Goal: Task Accomplishment & Management: Manage account settings

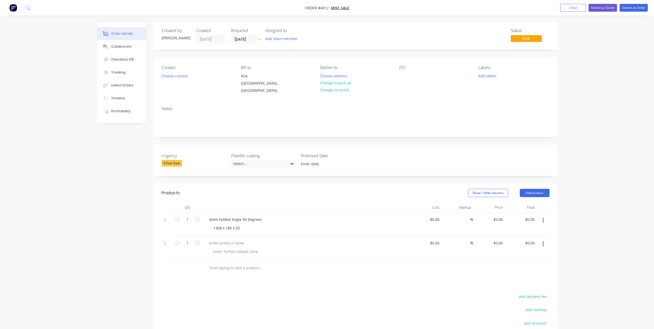
scroll to position [75, 0]
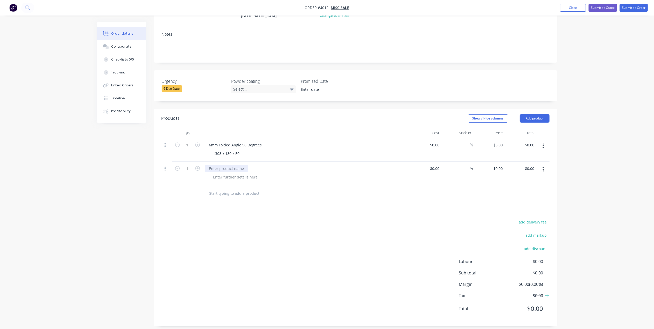
click at [227, 165] on div at bounding box center [226, 169] width 43 height 8
click at [247, 165] on div "6mm Folded Angle 134 Degree" at bounding box center [235, 169] width 61 height 8
click at [241, 173] on div at bounding box center [235, 177] width 53 height 8
click at [543, 167] on icon "button" at bounding box center [543, 169] width 1 height 5
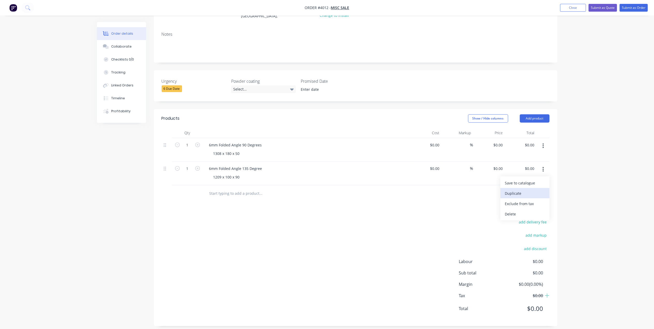
click at [518, 190] on div "Duplicate" at bounding box center [525, 194] width 40 height 8
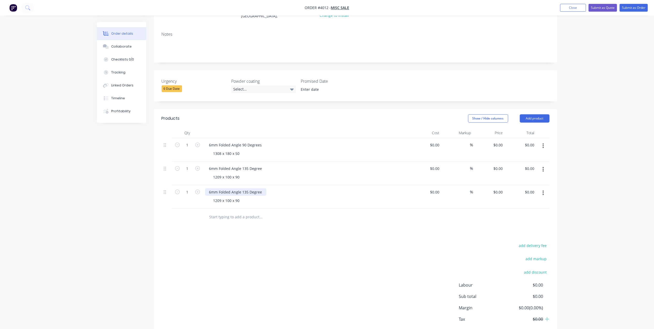
click at [262, 188] on div "6mm Folded Angle 135 Degree" at bounding box center [235, 192] width 61 height 8
click at [197, 190] on icon "button" at bounding box center [197, 192] width 5 height 5
type input "2"
drag, startPoint x: 239, startPoint y: 194, endPoint x: 201, endPoint y: 200, distance: 38.7
click at [201, 200] on div "2 6mm Flat Panels 1209 x 100 x 90 $0.00 $0.00 % $0.00 $0.00 $0.00 $0.00" at bounding box center [356, 197] width 388 height 24
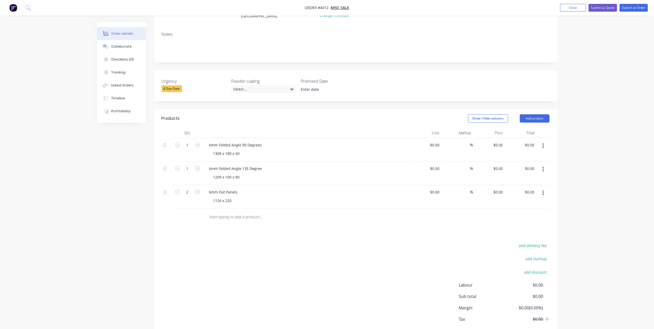
click at [354, 261] on div "add delivery fee add markup add discount Labour $0.00 Sub total $0.00 Margin $0…" at bounding box center [356, 292] width 388 height 100
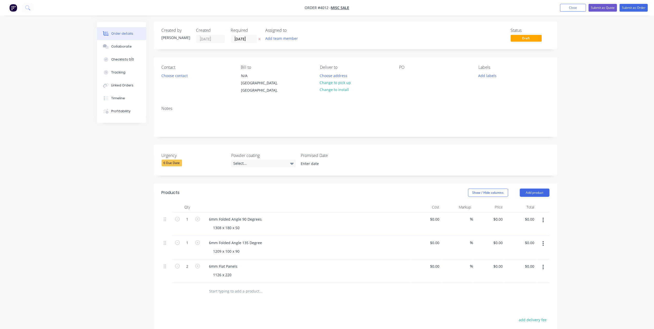
scroll to position [0, 0]
click at [535, 189] on button "Add product" at bounding box center [535, 193] width 30 height 8
click at [527, 213] on div "Basic product" at bounding box center [525, 217] width 40 height 8
click at [220, 286] on div at bounding box center [226, 290] width 43 height 8
click at [222, 295] on div at bounding box center [235, 299] width 53 height 8
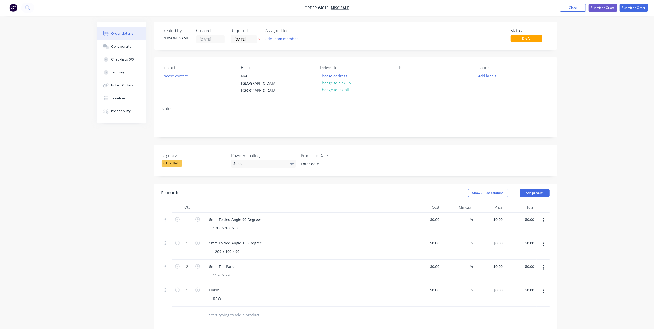
click at [295, 263] on div "6mm Flat Panels" at bounding box center [306, 267] width 203 height 8
click at [177, 160] on div "6 Due Date" at bounding box center [172, 163] width 20 height 7
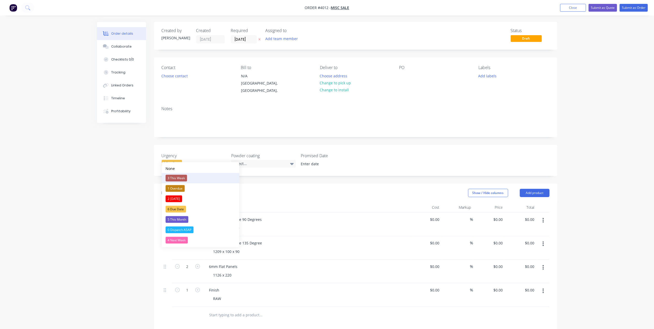
click at [178, 177] on div "3 This Week" at bounding box center [176, 178] width 21 height 7
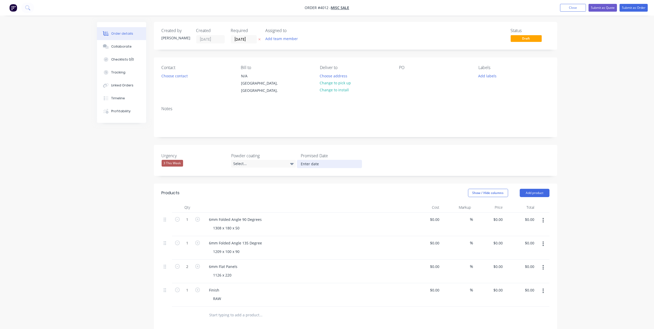
click at [311, 153] on label "Promised Date" at bounding box center [333, 156] width 65 height 6
click at [318, 162] on label at bounding box center [329, 164] width 65 height 8
click at [318, 162] on input at bounding box center [329, 164] width 64 height 8
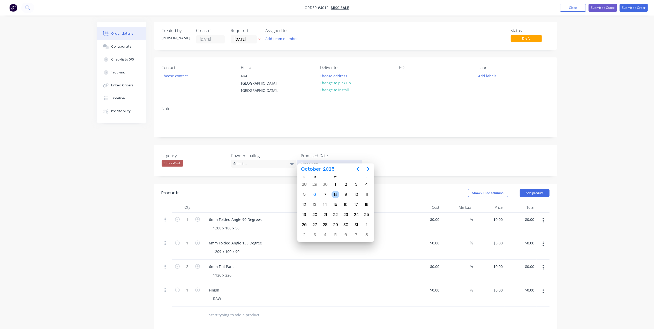
click at [338, 194] on div "8" at bounding box center [336, 195] width 8 height 8
type input "[DATE]"
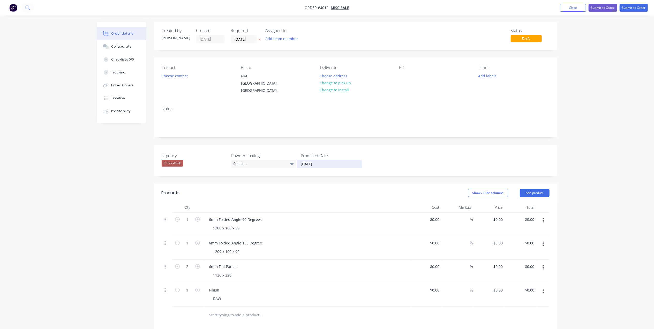
click at [379, 127] on div "Notes" at bounding box center [356, 119] width 404 height 35
click at [184, 76] on button "Choose contact" at bounding box center [175, 75] width 32 height 7
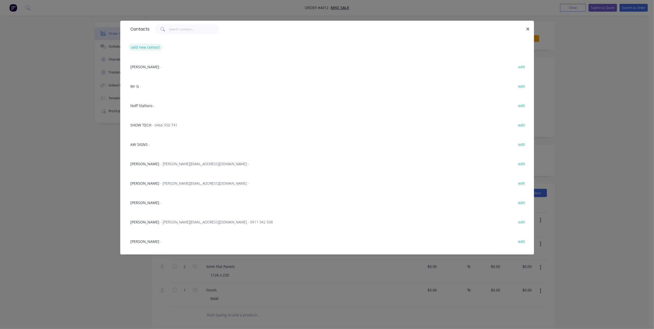
click at [145, 46] on button "add new contact" at bounding box center [146, 47] width 34 height 7
select select "AU"
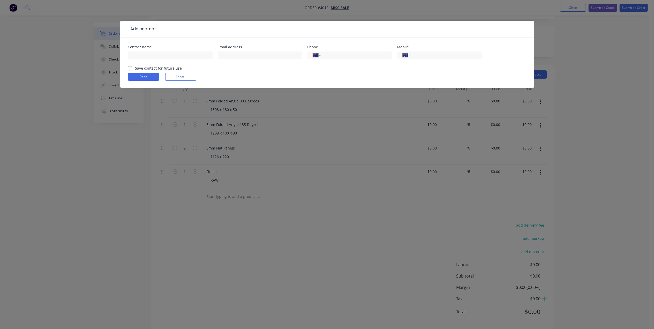
scroll to position [122, 0]
click at [151, 52] on input "text" at bounding box center [170, 55] width 85 height 8
type input "John Schiavello"
click at [135, 67] on label "Save contact for future use" at bounding box center [158, 67] width 47 height 5
click at [131, 67] on input "Save contact for future use" at bounding box center [130, 67] width 4 height 5
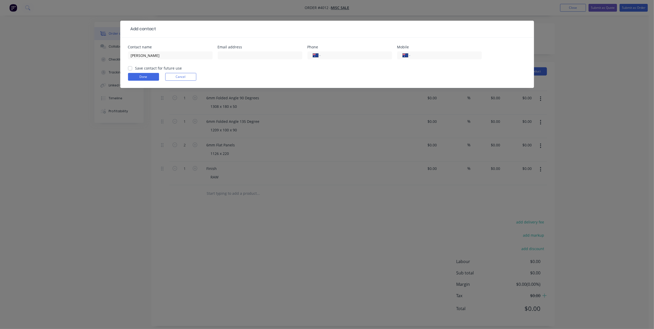
checkbox input "true"
click at [143, 78] on button "Done" at bounding box center [143, 77] width 31 height 8
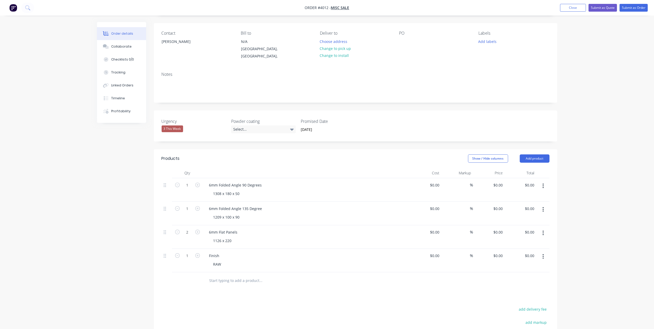
scroll to position [0, 0]
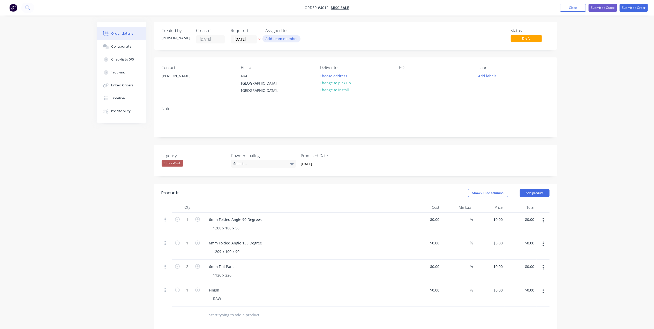
click at [273, 38] on button "Add team member" at bounding box center [282, 38] width 38 height 7
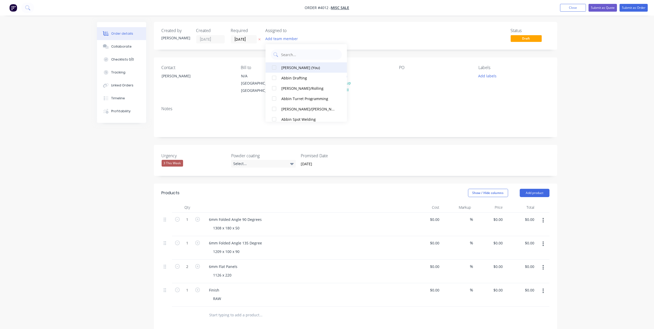
click at [306, 68] on div "[PERSON_NAME] (You)" at bounding box center [308, 67] width 55 height 5
click at [247, 39] on input "[DATE]" at bounding box center [243, 39] width 25 height 8
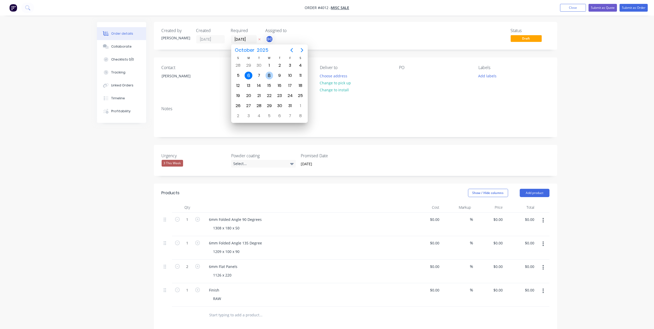
click at [269, 75] on div "8" at bounding box center [270, 76] width 8 height 8
type input "[DATE]"
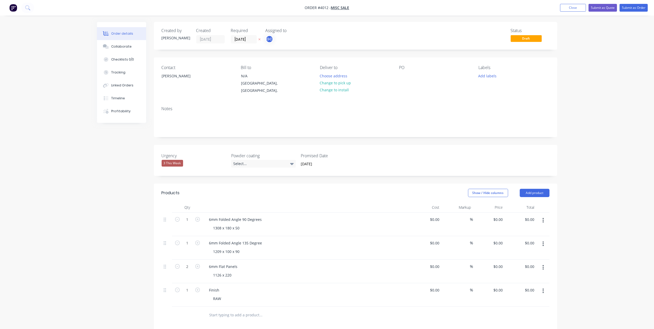
click at [495, 72] on div "Labels Add labels" at bounding box center [514, 79] width 71 height 29
click at [493, 75] on button "Add labels" at bounding box center [488, 75] width 24 height 7
click at [503, 117] on div "A3-Laser" at bounding box center [501, 119] width 17 height 6
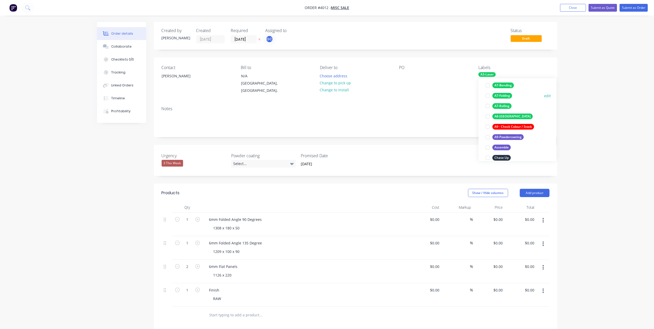
click at [506, 96] on div "A7-Folding" at bounding box center [503, 96] width 20 height 6
click at [438, 90] on div "Contact John Schiavello Bill to N/A Victoria, Australia, Deliver to Choose addr…" at bounding box center [356, 79] width 404 height 45
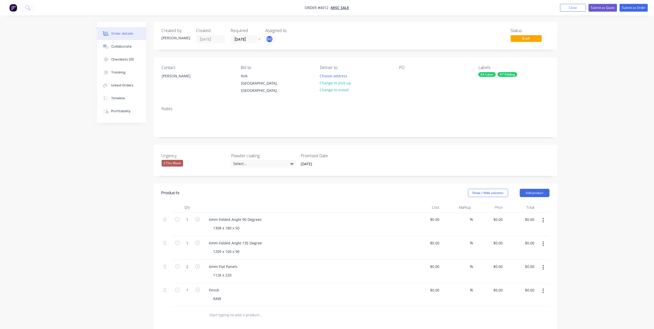
click at [396, 73] on div "Contact John Schiavello Bill to N/A Victoria, Australia, Deliver to Choose addr…" at bounding box center [356, 79] width 404 height 45
click at [404, 74] on div at bounding box center [403, 76] width 8 height 8
click at [415, 76] on div "Email" at bounding box center [408, 76] width 18 height 8
click at [638, 8] on button "Submit as Order" at bounding box center [634, 8] width 28 height 8
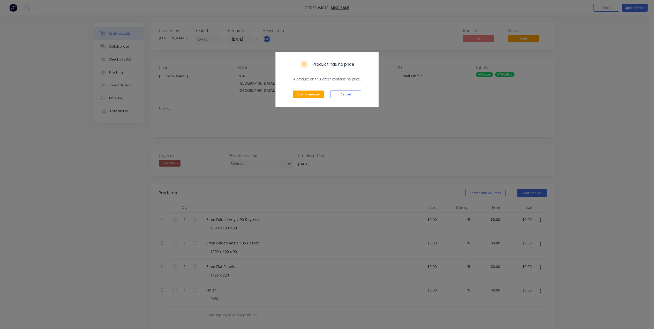
click at [288, 93] on div "Submit anyway Cancel" at bounding box center [327, 94] width 103 height 25
click at [318, 95] on button "Submit anyway" at bounding box center [308, 95] width 31 height 8
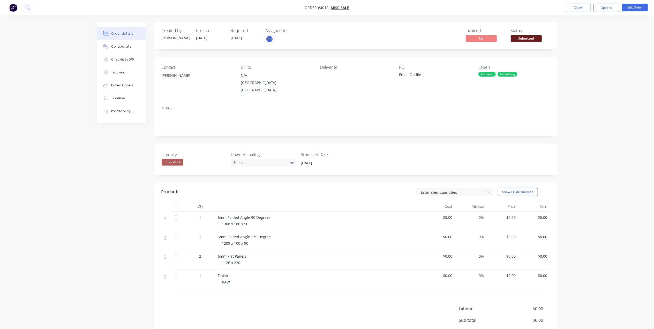
click at [538, 39] on span "Submitted" at bounding box center [526, 38] width 31 height 6
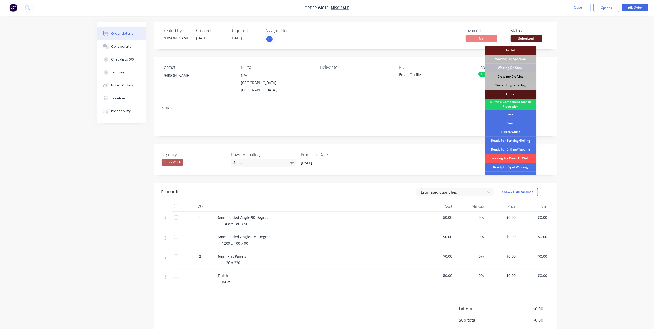
click at [516, 78] on div "Drawing/Drafting" at bounding box center [511, 76] width 52 height 9
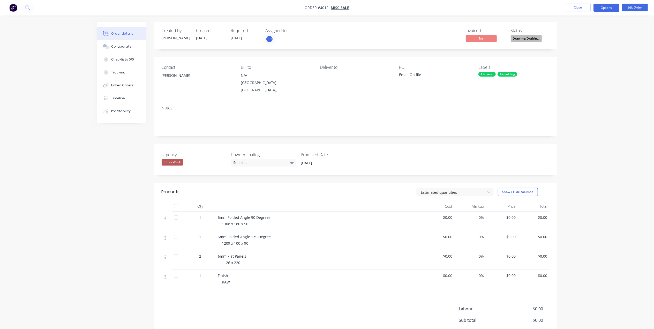
click at [617, 6] on button "Options" at bounding box center [607, 8] width 26 height 8
click at [576, 61] on div "Work Order" at bounding box center [591, 63] width 48 height 8
click at [579, 50] on div "Without pricing" at bounding box center [591, 52] width 48 height 8
click at [576, 8] on button "Close" at bounding box center [578, 8] width 26 height 8
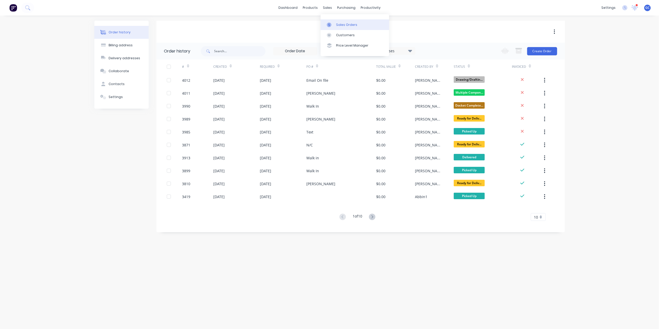
click at [337, 21] on link "Sales Orders" at bounding box center [355, 24] width 69 height 10
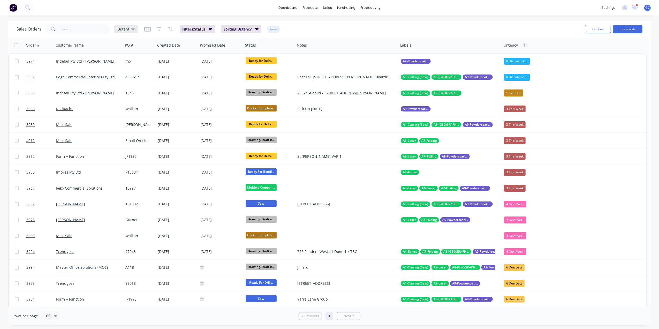
click at [122, 30] on span "Urgent" at bounding box center [123, 28] width 12 height 5
click at [127, 112] on button "Drafts" at bounding box center [145, 115] width 59 height 6
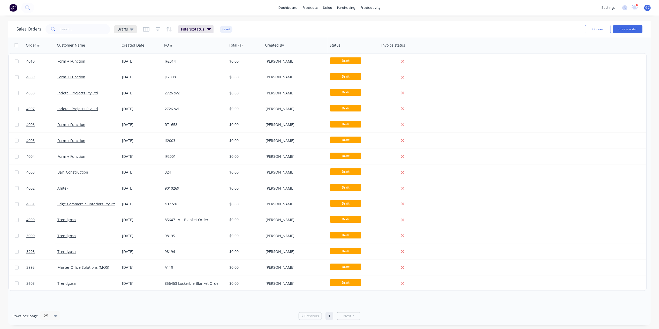
click at [120, 29] on span "Drafts" at bounding box center [122, 28] width 11 height 5
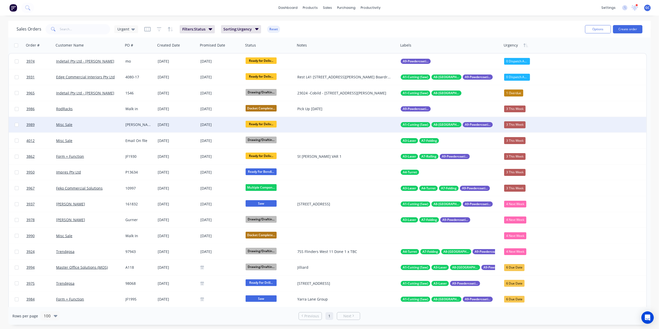
click at [521, 122] on div "3 This Week" at bounding box center [514, 124] width 21 height 7
click at [518, 202] on div "0 Dispatch ASAP" at bounding box center [521, 204] width 28 height 7
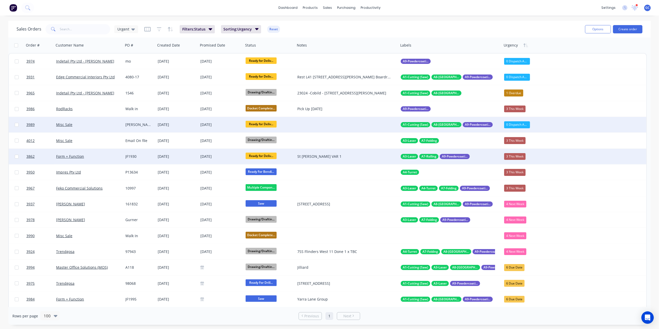
click at [186, 158] on div "[DATE]" at bounding box center [177, 156] width 39 height 5
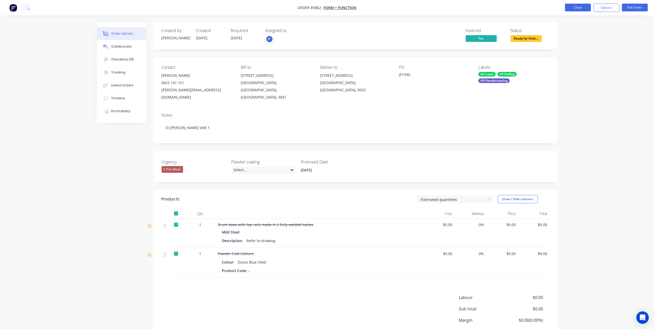
click at [572, 6] on button "Close" at bounding box center [578, 8] width 26 height 8
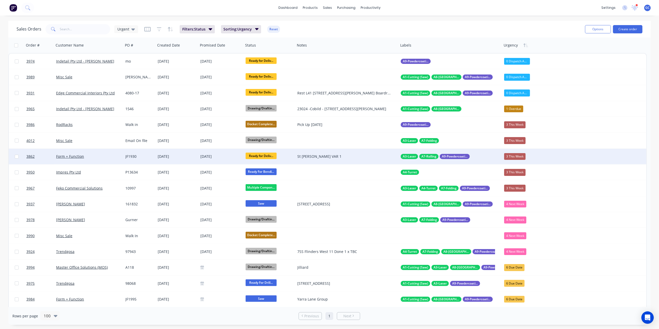
click at [515, 156] on div "3 This Week" at bounding box center [514, 156] width 21 height 7
click at [518, 236] on div "0 Dispatch ASAP" at bounding box center [521, 236] width 28 height 7
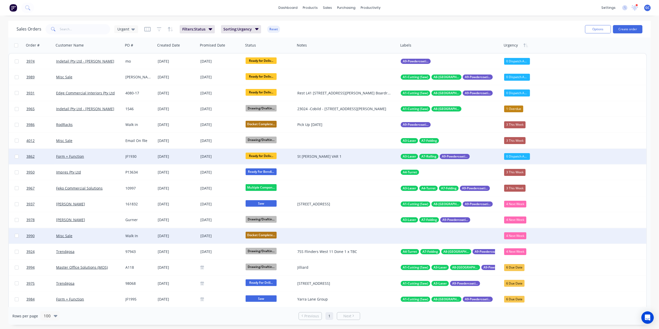
click at [188, 233] on div "[DATE]" at bounding box center [177, 235] width 39 height 5
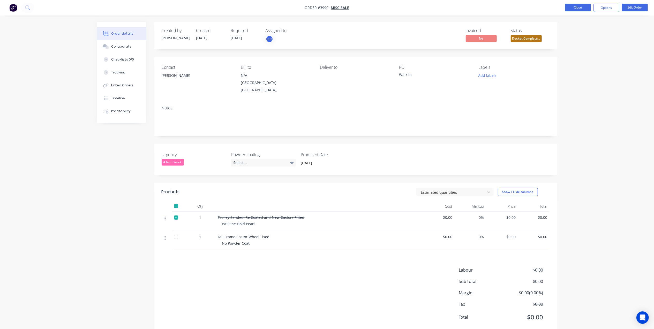
click at [573, 9] on button "Close" at bounding box center [578, 8] width 26 height 8
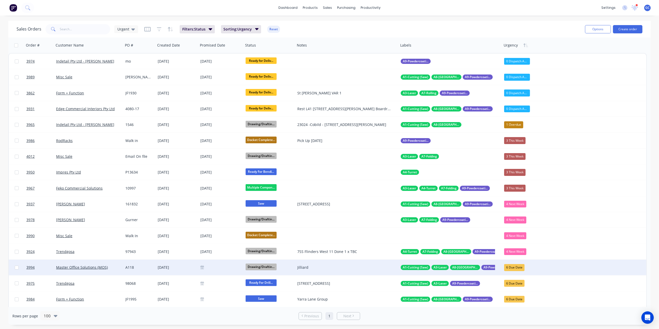
click at [180, 269] on div "[DATE]" at bounding box center [177, 267] width 39 height 5
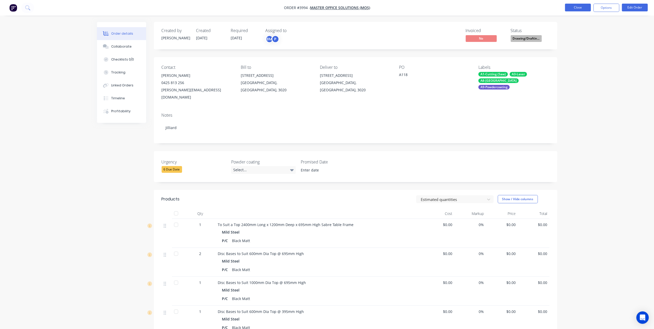
click at [571, 10] on button "Close" at bounding box center [578, 8] width 26 height 8
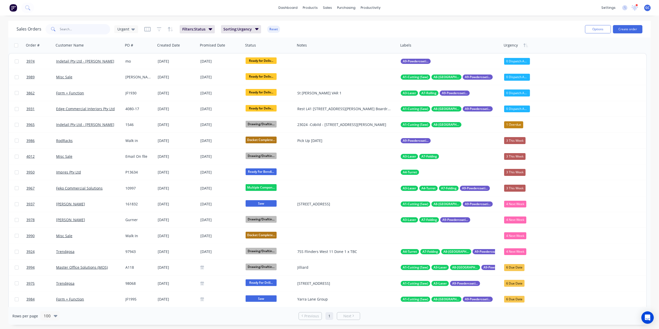
click at [79, 25] on input "text" at bounding box center [85, 29] width 50 height 10
drag, startPoint x: 222, startPoint y: 46, endPoint x: 210, endPoint y: 43, distance: 12.4
click at [210, 43] on div at bounding box center [219, 45] width 39 height 10
click at [213, 46] on div at bounding box center [219, 45] width 39 height 10
click at [234, 44] on icon "button" at bounding box center [234, 45] width 2 height 4
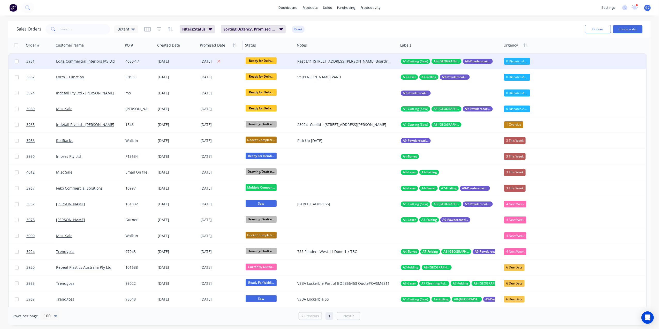
click at [212, 63] on div "[DATE]" at bounding box center [221, 61] width 41 height 6
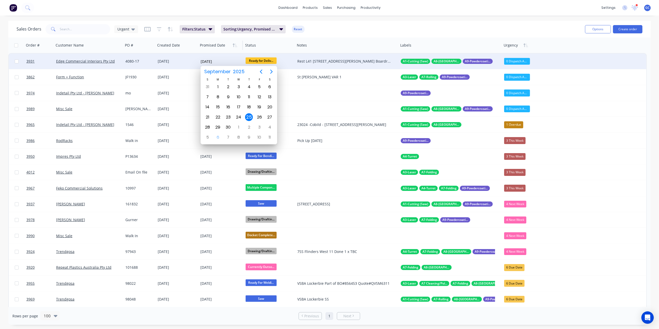
click at [215, 57] on label "[DATE]" at bounding box center [223, 61] width 44 height 8
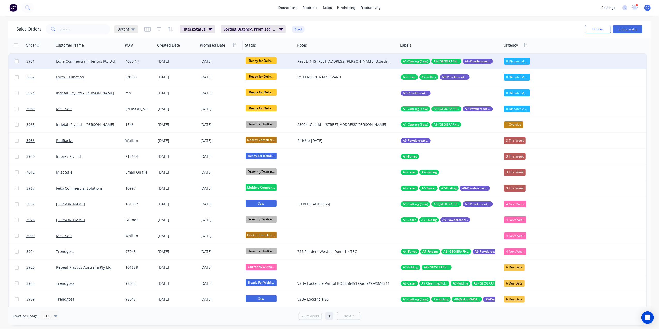
click at [122, 30] on span "Urgent" at bounding box center [123, 28] width 12 height 5
click at [128, 83] on button "Urgent (Default)" at bounding box center [145, 83] width 59 height 6
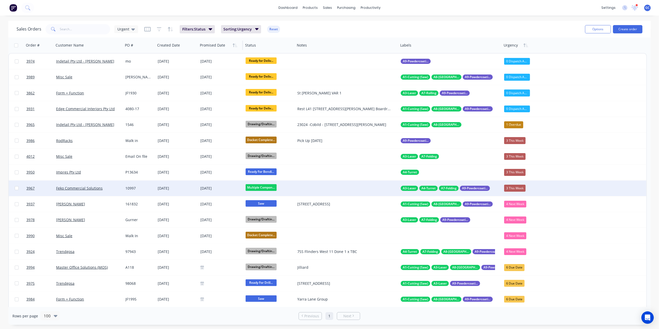
click at [135, 185] on div "10997" at bounding box center [139, 189] width 32 height 16
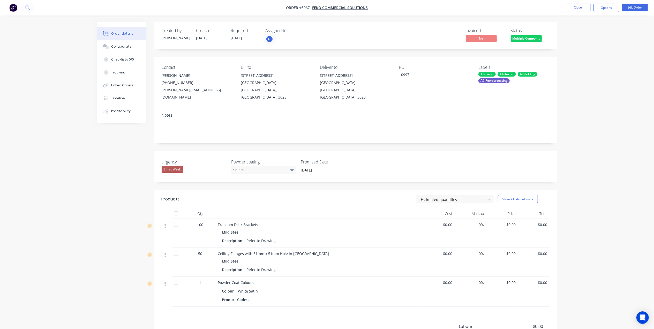
click at [518, 39] on span "Multiple Compon..." at bounding box center [526, 38] width 31 height 6
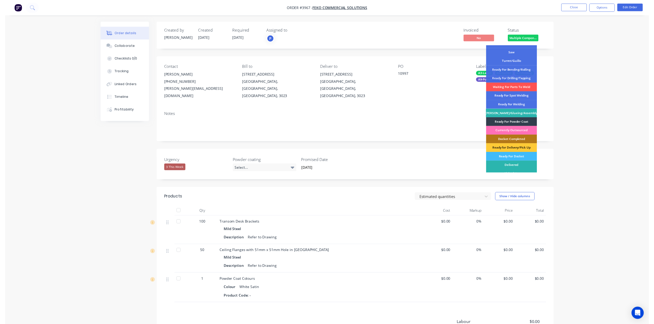
scroll to position [69, 0]
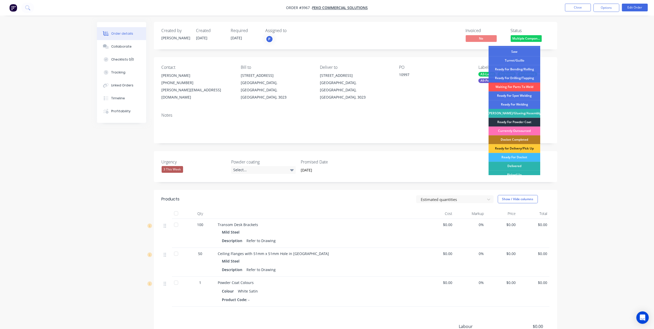
click at [520, 120] on div "Ready For Powder Coat" at bounding box center [515, 122] width 52 height 9
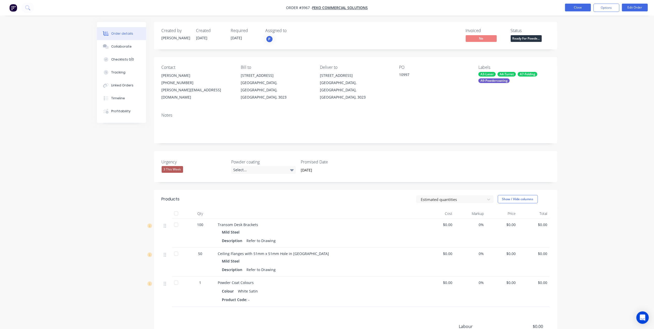
click at [569, 7] on button "Close" at bounding box center [578, 8] width 26 height 8
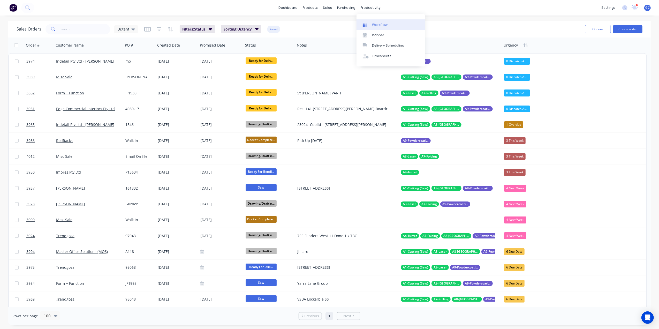
click at [373, 23] on div "Workflow" at bounding box center [380, 25] width 16 height 5
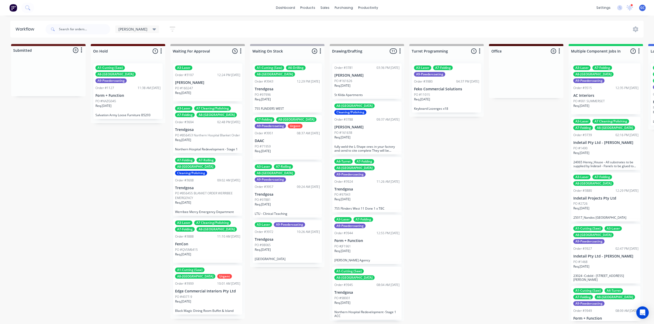
click at [201, 247] on div "PO #QVSM6415" at bounding box center [207, 249] width 65 height 5
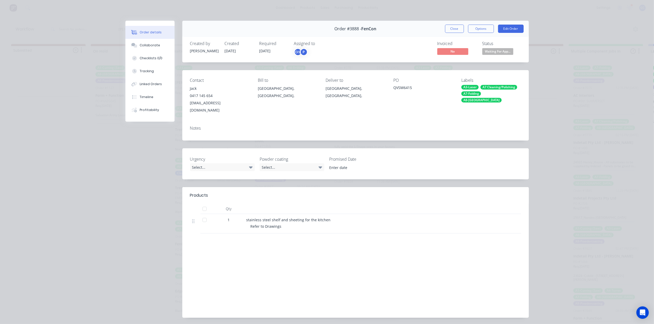
click at [503, 51] on span "Waiting For App..." at bounding box center [498, 51] width 31 height 6
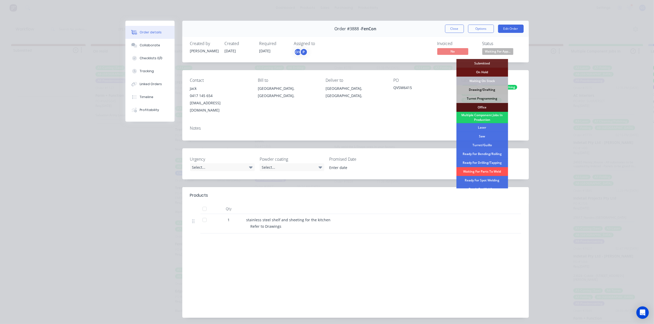
click at [486, 91] on div "Drawing/Drafting" at bounding box center [483, 89] width 52 height 9
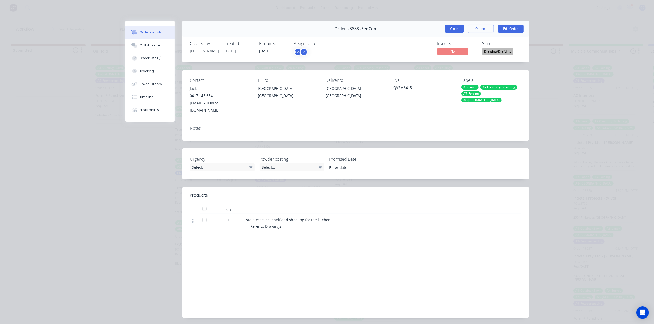
click at [454, 26] on button "Close" at bounding box center [454, 29] width 19 height 8
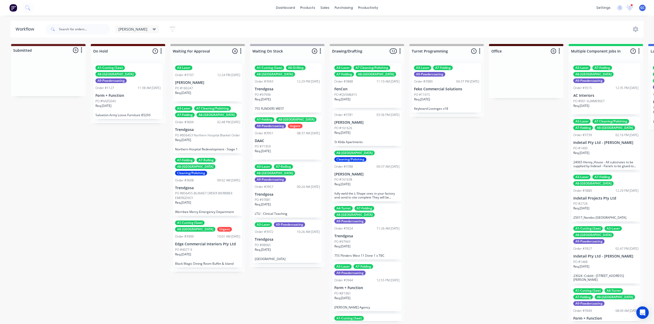
click at [191, 252] on p "Req. 09/09/25" at bounding box center [183, 254] width 16 height 5
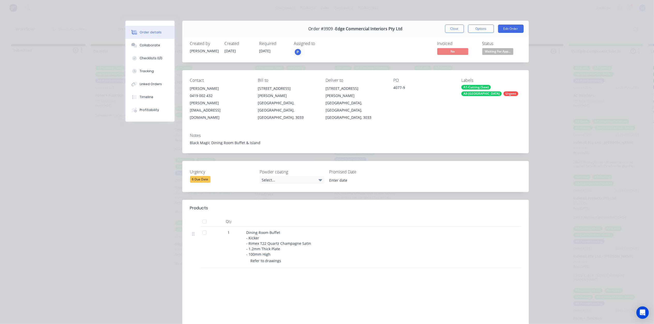
click at [454, 26] on button "Close" at bounding box center [454, 29] width 19 height 8
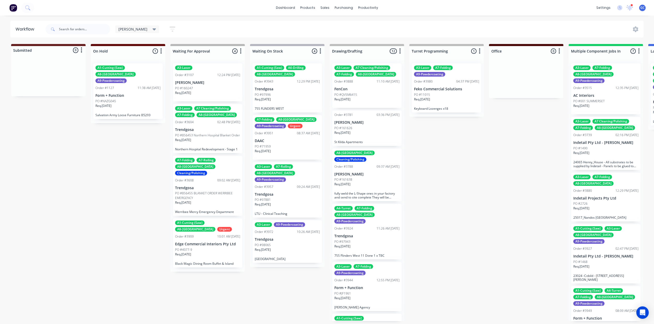
click at [284, 87] on p "Trendgosa" at bounding box center [287, 89] width 65 height 4
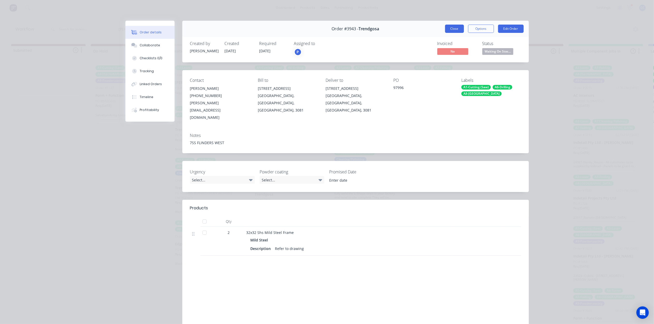
click at [448, 28] on button "Close" at bounding box center [454, 29] width 19 height 8
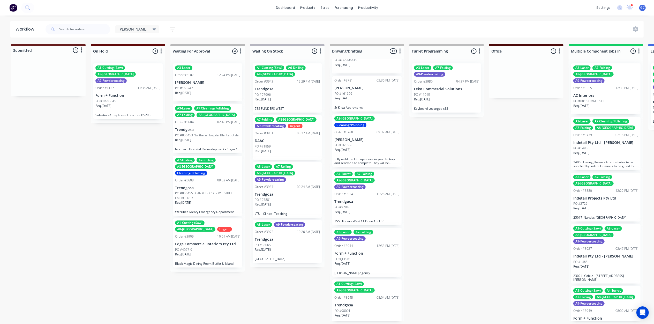
scroll to position [69, 0]
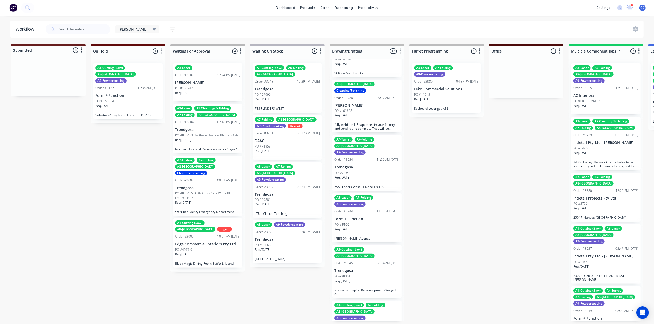
click at [377, 157] on div "11:26 AM 10/09/25" at bounding box center [388, 159] width 23 height 5
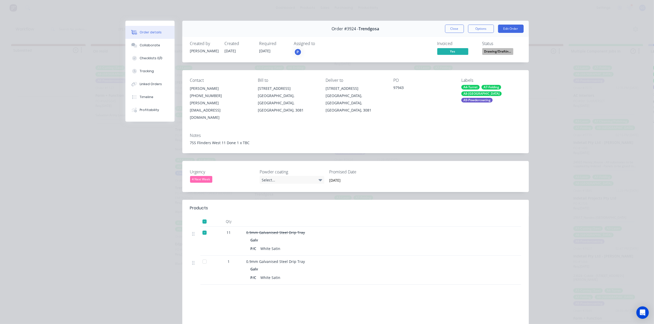
click at [495, 51] on span "Drawing/Draftin..." at bounding box center [498, 51] width 31 height 6
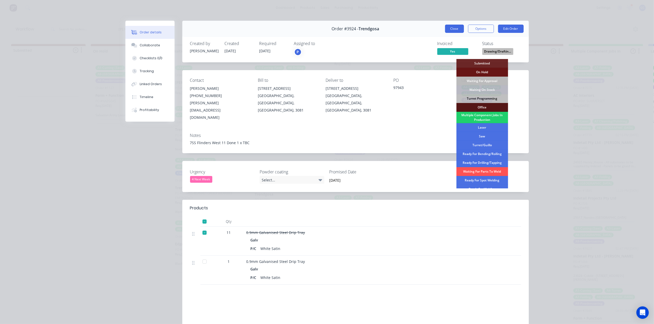
click at [456, 29] on button "Close" at bounding box center [454, 29] width 19 height 8
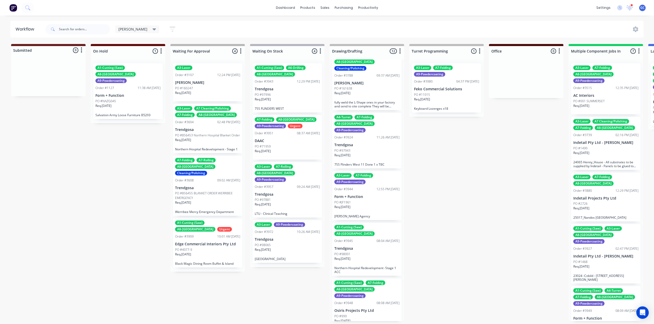
scroll to position [103, 0]
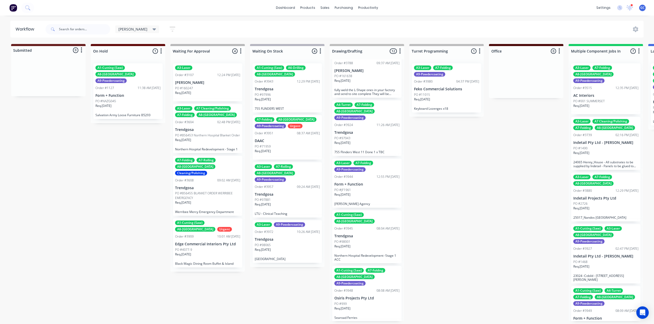
click at [362, 192] on div "Req. 08/10/25" at bounding box center [367, 196] width 65 height 9
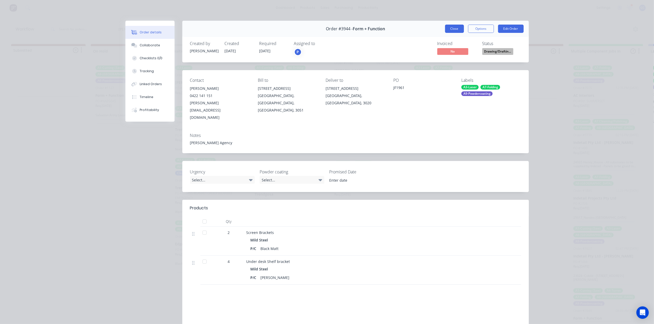
click at [447, 30] on button "Close" at bounding box center [454, 29] width 19 height 8
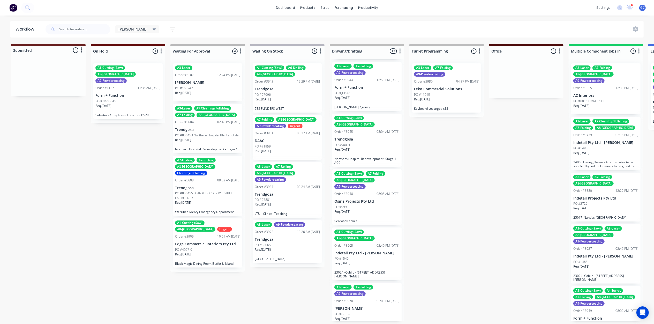
scroll to position [207, 0]
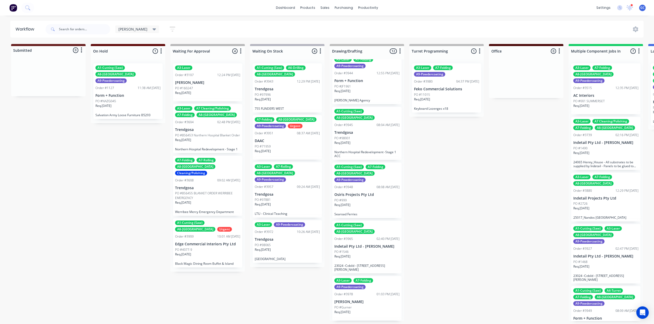
click at [379, 140] on div "Req. 29/09/25" at bounding box center [367, 144] width 65 height 9
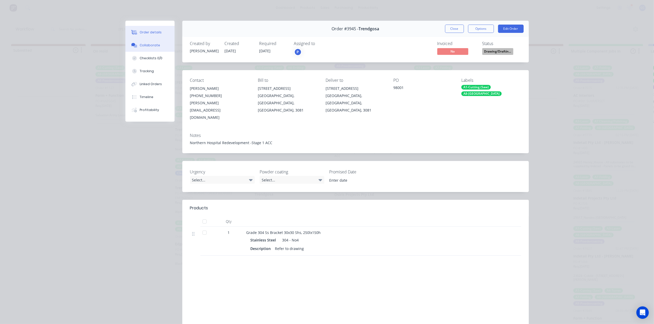
click at [154, 42] on button "Collaborate" at bounding box center [149, 45] width 49 height 13
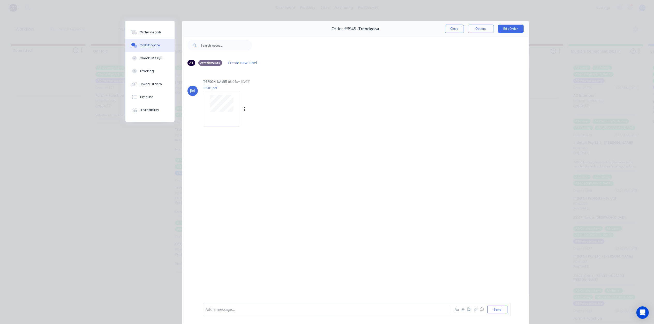
click at [230, 114] on div at bounding box center [221, 110] width 37 height 34
click at [502, 31] on button "Edit Order" at bounding box center [511, 29] width 26 height 8
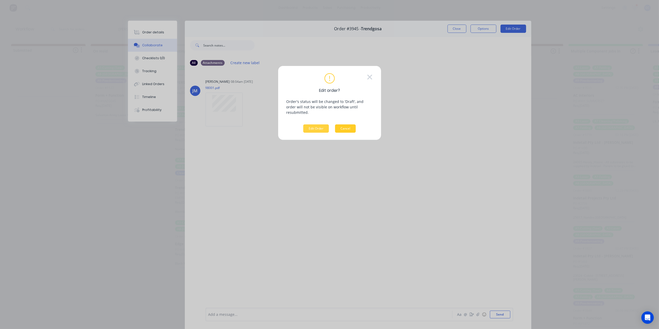
drag, startPoint x: 357, startPoint y: 120, endPoint x: 343, endPoint y: 122, distance: 13.9
click at [355, 120] on div "Edit order? Order's status will be changed to 'Draft', and order will not be vi…" at bounding box center [330, 103] width 86 height 60
click at [343, 124] on button "Cancel" at bounding box center [345, 128] width 21 height 8
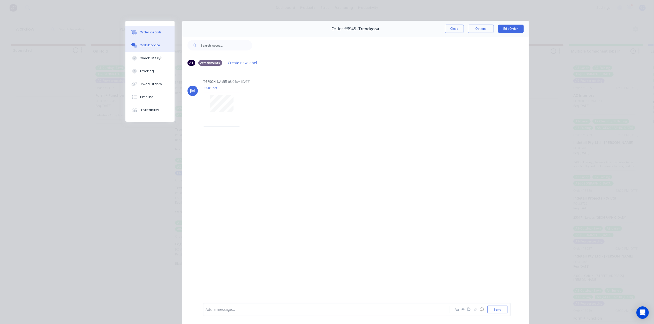
click at [150, 32] on div "Order details" at bounding box center [151, 32] width 22 height 5
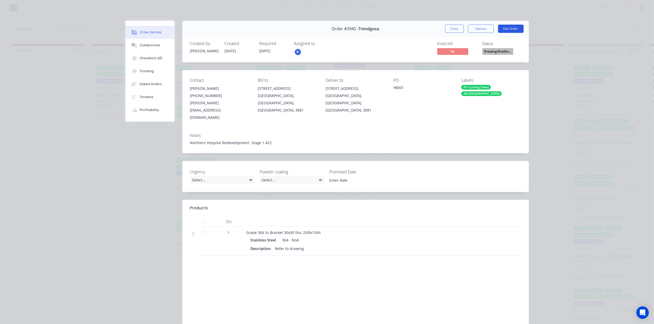
click at [512, 28] on button "Edit Order" at bounding box center [511, 29] width 26 height 8
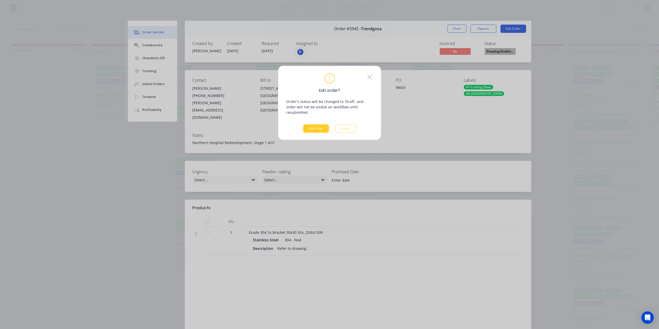
click at [318, 124] on button "Edit Order" at bounding box center [316, 128] width 26 height 8
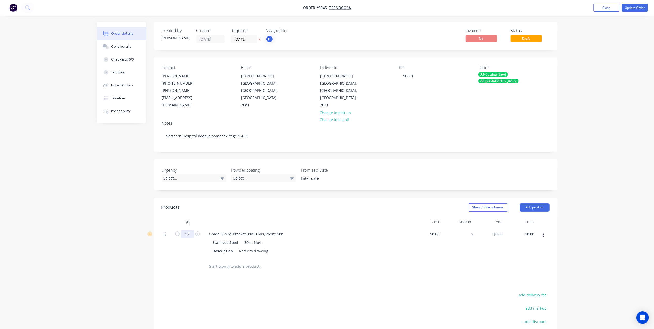
type input "12"
click at [355, 258] on div at bounding box center [296, 266] width 186 height 17
click at [637, 9] on button "Update Order" at bounding box center [635, 8] width 26 height 8
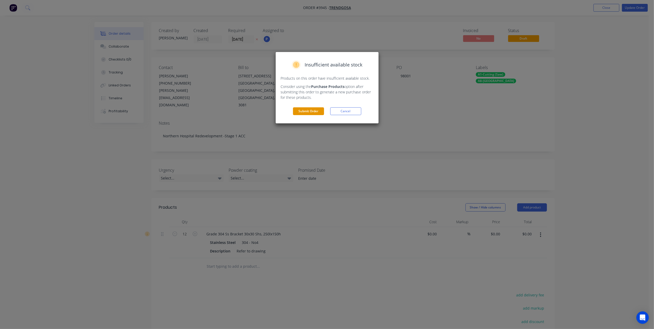
click at [311, 113] on button "Submit Order" at bounding box center [308, 111] width 31 height 8
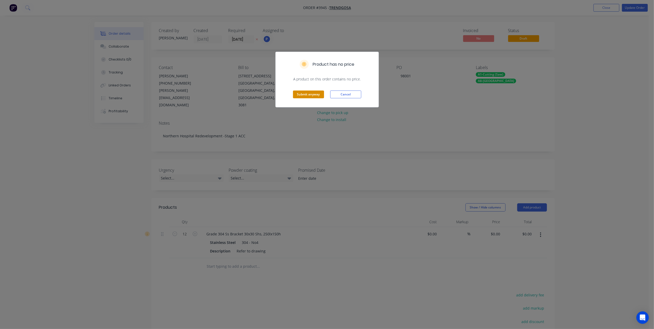
click at [311, 94] on button "Submit anyway" at bounding box center [308, 95] width 31 height 8
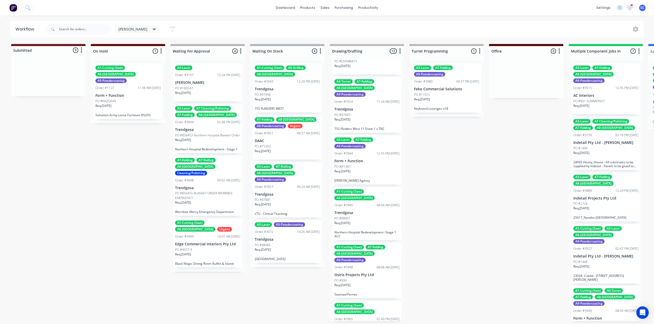
scroll to position [138, 0]
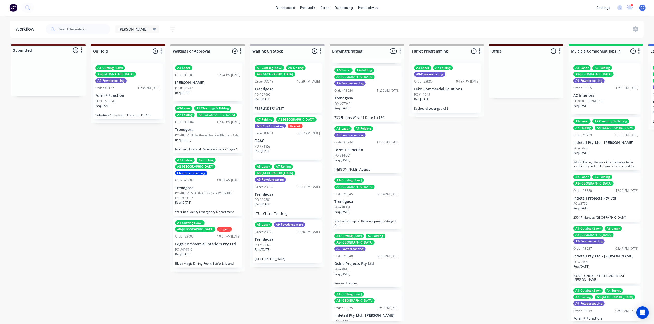
click at [370, 158] on div "Req. 08/10/25" at bounding box center [367, 162] width 65 height 9
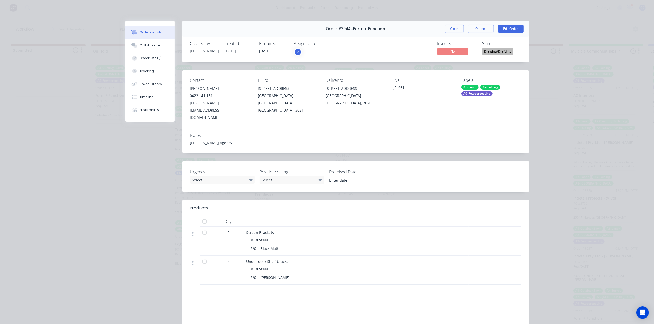
click at [455, 29] on button "Close" at bounding box center [454, 29] width 19 height 8
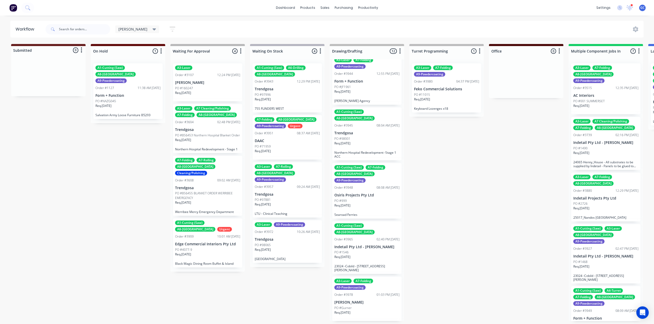
scroll to position [207, 0]
click at [362, 171] on div "A1-Cutting (Saw) A7-Folding A8-Welding A9-Powdercoating Order #3948 08:08 AM 16…" at bounding box center [366, 190] width 69 height 56
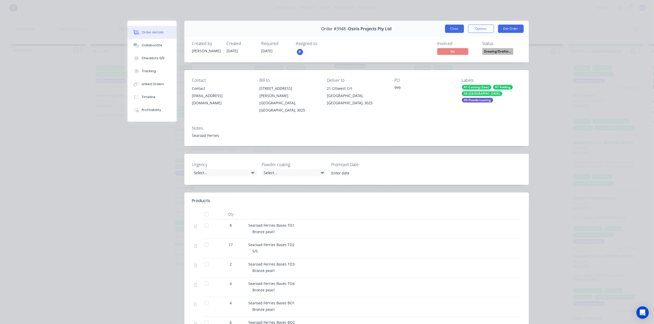
click at [456, 27] on button "Close" at bounding box center [454, 29] width 19 height 8
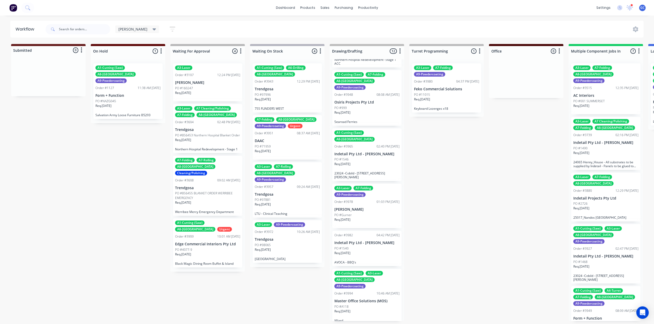
scroll to position [2, 0]
click at [364, 213] on div "PO #Gurner" at bounding box center [367, 215] width 65 height 5
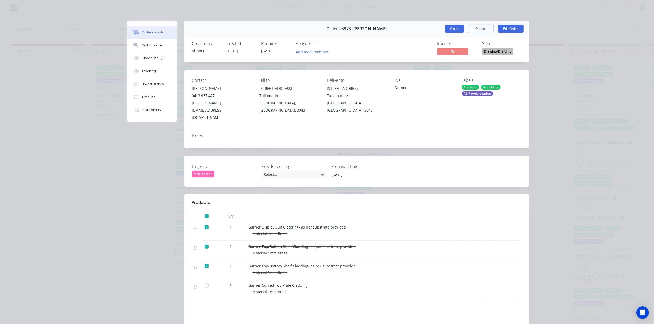
click at [450, 28] on button "Close" at bounding box center [454, 29] width 19 height 8
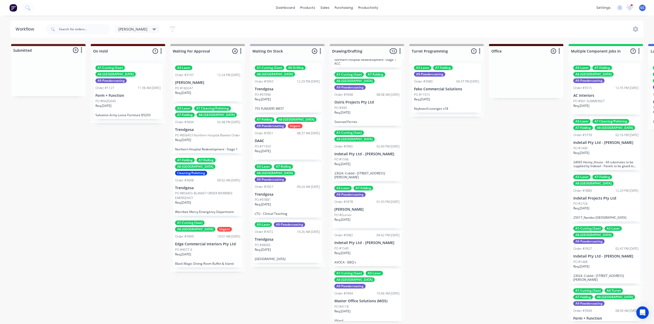
click at [354, 251] on div "Req. 20/10/25" at bounding box center [367, 255] width 65 height 9
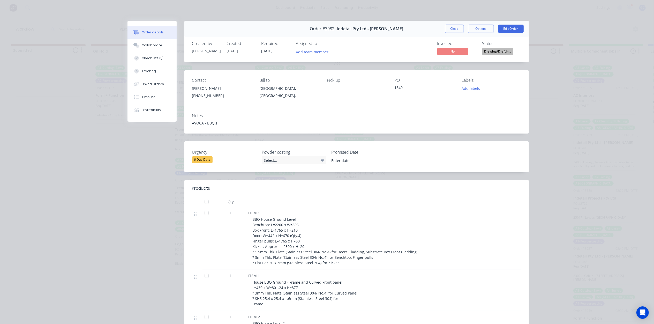
click at [456, 33] on div "Order #3982 - Indetail Pty Ltd - Refer Mohammad Close Options Edit Order" at bounding box center [356, 29] width 345 height 16
click at [455, 33] on button "Close" at bounding box center [454, 29] width 19 height 8
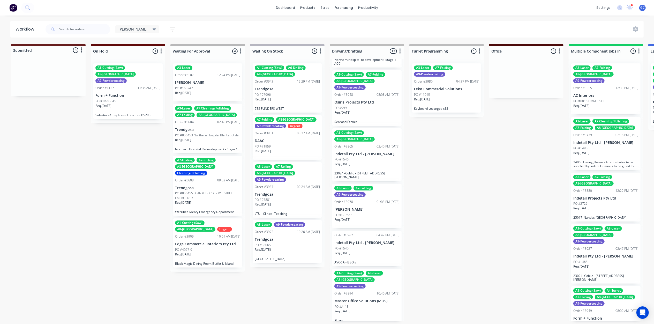
click at [366, 309] on div "Req. 20/10/25" at bounding box center [367, 313] width 65 height 9
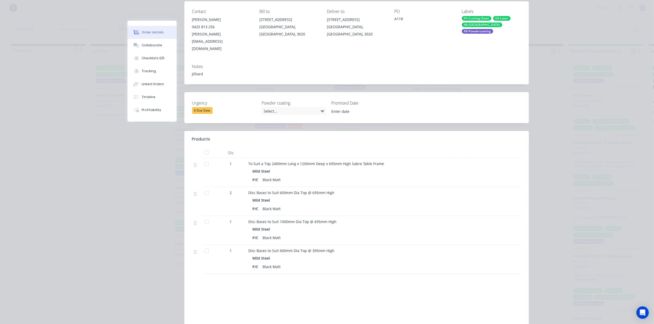
scroll to position [0, 0]
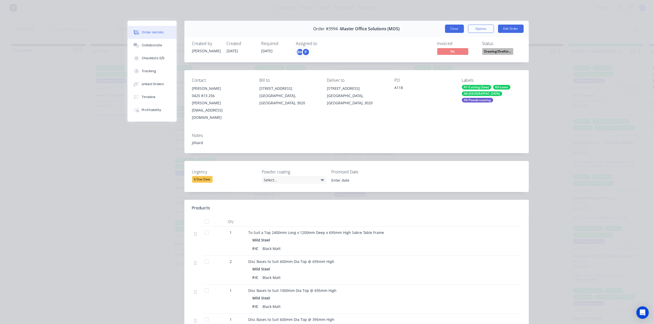
click at [450, 26] on button "Close" at bounding box center [454, 29] width 19 height 8
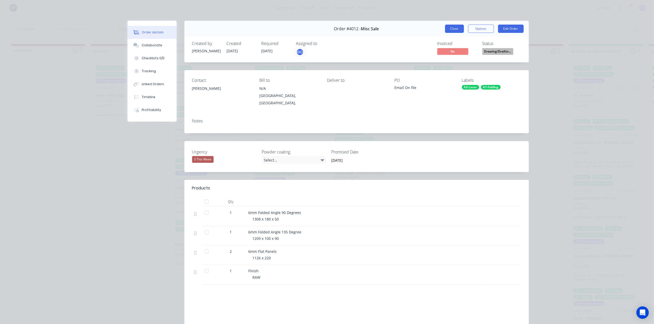
click at [455, 29] on button "Close" at bounding box center [454, 29] width 19 height 8
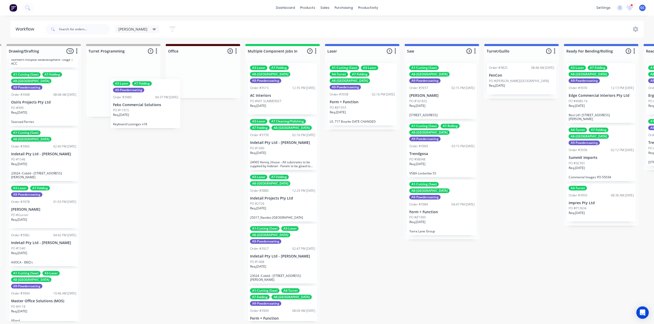
scroll to position [0, 322]
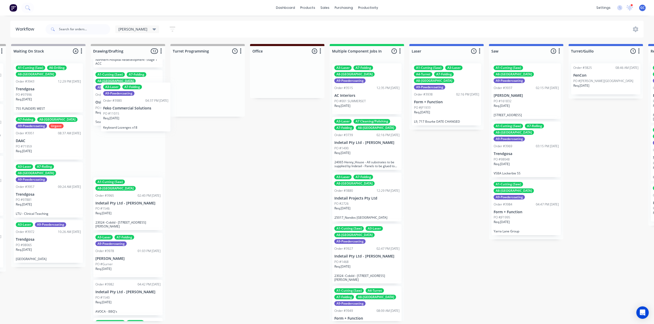
drag, startPoint x: 127, startPoint y: 93, endPoint x: 147, endPoint y: 113, distance: 29.1
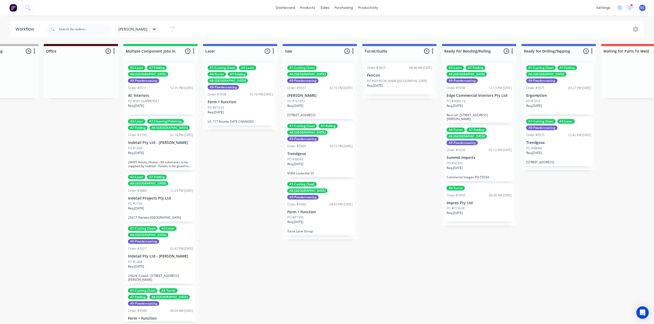
scroll to position [0, 489]
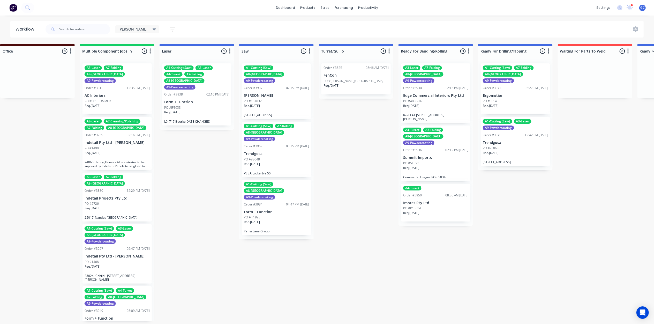
click at [112, 151] on div "Req. 30/07/25" at bounding box center [117, 155] width 65 height 9
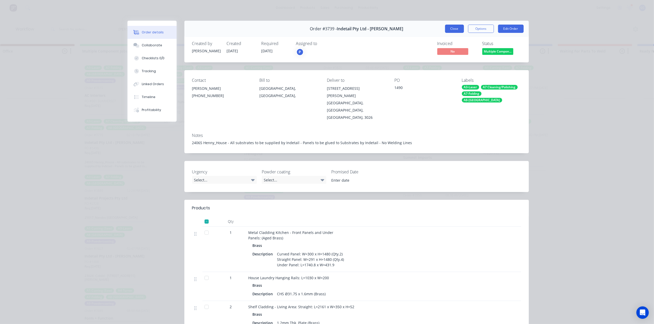
click at [453, 27] on button "Close" at bounding box center [454, 29] width 19 height 8
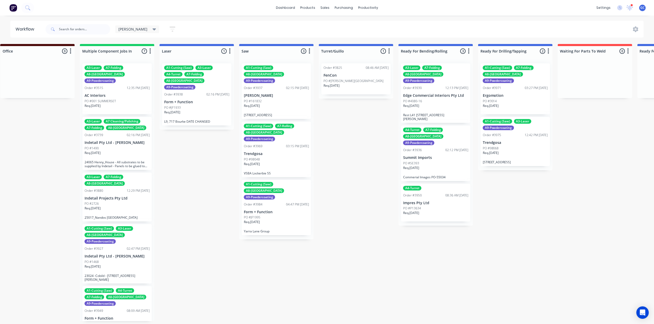
click at [109, 206] on div "Req. 02/10/25" at bounding box center [117, 210] width 65 height 9
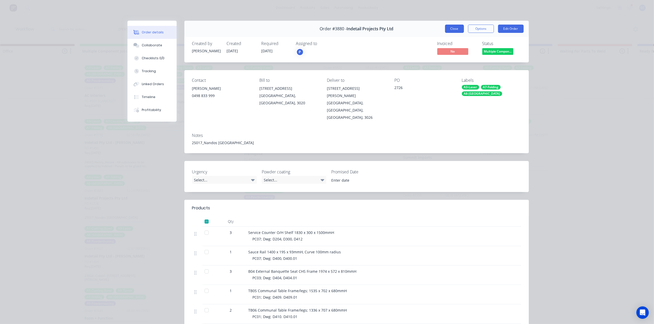
click at [451, 28] on button "Close" at bounding box center [454, 29] width 19 height 8
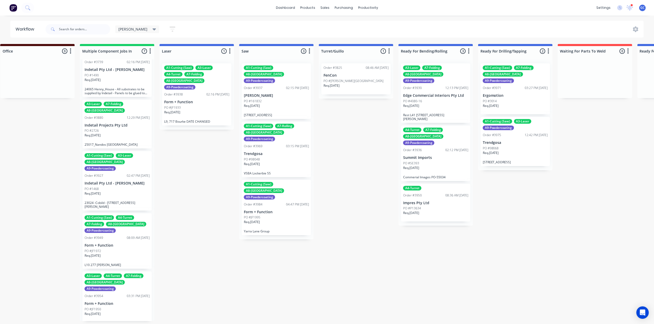
scroll to position [65, 0]
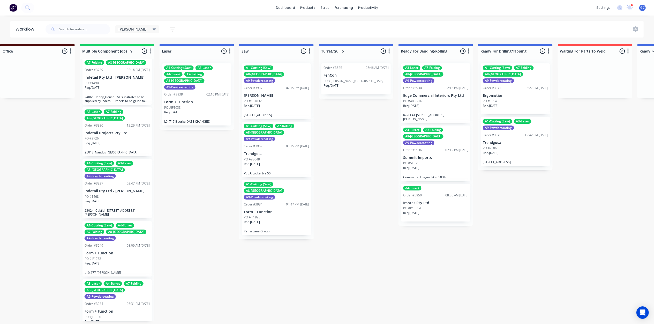
click at [114, 123] on div "A3-Laser A7-Folding A8-Welding Order #3880 12:29 PM 02/09/25 Indetail Projects …" at bounding box center [117, 131] width 69 height 49
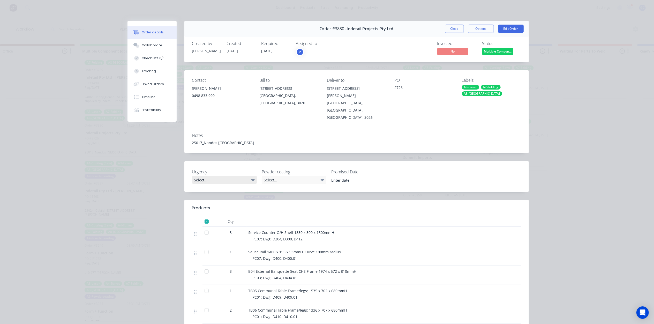
click at [234, 176] on div "Select..." at bounding box center [224, 180] width 65 height 8
click at [232, 176] on div "Select..." at bounding box center [224, 180] width 65 height 8
click at [247, 176] on div "Select..." at bounding box center [224, 180] width 65 height 8
click at [253, 176] on div "Select..." at bounding box center [224, 180] width 65 height 8
click at [245, 176] on div "Select..." at bounding box center [224, 180] width 65 height 8
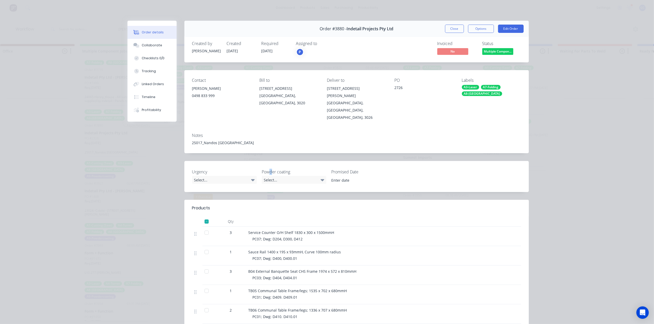
drag, startPoint x: 268, startPoint y: 142, endPoint x: 267, endPoint y: 145, distance: 3.4
click at [269, 142] on div "Order #3880 - Indetail Projects Pty Ltd Close Options Edit Order Created by Joe…" at bounding box center [329, 275] width 402 height 508
click at [244, 176] on div "Select..." at bounding box center [224, 180] width 65 height 8
click at [214, 176] on div "Select..." at bounding box center [224, 180] width 65 height 8
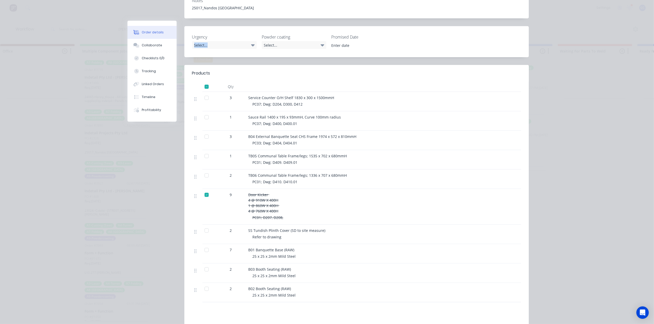
scroll to position [138, 0]
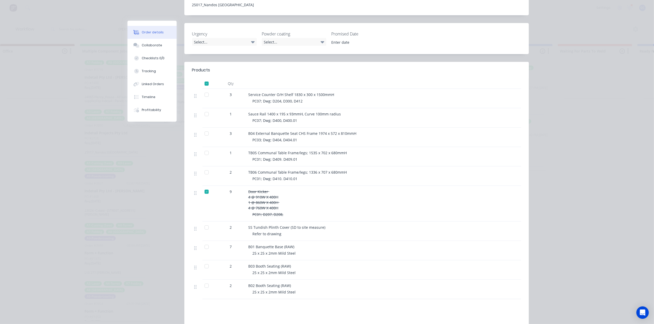
click at [223, 167] on div "2" at bounding box center [231, 175] width 31 height 19
click at [202, 167] on div at bounding box center [207, 172] width 10 height 10
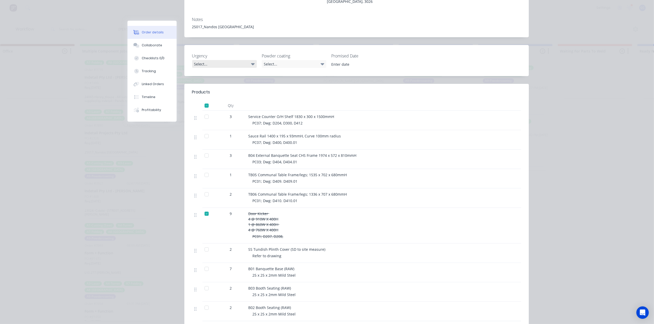
scroll to position [103, 0]
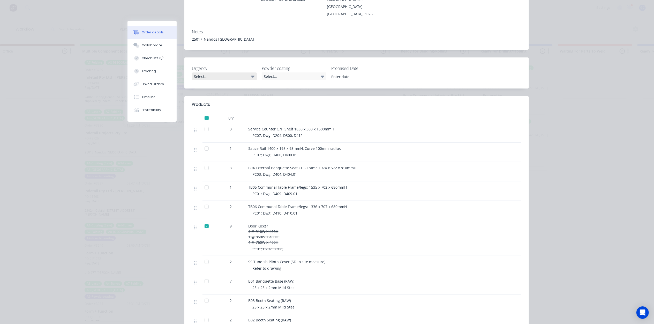
click at [217, 72] on div "Select..." at bounding box center [224, 76] width 65 height 8
click at [194, 72] on div "Select..." at bounding box center [224, 76] width 65 height 8
click at [248, 72] on div "Select..." at bounding box center [224, 76] width 65 height 8
click at [251, 76] on icon at bounding box center [253, 77] width 4 height 2
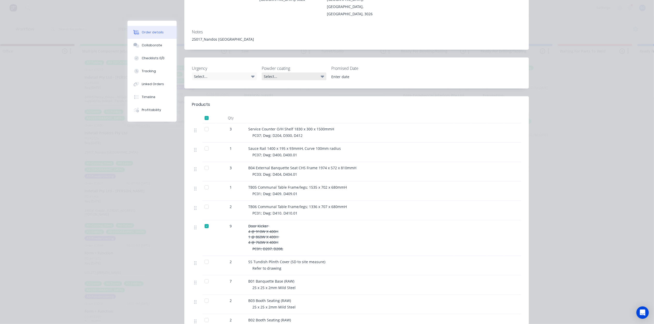
click at [274, 72] on div "Select..." at bounding box center [294, 76] width 65 height 8
click at [291, 72] on div "Select..." at bounding box center [294, 76] width 65 height 8
click at [280, 72] on div "Select..." at bounding box center [294, 76] width 65 height 8
click at [229, 72] on div "Select..." at bounding box center [224, 76] width 65 height 8
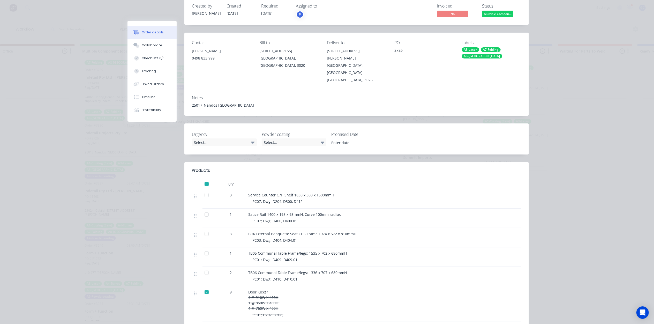
scroll to position [0, 0]
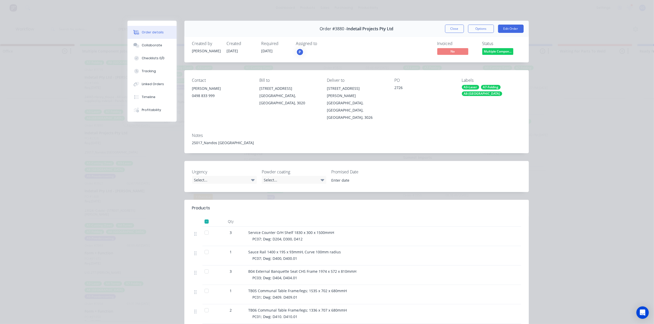
click at [122, 183] on div "Order details Collaborate Checklists 0/0 Tracking Linked Orders Timeline Profit…" at bounding box center [327, 275] width 414 height 508
click at [455, 25] on button "Close" at bounding box center [454, 29] width 19 height 8
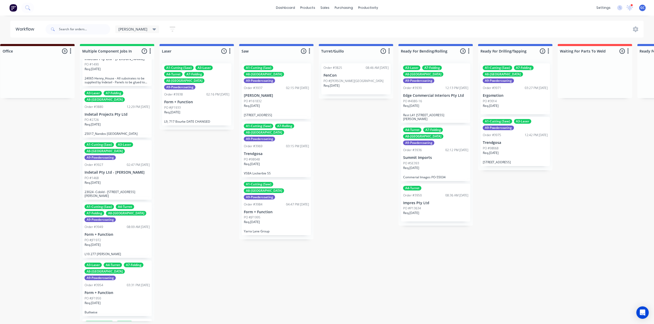
scroll to position [100, 0]
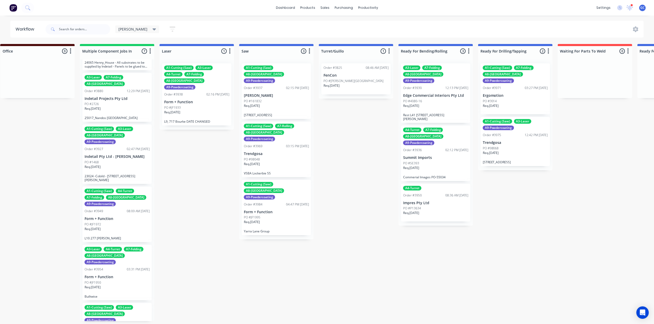
click at [102, 267] on div "Order #3954" at bounding box center [94, 269] width 19 height 5
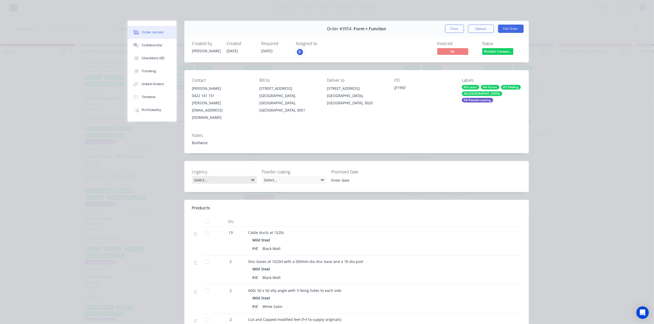
click at [243, 176] on div "Select..." at bounding box center [224, 180] width 65 height 8
click at [226, 141] on div "Order #3954 - Form + Function Close Options Edit Order Created by Joe Created 1…" at bounding box center [329, 228] width 402 height 414
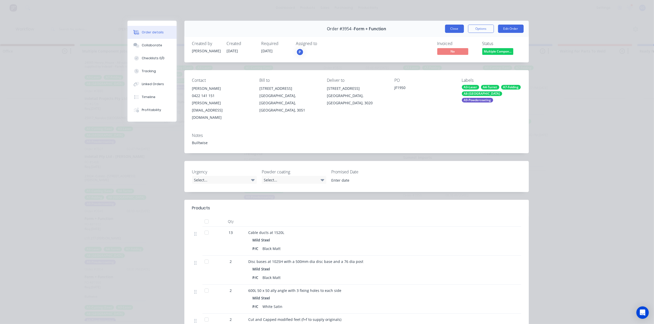
click at [449, 26] on button "Close" at bounding box center [454, 29] width 19 height 8
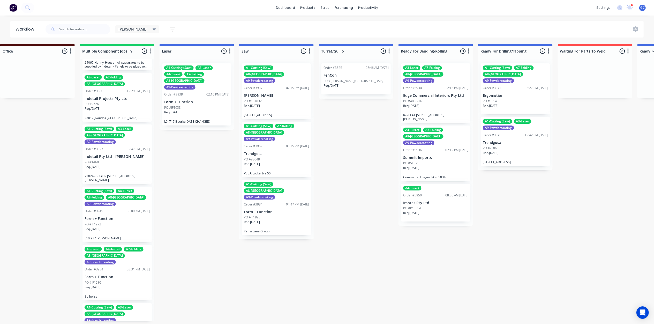
click at [108, 106] on div "Req. 02/10/25" at bounding box center [117, 110] width 65 height 9
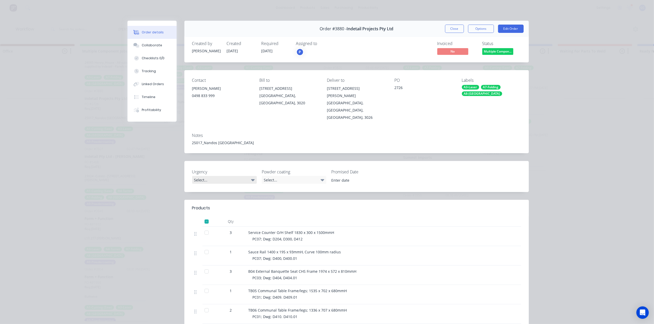
click at [253, 176] on div "Select..." at bounding box center [224, 180] width 65 height 8
click at [246, 176] on div "Select..." at bounding box center [224, 180] width 65 height 8
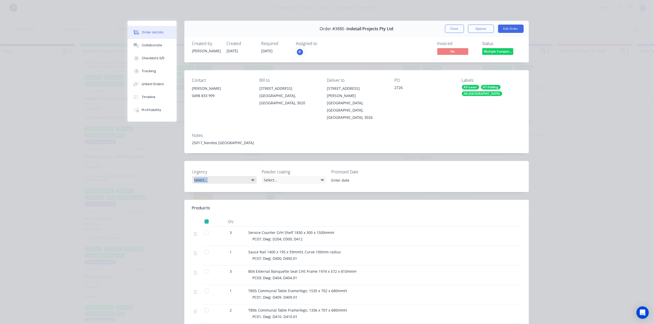
click at [246, 176] on div "Select..." at bounding box center [224, 180] width 65 height 8
click at [228, 146] on div "Order #3880 - Indetail Projects Pty Ltd Close Options Edit Order Created by Joe…" at bounding box center [329, 275] width 402 height 508
click at [449, 27] on button "Close" at bounding box center [454, 29] width 19 height 8
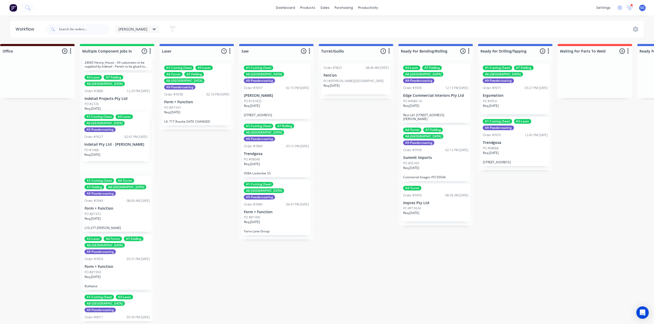
scroll to position [0, 487]
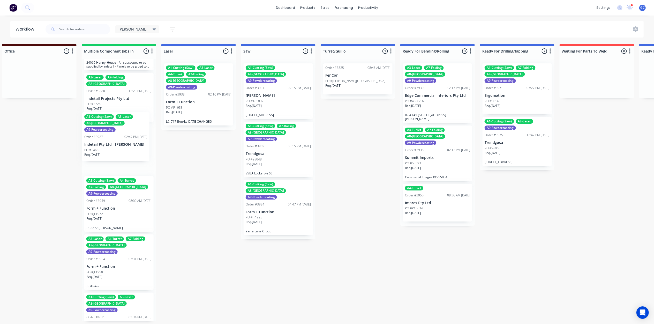
click at [97, 158] on div "A3-Laser A7-Folding A8-Welding A9-Powdercoating Order #3515 12:35 PM 27/05/25 A…" at bounding box center [119, 190] width 75 height 262
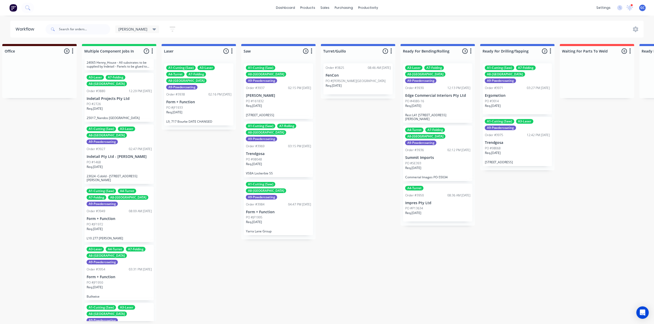
click at [103, 165] on p "Req. 26/09/25" at bounding box center [95, 167] width 16 height 5
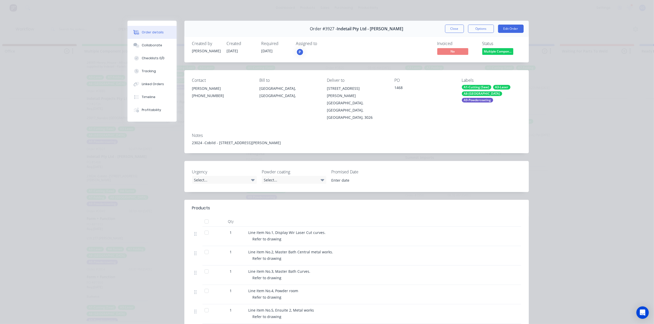
click at [255, 167] on div "Urgency Select... Powder coating Select... Promised Date" at bounding box center [356, 176] width 345 height 31
click at [251, 177] on icon at bounding box center [253, 180] width 4 height 6
click at [207, 184] on div "Order #3927 - Indetail Pty Ltd - Refer Mohammad Close Options Edit Order Create…" at bounding box center [329, 247] width 402 height 453
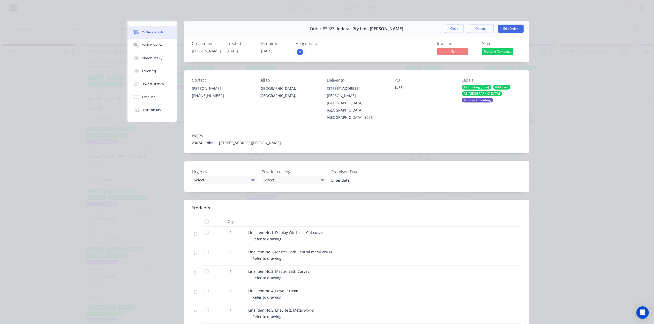
click at [206, 185] on div "Order #3927 - Indetail Pty Ltd - Refer Mohammad Close Options Edit Order Create…" at bounding box center [329, 247] width 402 height 453
click at [220, 176] on div "Select..." at bounding box center [224, 180] width 65 height 8
click at [210, 184] on div "Order #3927 - Indetail Pty Ltd - Refer Mohammad Close Options Edit Order Create…" at bounding box center [329, 247] width 402 height 453
click at [207, 200] on header "Products" at bounding box center [356, 208] width 345 height 17
click at [452, 30] on button "Close" at bounding box center [454, 29] width 19 height 8
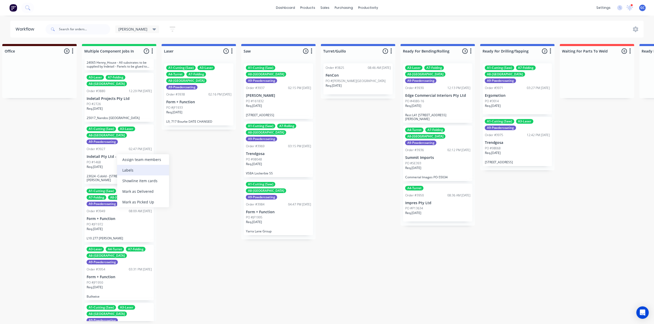
click at [135, 167] on div "Labels" at bounding box center [143, 170] width 52 height 11
click at [149, 163] on div "Labels" at bounding box center [158, 163] width 52 height 11
click at [143, 158] on div "Assign team members" at bounding box center [148, 161] width 52 height 11
click at [183, 176] on div "Submitted 0 Status colour #661D1D hex #661D1D Save Cancel Summaries Total order…" at bounding box center [428, 182] width 1838 height 277
click at [122, 165] on div "Req. 26/09/25" at bounding box center [119, 169] width 65 height 9
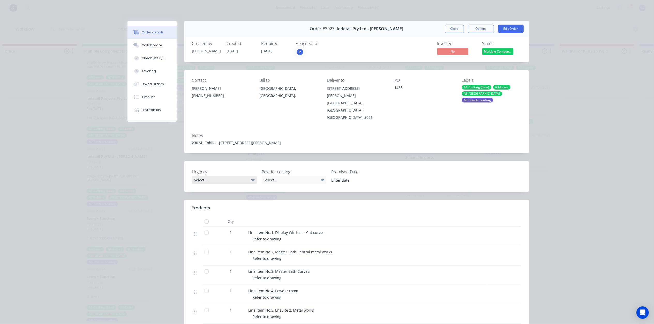
click at [212, 176] on div "Select..." at bounding box center [224, 180] width 65 height 8
click at [211, 176] on div "Select..." at bounding box center [224, 180] width 65 height 8
click at [456, 29] on button "Close" at bounding box center [454, 29] width 19 height 8
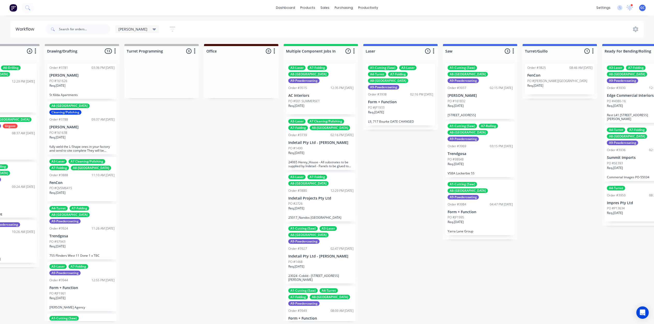
scroll to position [0, 304]
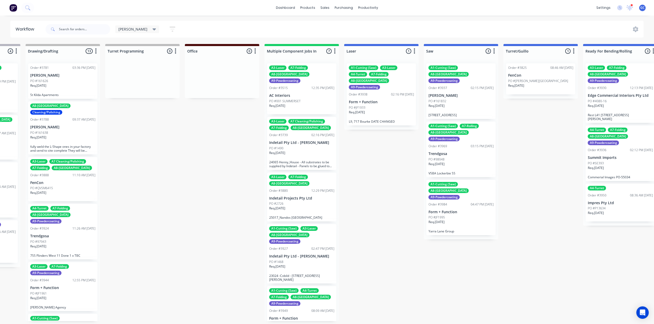
click at [296, 206] on div "Req. [DATE]" at bounding box center [301, 210] width 65 height 9
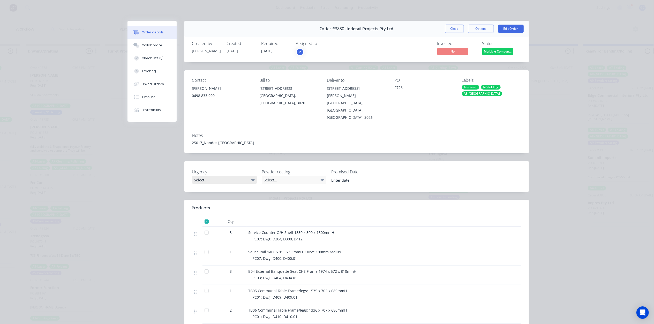
click at [214, 176] on div "Select..." at bounding box center [224, 180] width 65 height 8
click at [230, 176] on div "Select..." at bounding box center [224, 180] width 65 height 8
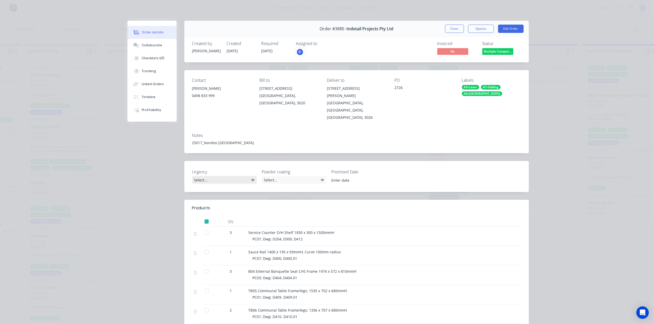
click at [230, 176] on div "Select..." at bounding box center [224, 180] width 65 height 8
click at [276, 176] on div "Select..." at bounding box center [294, 180] width 65 height 8
click at [285, 169] on div "Powder coating Select..." at bounding box center [294, 177] width 65 height 16
click at [287, 169] on div "Powder coating Select..." at bounding box center [294, 177] width 65 height 16
click at [359, 176] on input at bounding box center [360, 180] width 64 height 8
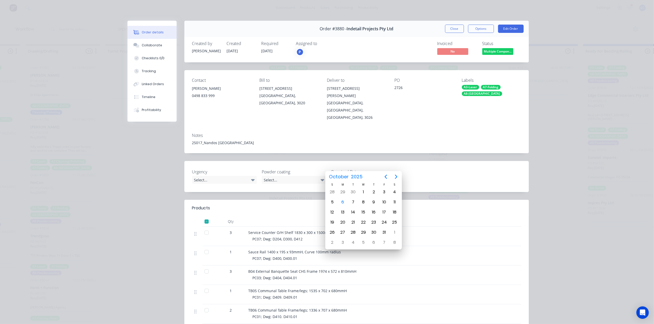
click at [336, 176] on input at bounding box center [360, 180] width 64 height 8
click at [363, 161] on div "Urgency Select... Powder coating Select... Promised Date" at bounding box center [356, 176] width 345 height 31
click at [278, 176] on div "Select..." at bounding box center [294, 180] width 65 height 8
click at [280, 176] on div "Select..." at bounding box center [294, 180] width 65 height 8
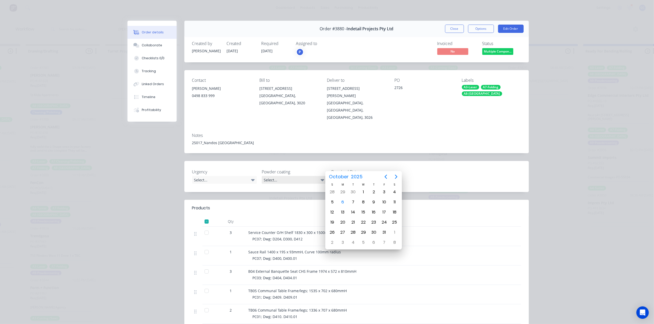
click at [280, 176] on div "Select..." at bounding box center [294, 180] width 65 height 8
click at [243, 176] on div "Select..." at bounding box center [224, 180] width 65 height 8
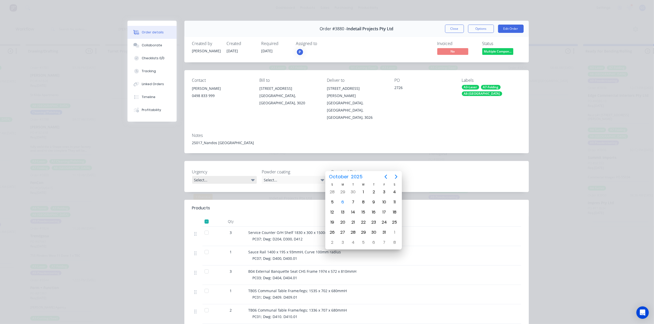
click at [243, 176] on div "Select..." at bounding box center [224, 180] width 65 height 8
click at [144, 42] on button "Collaborate" at bounding box center [152, 45] width 49 height 13
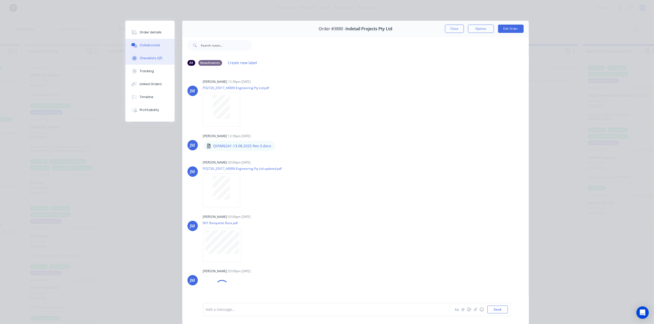
click at [158, 56] on div "Checklists 0/0" at bounding box center [151, 58] width 23 height 5
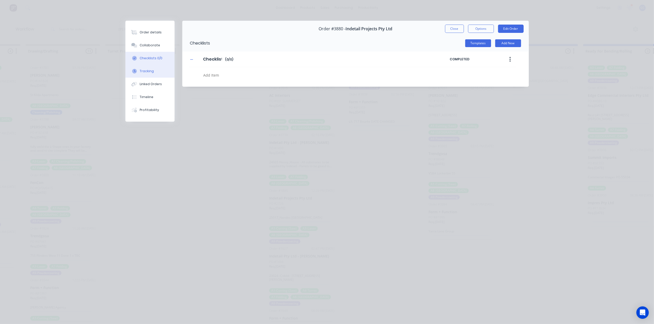
click at [154, 70] on button "Tracking" at bounding box center [149, 71] width 49 height 13
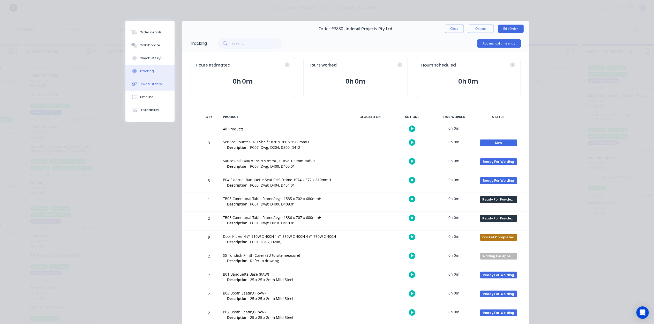
click at [149, 84] on div "Linked Orders" at bounding box center [151, 84] width 22 height 5
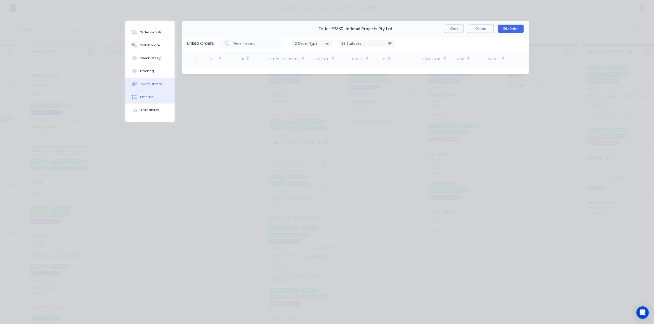
click at [149, 96] on div "Timeline" at bounding box center [147, 97] width 14 height 5
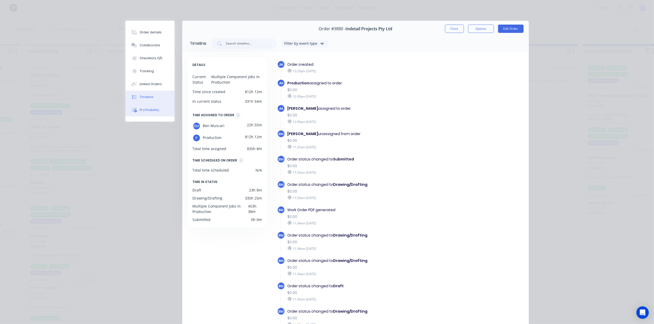
click at [153, 108] on div "Profitability" at bounding box center [149, 110] width 19 height 5
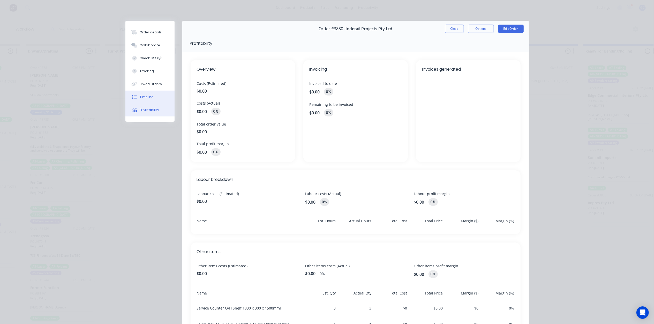
click at [151, 98] on button "Timeline" at bounding box center [149, 97] width 49 height 13
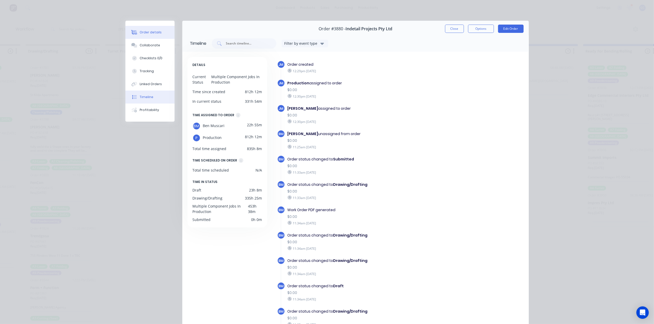
click at [142, 33] on div "Order details" at bounding box center [151, 32] width 22 height 5
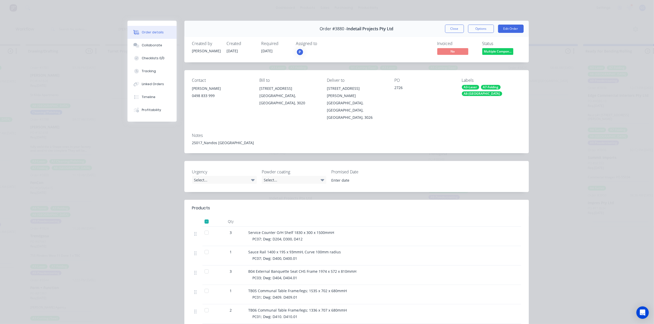
click at [474, 24] on div "Order #3880 - Indetail Projects Pty Ltd Close Options Edit Order" at bounding box center [356, 29] width 345 height 16
click at [479, 28] on button "Options" at bounding box center [481, 29] width 26 height 8
click at [452, 31] on button "Close" at bounding box center [454, 29] width 19 height 8
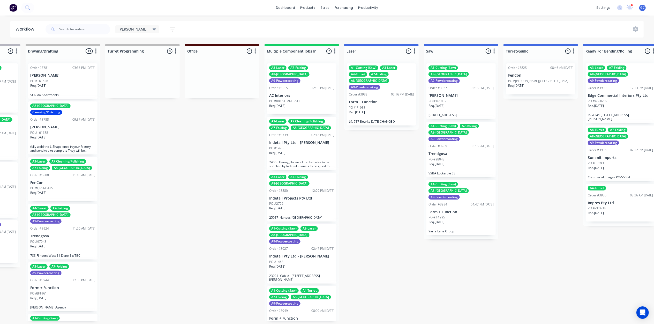
click at [125, 30] on span "[PERSON_NAME]" at bounding box center [132, 28] width 29 height 5
click at [274, 23] on div "Gino Save new view None edit Gino (Default) edit ALL edit ALLx edit Dispatch ed…" at bounding box center [344, 29] width 600 height 16
click at [339, 23] on div "Sales Orders" at bounding box center [344, 25] width 21 height 5
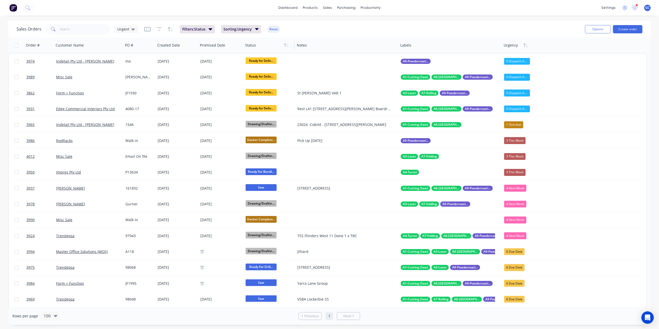
click at [260, 47] on div at bounding box center [267, 45] width 45 height 10
click at [284, 43] on icon "button" at bounding box center [286, 45] width 5 height 4
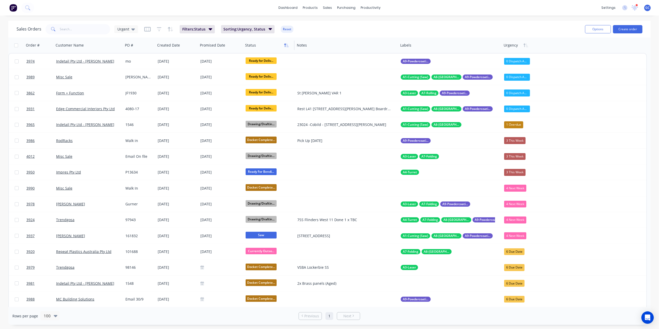
click at [286, 42] on button "button" at bounding box center [287, 45] width 8 height 8
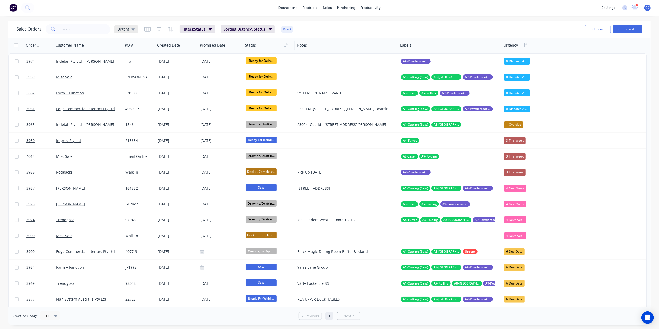
click at [124, 29] on span "Urgent" at bounding box center [123, 28] width 12 height 5
click at [123, 125] on button "End of Month" at bounding box center [145, 125] width 59 height 6
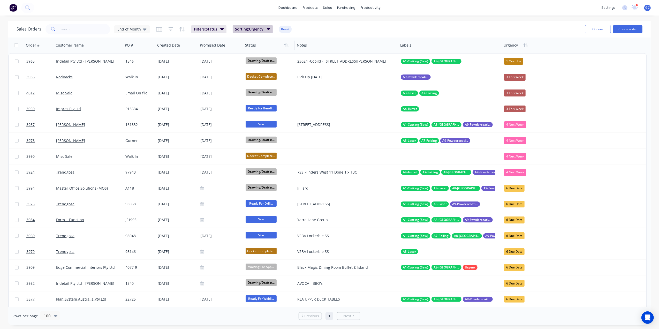
click at [271, 27] on button "Sorting: Urgency" at bounding box center [253, 29] width 40 height 8
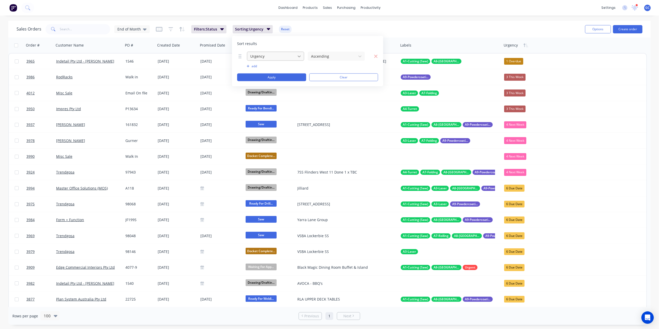
click at [301, 56] on icon at bounding box center [299, 56] width 5 height 5
click at [273, 115] on div "Status" at bounding box center [275, 117] width 57 height 10
click at [329, 58] on div at bounding box center [332, 56] width 43 height 6
click at [277, 74] on button "Apply" at bounding box center [271, 77] width 69 height 8
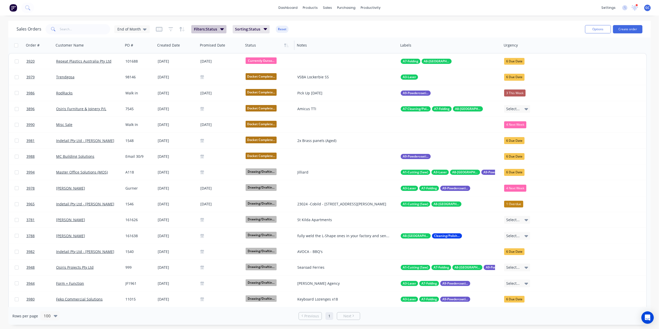
click at [224, 29] on button "Filters: Status" at bounding box center [208, 29] width 35 height 8
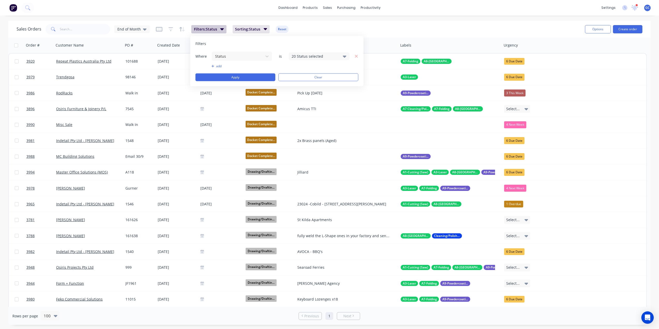
click at [224, 29] on button "Filters: Status" at bounding box center [208, 29] width 35 height 8
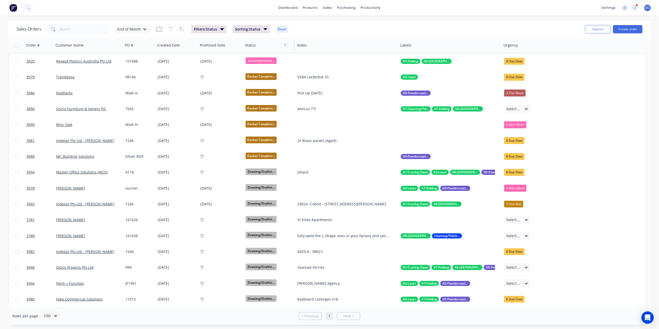
click at [328, 26] on div "Sales Orders End of Month Filters: Status Sorting: Status Reset" at bounding box center [299, 29] width 565 height 13
click at [224, 32] on button "Filters: Status" at bounding box center [208, 29] width 35 height 8
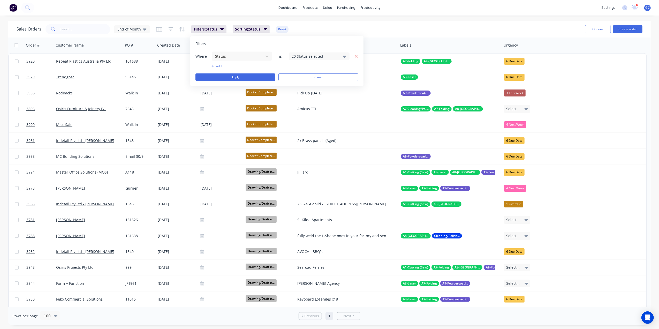
click at [318, 57] on div "20 Status selected" at bounding box center [315, 56] width 47 height 5
click at [299, 110] on div at bounding box center [297, 110] width 10 height 10
click at [300, 100] on div at bounding box center [297, 100] width 10 height 10
click at [378, 25] on div "Sales Orders End of Month Filters: Status Sorting: Status Reset" at bounding box center [299, 29] width 565 height 13
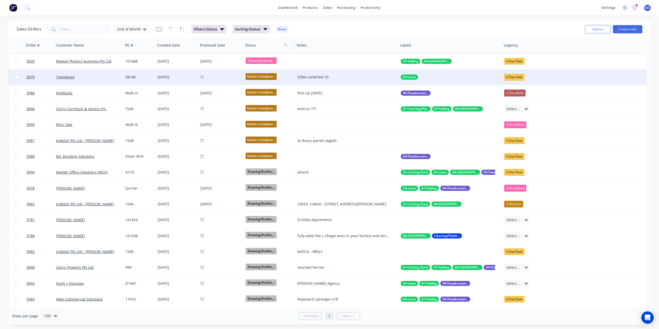
click at [167, 77] on div "[DATE]" at bounding box center [177, 77] width 39 height 5
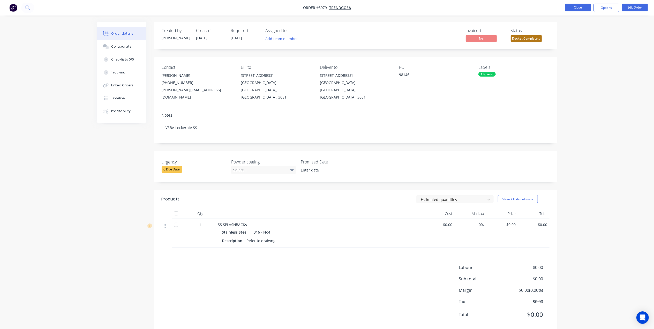
click at [579, 6] on button "Close" at bounding box center [578, 8] width 26 height 8
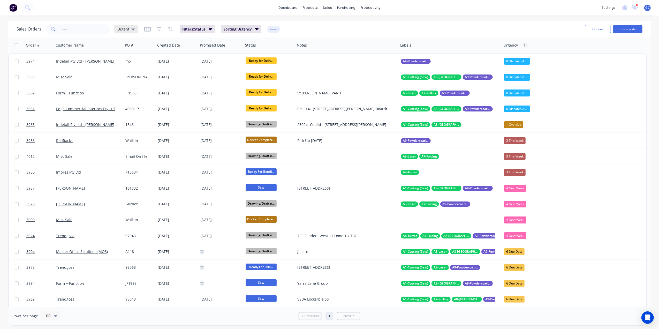
click at [122, 31] on span "Urgent" at bounding box center [123, 28] width 12 height 5
click at [128, 124] on button "End of Month" at bounding box center [145, 125] width 59 height 6
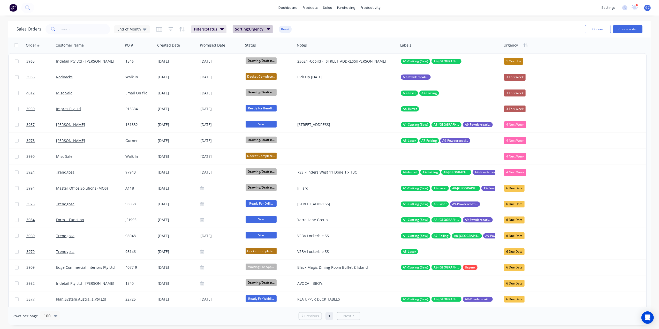
click at [262, 29] on span "Sorting: Urgency" at bounding box center [249, 29] width 28 height 5
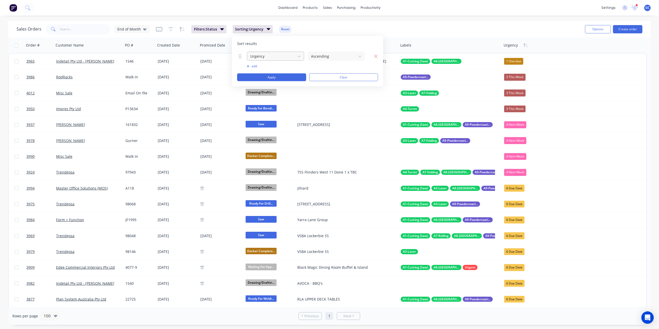
click at [266, 54] on div at bounding box center [271, 56] width 43 height 6
click at [264, 115] on div "Status" at bounding box center [275, 117] width 57 height 10
click at [289, 76] on button "Apply" at bounding box center [271, 77] width 69 height 8
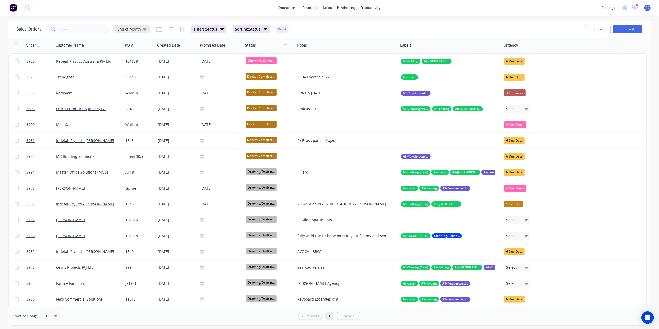
click at [117, 29] on span "End of Month" at bounding box center [129, 28] width 24 height 5
click at [181, 124] on button "edit" at bounding box center [180, 124] width 7 height 5
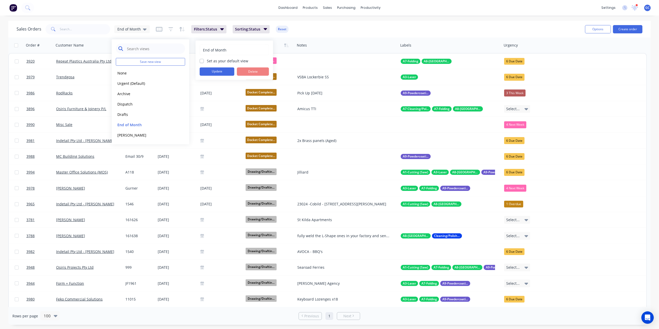
drag, startPoint x: 229, startPoint y: 48, endPoint x: 175, endPoint y: 47, distance: 53.3
click at [175, 329] on div "Save new view None edit Urgent (Default) edit Archive edit Dispatch edit Drafts…" at bounding box center [329, 329] width 659 height 0
type input "E"
type input "Sorting"
click at [207, 68] on button "Update" at bounding box center [217, 72] width 35 height 8
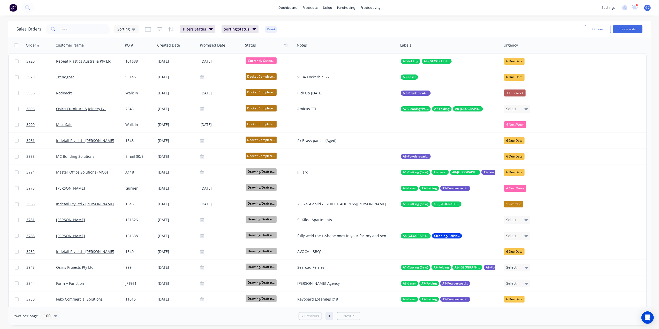
click at [357, 36] on div "Sales Orders Sorting Filters: Status Sorting: Status Reset Options Create order" at bounding box center [329, 29] width 643 height 17
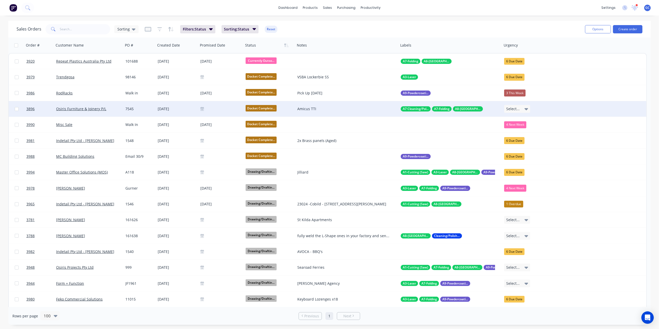
click at [524, 109] on div "Select..." at bounding box center [517, 109] width 26 height 8
click at [518, 158] on div "2 [DATE]" at bounding box center [515, 157] width 17 height 7
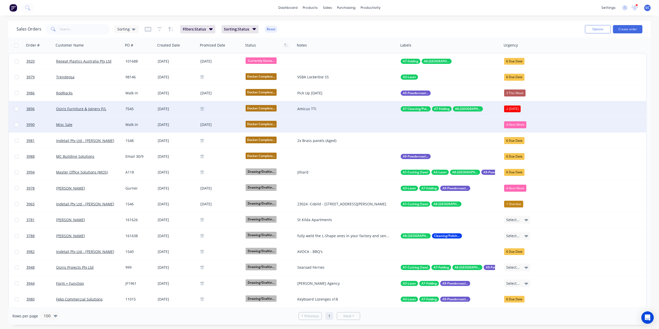
click at [115, 125] on div "Misc Sale" at bounding box center [87, 124] width 62 height 5
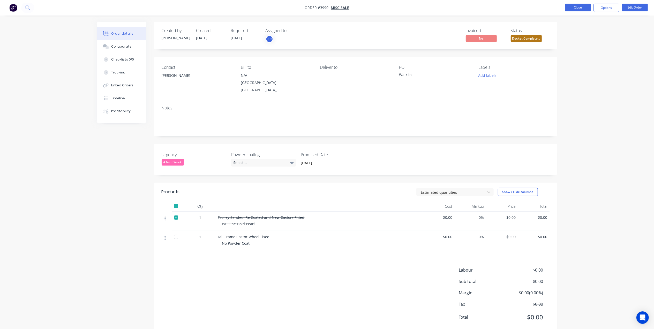
click at [582, 7] on button "Close" at bounding box center [578, 8] width 26 height 8
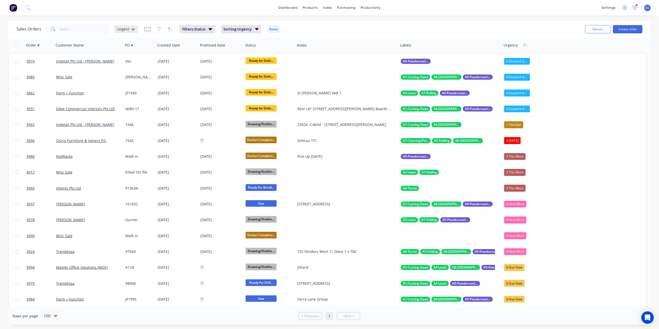
click at [128, 29] on span "Urgent" at bounding box center [123, 28] width 12 height 5
click at [127, 133] on button "Sorting" at bounding box center [145, 135] width 59 height 6
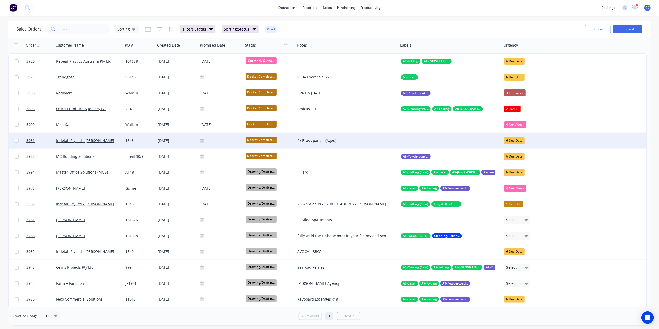
drag, startPoint x: 101, startPoint y: 140, endPoint x: 232, endPoint y: 147, distance: 131.1
click at [232, 147] on div at bounding box center [220, 141] width 45 height 16
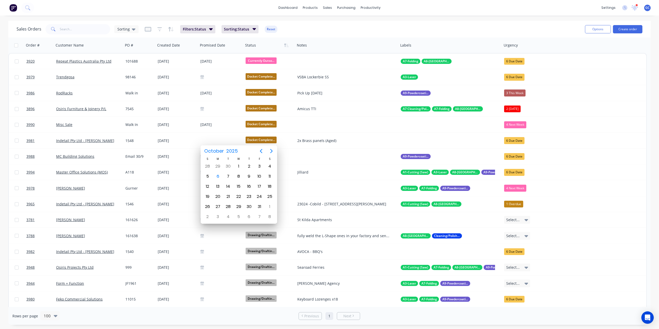
click at [505, 30] on div "Sales Orders Sorting Filters: Status Sorting: Status Reset" at bounding box center [299, 29] width 565 height 13
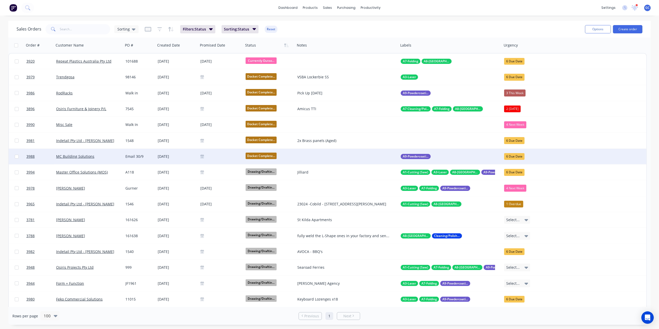
drag, startPoint x: 91, startPoint y: 156, endPoint x: 213, endPoint y: 156, distance: 122.1
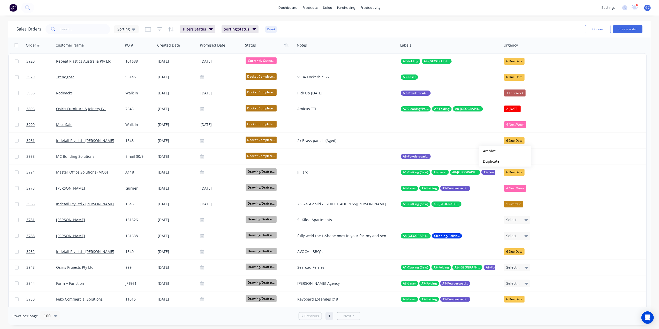
click at [538, 6] on div "dashboard products sales purchasing productivity dashboard products Product Cat…" at bounding box center [329, 8] width 659 height 16
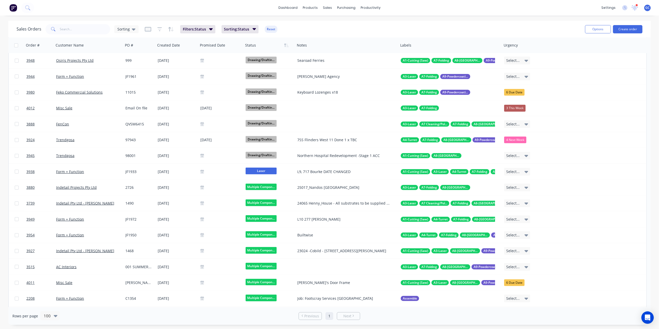
scroll to position [276, 0]
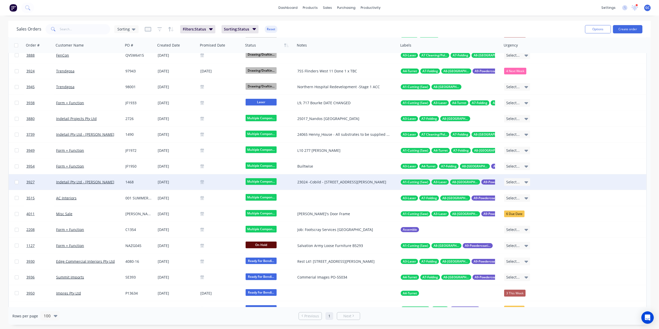
click at [523, 179] on div "Select..." at bounding box center [517, 182] width 26 height 8
click at [521, 209] on div "3 This Week" at bounding box center [517, 209] width 21 height 7
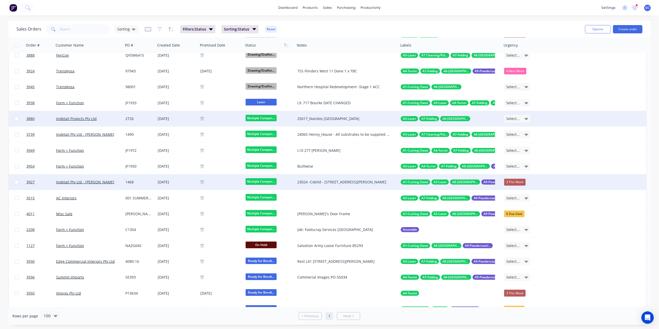
click at [530, 117] on div "Select..." at bounding box center [517, 119] width 27 height 8
click at [519, 144] on div "3 This Week" at bounding box center [517, 146] width 21 height 7
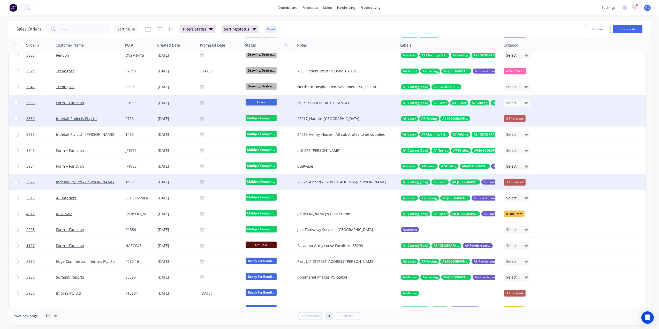
scroll to position [310, 0]
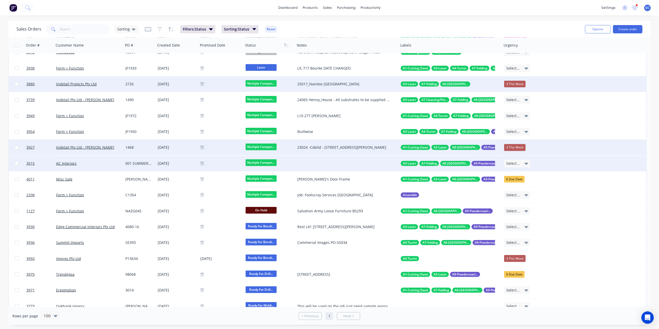
click at [517, 163] on span "Select..." at bounding box center [513, 163] width 13 height 5
click at [516, 190] on div "3 This Week" at bounding box center [517, 190] width 21 height 7
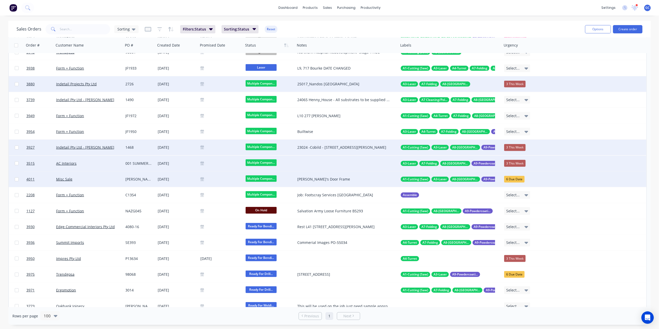
click at [515, 176] on div "6 Due Date" at bounding box center [514, 179] width 20 height 7
click at [523, 248] on div "5 This Month" at bounding box center [518, 248] width 23 height 7
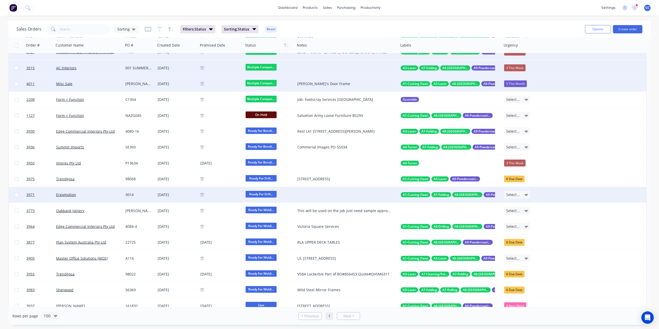
scroll to position [414, 0]
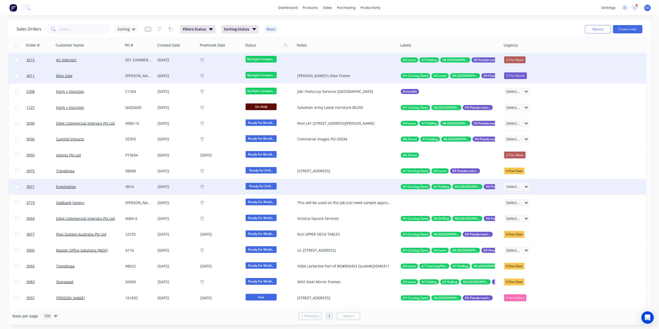
click at [515, 183] on div "Select..." at bounding box center [517, 187] width 26 height 8
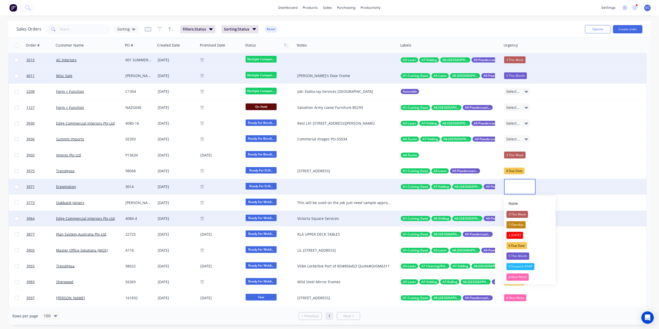
click at [523, 212] on div "3 This Week" at bounding box center [517, 214] width 21 height 7
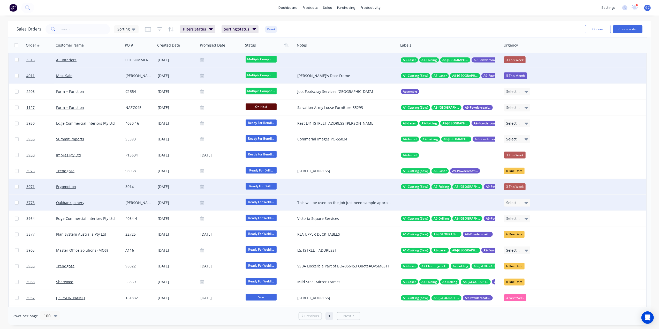
click at [516, 205] on div "Select..." at bounding box center [517, 203] width 26 height 8
click at [516, 203] on div at bounding box center [520, 203] width 32 height 16
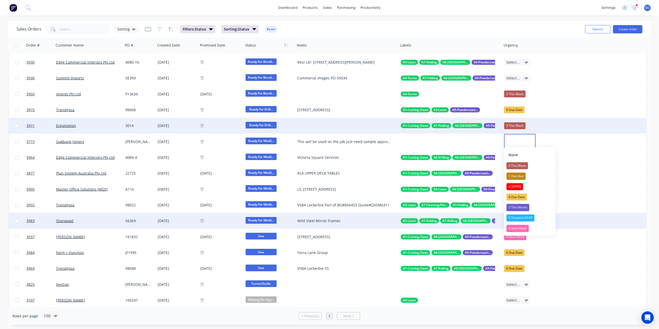
scroll to position [483, 0]
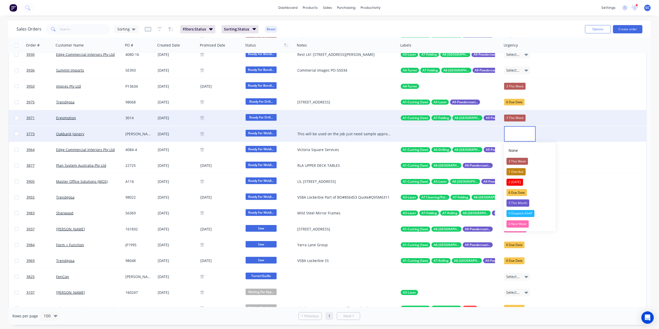
click at [525, 136] on div at bounding box center [520, 134] width 32 height 16
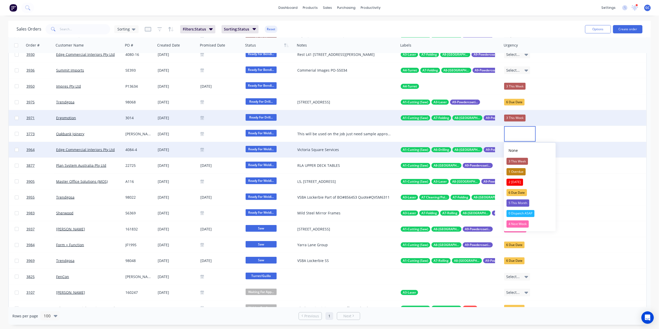
click at [601, 152] on div "3964 Edge Commercial Interiors Pty Ltd 4084-4 18 Sep 2025 Ready For Weldi... Vi…" at bounding box center [328, 150] width 638 height 16
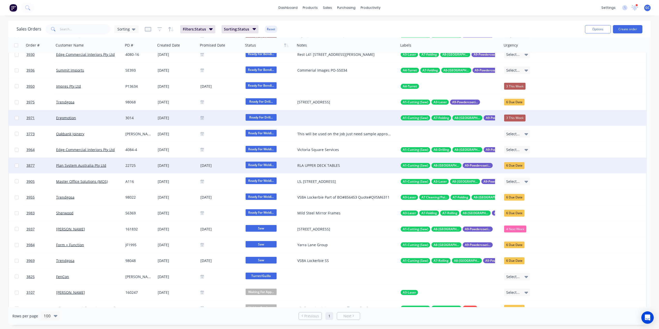
click at [520, 164] on div "6 Due Date" at bounding box center [514, 165] width 20 height 7
click at [517, 256] on div "4 Next Week" at bounding box center [518, 255] width 22 height 7
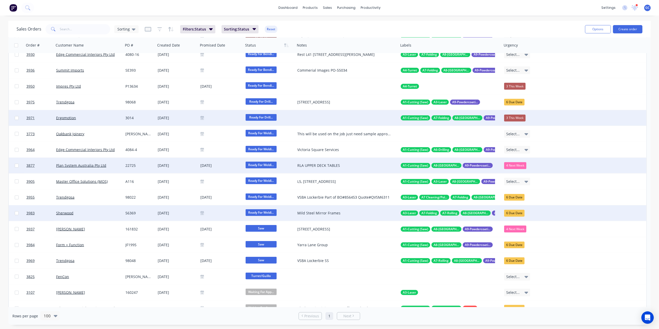
click at [522, 212] on div "6 Due Date" at bounding box center [514, 213] width 20 height 7
click at [521, 301] on div "4 Next Week" at bounding box center [518, 303] width 22 height 7
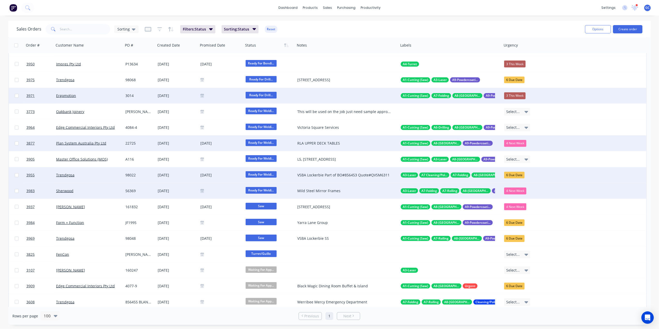
scroll to position [517, 0]
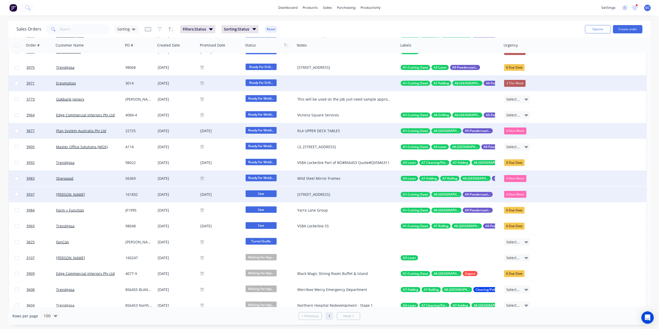
click at [139, 194] on div "161832" at bounding box center [138, 194] width 27 height 5
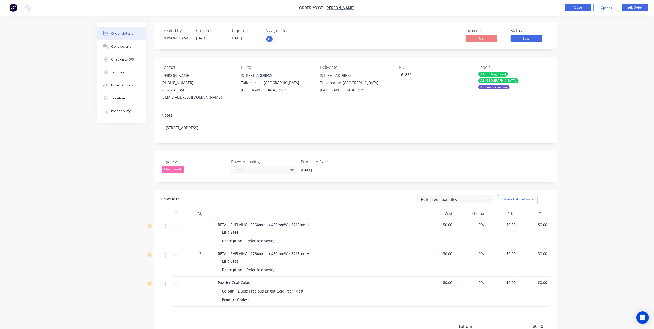
click at [587, 11] on button "Close" at bounding box center [578, 8] width 26 height 8
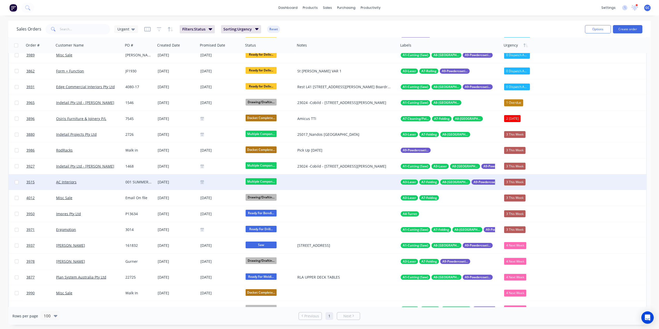
scroll to position [34, 0]
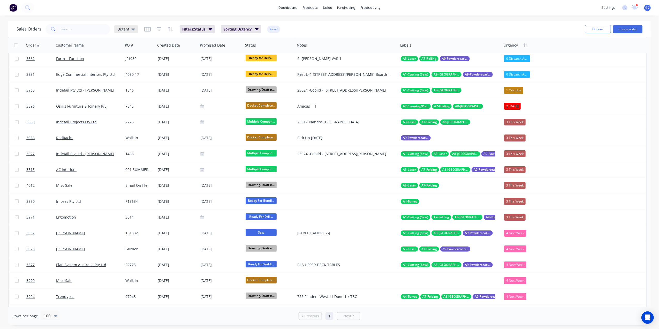
click at [125, 31] on span "Urgent" at bounding box center [123, 28] width 12 height 5
click at [122, 136] on button "Sorting" at bounding box center [145, 135] width 59 height 6
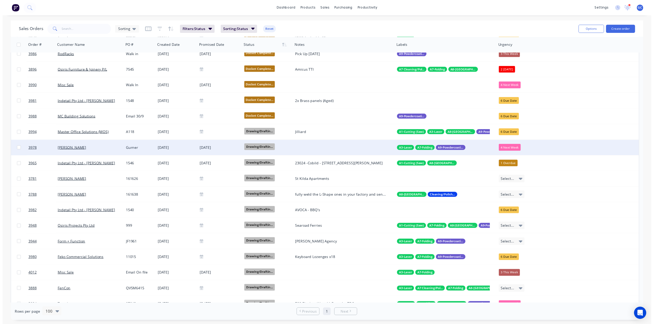
scroll to position [0, 0]
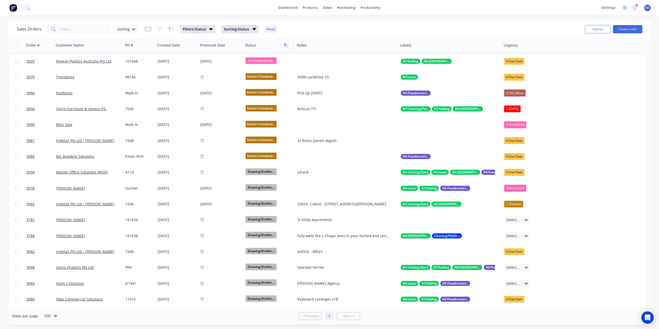
click at [287, 44] on icon "button" at bounding box center [286, 45] width 5 height 4
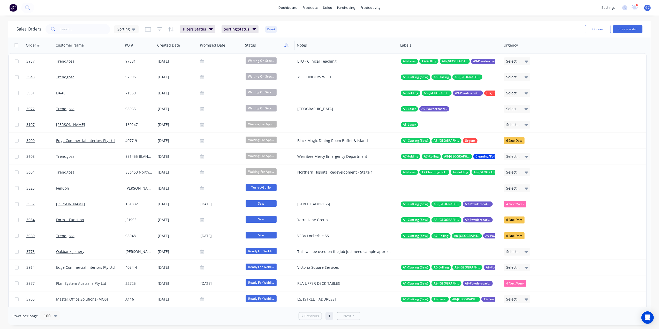
click at [286, 46] on icon "button" at bounding box center [286, 45] width 5 height 4
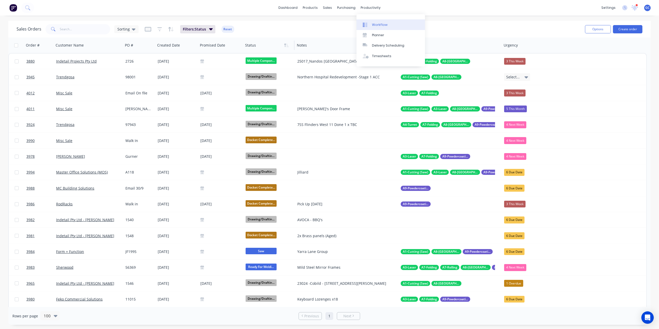
click at [378, 24] on div "Workflow" at bounding box center [380, 25] width 16 height 5
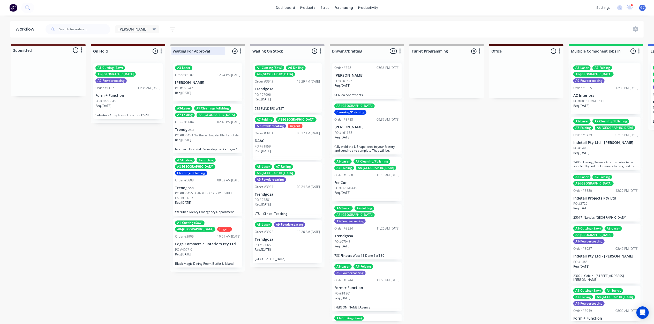
click at [172, 49] on div at bounding box center [207, 51] width 75 height 10
click at [47, 50] on div at bounding box center [48, 50] width 75 height 8
click at [97, 49] on div at bounding box center [128, 51] width 75 height 10
click at [92, 50] on div "On Hold" at bounding box center [120, 51] width 56 height 8
click at [93, 50] on input "On Hold" at bounding box center [118, 50] width 51 height 5
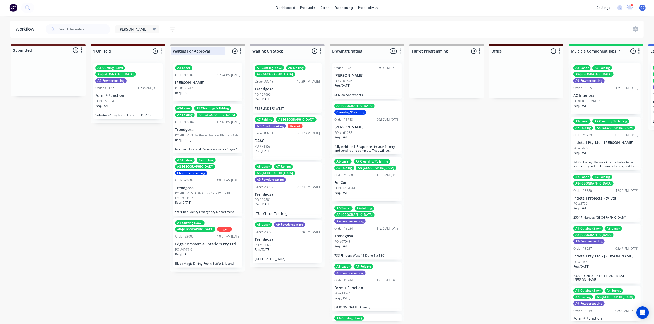
type input "1 On Hold"
click at [172, 50] on div at bounding box center [207, 51] width 75 height 10
click at [173, 50] on input "Waiting For Approval" at bounding box center [198, 50] width 51 height 5
click at [171, 52] on div "Waiting For Approval 4 Status colour #B8B8B9 hex #B8B8B9 Save Cancel Notificati…" at bounding box center [207, 50] width 75 height 12
click at [173, 50] on input "Waiting For Approval" at bounding box center [198, 50] width 51 height 5
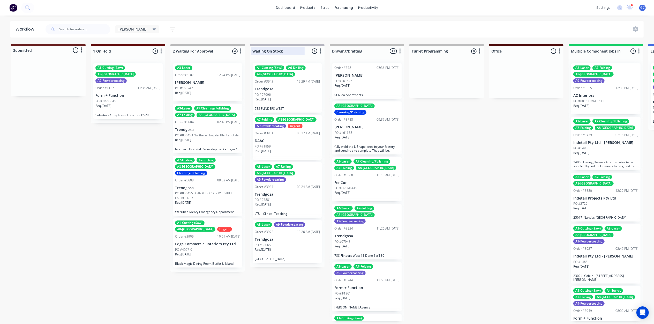
type input "2 Waiting For Approval"
click at [253, 50] on div at bounding box center [287, 51] width 75 height 10
click at [253, 50] on input "Waiting On Stock" at bounding box center [278, 50] width 51 height 5
type input "3 Waiting On Stock"
click at [335, 52] on div at bounding box center [367, 51] width 75 height 10
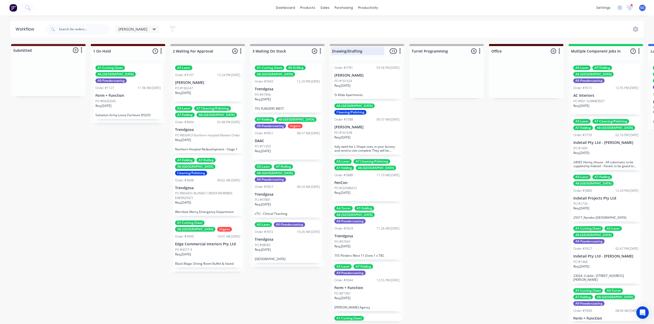
click at [332, 50] on input "Drawing/Drafting" at bounding box center [357, 50] width 51 height 5
type input "4 Drawing/Drafting"
click at [415, 51] on div at bounding box center [447, 51] width 75 height 10
click at [411, 50] on div "Turret Programming" at bounding box center [439, 51] width 56 height 8
click at [411, 49] on div "Turret Programming" at bounding box center [439, 51] width 56 height 8
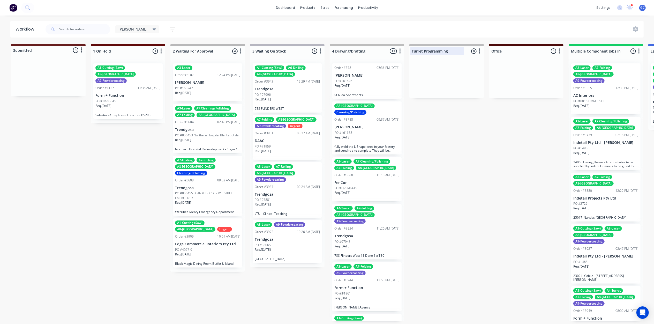
click at [411, 49] on div "Turret Programming" at bounding box center [439, 51] width 56 height 8
click at [414, 52] on input "Turret Programming" at bounding box center [437, 50] width 51 height 5
type input "5 Turret Programming"
click at [495, 50] on div at bounding box center [526, 51] width 75 height 10
click at [493, 50] on input "Office" at bounding box center [517, 50] width 51 height 5
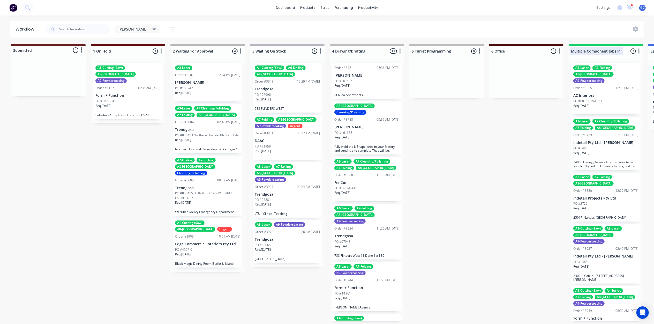
type input "6 Office"
click at [573, 47] on div at bounding box center [606, 51] width 75 height 10
click at [571, 52] on input "Multiple Component Jobs In Production" at bounding box center [596, 50] width 51 height 5
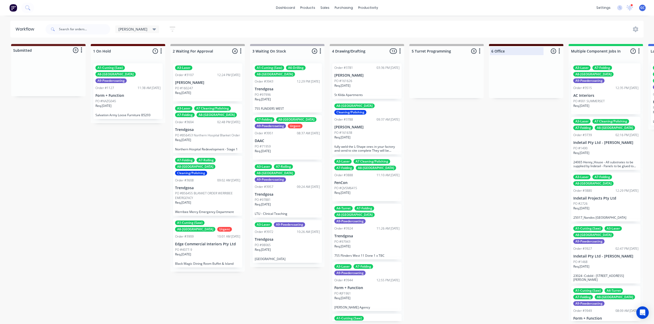
drag, startPoint x: 576, startPoint y: 51, endPoint x: 529, endPoint y: 52, distance: 47.1
click at [571, 49] on div at bounding box center [606, 51] width 75 height 10
click at [573, 51] on input "Multiple Component Jobs In Production" at bounding box center [596, 50] width 51 height 5
type input "7 Multiple Component Jobs In Production"
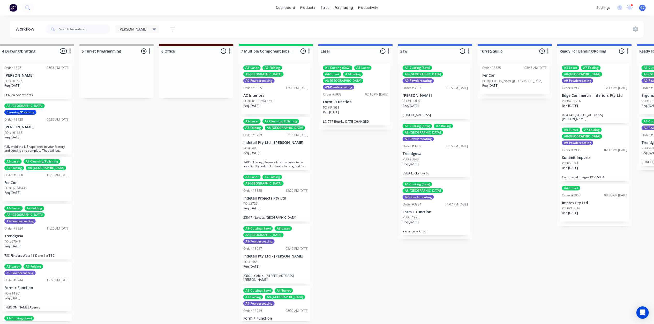
scroll to position [2, 396]
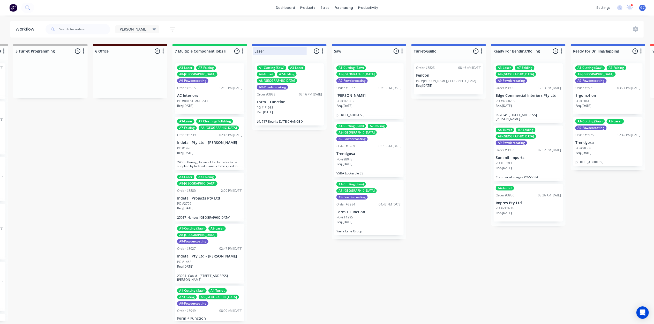
click at [257, 49] on div at bounding box center [289, 51] width 75 height 10
click at [254, 50] on div "Laser" at bounding box center [281, 51] width 56 height 8
click at [255, 50] on input "Laser" at bounding box center [280, 50] width 51 height 5
type input "8 Laser"
click at [334, 46] on div at bounding box center [369, 51] width 75 height 10
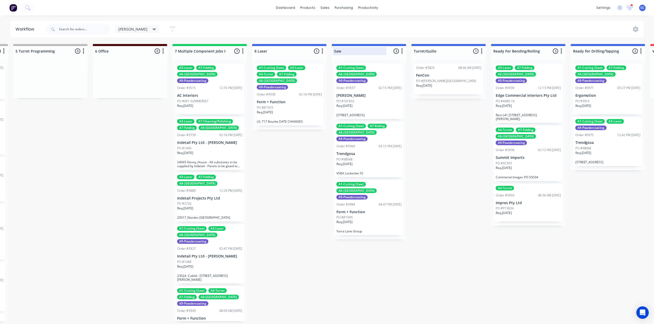
click at [334, 49] on div "Saw" at bounding box center [361, 51] width 56 height 8
type input "9 Saw"
click at [414, 48] on div at bounding box center [449, 51] width 75 height 10
click at [414, 48] on input "Turret/Guillo" at bounding box center [439, 50] width 51 height 5
type input "10 Turret/Guillo"
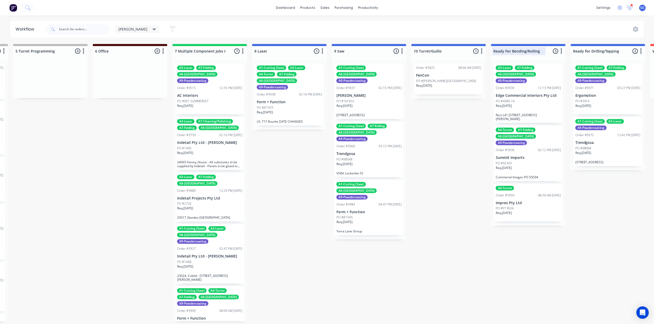
click at [494, 47] on div at bounding box center [528, 51] width 75 height 10
click at [493, 47] on div "Ready For Bending/Rolling" at bounding box center [520, 51] width 56 height 8
click at [494, 48] on input "Ready For Bending/Rolling" at bounding box center [519, 50] width 51 height 5
type input "11 Ready For Bending/Rolling"
click at [574, 49] on div at bounding box center [608, 51] width 75 height 10
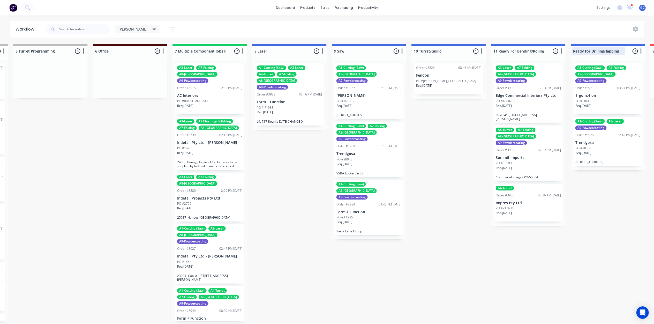
click at [573, 49] on div "Ready For Drilling/Tapping" at bounding box center [600, 51] width 56 height 8
click at [573, 48] on input "Ready For Drilling/Tapping" at bounding box center [598, 50] width 51 height 5
type input "12 Ready For Drilling/Tapping"
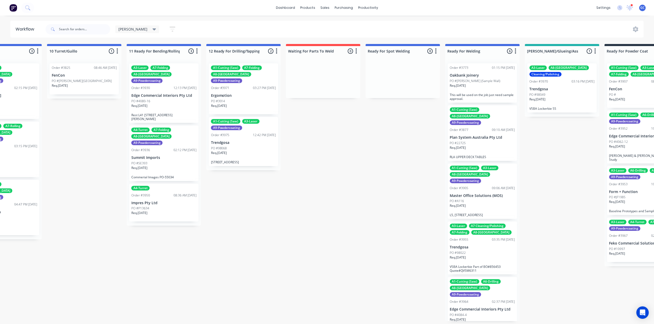
scroll to position [2, 878]
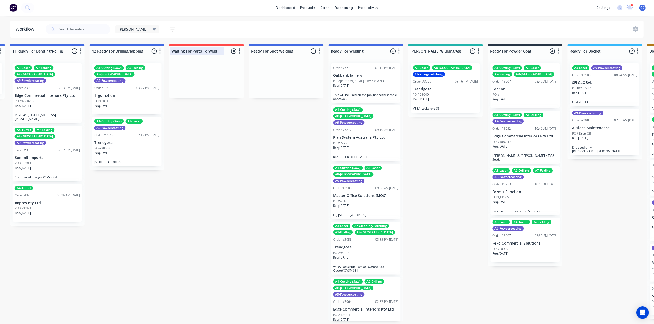
drag, startPoint x: 175, startPoint y: 48, endPoint x: 171, endPoint y: 50, distance: 4.5
click at [174, 48] on div at bounding box center [206, 51] width 75 height 10
click at [172, 49] on input "Waiting For Parts To Weld" at bounding box center [197, 50] width 51 height 5
type input "13 Waiting For Parts To Weld"
click at [253, 48] on div at bounding box center [286, 51] width 75 height 10
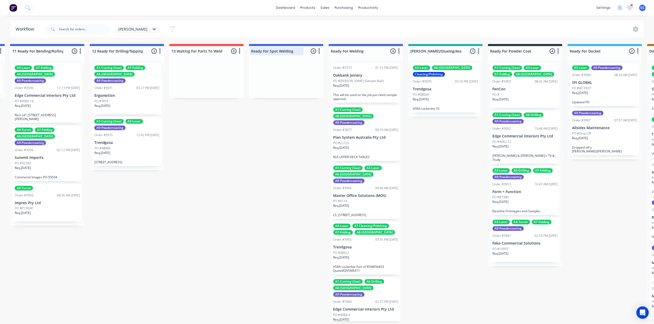
click at [251, 49] on input "Ready For Spot Welding" at bounding box center [276, 50] width 51 height 5
type input "14 Ready For Spot Welding"
click at [332, 48] on div at bounding box center [366, 51] width 75 height 10
click at [331, 48] on div "Ready For Welding" at bounding box center [358, 51] width 56 height 8
click at [331, 49] on input "Ready For Welding" at bounding box center [356, 50] width 51 height 5
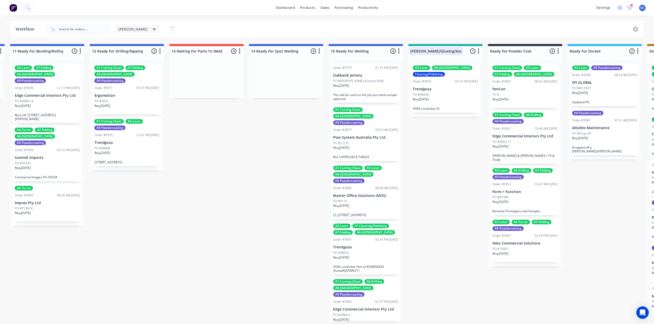
type input "15 Ready For Welding"
click at [411, 47] on div at bounding box center [446, 51] width 75 height 10
click at [410, 47] on div "Linish/Glueing/Assembly" at bounding box center [438, 51] width 56 height 8
click at [411, 48] on input "Linish/Glueing/Assembly" at bounding box center [436, 50] width 51 height 5
type input "16 Linish/Glueing/Assembly"
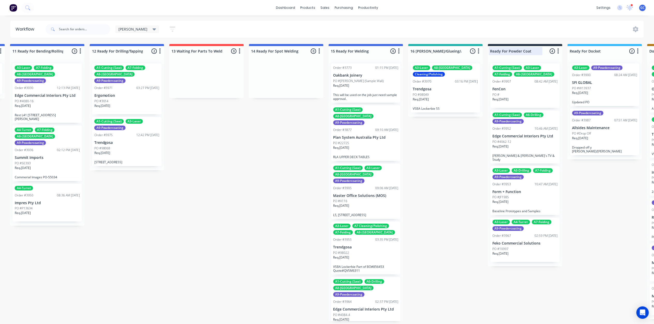
click at [491, 48] on div at bounding box center [525, 51] width 75 height 10
click at [489, 49] on div "Ready For Powder Coat" at bounding box center [517, 51] width 56 height 8
click at [491, 48] on input "Ready For Powder Coat" at bounding box center [516, 50] width 51 height 5
type input "17 Ready For Powder Coat"
click at [571, 50] on div at bounding box center [605, 51] width 75 height 10
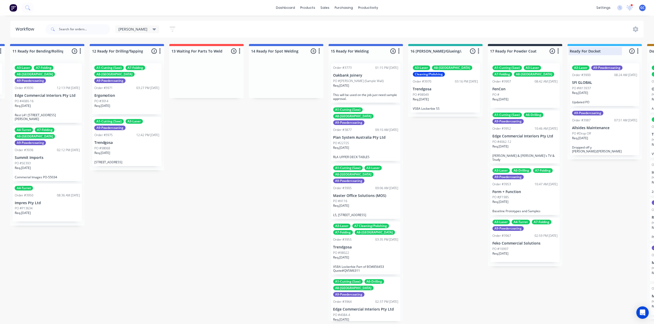
click at [570, 48] on input "Ready For Docket" at bounding box center [595, 50] width 51 height 5
type input "18 Ready For Docket"
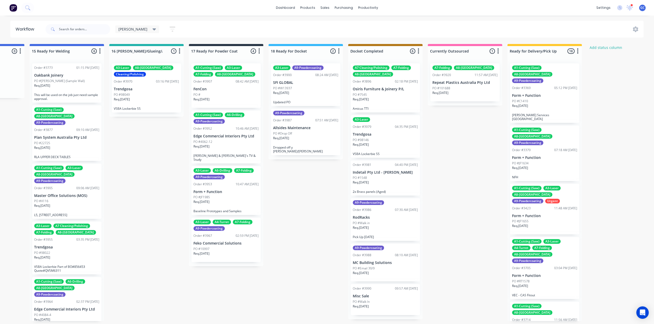
scroll to position [2, 1184]
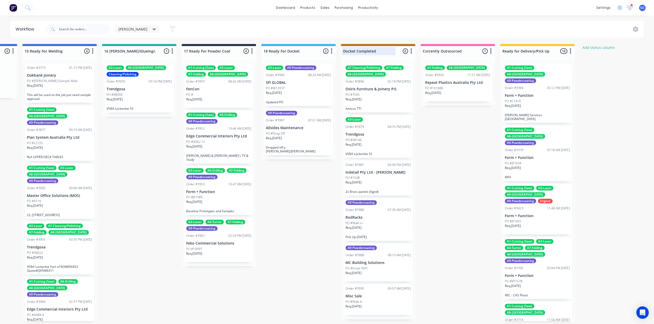
click at [342, 46] on div at bounding box center [378, 51] width 75 height 10
click at [344, 49] on input "Docket Completed" at bounding box center [368, 50] width 51 height 5
type input "19 Docket Completed"
click at [423, 47] on div at bounding box center [458, 51] width 75 height 10
click at [424, 48] on input "Currently Outsourced" at bounding box center [448, 50] width 51 height 5
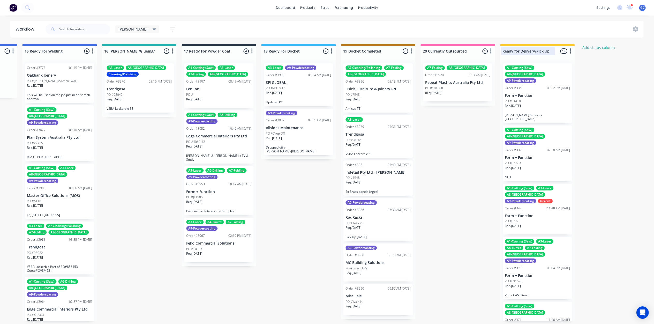
type input "20 Currently Outsourced"
click at [502, 50] on div at bounding box center [537, 51] width 75 height 10
click at [503, 48] on input "Ready for Delivery/Pick Up" at bounding box center [528, 50] width 51 height 5
click at [502, 48] on div "Ready for Delivery/Pick Up" at bounding box center [529, 51] width 56 height 8
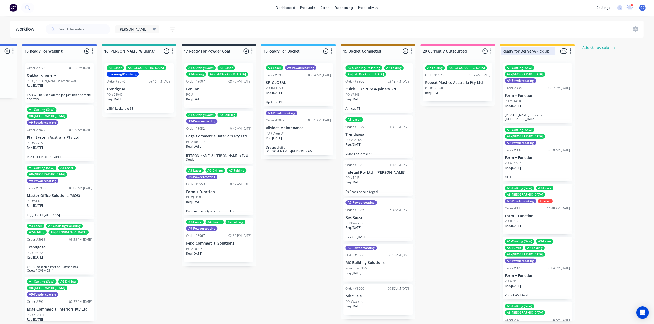
scroll to position [0, 0]
type input "21 Ready for Delivery/Pick Up"
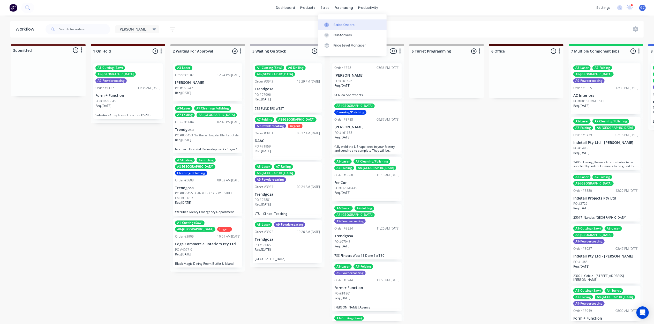
click at [337, 20] on link "Sales Orders" at bounding box center [352, 24] width 69 height 10
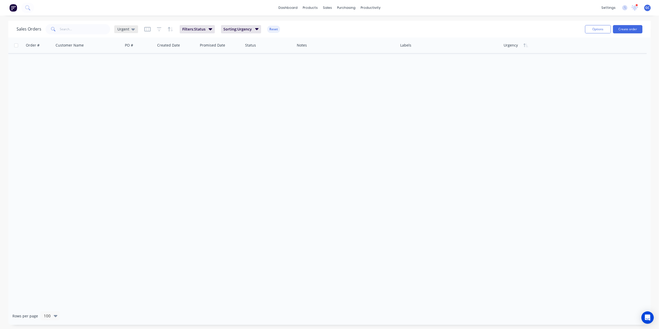
click at [118, 26] on div "Urgent" at bounding box center [126, 29] width 24 height 8
click at [125, 136] on button "Sorting" at bounding box center [145, 135] width 59 height 6
click at [305, 22] on div "Sales Orders Sorting Filters: Status Sorting: Status Reset Options Create order" at bounding box center [329, 29] width 643 height 17
click at [336, 21] on link "Sales Orders" at bounding box center [355, 24] width 69 height 10
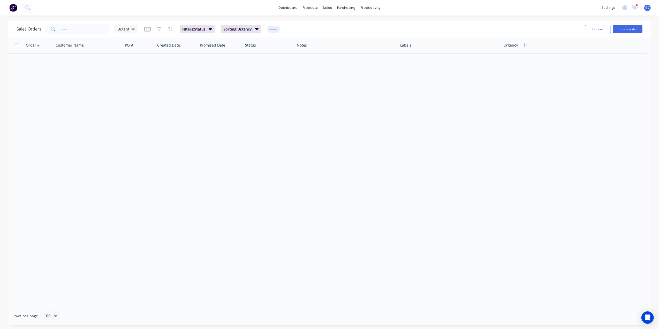
click at [187, 8] on div "dashboard products sales purchasing productivity dashboard products Product Cat…" at bounding box center [329, 8] width 659 height 16
click at [191, 27] on span "Filters: Status" at bounding box center [193, 29] width 23 height 5
click at [286, 56] on div "21 Status selected" at bounding box center [303, 56] width 47 height 5
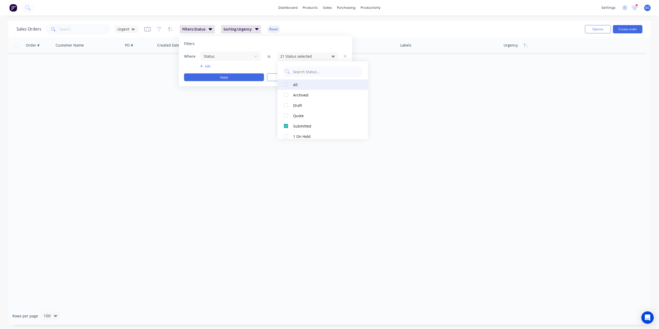
click at [288, 83] on div at bounding box center [286, 84] width 10 height 10
click at [287, 85] on div at bounding box center [286, 84] width 10 height 10
click at [287, 94] on div at bounding box center [286, 95] width 10 height 10
click at [286, 105] on div at bounding box center [286, 105] width 10 height 10
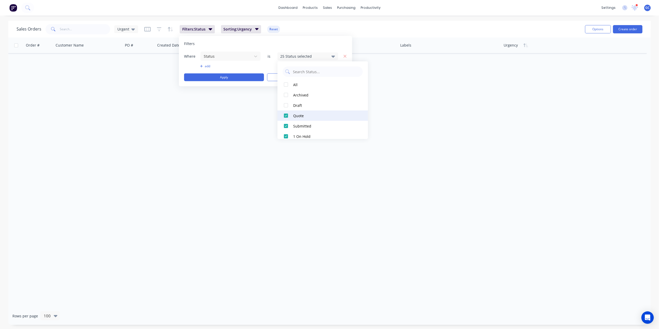
click at [287, 115] on div at bounding box center [286, 115] width 10 height 10
click at [287, 127] on div at bounding box center [286, 126] width 10 height 10
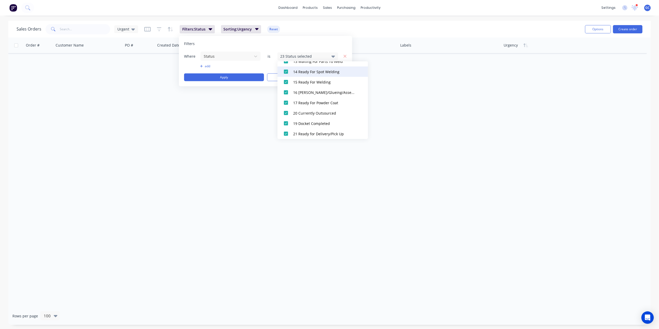
scroll to position [233, 0]
click at [288, 130] on div at bounding box center [286, 131] width 10 height 10
click at [286, 119] on div at bounding box center [286, 121] width 10 height 10
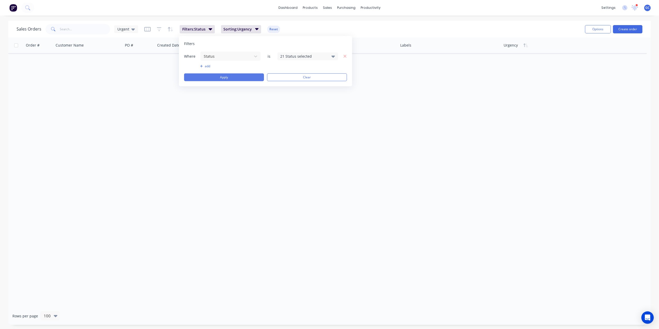
click at [240, 77] on button "Apply" at bounding box center [224, 77] width 80 height 8
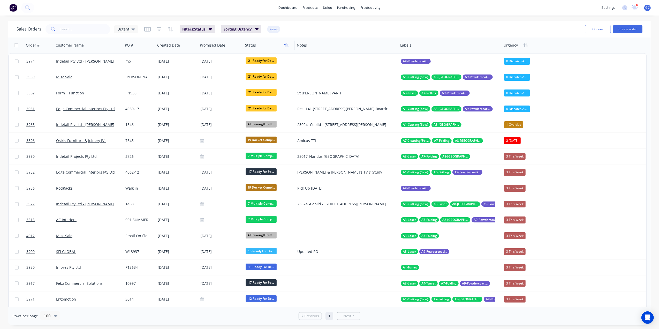
click at [287, 46] on icon "button" at bounding box center [286, 45] width 5 height 4
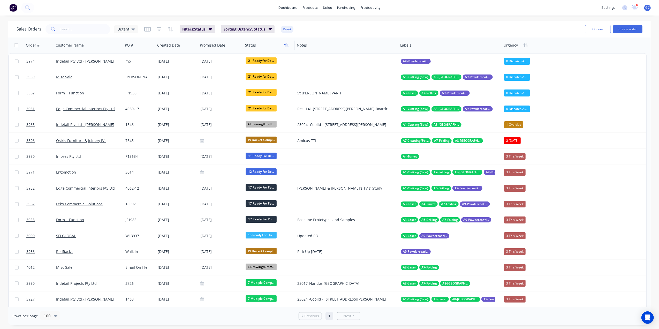
click at [286, 44] on icon "button" at bounding box center [286, 45] width 5 height 4
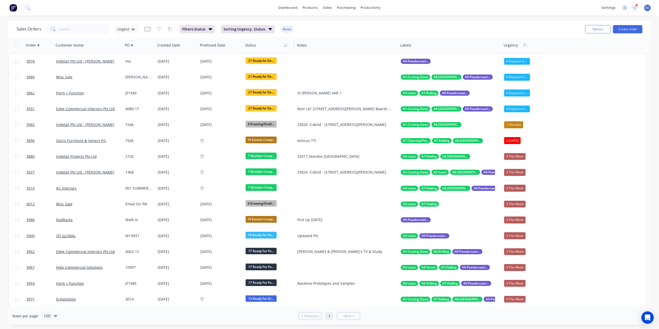
click at [286, 44] on icon "button" at bounding box center [286, 45] width 5 height 4
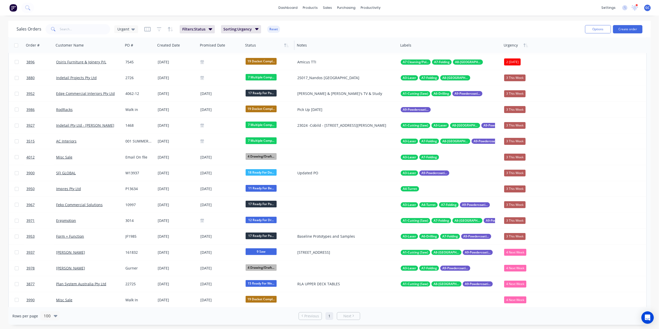
scroll to position [0, 0]
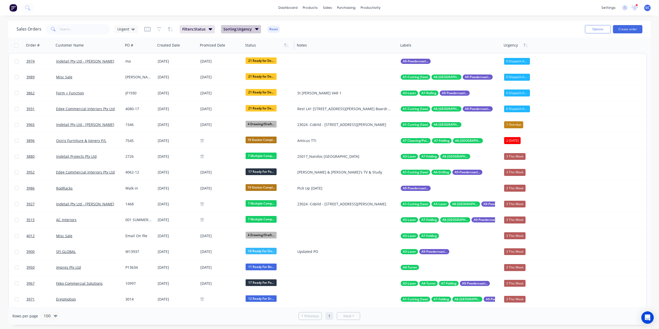
click at [246, 31] on span "Sorting: Urgency" at bounding box center [238, 29] width 28 height 5
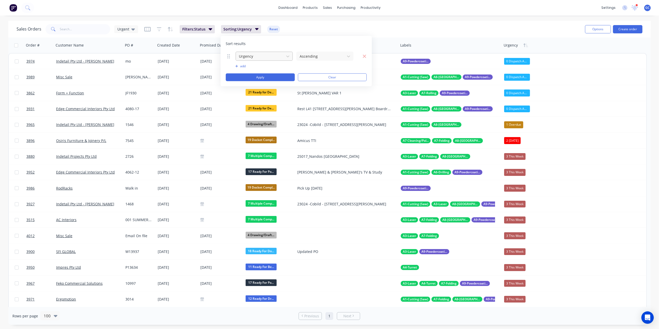
click at [280, 55] on div at bounding box center [260, 56] width 43 height 6
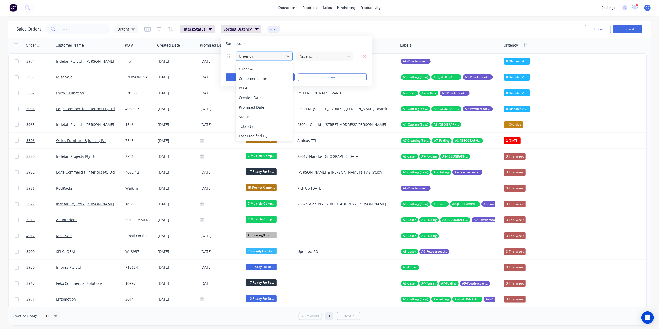
click at [280, 55] on div at bounding box center [260, 56] width 43 height 6
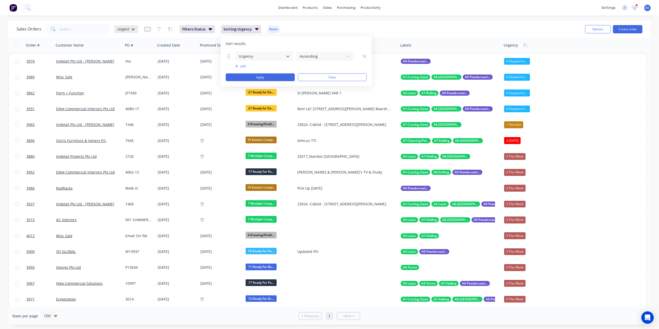
click at [126, 32] on div "Urgent" at bounding box center [126, 29] width 24 height 8
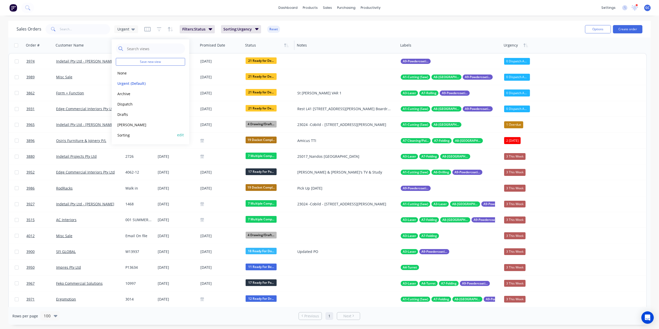
click at [124, 134] on button "Sorting" at bounding box center [145, 135] width 59 height 6
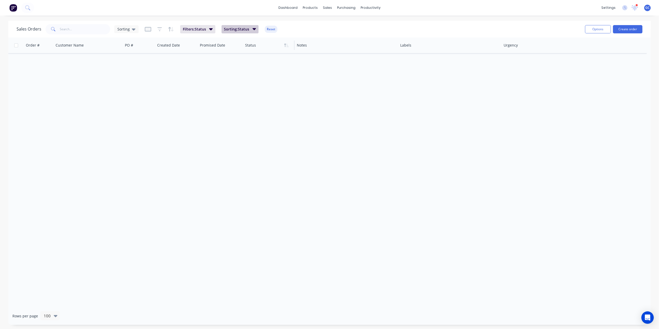
click at [241, 28] on span "Sorting: Status" at bounding box center [236, 29] width 25 height 5
click at [191, 28] on span "Filters: Status" at bounding box center [194, 29] width 23 height 5
click at [300, 54] on div "20 Status selected" at bounding box center [304, 56] width 47 height 5
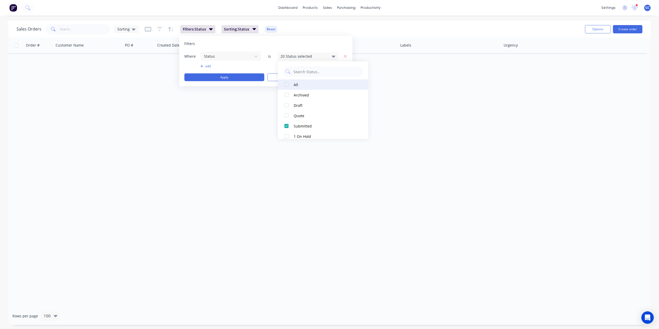
click at [288, 83] on div at bounding box center [286, 84] width 10 height 10
click at [288, 84] on div at bounding box center [286, 84] width 10 height 10
click at [288, 94] on div at bounding box center [286, 95] width 10 height 10
click at [287, 106] on div at bounding box center [286, 105] width 10 height 10
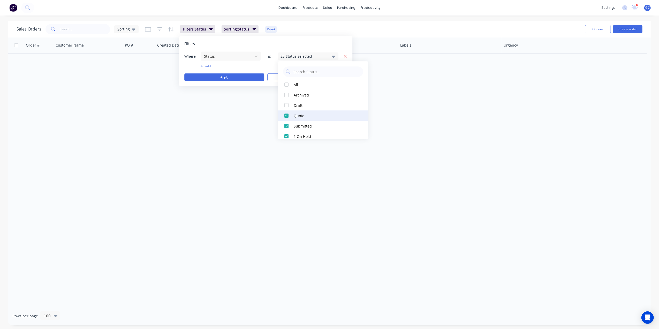
click at [286, 112] on div at bounding box center [286, 115] width 10 height 10
click at [288, 125] on div at bounding box center [286, 126] width 10 height 10
click at [287, 125] on div at bounding box center [286, 126] width 10 height 10
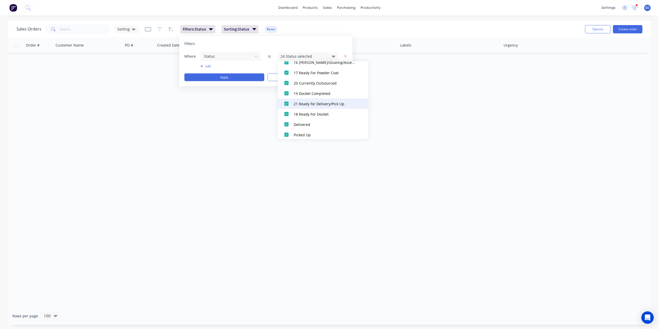
scroll to position [233, 0]
click at [288, 119] on div at bounding box center [286, 121] width 10 height 10
click at [286, 135] on div at bounding box center [286, 131] width 10 height 10
click at [233, 78] on button "Apply" at bounding box center [224, 77] width 80 height 8
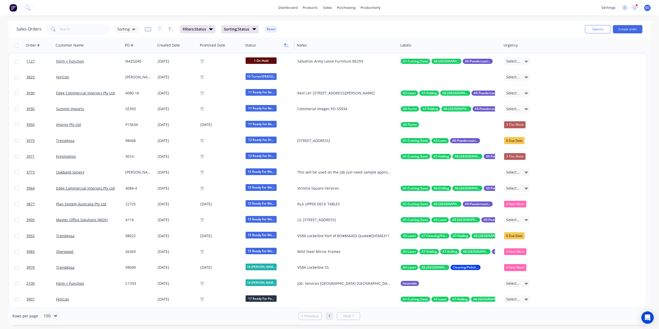
click at [285, 46] on icon "button" at bounding box center [285, 45] width 2 height 4
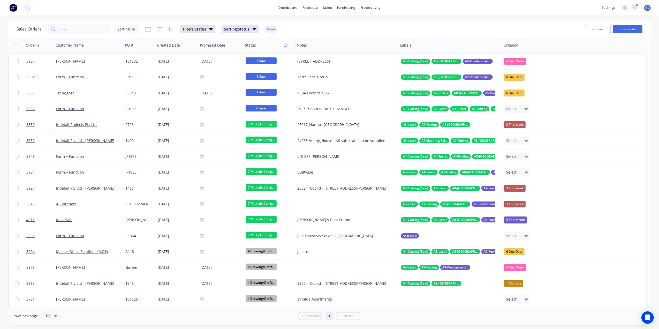
click at [285, 44] on icon "button" at bounding box center [286, 45] width 5 height 4
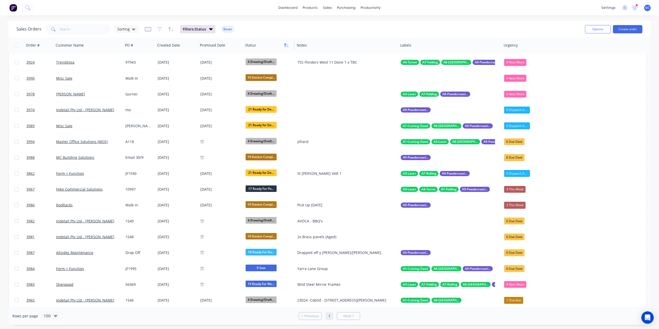
scroll to position [0, 0]
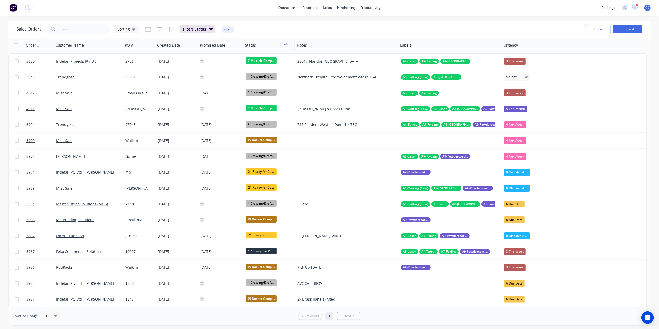
click at [286, 46] on icon "button" at bounding box center [286, 45] width 5 height 4
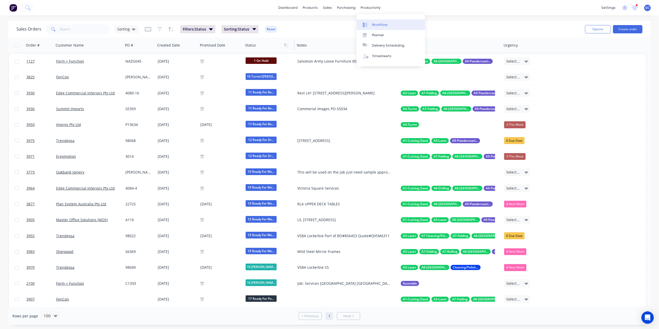
click at [376, 23] on div "Workflow" at bounding box center [380, 25] width 16 height 5
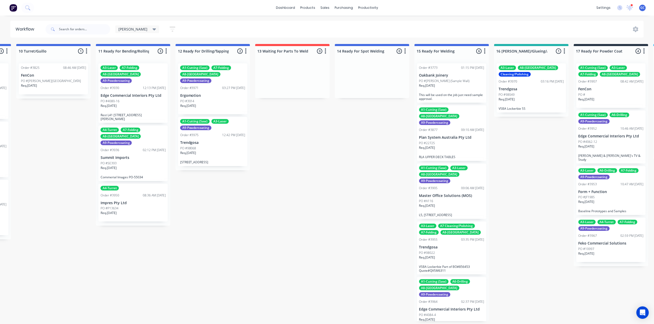
scroll to position [0, 798]
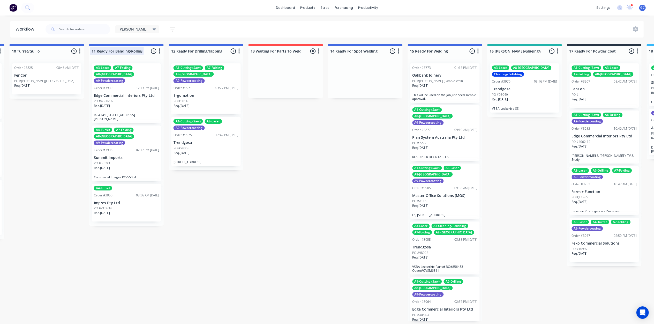
click at [96, 49] on div at bounding box center [126, 51] width 75 height 10
click at [95, 51] on input "11 Ready For Bending/Rolling" at bounding box center [117, 50] width 51 height 5
drag, startPoint x: 99, startPoint y: 50, endPoint x: 66, endPoint y: 56, distance: 33.7
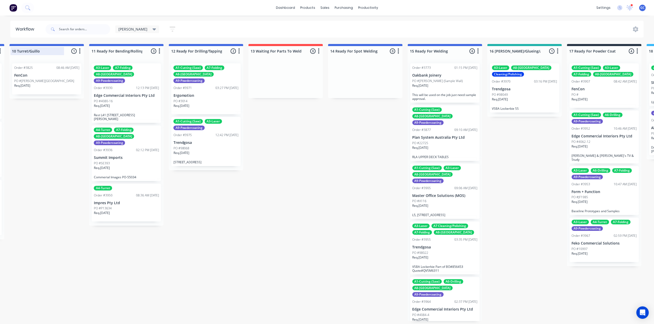
click at [66, 56] on div "Submitted 0 Status colour #661D1D hex #661D1D Save Cancel Summaries Total order…" at bounding box center [117, 182] width 1838 height 277
click at [91, 51] on div at bounding box center [126, 51] width 75 height 10
click at [93, 51] on input "11 Ready For Bending/Rolling" at bounding box center [117, 50] width 51 height 5
type input "1 1 Ready For Bending/Rolling"
click at [173, 50] on div at bounding box center [206, 51] width 75 height 10
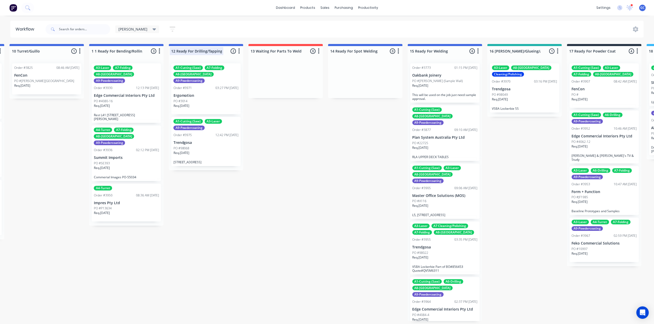
click at [172, 50] on input "12 Ready For Drilling/Tapping" at bounding box center [196, 50] width 51 height 5
type input "1 2 Ready For Drilling/Tapping"
click at [251, 50] on div at bounding box center [286, 51] width 75 height 10
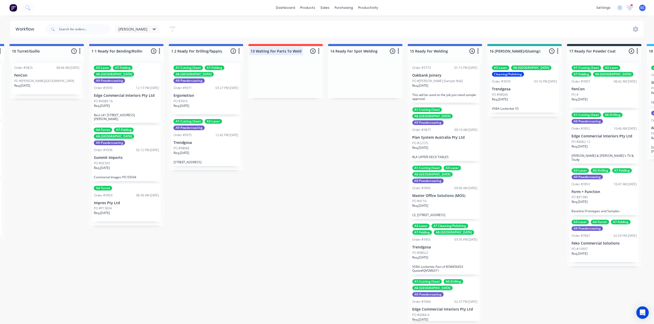
click at [251, 51] on input "13 Waiting For Parts To Weld" at bounding box center [276, 50] width 51 height 5
click at [254, 52] on input "13 Waiting For Parts To Weld" at bounding box center [276, 50] width 51 height 5
click at [262, 59] on div at bounding box center [286, 57] width 75 height 3
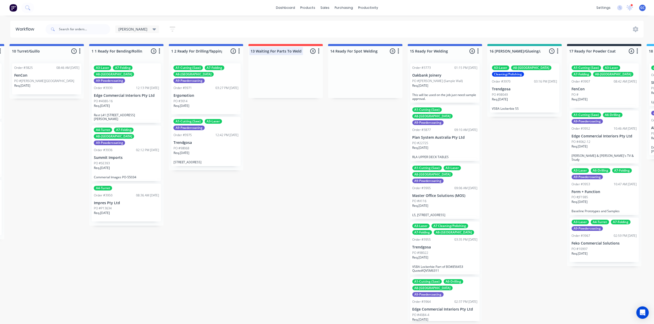
click at [254, 51] on div at bounding box center [286, 51] width 75 height 10
click at [252, 48] on div "13 Waiting For Parts To Weld" at bounding box center [278, 51] width 56 height 8
click at [252, 52] on input "13 Waiting For Parts To Weld" at bounding box center [276, 50] width 51 height 5
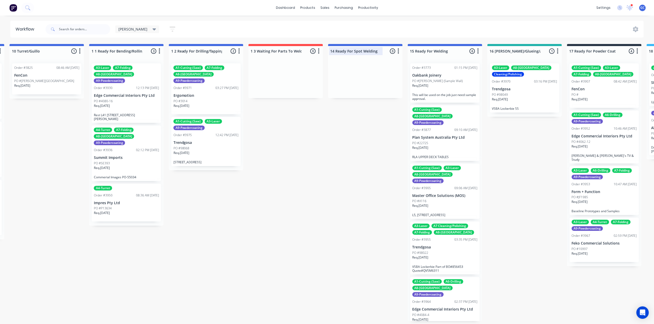
type input "1 3 Waiting For Parts To Weld"
click at [333, 51] on div at bounding box center [365, 51] width 75 height 10
click at [332, 48] on div "14 Ready For Spot Welding" at bounding box center [357, 51] width 56 height 8
click at [332, 53] on input "14 Ready For Spot Welding" at bounding box center [356, 50] width 51 height 5
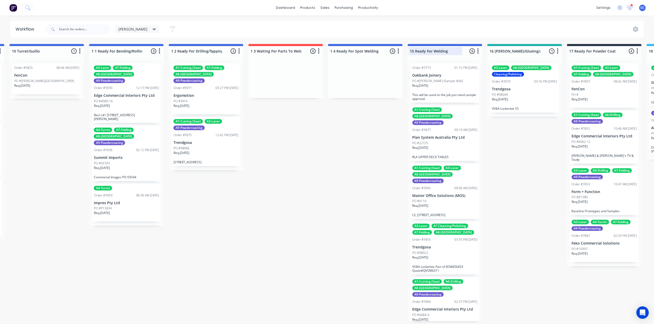
type input "1 4 Ready For Spot Welding"
click at [413, 51] on div at bounding box center [445, 51] width 75 height 10
click at [412, 50] on input "15 Ready For Welding" at bounding box center [435, 50] width 51 height 5
type input "1 5 Ready For Welding"
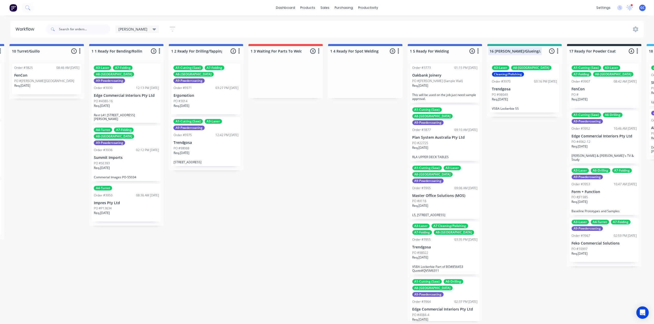
click at [491, 53] on div at bounding box center [525, 51] width 75 height 10
click at [491, 50] on input "16 Linish/Glueing/Assembly" at bounding box center [515, 50] width 51 height 5
type input "1 6 Linish/Glueing/Assembly"
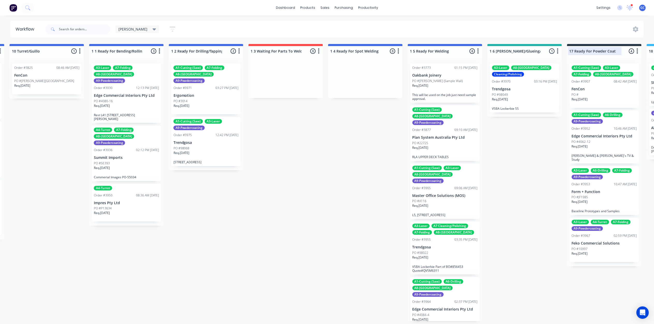
click at [574, 50] on div at bounding box center [604, 51] width 75 height 10
click at [572, 50] on input "17 Ready For Powder Coat" at bounding box center [595, 50] width 51 height 5
type input "1 7 Ready For Powder Coat"
click at [559, 147] on div "Submitted 0 Status colour #661D1D hex #661D1D Save Cancel Summaries Total order…" at bounding box center [117, 182] width 1838 height 277
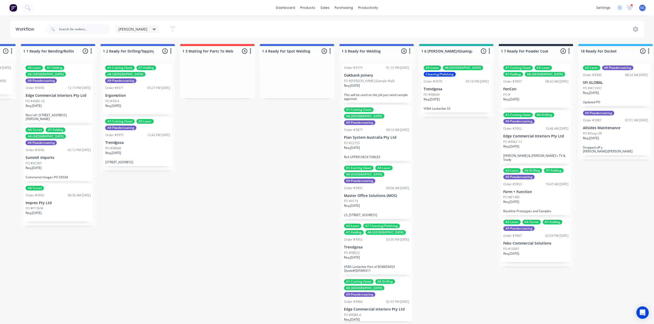
scroll to position [0, 1184]
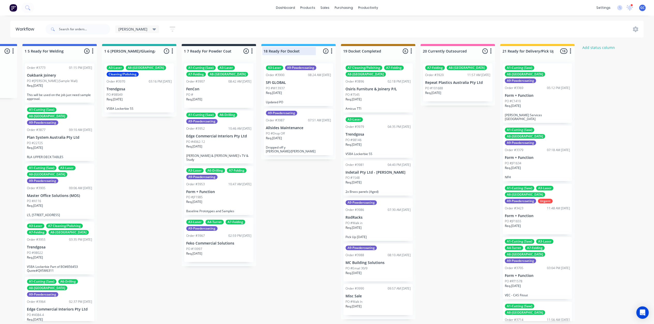
click at [267, 50] on div at bounding box center [298, 51] width 75 height 10
click at [266, 50] on input "18 Ready For Docket" at bounding box center [289, 50] width 51 height 5
type input "1 8 Ready For Docket"
click at [345, 51] on div at bounding box center [378, 51] width 75 height 10
click at [345, 51] on input "19 Docket Completed" at bounding box center [368, 50] width 51 height 5
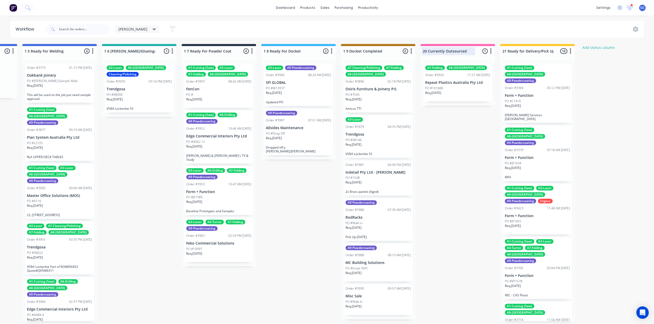
type input "1 9 Docket Completed"
click at [425, 52] on div at bounding box center [458, 51] width 75 height 10
click at [425, 49] on input "20 Currently Outsourced" at bounding box center [448, 50] width 51 height 5
type input "2 0 Currently Outsourced"
click at [504, 51] on div at bounding box center [537, 51] width 75 height 10
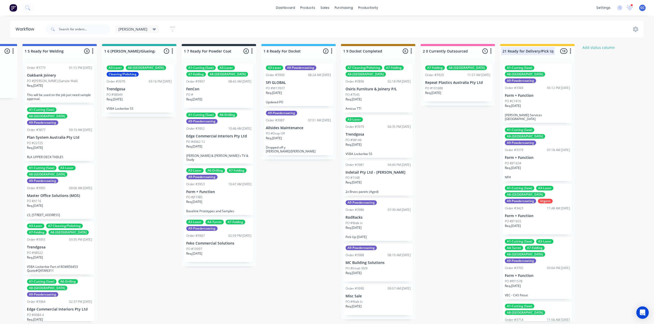
scroll to position [0, 5]
drag, startPoint x: 504, startPoint y: 52, endPoint x: 465, endPoint y: 53, distance: 39.3
click at [505, 52] on div at bounding box center [537, 51] width 75 height 10
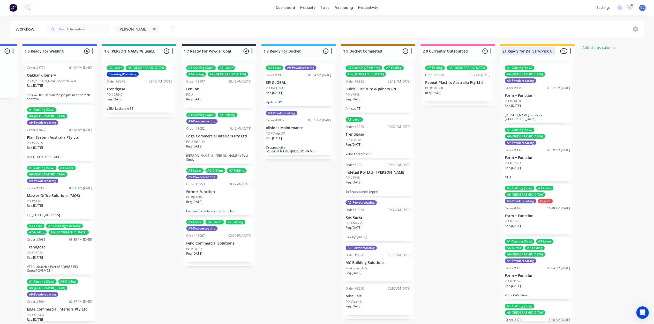
click at [505, 50] on input "21 Ready for Delivery/Pick Up" at bounding box center [528, 50] width 51 height 5
type input "2 1 Ready for Delivery/Pick Up"
click at [334, 25] on div "Sales Orders" at bounding box center [344, 25] width 21 height 5
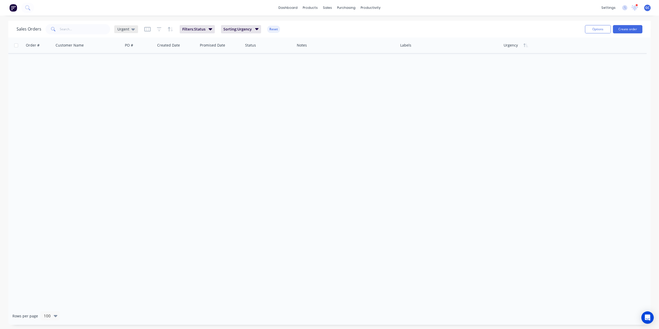
click at [119, 28] on span "Urgent" at bounding box center [123, 28] width 12 height 5
click at [126, 137] on button "Sorting" at bounding box center [145, 135] width 59 height 6
click at [246, 30] on span "Sorting: Status" at bounding box center [236, 29] width 25 height 5
click at [186, 30] on span "Filters: Status" at bounding box center [194, 29] width 23 height 5
click at [298, 56] on div "20 Status selected" at bounding box center [304, 56] width 47 height 5
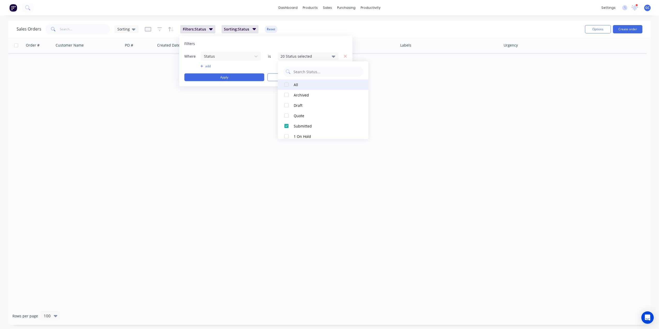
click at [286, 86] on div at bounding box center [286, 84] width 10 height 10
click at [286, 95] on div at bounding box center [286, 95] width 10 height 10
click at [287, 109] on div at bounding box center [286, 105] width 10 height 10
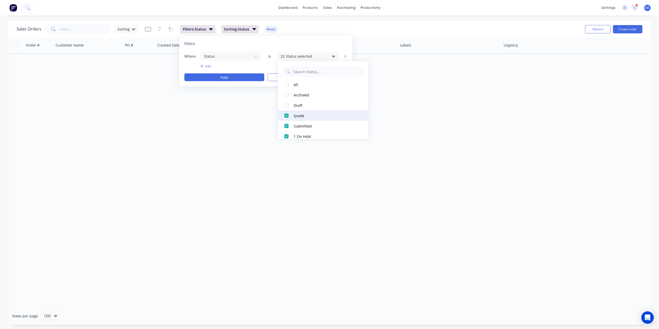
click at [288, 116] on div at bounding box center [286, 115] width 10 height 10
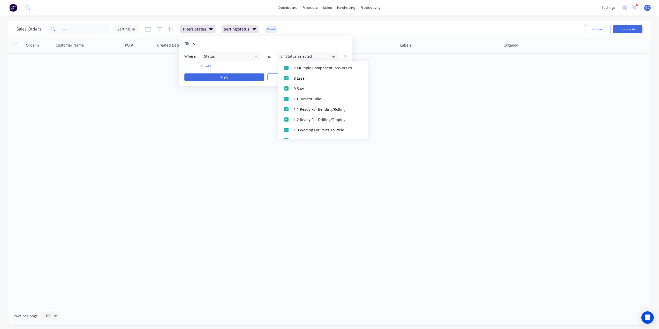
scroll to position [233, 0]
click at [287, 124] on div at bounding box center [286, 121] width 10 height 10
click at [287, 129] on div at bounding box center [286, 131] width 10 height 10
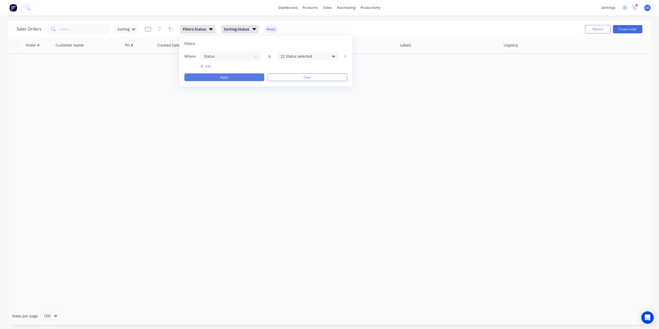
click at [239, 78] on button "Apply" at bounding box center [224, 77] width 80 height 8
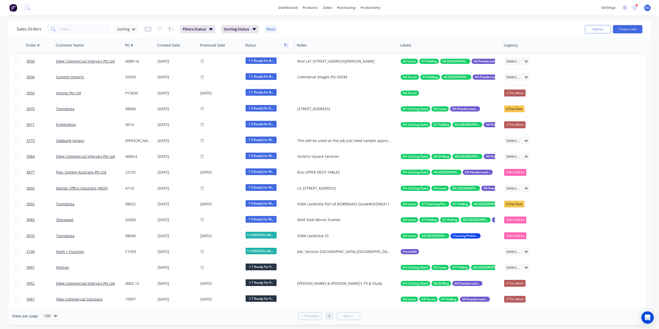
click at [286, 44] on icon "button" at bounding box center [285, 45] width 2 height 4
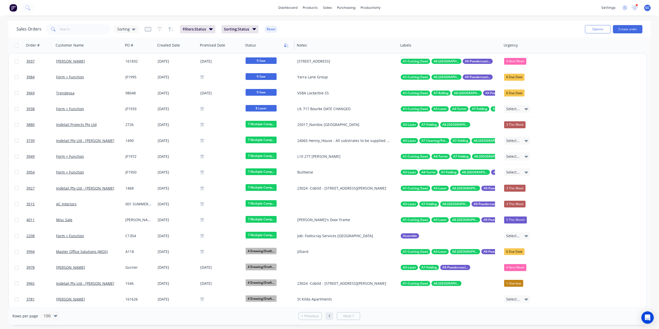
click at [287, 46] on icon "button" at bounding box center [288, 45] width 2 height 4
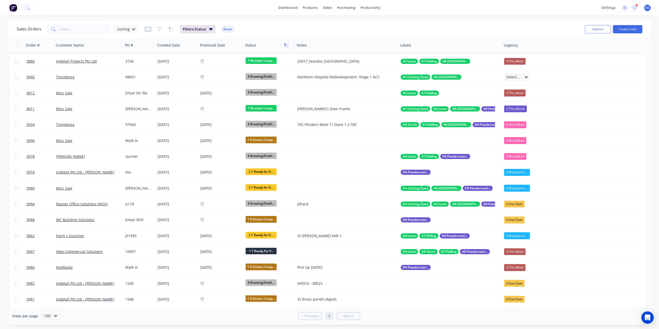
click at [286, 45] on icon "button" at bounding box center [286, 45] width 5 height 4
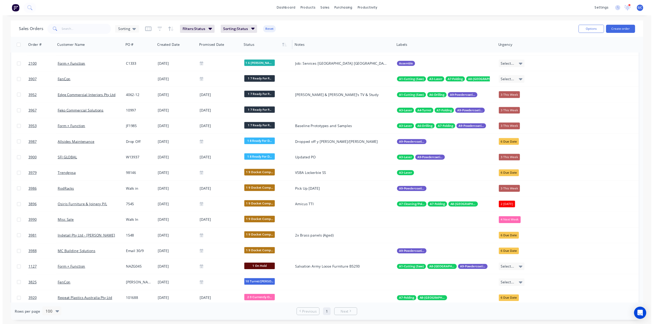
scroll to position [0, 0]
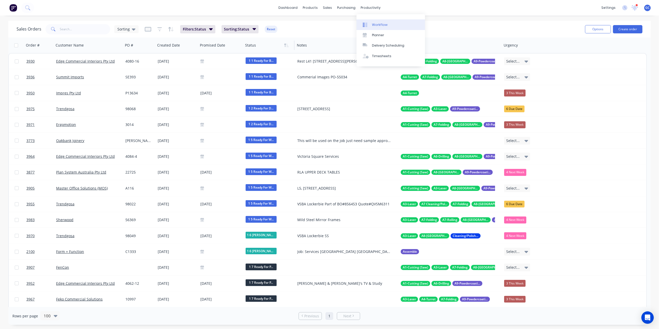
click at [376, 21] on link "Workflow" at bounding box center [391, 24] width 69 height 10
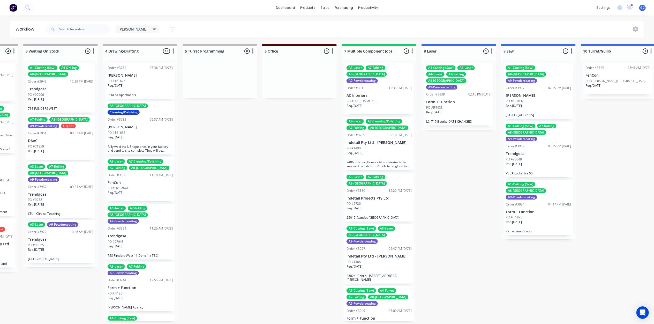
scroll to position [0, 541]
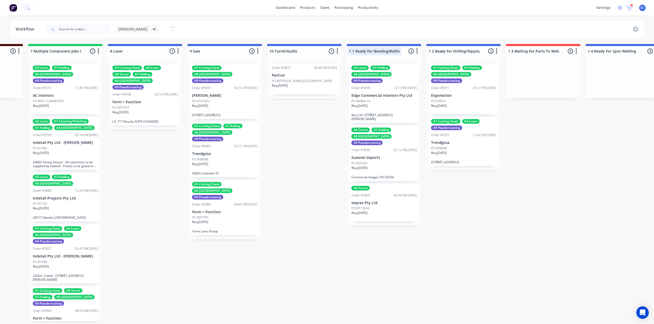
click at [351, 51] on div at bounding box center [384, 51] width 75 height 10
click at [353, 52] on input "1 1 Ready For Bending/Rolling" at bounding box center [374, 50] width 51 height 5
click at [350, 50] on input "1 1 Ready For Bending/Rolling" at bounding box center [374, 50] width 51 height 5
click at [349, 51] on input "1 1 Ready For Bending/Rolling" at bounding box center [374, 50] width 51 height 5
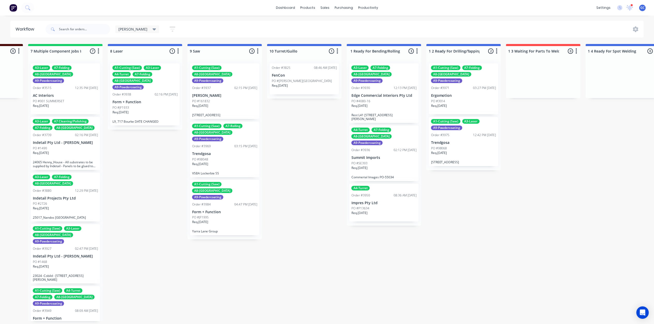
drag, startPoint x: 349, startPoint y: 51, endPoint x: 323, endPoint y: 52, distance: 25.6
click at [322, 52] on div "Submitted 0 Status colour #661D1D hex #661D1D Save Cancel Summaries Total order…" at bounding box center [374, 182] width 1838 height 277
click at [351, 50] on div at bounding box center [384, 51] width 75 height 10
click at [352, 51] on input "1 1 Ready For Bending/Rolling" at bounding box center [374, 50] width 51 height 5
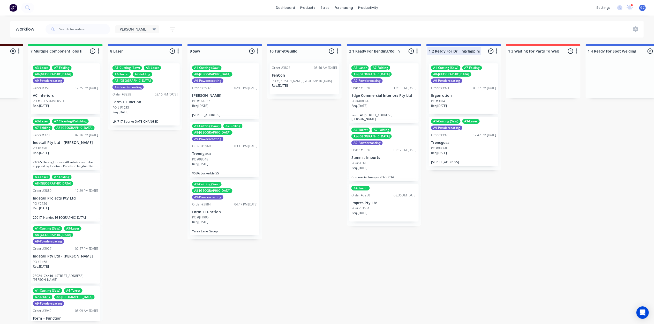
type input "2 1 Ready For Bending/Rolling"
click at [432, 51] on div at bounding box center [464, 51] width 75 height 10
click at [432, 51] on input "1 2 Ready For Drilling/Tapping" at bounding box center [454, 50] width 51 height 5
click at [433, 49] on input "1 2 Ready For Drilling/Tapping" at bounding box center [454, 50] width 51 height 5
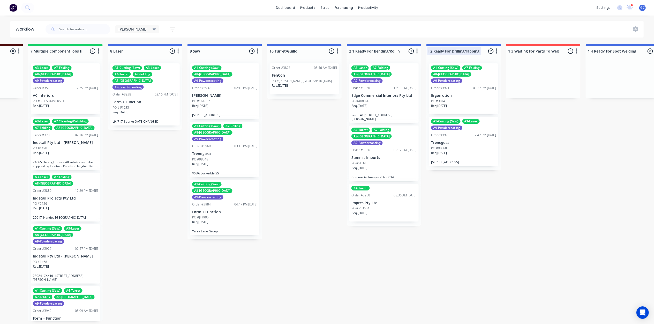
scroll to position [0, 0]
drag, startPoint x: 430, startPoint y: 52, endPoint x: 423, endPoint y: 52, distance: 6.7
click at [423, 52] on div "Submitted 0 Status colour #661D1D hex #661D1D Save Cancel Summaries Total order…" at bounding box center [374, 182] width 1838 height 277
click at [432, 50] on input "1 2 Ready For Drilling/Tapping" at bounding box center [454, 50] width 51 height 5
type input "2 2 Ready For Drilling/Tapping"
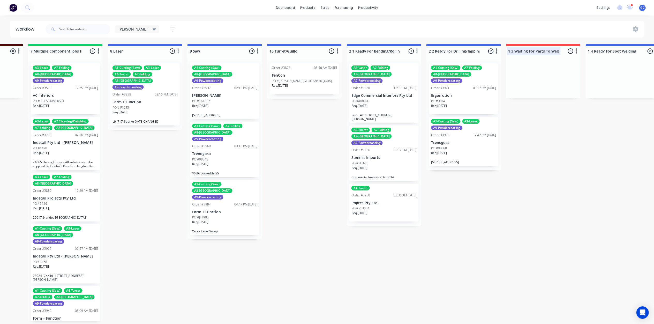
click at [511, 51] on div at bounding box center [543, 51] width 75 height 10
click at [509, 49] on input "1 3 Waiting For Parts To Weld" at bounding box center [534, 50] width 51 height 5
type input "2 3 Waiting For Parts To Weld"
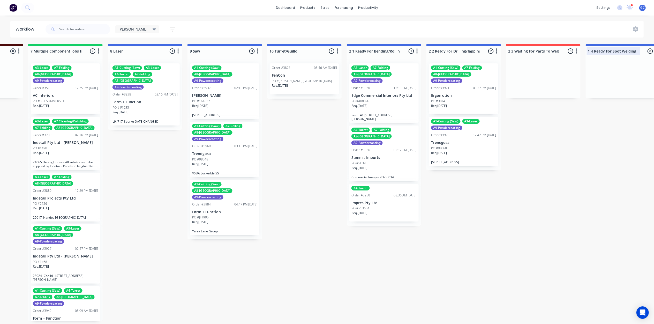
click at [591, 51] on div at bounding box center [623, 51] width 75 height 10
click at [588, 49] on div "1 4 Ready For Spot Welding" at bounding box center [615, 51] width 56 height 8
click at [589, 51] on input "1 4 Ready For Spot Welding" at bounding box center [613, 50] width 51 height 5
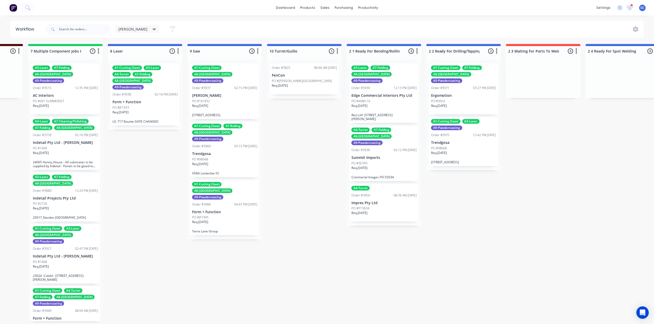
type input "2 4 Ready For Spot Welding"
click at [545, 145] on div "Submitted 0 Status colour #661D1D hex #661D1D Save Cancel Summaries Total order…" at bounding box center [374, 182] width 1838 height 277
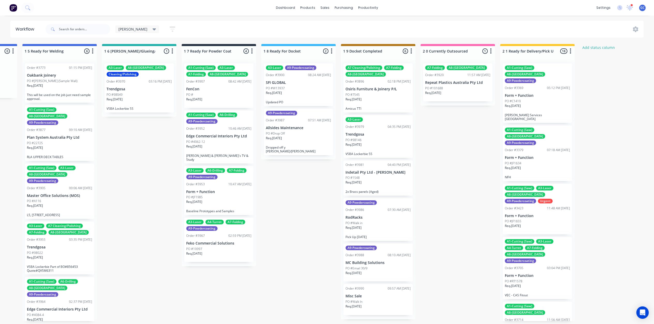
drag, startPoint x: 226, startPoint y: 145, endPoint x: 219, endPoint y: 147, distance: 7.6
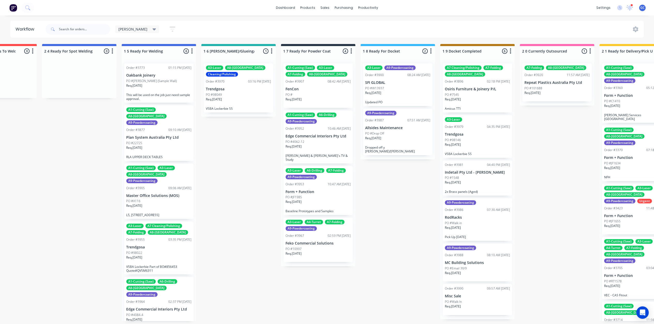
scroll to position [2, 1058]
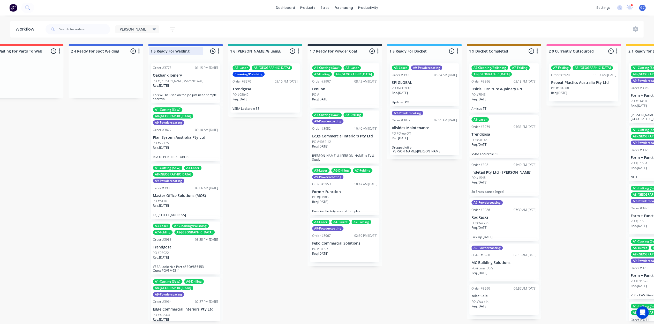
click at [153, 47] on div at bounding box center [185, 51] width 75 height 10
click at [153, 48] on input "1 5 Ready For Welding" at bounding box center [176, 50] width 51 height 5
type input "2 5 Ready For Welding"
click at [234, 48] on div at bounding box center [265, 51] width 75 height 10
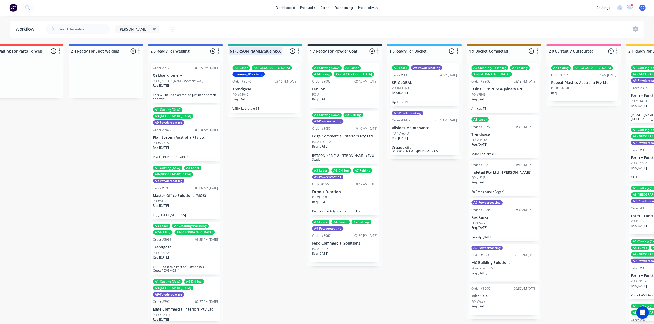
click at [232, 50] on input "1 6 Linish/Glueing/Assembly" at bounding box center [255, 50] width 51 height 5
type input "2 6 Linish/Glueing/Assembly"
click at [311, 48] on div at bounding box center [345, 51] width 75 height 10
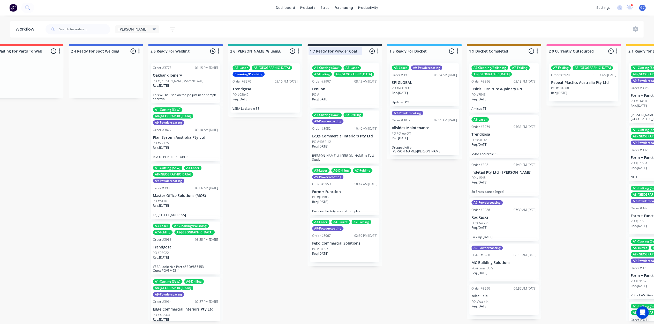
click at [311, 48] on input "1 7 Ready For Powder Coat" at bounding box center [335, 50] width 51 height 5
type input "2 7 Ready For Powder Coat"
click at [391, 50] on div at bounding box center [424, 51] width 75 height 10
click at [392, 48] on input "1 8 Ready For Docket" at bounding box center [415, 50] width 51 height 5
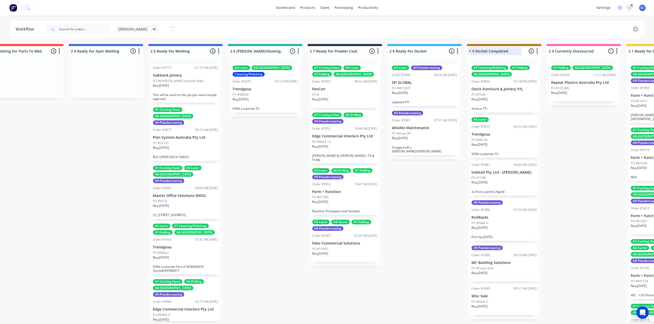
type input "2 8 Ready For Docket"
click at [473, 50] on div at bounding box center [504, 51] width 75 height 10
click at [471, 49] on input "1 9 Docket Completed" at bounding box center [494, 50] width 51 height 5
type input "2 9 Docket Completed"
click at [551, 49] on div at bounding box center [584, 51] width 75 height 10
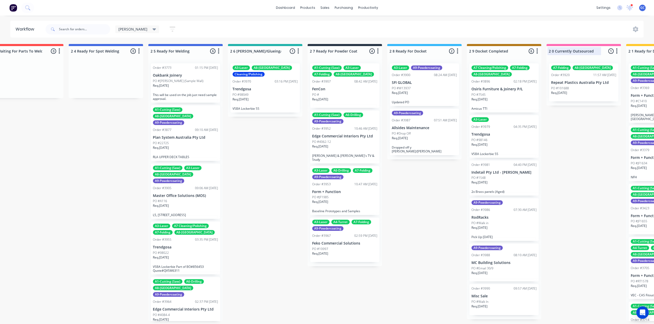
click at [551, 49] on input "2 0 Currently Outsourced" at bounding box center [574, 50] width 51 height 5
type input "3 0 Currently Outsourced"
click at [630, 50] on div at bounding box center [663, 51] width 75 height 10
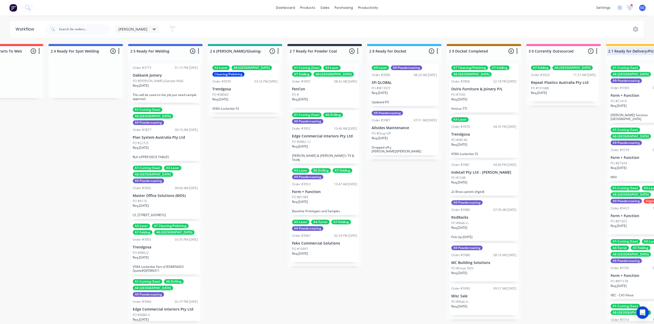
scroll to position [0, 6]
click at [612, 48] on input "2 1 Ready for Delivery/Pick Up" at bounding box center [633, 50] width 51 height 5
click at [618, 48] on input "2 1 Ready for Delivery/Pick Up" at bounding box center [633, 50] width 51 height 5
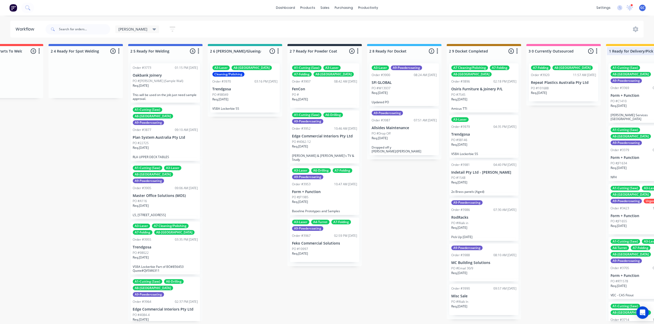
click at [618, 48] on input "2 1 Ready for Delivery/Pick Up" at bounding box center [633, 50] width 51 height 5
drag, startPoint x: 614, startPoint y: 50, endPoint x: 595, endPoint y: 49, distance: 19.2
click at [609, 49] on input "2 1 Ready for Delivery/Pick Up" at bounding box center [633, 50] width 51 height 5
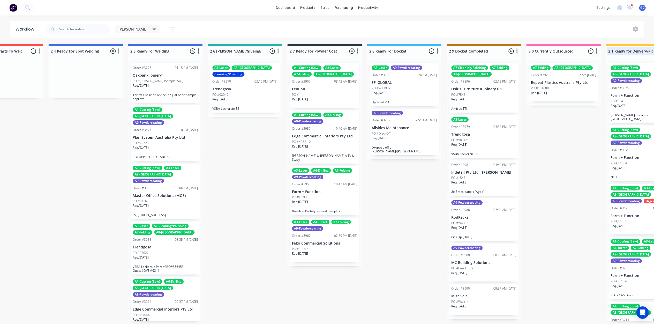
click at [610, 48] on input "2 1 Ready for Delivery/Pick Up" at bounding box center [633, 50] width 51 height 5
type input "3 1 Ready for Delivery/Pick Up"
click at [335, 22] on link "Sales Orders" at bounding box center [352, 27] width 69 height 10
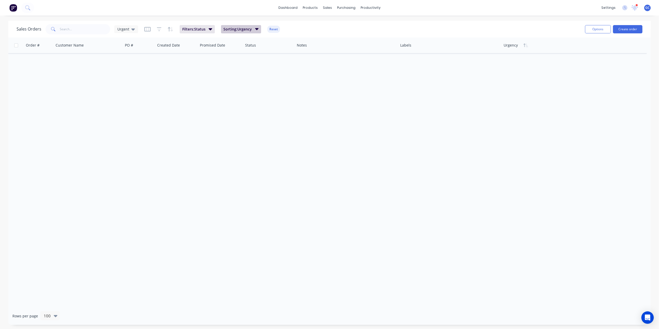
click at [236, 31] on span "Sorting: Urgency" at bounding box center [238, 29] width 28 height 5
click at [198, 28] on span "Filters: Status" at bounding box center [193, 29] width 23 height 5
click at [296, 57] on div "21 Status selected" at bounding box center [303, 56] width 47 height 5
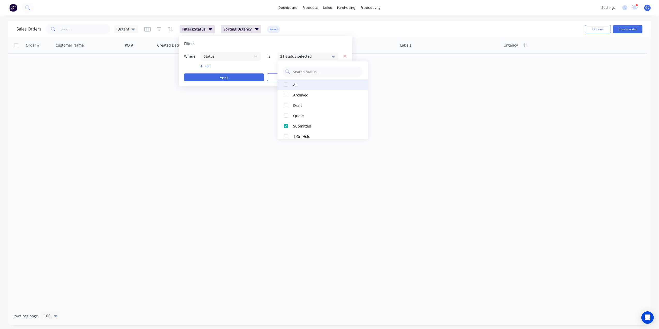
click at [288, 85] on div at bounding box center [286, 84] width 10 height 10
click at [287, 80] on div at bounding box center [286, 84] width 10 height 10
click at [288, 96] on div at bounding box center [286, 95] width 10 height 10
click at [287, 103] on div at bounding box center [286, 105] width 10 height 10
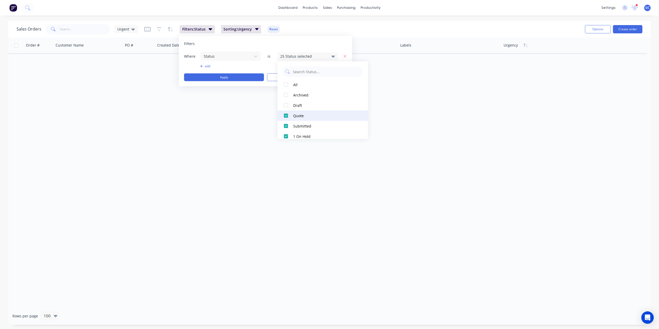
click at [288, 112] on div at bounding box center [286, 115] width 10 height 10
click at [289, 120] on div at bounding box center [286, 121] width 10 height 10
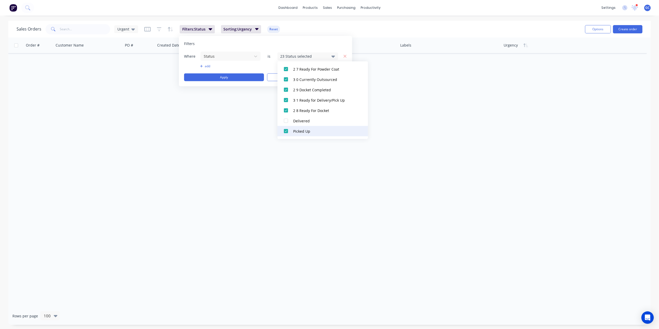
click at [286, 130] on div at bounding box center [286, 131] width 10 height 10
click at [229, 78] on button "Apply" at bounding box center [224, 77] width 80 height 8
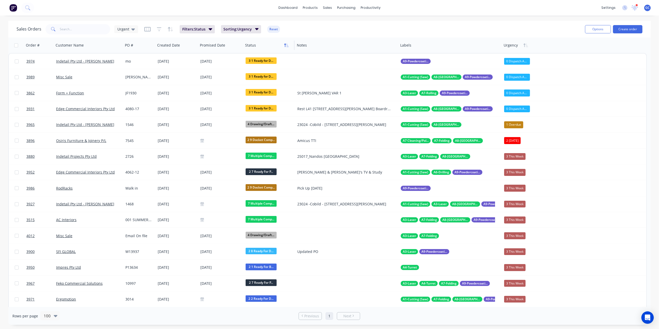
click at [288, 45] on icon "button" at bounding box center [286, 45] width 5 height 4
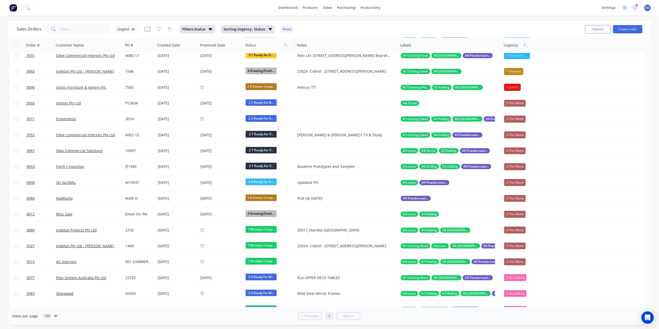
scroll to position [0, 0]
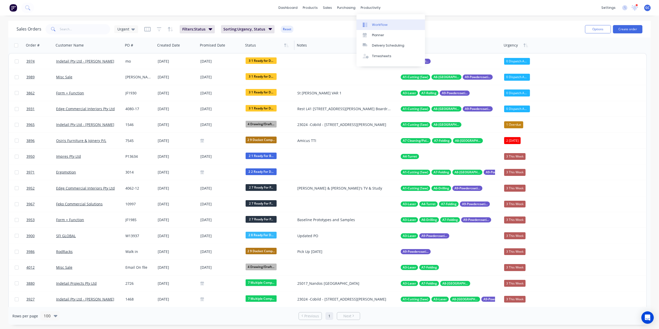
drag, startPoint x: 378, startPoint y: 31, endPoint x: 375, endPoint y: 28, distance: 3.7
click at [378, 31] on link "Planner" at bounding box center [391, 35] width 69 height 10
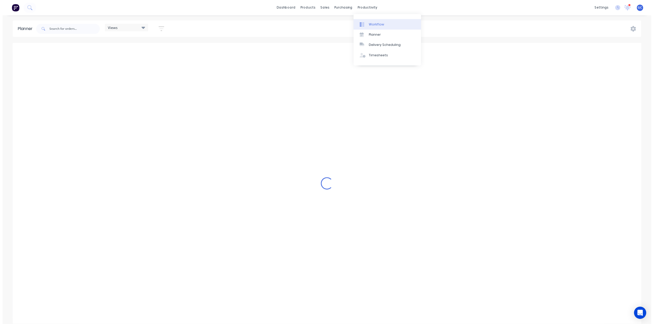
scroll to position [0, 166]
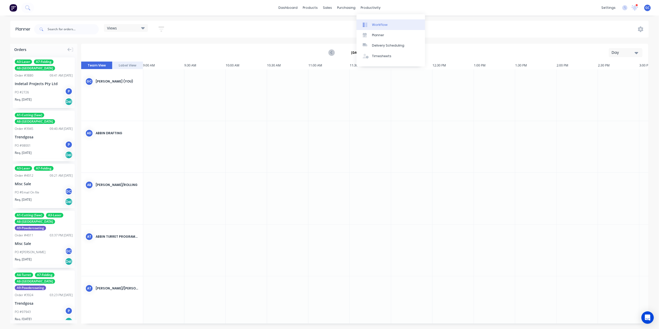
click at [378, 20] on link "Workflow" at bounding box center [391, 24] width 69 height 10
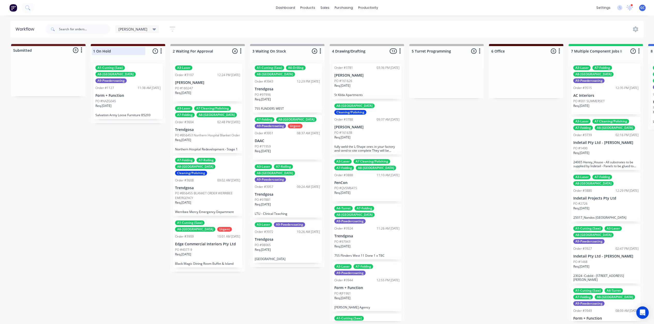
click at [93, 49] on div at bounding box center [128, 51] width 75 height 10
click at [94, 50] on input "1 On Hold" at bounding box center [118, 50] width 51 height 5
type input "A- On Hold"
click at [174, 49] on div at bounding box center [207, 51] width 75 height 10
click at [174, 49] on input "2 Waiting For Approval" at bounding box center [198, 50] width 51 height 5
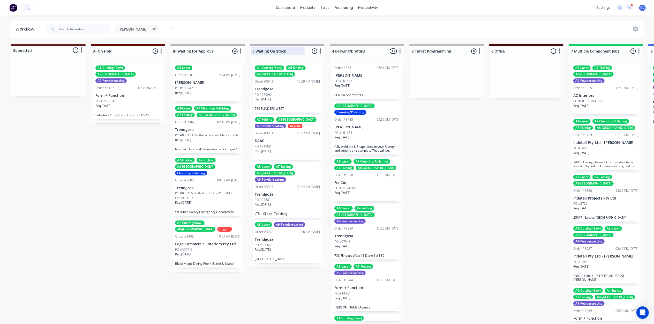
type input "B- Waiting For Approval"
click at [255, 49] on div at bounding box center [287, 51] width 75 height 10
click at [255, 49] on input "3 Waiting On Stock" at bounding box center [278, 50] width 51 height 5
click at [254, 53] on input "3 Waiting On Stock" at bounding box center [278, 50] width 51 height 5
type input "C- Waiting On Stock"
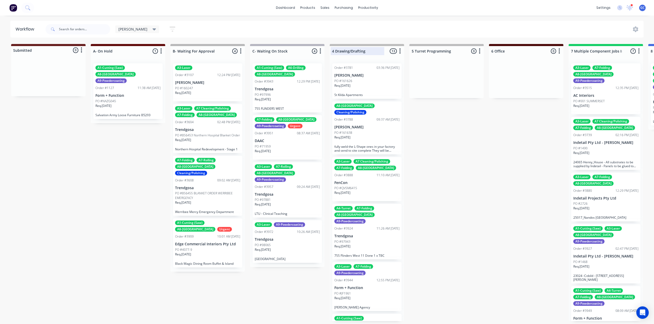
click at [336, 51] on div at bounding box center [367, 51] width 75 height 10
click at [335, 50] on input "4 Drawing/Drafting" at bounding box center [357, 50] width 51 height 5
type input "D- Drawing/Drafting"
click at [414, 50] on div at bounding box center [447, 51] width 75 height 10
click at [414, 50] on input "5 Turret Programming" at bounding box center [437, 50] width 51 height 5
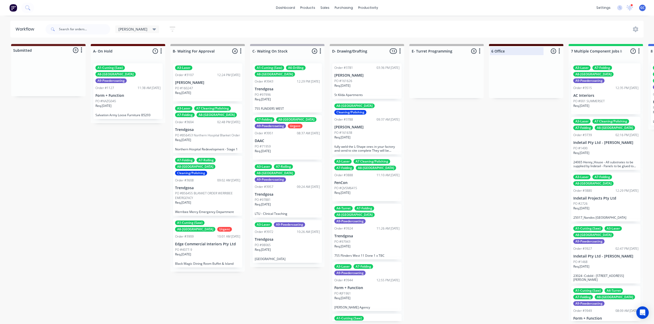
type input "E- Turret Programming"
click at [496, 50] on div at bounding box center [526, 51] width 75 height 10
click at [492, 53] on input "6 Office" at bounding box center [517, 50] width 51 height 5
click at [493, 51] on input "6 Office" at bounding box center [517, 50] width 51 height 5
type input "F- Office"
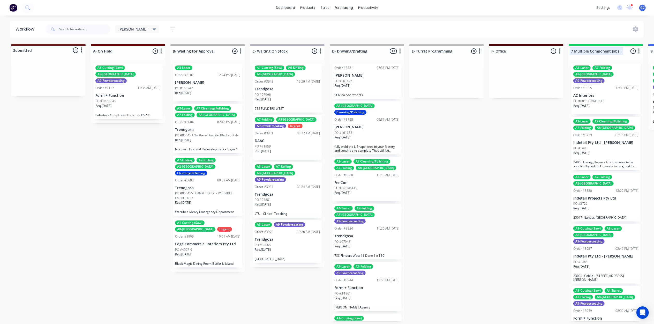
click at [574, 49] on div at bounding box center [606, 51] width 75 height 10
click at [574, 49] on input "7 Multiple Component Jobs In Production" at bounding box center [596, 50] width 51 height 5
click at [572, 51] on input "7 Multiple Component Jobs In Production" at bounding box center [596, 50] width 51 height 5
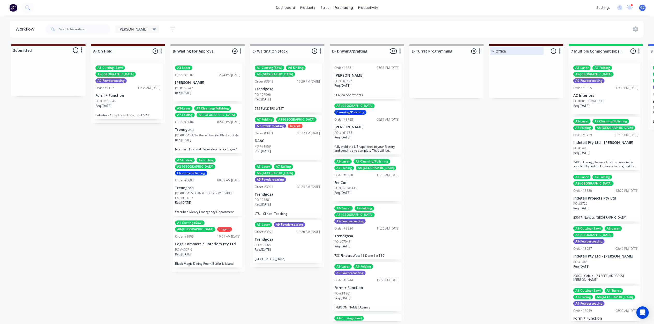
drag, startPoint x: 575, startPoint y: 50, endPoint x: 552, endPoint y: 53, distance: 24.0
click at [575, 52] on div at bounding box center [606, 51] width 75 height 10
click at [573, 51] on input "7 Multiple Component Jobs In Production" at bounding box center [596, 50] width 51 height 5
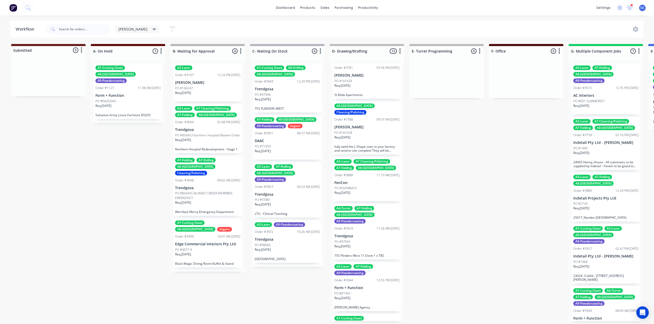
type input "G- Multiple Component Jobs In Production"
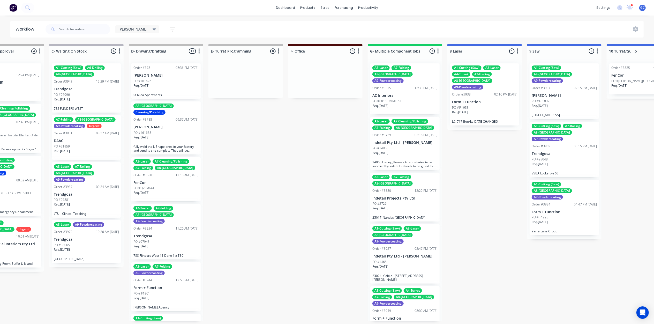
scroll to position [0, 233]
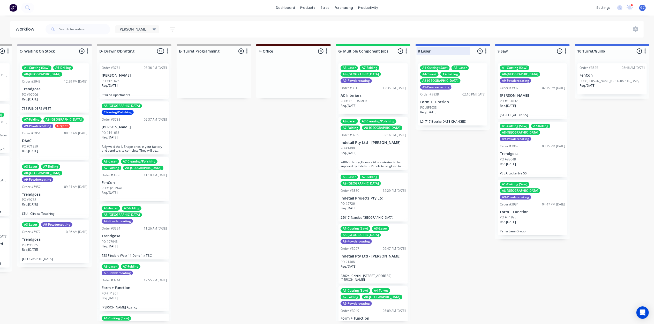
click at [418, 52] on div at bounding box center [453, 51] width 75 height 10
click at [420, 51] on input "8 Laser" at bounding box center [443, 50] width 51 height 5
type input "H- Laser"
click at [499, 50] on div at bounding box center [532, 51] width 75 height 10
click at [501, 51] on input "9 Saw" at bounding box center [523, 50] width 51 height 5
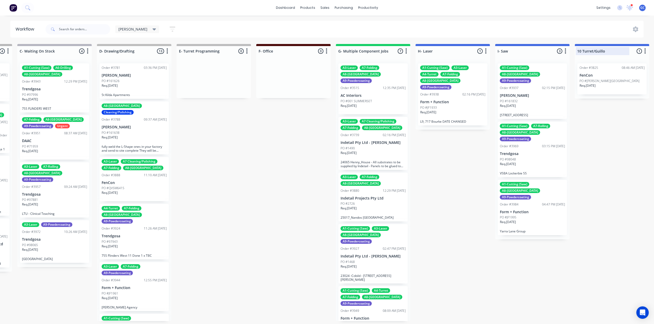
type input "I- Saw"
click at [581, 50] on div at bounding box center [612, 51] width 75 height 10
click at [582, 52] on input "10 Turret/Guillo" at bounding box center [602, 50] width 51 height 5
type input "J- Turret/Guillo"
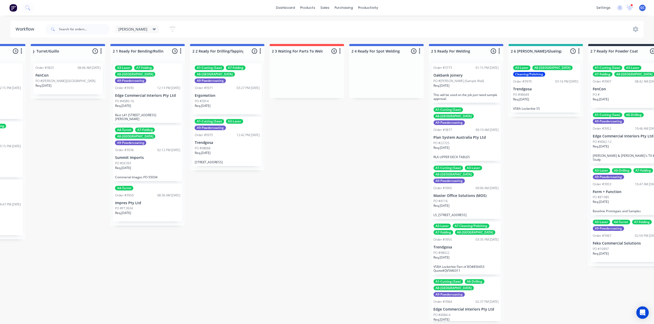
scroll to position [0, 863]
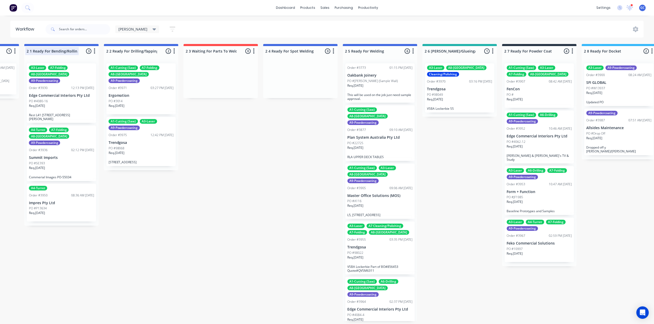
click at [31, 51] on div at bounding box center [61, 51] width 75 height 10
drag, startPoint x: 32, startPoint y: 50, endPoint x: 13, endPoint y: 52, distance: 18.9
click at [13, 52] on div "Submitted 0 Status colour #661D1D hex #661D1D Save Cancel Summaries Total order…" at bounding box center [52, 182] width 1838 height 277
click at [30, 53] on input "2 1 Ready For Bending/Rolling" at bounding box center [52, 50] width 51 height 5
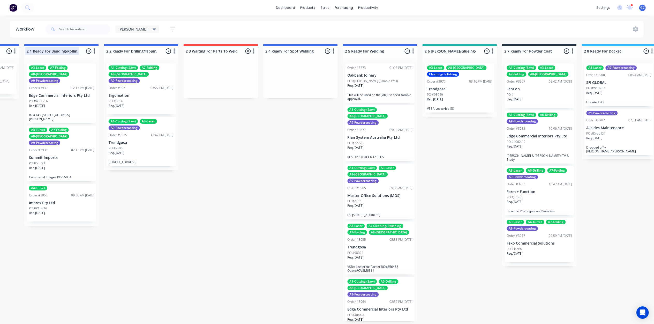
click at [28, 52] on input "2 1 Ready For Bending/Rolling" at bounding box center [52, 50] width 51 height 5
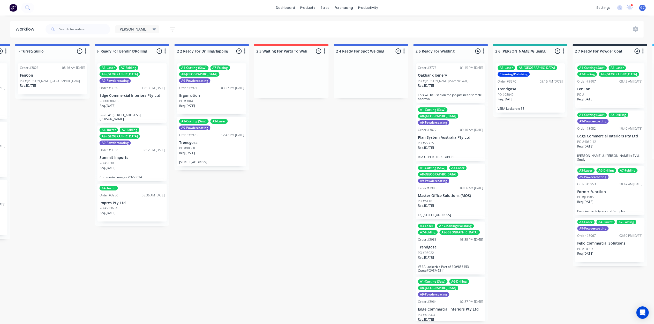
scroll to position [0, 786]
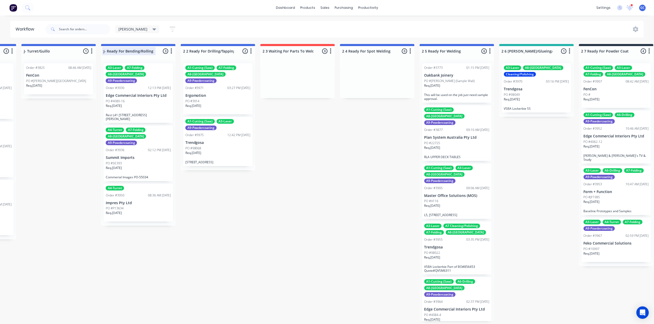
click at [106, 51] on div at bounding box center [138, 51] width 75 height 10
click at [105, 50] on input "J- Ready For Bending/Rolling" at bounding box center [128, 50] width 51 height 5
type input "K- Ready For Bending/Rolling"
click at [187, 50] on div at bounding box center [218, 51] width 75 height 10
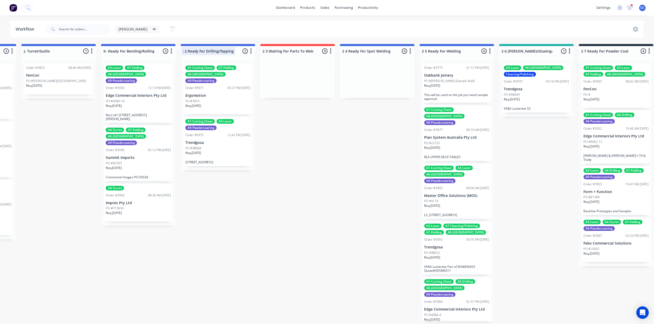
click at [188, 50] on input "2 2 Ready For Drilling/Tapping" at bounding box center [208, 50] width 51 height 5
drag, startPoint x: 185, startPoint y: 53, endPoint x: 181, endPoint y: 52, distance: 4.3
click at [181, 52] on div "2 2 Ready For Drilling/Tapping 2 Status colour #4169E1 hex #4169E1 Save Cancel …" at bounding box center [218, 50] width 75 height 12
click at [187, 49] on input "2 2 Ready For Drilling/Tapping" at bounding box center [208, 50] width 51 height 5
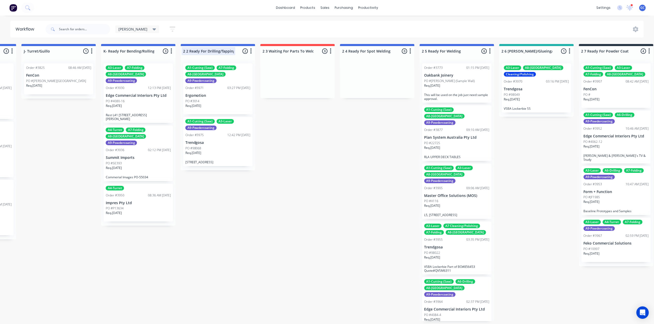
click at [188, 49] on input "2 2 Ready For Drilling/Tapping" at bounding box center [208, 50] width 51 height 5
type input "L- Ready For Drilling/Tapping"
click at [269, 49] on div at bounding box center [298, 51] width 75 height 10
click at [264, 50] on input "2 3 Waiting For Parts To Weld" at bounding box center [288, 50] width 51 height 5
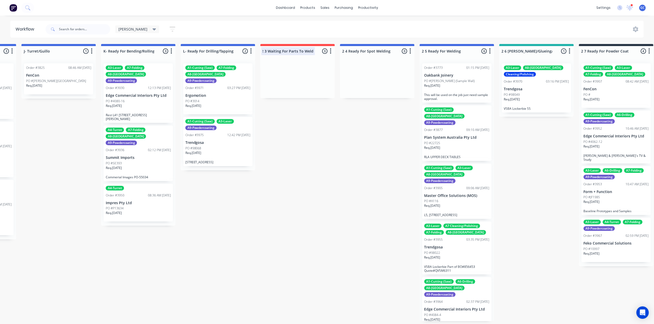
click at [264, 50] on input "2 3 Waiting For Parts To Weld" at bounding box center [288, 50] width 51 height 5
click at [265, 50] on input "2 3 Waiting For Parts To Weld" at bounding box center [288, 50] width 51 height 5
click at [345, 52] on div at bounding box center [377, 51] width 75 height 10
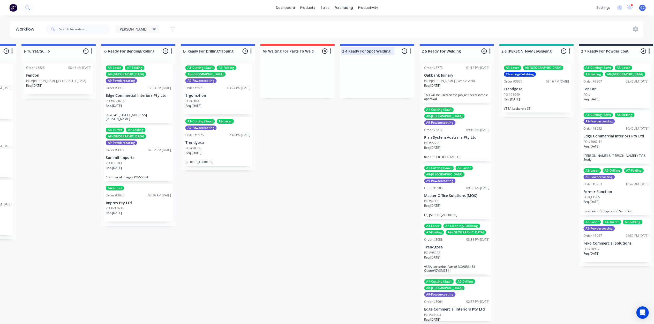
click at [348, 51] on input "2 4 Ready For Spot Welding" at bounding box center [368, 50] width 51 height 5
drag, startPoint x: 347, startPoint y: 50, endPoint x: 335, endPoint y: 50, distance: 12.2
click at [335, 50] on div "Submitted 0 Status colour #661D1D hex #661D1D Save Cancel Summaries Total order…" at bounding box center [129, 182] width 1838 height 277
type input "M- Waiting For Parts To Weld"
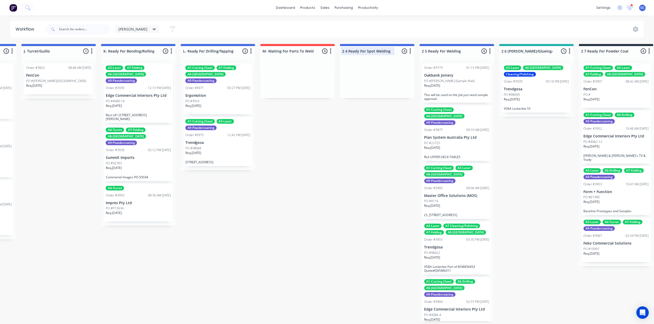
click at [348, 51] on div at bounding box center [377, 51] width 75 height 10
click at [348, 51] on input "2 4 Ready For Spot Welding" at bounding box center [368, 50] width 51 height 5
click at [349, 52] on input "2 4 Ready For Spot Welding" at bounding box center [368, 50] width 51 height 5
type input "N- Ready For Spot Welding"
click at [426, 50] on div at bounding box center [457, 51] width 75 height 10
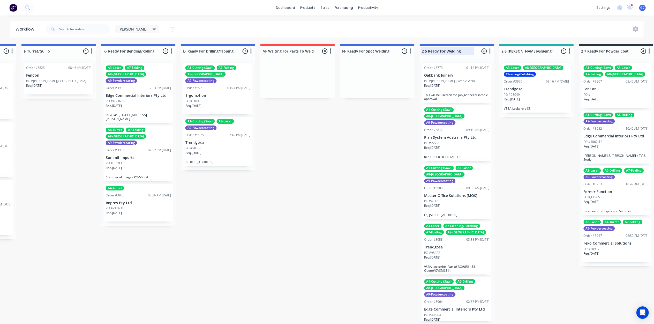
click at [428, 50] on input "2 5 Ready For Welding" at bounding box center [447, 50] width 51 height 5
type input "O- Ready For Welding"
click at [507, 52] on div at bounding box center [537, 51] width 75 height 10
click at [507, 52] on input "2 6 Linish/Glueing/Assembly" at bounding box center [527, 50] width 51 height 5
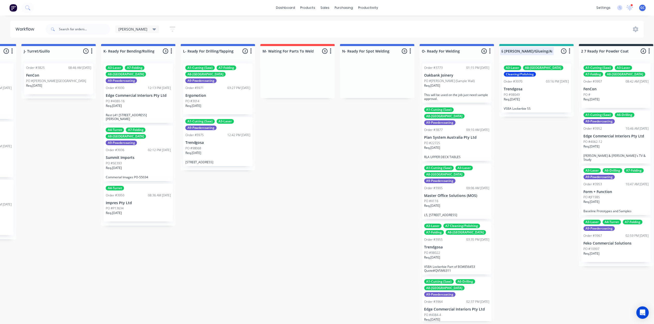
click at [506, 50] on input "2 6 Linish/Glueing/Assembly" at bounding box center [527, 50] width 51 height 5
click at [504, 50] on input "2 6 Linish/Glueing/Assembly" at bounding box center [527, 50] width 51 height 5
type input "P- [PERSON_NAME]/Glueing/Assembly"
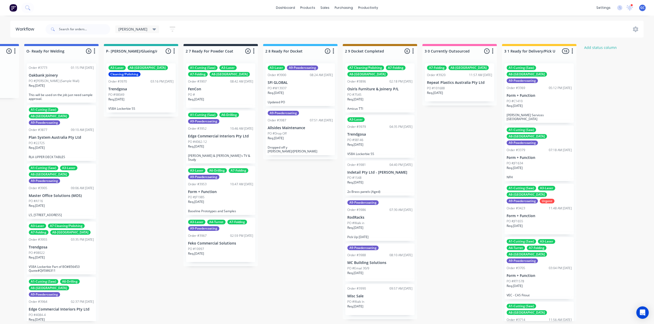
scroll to position [2, 1184]
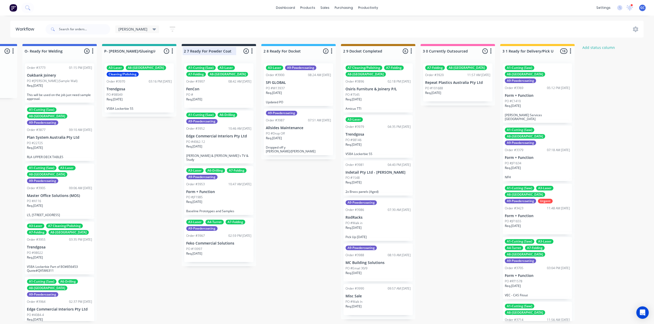
click at [191, 49] on div at bounding box center [219, 51] width 75 height 10
click at [189, 48] on input "2 7 Ready For Powder Coat" at bounding box center [209, 50] width 51 height 5
type input "Q- Ready For Powder Coat"
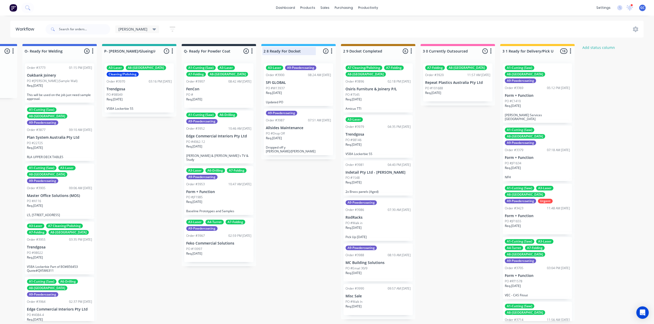
click at [269, 51] on div at bounding box center [298, 51] width 75 height 10
click at [270, 48] on input "2 8 Ready For Docket" at bounding box center [289, 50] width 51 height 5
type input "R- Ready For Docket"
click at [351, 50] on div at bounding box center [378, 51] width 75 height 10
click at [349, 49] on input "2 9 Docket Completed" at bounding box center [368, 50] width 51 height 5
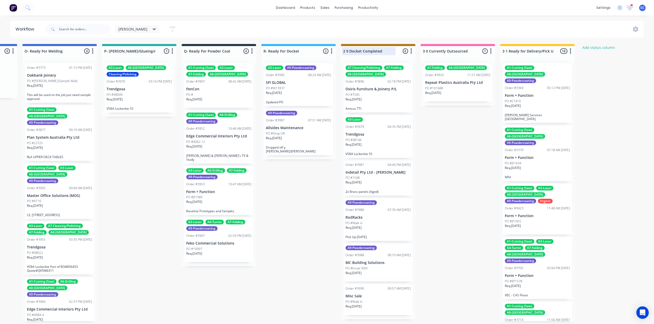
click at [349, 49] on input "2 9 Docket Completed" at bounding box center [368, 50] width 51 height 5
click at [350, 48] on input "2 9 Docket Completed" at bounding box center [368, 50] width 51 height 5
type input "S- Docket Completed"
click at [428, 49] on div at bounding box center [458, 51] width 75 height 10
click at [429, 48] on input "3 0 Currently Outsourced" at bounding box center [448, 50] width 51 height 5
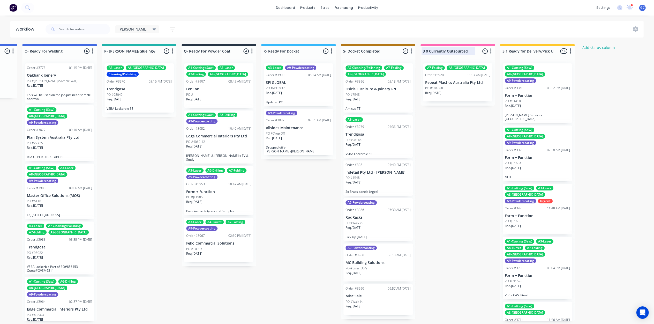
click at [427, 49] on input "3 0 Currently Outsourced" at bounding box center [448, 50] width 51 height 5
type input "T- Currently Outsourced"
click at [509, 48] on div at bounding box center [537, 51] width 75 height 10
click at [504, 48] on input "3 1 Ready for Delivery/Pick Up" at bounding box center [528, 50] width 51 height 5
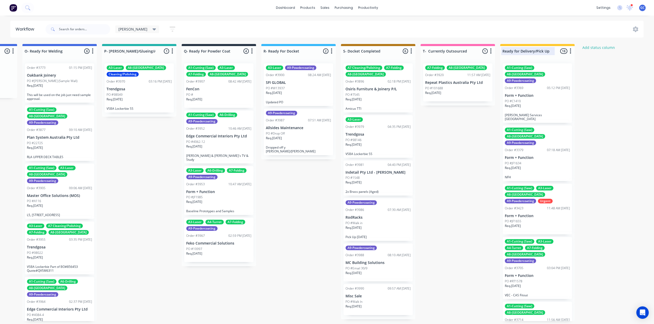
scroll to position [0, 0]
type input "U- Ready for Delivery/Pick Up"
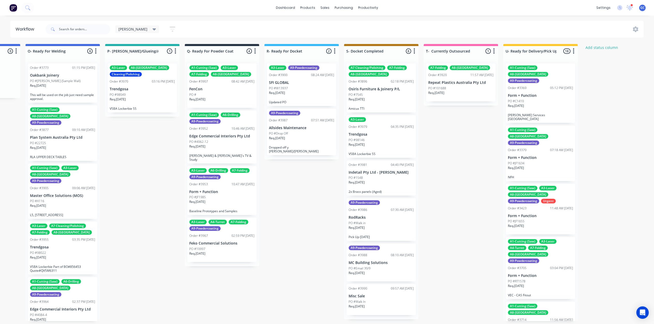
scroll to position [2, 1184]
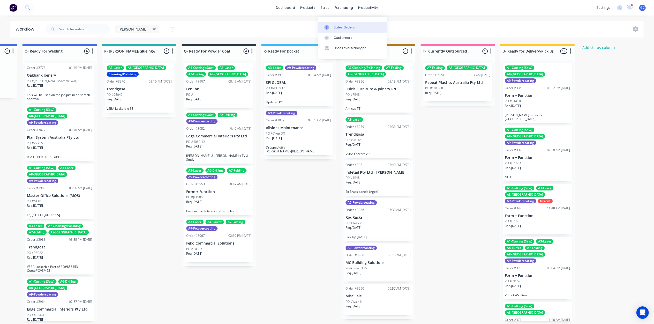
click at [337, 26] on div "Sales Orders" at bounding box center [344, 27] width 21 height 5
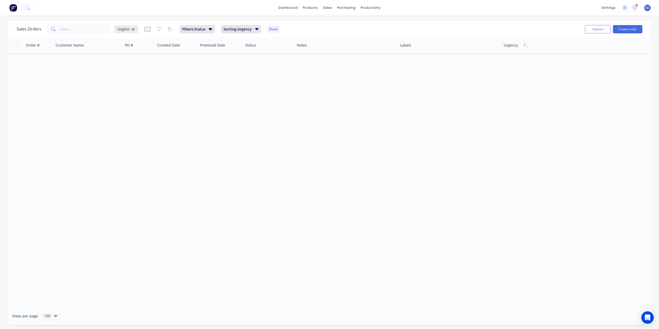
click at [120, 29] on span "Urgent" at bounding box center [123, 28] width 12 height 5
click at [128, 135] on button "Sorting" at bounding box center [145, 135] width 59 height 6
click at [201, 28] on span "Filters: Status" at bounding box center [194, 29] width 23 height 5
click at [291, 55] on div "20 Status selected" at bounding box center [304, 56] width 47 height 5
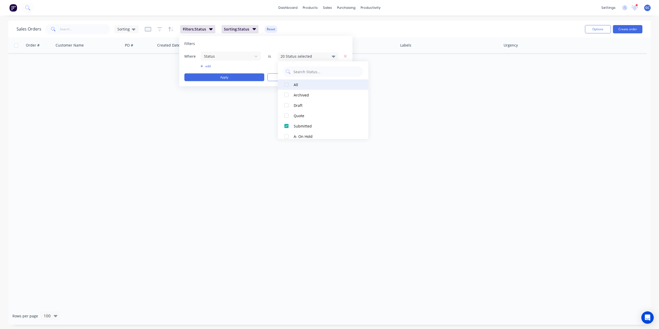
click at [286, 86] on div at bounding box center [286, 84] width 10 height 10
click at [286, 85] on div at bounding box center [286, 84] width 10 height 10
click at [287, 85] on div at bounding box center [286, 84] width 10 height 10
click at [286, 96] on div at bounding box center [286, 95] width 10 height 10
drag, startPoint x: 287, startPoint y: 104, endPoint x: 288, endPoint y: 110, distance: 6.0
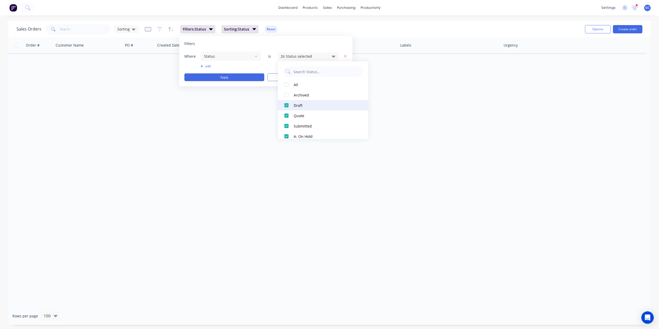
click at [288, 105] on div at bounding box center [286, 105] width 10 height 10
click at [288, 117] on div at bounding box center [286, 115] width 10 height 10
click at [286, 120] on div at bounding box center [286, 121] width 10 height 10
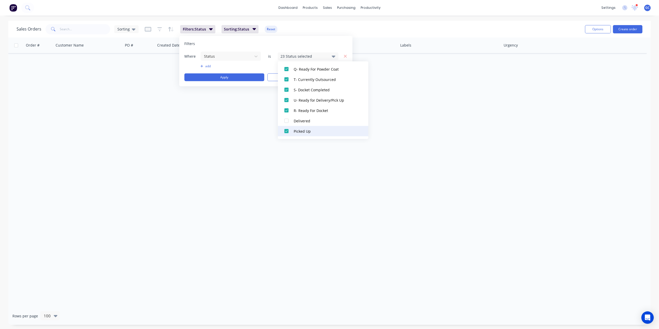
click at [289, 129] on div at bounding box center [286, 131] width 10 height 10
click at [246, 79] on button "Apply" at bounding box center [224, 77] width 80 height 8
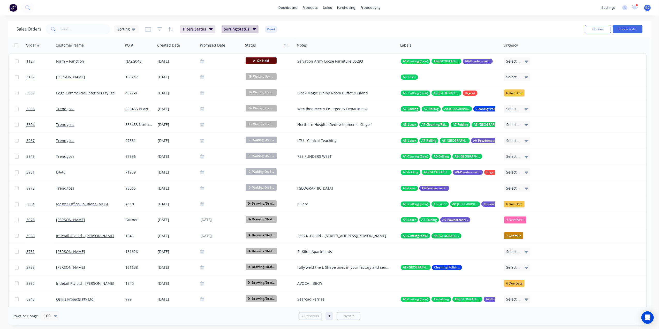
click at [238, 28] on span "Sorting: Status" at bounding box center [236, 29] width 25 height 5
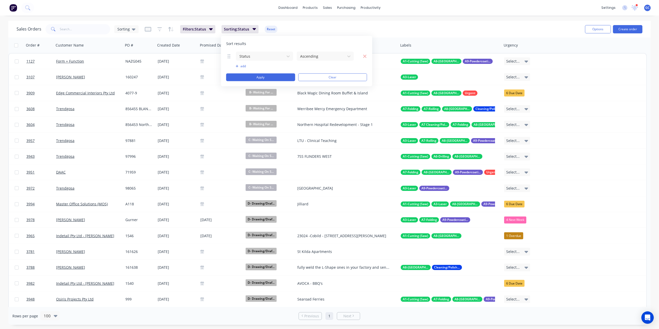
click at [339, 26] on div "Sales Orders Sorting Filters: Status Sorting: Status Reset" at bounding box center [299, 29] width 565 height 13
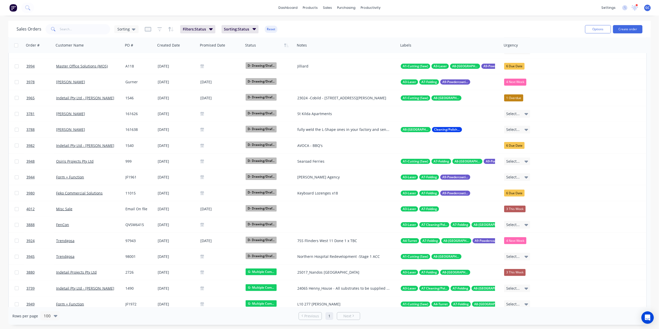
scroll to position [0, 0]
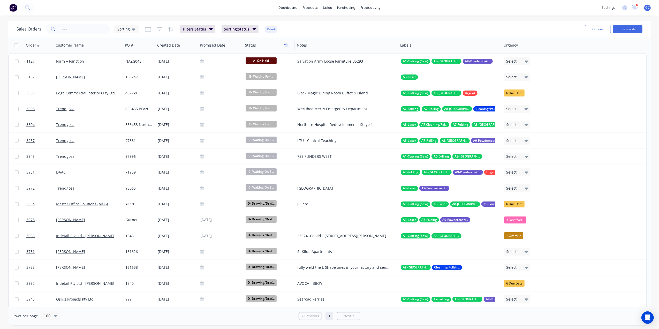
click at [287, 46] on icon "button" at bounding box center [286, 45] width 5 height 4
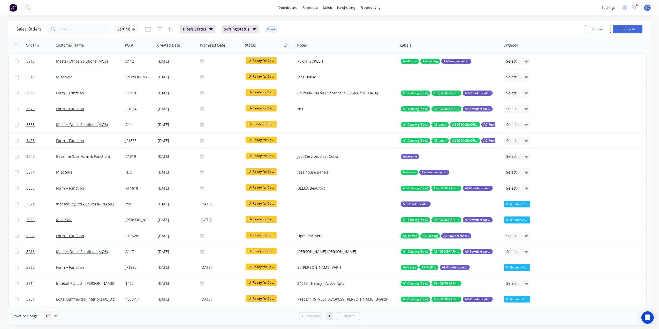
click at [285, 45] on icon "button" at bounding box center [286, 45] width 5 height 4
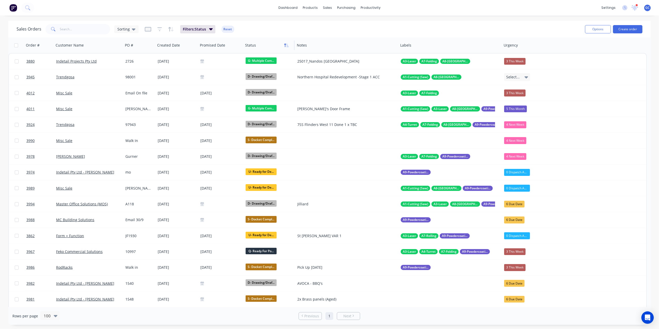
click at [287, 44] on icon "button" at bounding box center [286, 45] width 5 height 4
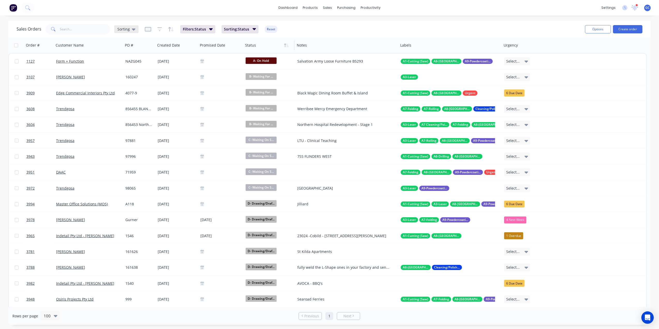
click at [122, 27] on span "Sorting" at bounding box center [123, 28] width 12 height 5
click at [182, 135] on button "edit" at bounding box center [180, 134] width 7 height 5
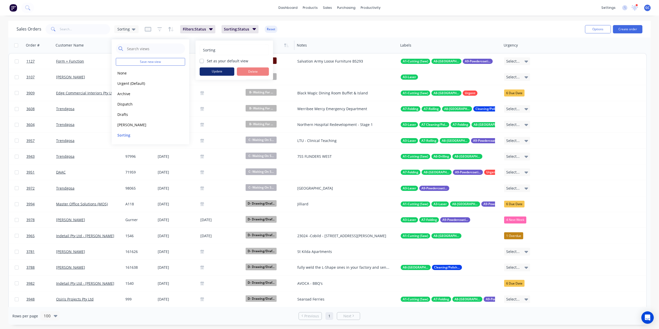
click at [220, 72] on button "Update" at bounding box center [217, 72] width 35 height 8
click at [344, 28] on div "Sales Orders Sorting Filters: Status Sorting: Status Reset" at bounding box center [299, 29] width 565 height 13
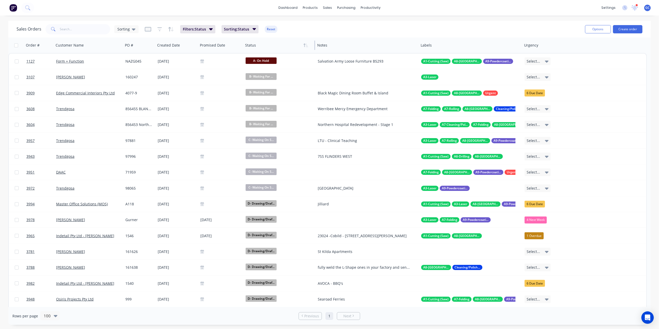
drag, startPoint x: 294, startPoint y: 45, endPoint x: 324, endPoint y: 46, distance: 29.8
click at [315, 46] on div at bounding box center [315, 45] width 1 height 9
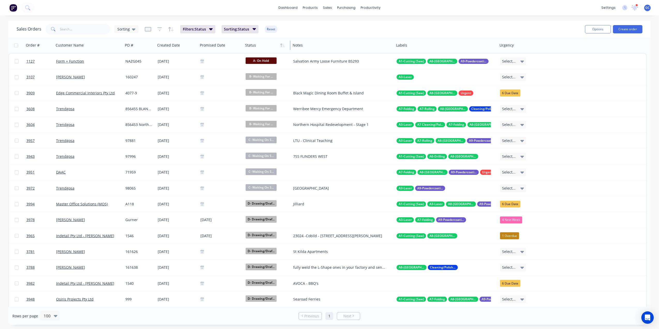
drag, startPoint x: 324, startPoint y: 44, endPoint x: 290, endPoint y: 41, distance: 34.1
click at [290, 41] on div at bounding box center [290, 45] width 1 height 9
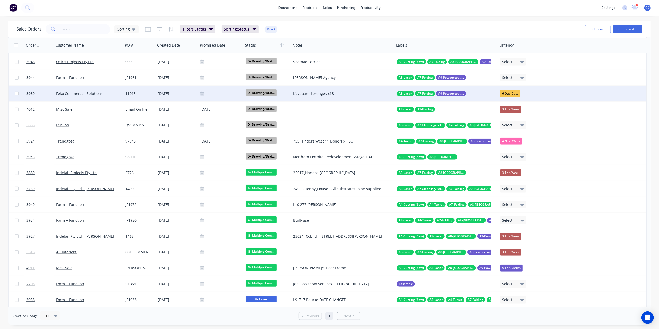
scroll to position [241, 0]
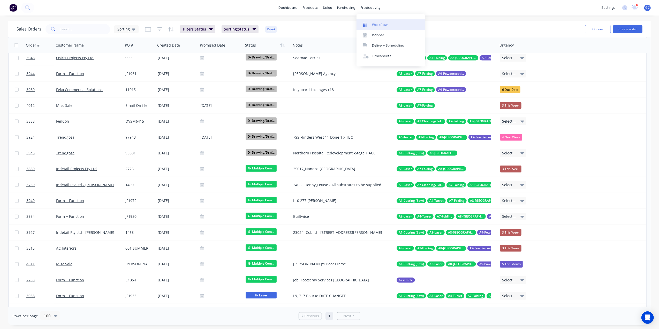
click at [376, 23] on div "Workflow" at bounding box center [380, 25] width 16 height 5
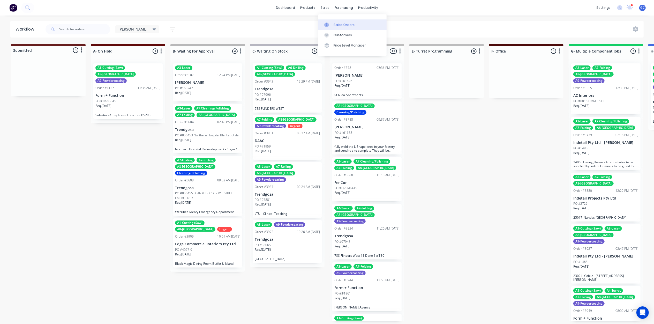
click at [330, 20] on link "Sales Orders" at bounding box center [352, 24] width 69 height 10
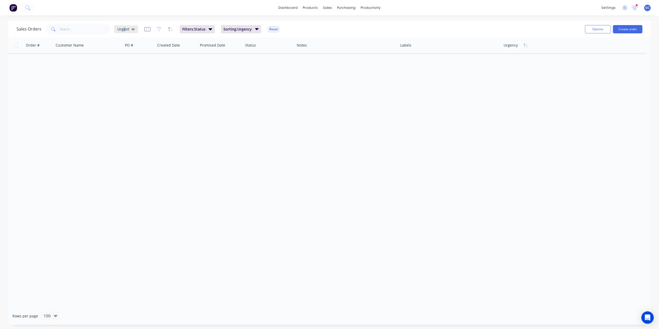
click at [125, 27] on span "Urgent" at bounding box center [123, 28] width 12 height 5
click at [126, 136] on button "Sorting" at bounding box center [145, 135] width 59 height 6
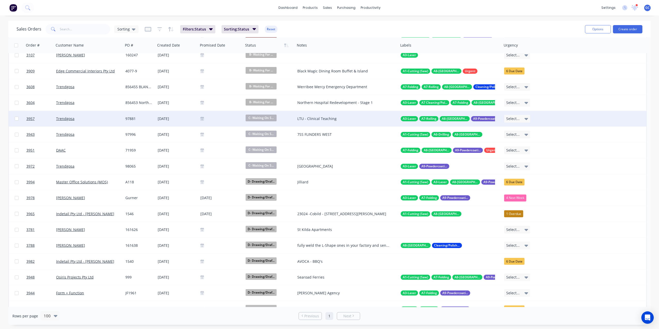
scroll to position [34, 0]
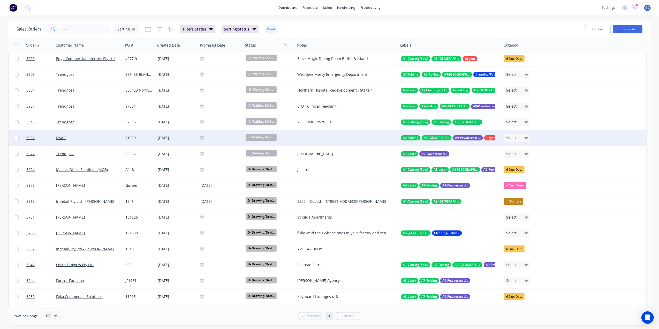
click at [319, 139] on div at bounding box center [346, 138] width 103 height 16
click at [171, 139] on div "[DATE]" at bounding box center [177, 137] width 39 height 5
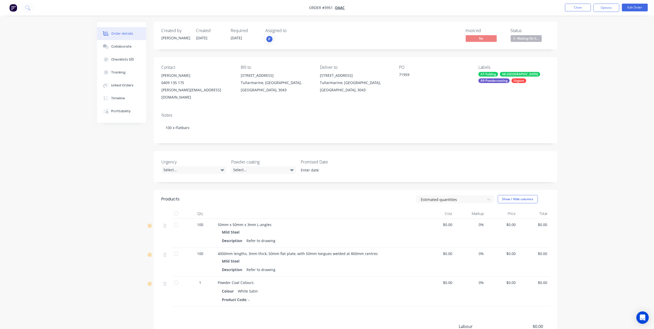
click at [577, 1] on nav "Order #3951 - DAAC Close Options Edit Order" at bounding box center [327, 8] width 654 height 16
click at [574, 4] on button "Close" at bounding box center [578, 8] width 26 height 8
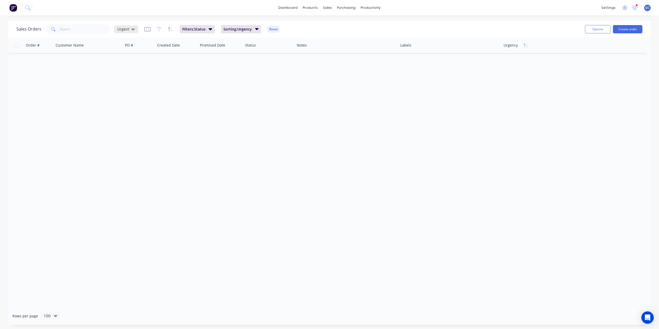
click at [124, 30] on span "Urgent" at bounding box center [123, 28] width 12 height 5
click at [123, 133] on button "Sorting" at bounding box center [145, 135] width 59 height 6
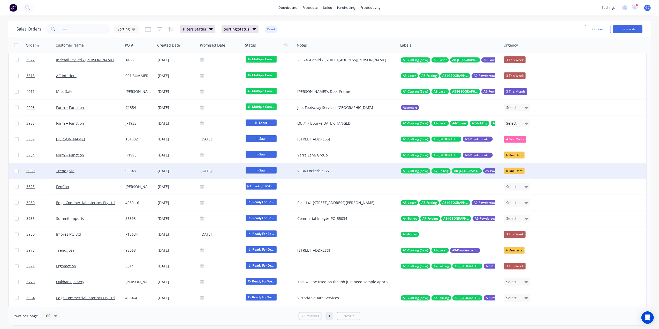
scroll to position [448, 0]
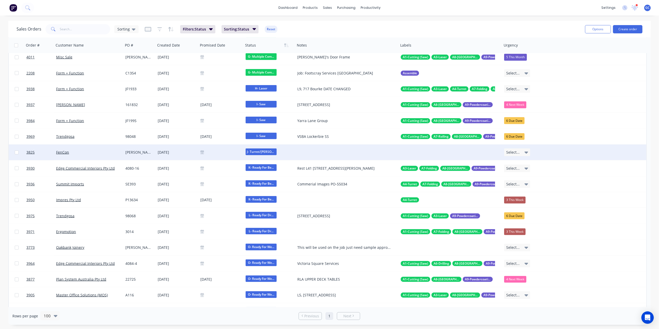
click at [260, 150] on span "J- Turret/Guill..." at bounding box center [261, 152] width 31 height 6
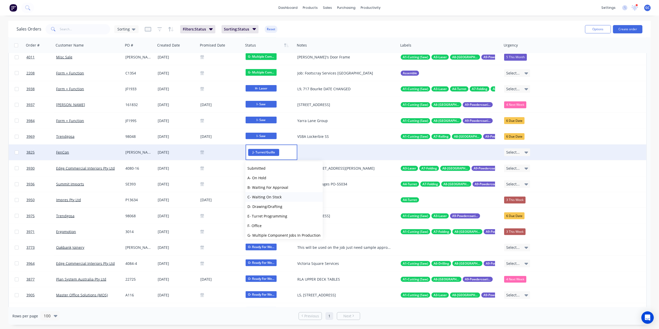
click at [280, 196] on span "C- Waiting On Stock" at bounding box center [265, 197] width 34 height 5
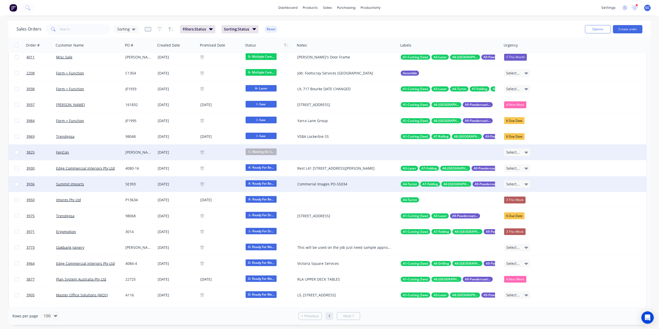
scroll to position [483, 0]
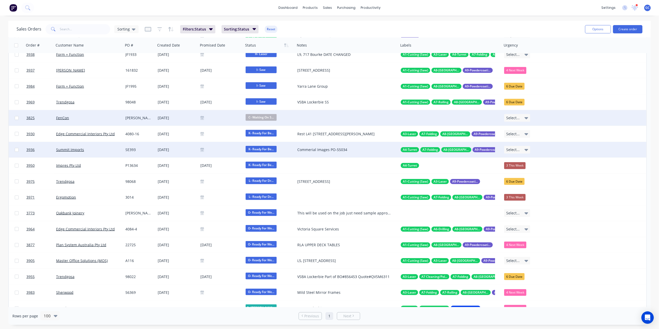
click at [265, 146] on span "K- Ready For Be..." at bounding box center [261, 149] width 31 height 6
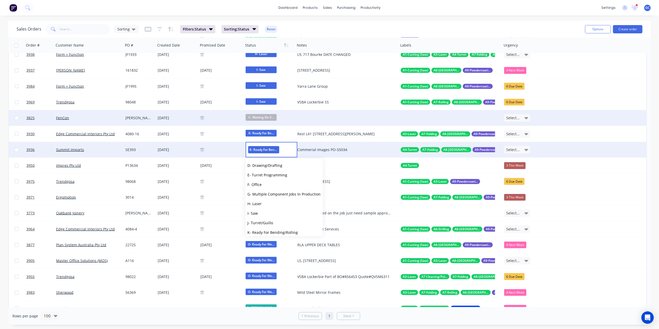
scroll to position [156, 0]
click at [272, 172] on span "Q- Ready For Powder Coat" at bounding box center [270, 171] width 45 height 5
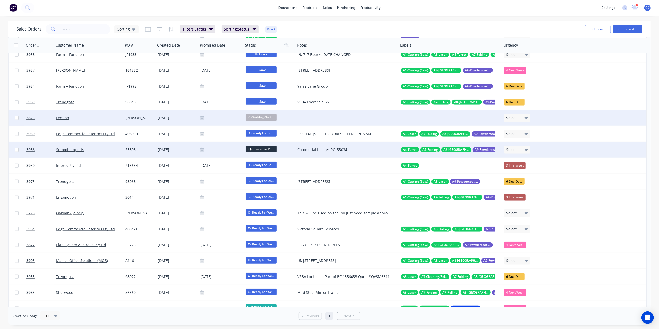
click at [528, 151] on icon at bounding box center [527, 150] width 4 height 6
click at [521, 218] on div "5 This Month" at bounding box center [518, 219] width 23 height 7
click at [509, 118] on span "Select..." at bounding box center [513, 117] width 13 height 5
click at [521, 209] on div "4 Next Week" at bounding box center [518, 208] width 22 height 7
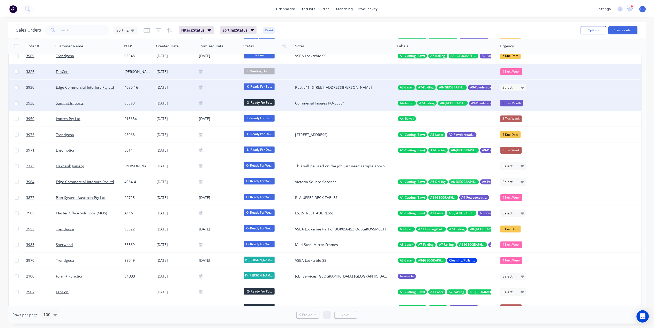
scroll to position [517, 0]
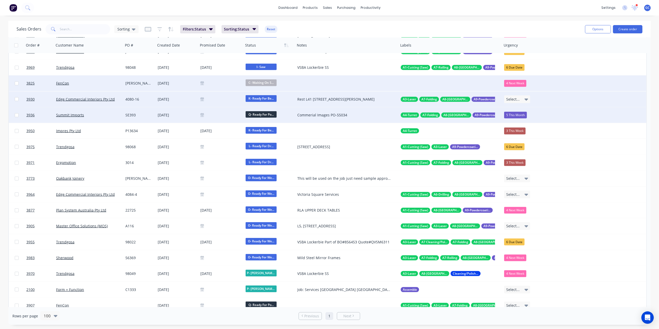
click at [130, 97] on div "4080-16" at bounding box center [138, 99] width 27 height 5
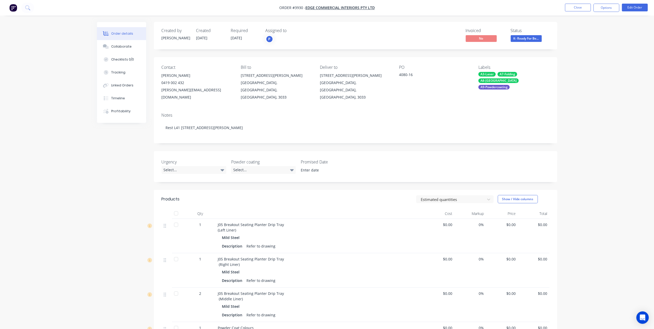
click at [535, 36] on span "K- Ready For Be..." at bounding box center [526, 38] width 31 height 6
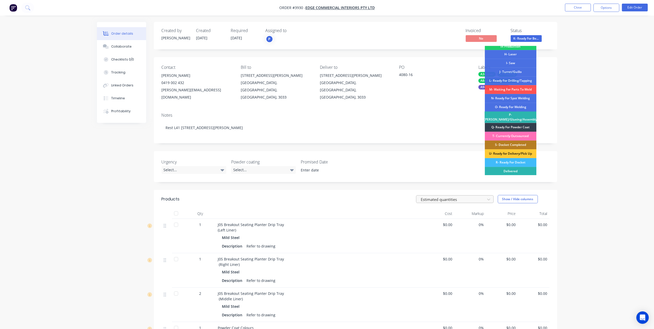
scroll to position [34, 0]
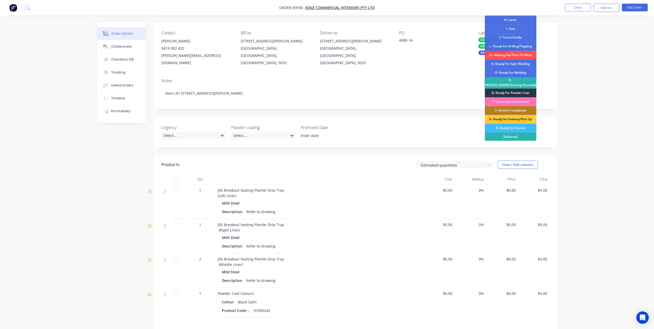
click at [508, 90] on div "Q- Ready For Powder Coat" at bounding box center [511, 92] width 52 height 9
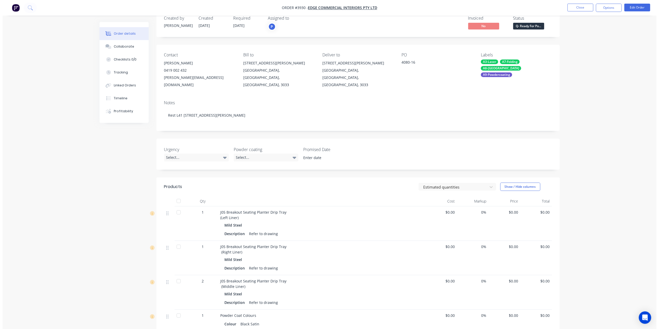
scroll to position [0, 0]
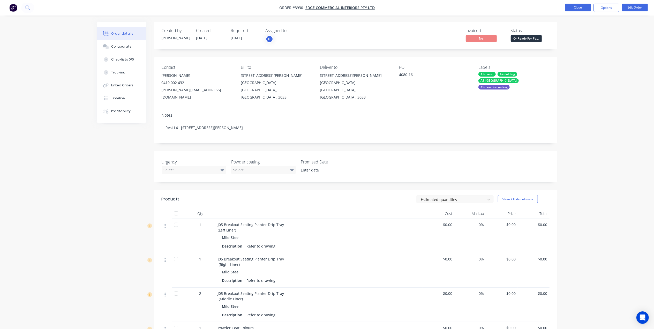
click at [579, 7] on button "Close" at bounding box center [578, 8] width 26 height 8
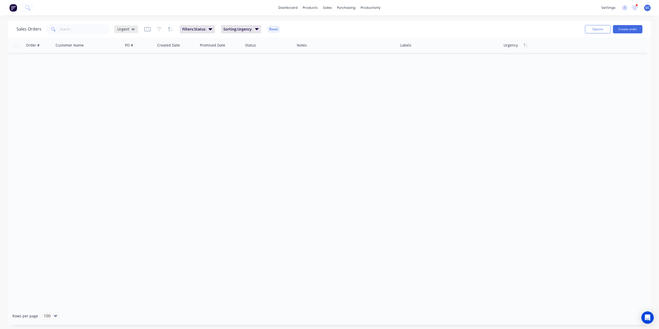
click at [128, 26] on span "Urgent" at bounding box center [123, 28] width 12 height 5
click at [125, 136] on button "Sorting" at bounding box center [145, 135] width 59 height 6
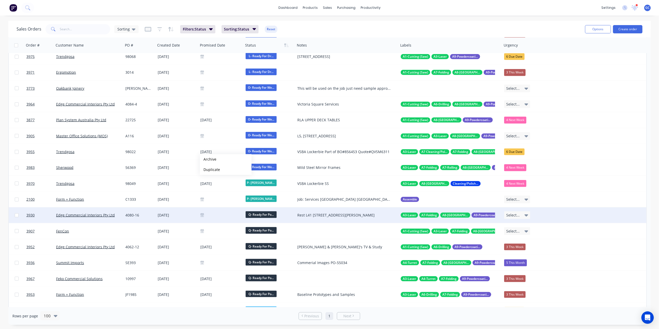
scroll to position [621, 0]
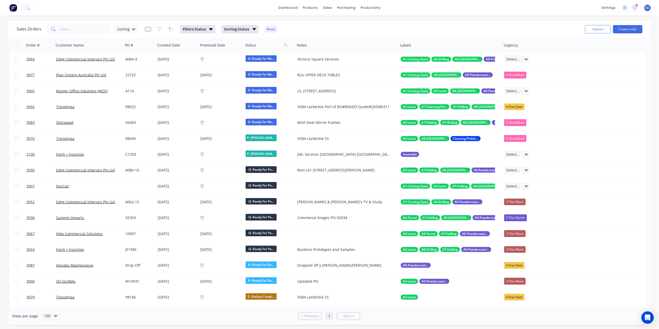
click at [433, 18] on div "dashboard products sales purchasing productivity dashboard products Product Cat…" at bounding box center [329, 164] width 659 height 329
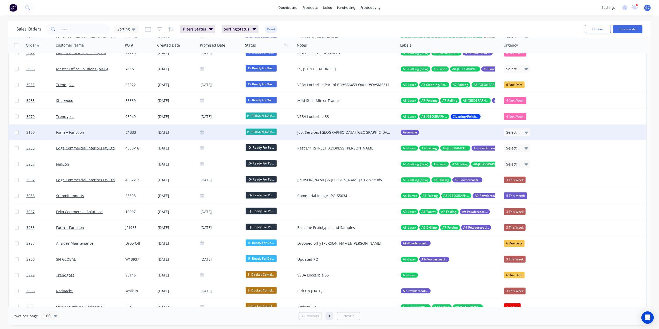
scroll to position [655, 0]
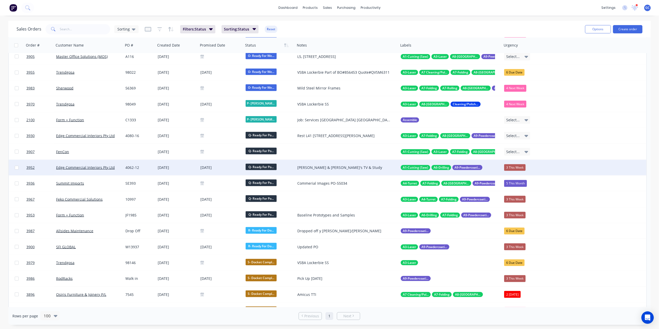
click at [522, 167] on div "3 This Week" at bounding box center [514, 167] width 21 height 7
click at [517, 204] on div "1 Overdue" at bounding box center [516, 205] width 19 height 7
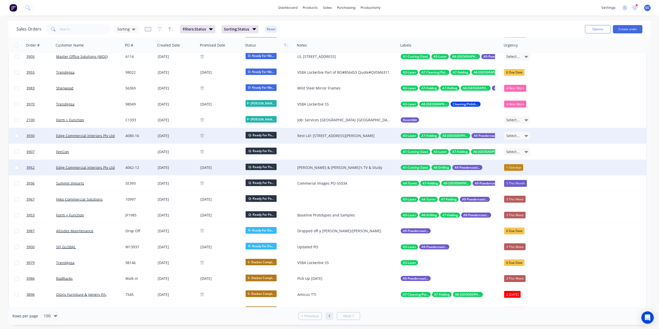
click at [514, 133] on span "Select..." at bounding box center [513, 135] width 13 height 5
click at [521, 164] on div "3 This Week" at bounding box center [517, 163] width 21 height 7
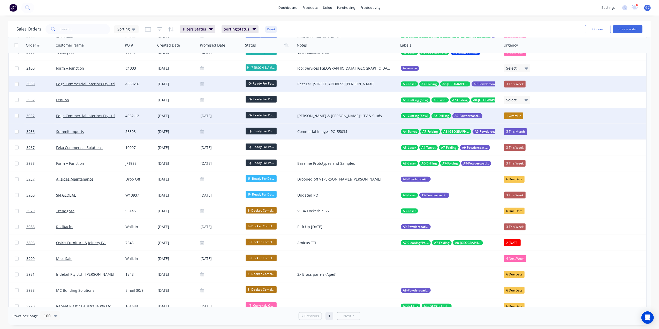
scroll to position [724, 0]
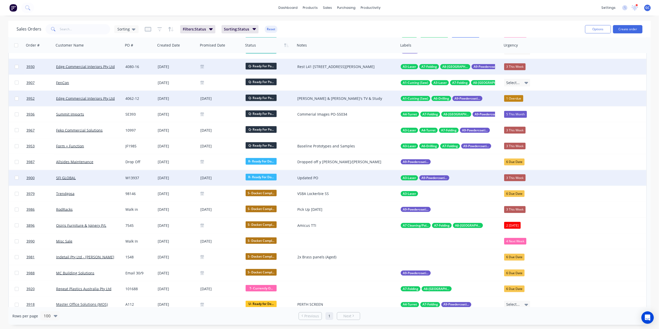
click at [512, 174] on div "3 This Week" at bounding box center [514, 177] width 21 height 7
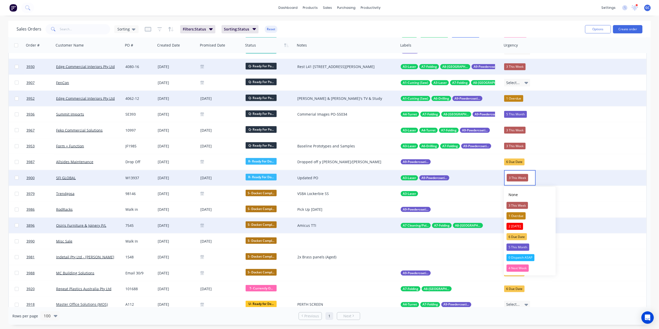
click at [518, 226] on div "2 [DATE]" at bounding box center [515, 226] width 17 height 7
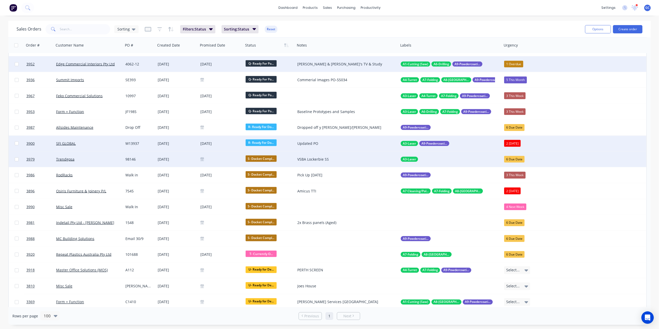
scroll to position [793, 0]
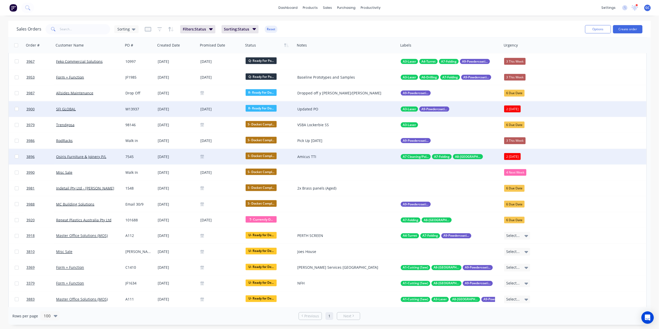
click at [509, 155] on div "2 [DATE]" at bounding box center [512, 156] width 17 height 7
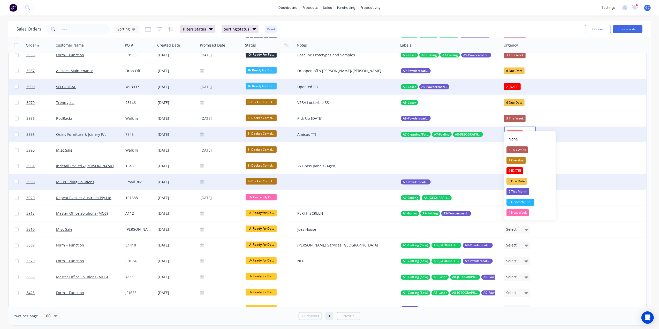
scroll to position [828, 0]
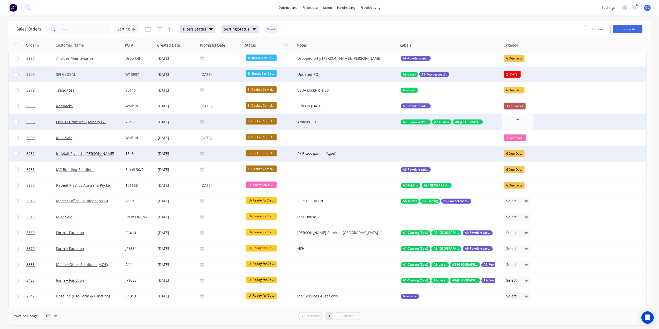
click at [368, 154] on div "2x Brass panels (Aged)" at bounding box center [345, 153] width 94 height 5
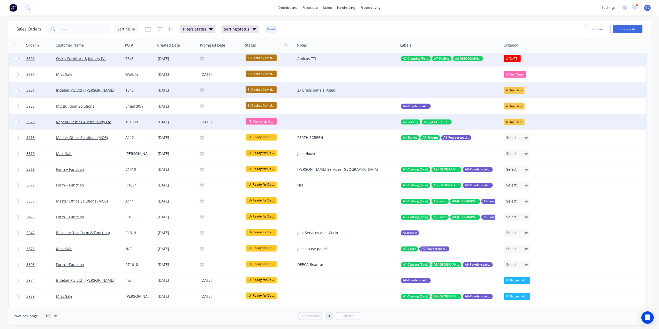
scroll to position [897, 0]
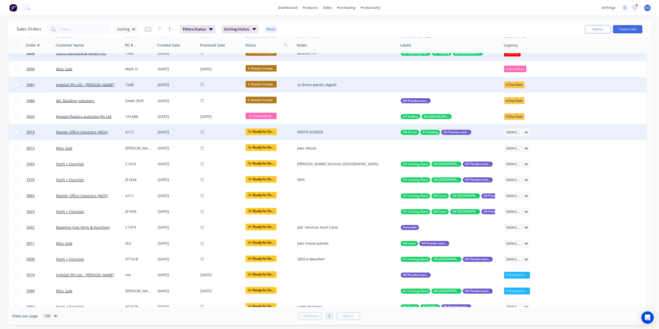
click at [516, 129] on div "Select..." at bounding box center [517, 133] width 26 height 8
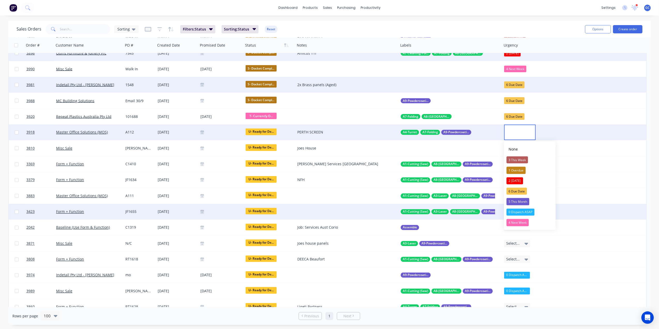
click at [522, 211] on div "0 Dispatch ASAP" at bounding box center [521, 212] width 28 height 7
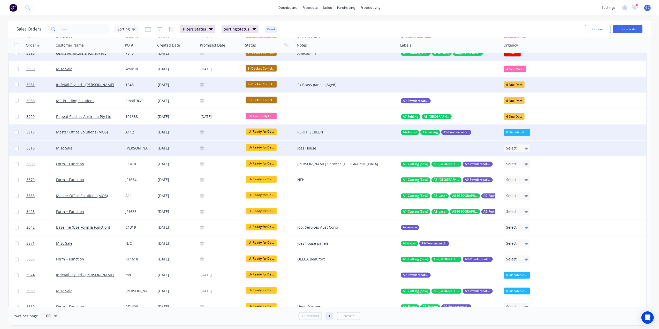
click at [525, 147] on icon at bounding box center [527, 149] width 4 height 6
click at [529, 149] on div at bounding box center [520, 149] width 32 height 16
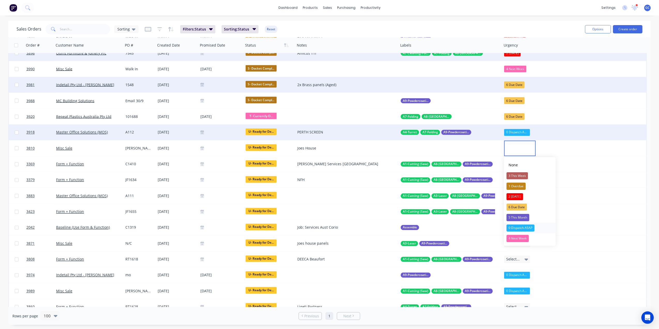
click at [519, 228] on div "0 Dispatch ASAP" at bounding box center [521, 228] width 28 height 7
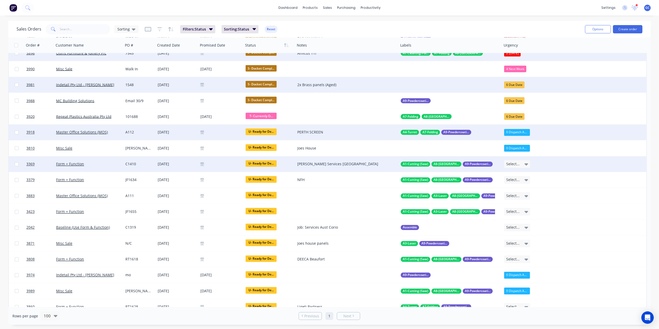
click at [524, 162] on div "Select..." at bounding box center [517, 164] width 26 height 8
click at [525, 243] on div "0 Dispatch ASAP" at bounding box center [521, 243] width 28 height 7
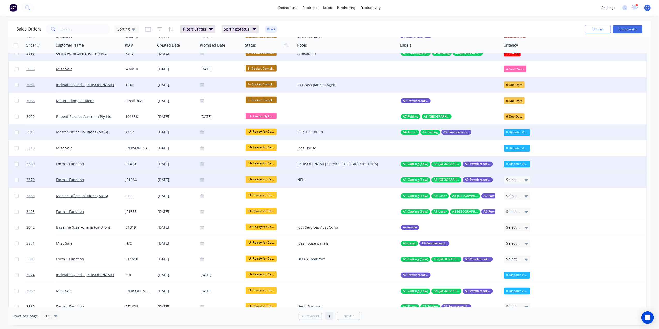
click at [526, 177] on icon at bounding box center [527, 180] width 4 height 6
click at [528, 261] on div "0 Dispatch ASAP" at bounding box center [521, 259] width 28 height 7
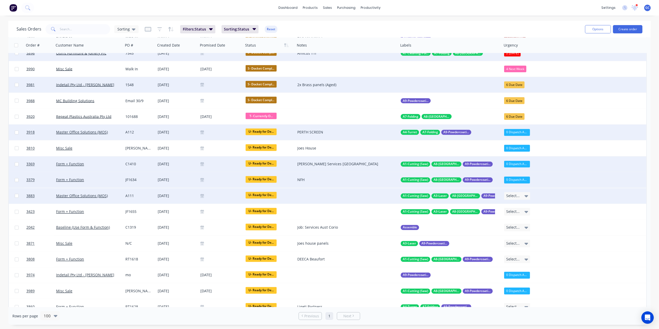
click at [524, 194] on div "Select..." at bounding box center [517, 196] width 26 height 8
click at [526, 274] on div "0 Dispatch ASAP" at bounding box center [521, 275] width 28 height 7
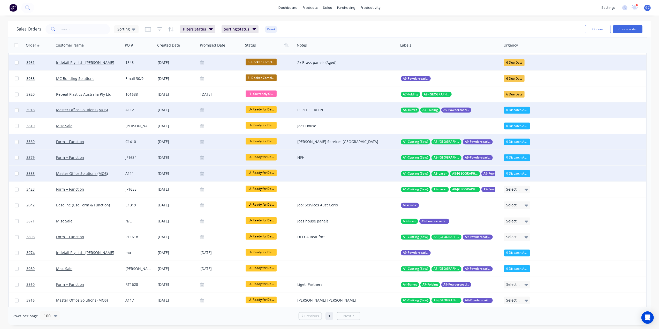
scroll to position [931, 0]
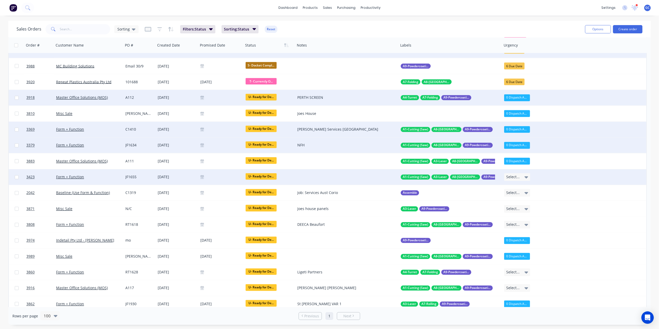
click at [527, 174] on div "Select..." at bounding box center [517, 177] width 26 height 8
click at [526, 258] on div "0 Dispatch ASAP" at bounding box center [521, 257] width 28 height 7
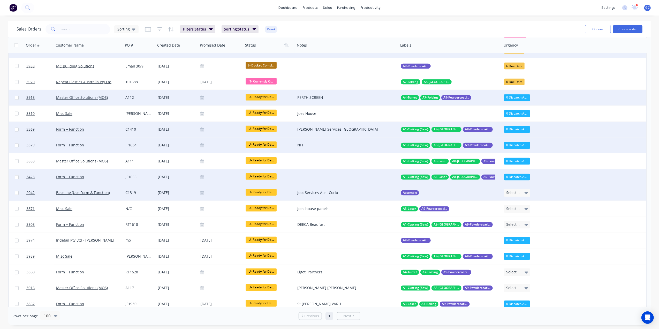
click at [527, 194] on icon at bounding box center [527, 193] width 4 height 2
click at [529, 271] on div "0 Dispatch ASAP" at bounding box center [521, 272] width 28 height 7
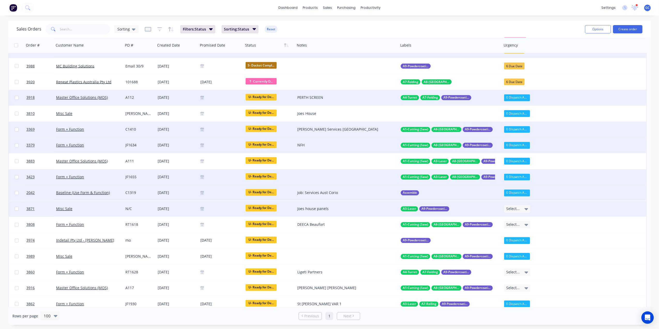
click at [530, 207] on div "Select..." at bounding box center [517, 209] width 27 height 8
click at [526, 288] on div "0 Dispatch ASAP" at bounding box center [521, 288] width 28 height 7
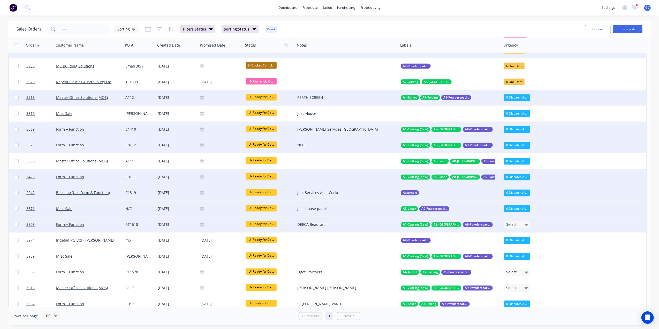
scroll to position [966, 0]
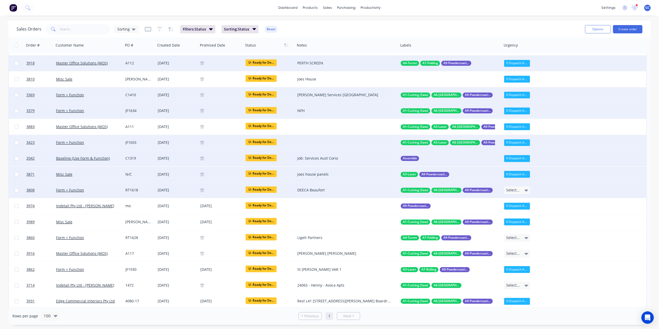
click at [530, 193] on div "Select..." at bounding box center [517, 191] width 26 height 8
click at [522, 272] on div "0 Dispatch ASAP" at bounding box center [521, 269] width 28 height 7
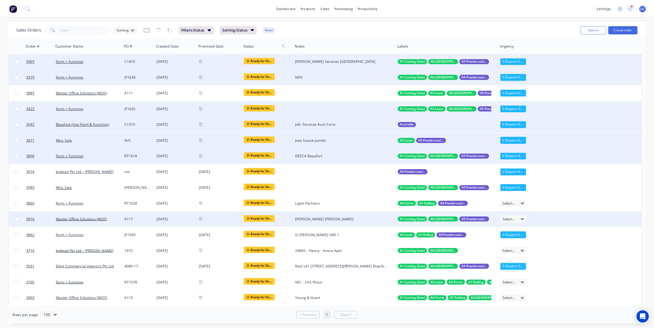
scroll to position [1015, 0]
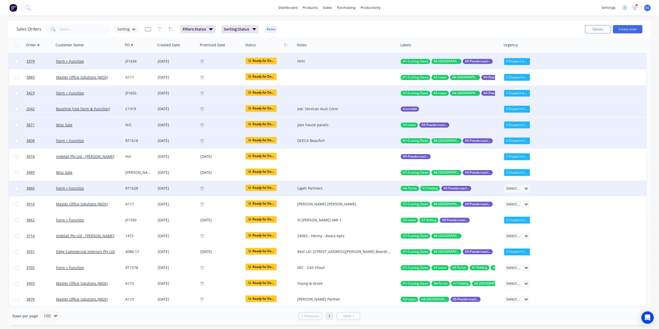
click at [122, 188] on div "Form + Function" at bounding box center [88, 189] width 69 height 16
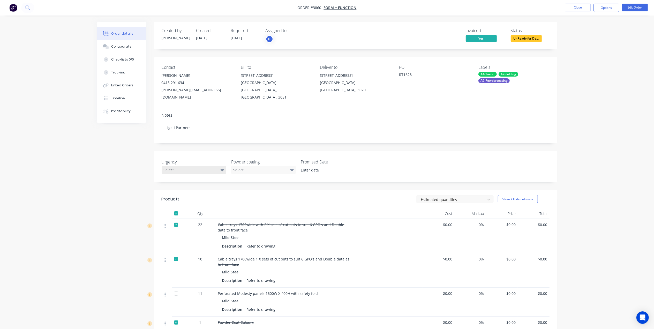
click at [201, 166] on div "Select..." at bounding box center [194, 170] width 65 height 8
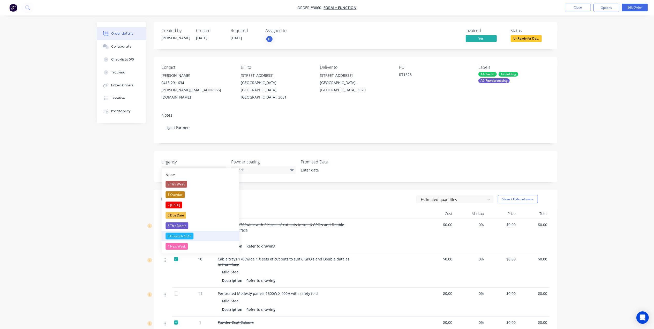
click at [175, 237] on div "0 Dispatch ASAP" at bounding box center [180, 236] width 28 height 7
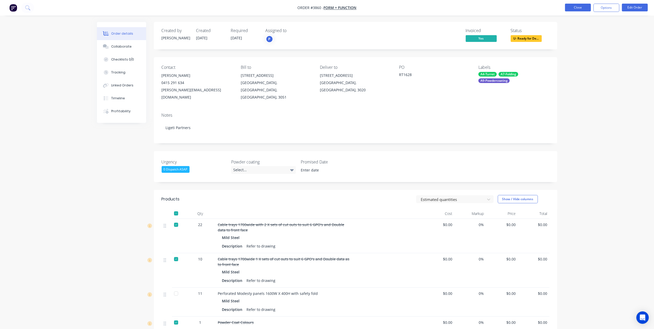
click at [576, 6] on button "Close" at bounding box center [578, 8] width 26 height 8
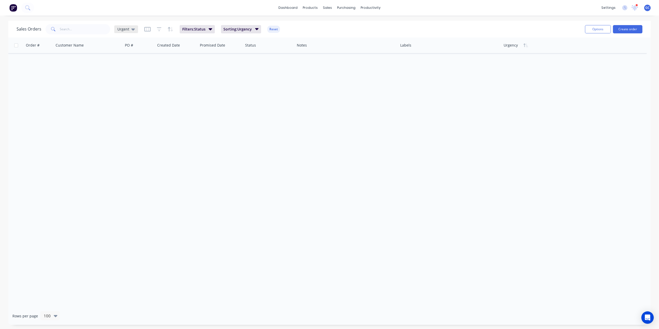
click at [124, 32] on div "Urgent" at bounding box center [126, 29] width 24 height 8
click at [123, 135] on button "Sorting" at bounding box center [145, 135] width 59 height 6
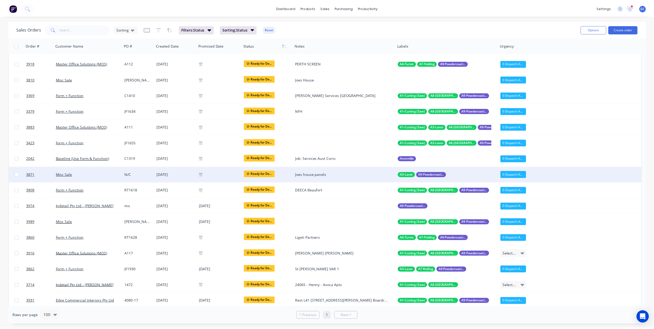
scroll to position [1015, 0]
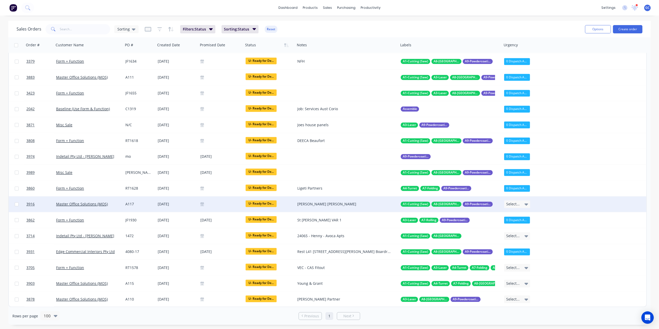
click at [184, 204] on div "[DATE]" at bounding box center [177, 204] width 39 height 5
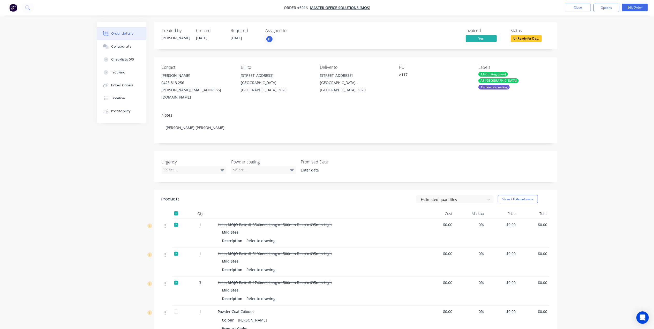
drag, startPoint x: 179, startPoint y: 155, endPoint x: 177, endPoint y: 164, distance: 8.9
click at [179, 159] on label "Urgency" at bounding box center [194, 162] width 65 height 6
click at [175, 168] on div "Urgency Select... Powder coating Select... Promised Date" at bounding box center [356, 166] width 404 height 31
click at [177, 166] on div "Select..." at bounding box center [194, 170] width 65 height 8
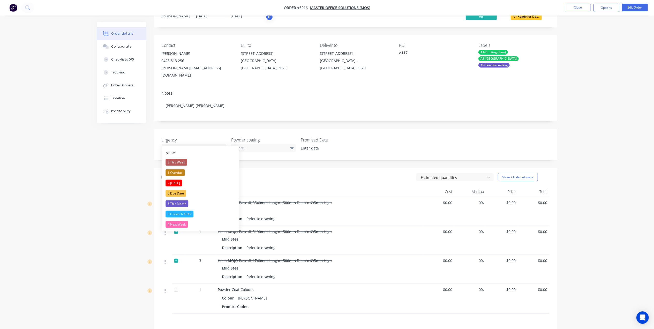
scroll to position [34, 0]
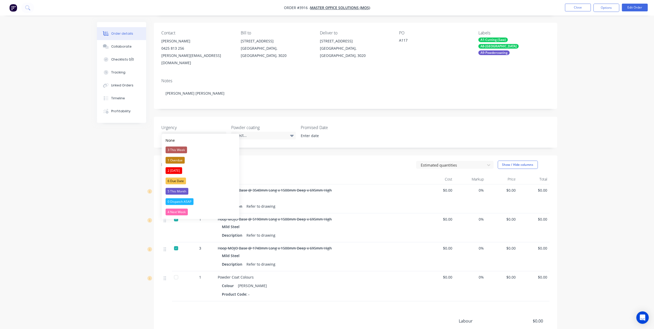
click at [178, 202] on div "0 Dispatch ASAP" at bounding box center [180, 201] width 28 height 7
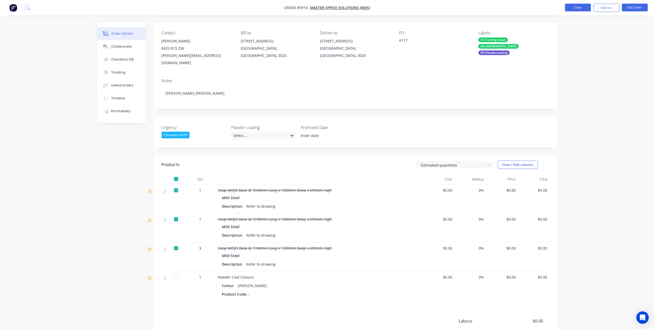
click at [578, 9] on button "Close" at bounding box center [578, 8] width 26 height 8
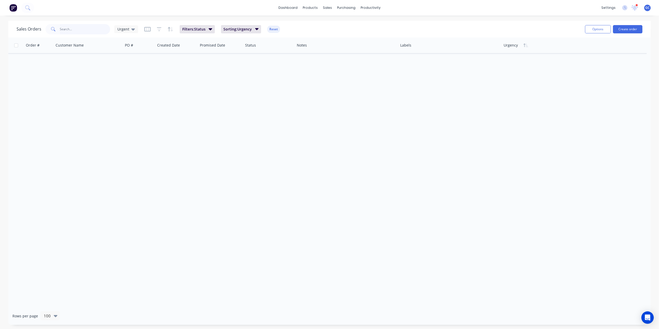
click at [76, 30] on input "text" at bounding box center [85, 29] width 50 height 10
click at [337, 21] on link "Sales Orders" at bounding box center [355, 24] width 69 height 10
click at [83, 30] on input "text" at bounding box center [85, 29] width 50 height 10
click at [119, 28] on span "Urgent" at bounding box center [123, 28] width 12 height 5
click at [123, 135] on button "Sorting" at bounding box center [145, 135] width 59 height 6
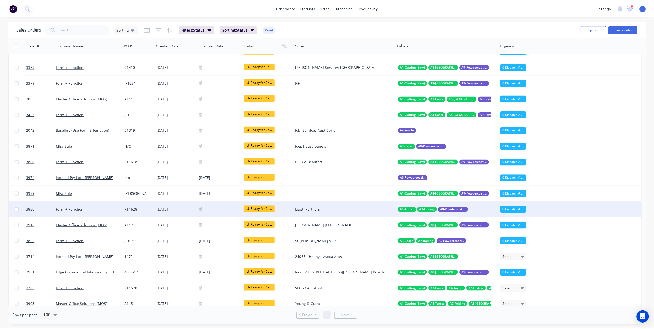
scroll to position [1015, 0]
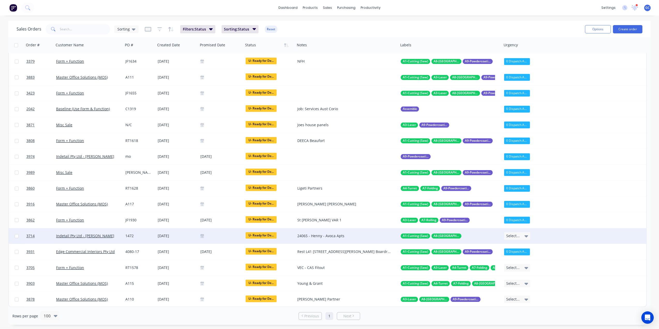
click at [136, 238] on div "1472" at bounding box center [138, 236] width 27 height 5
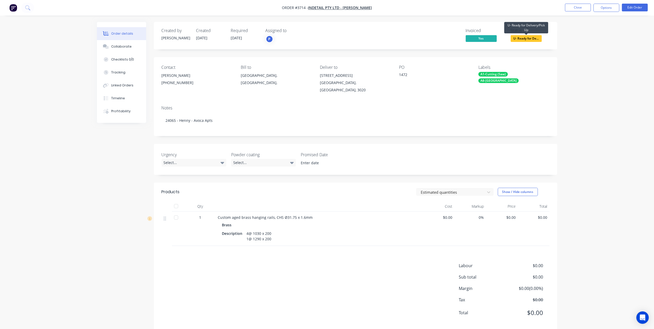
click at [528, 38] on span "U- Ready for De..." at bounding box center [526, 38] width 31 height 6
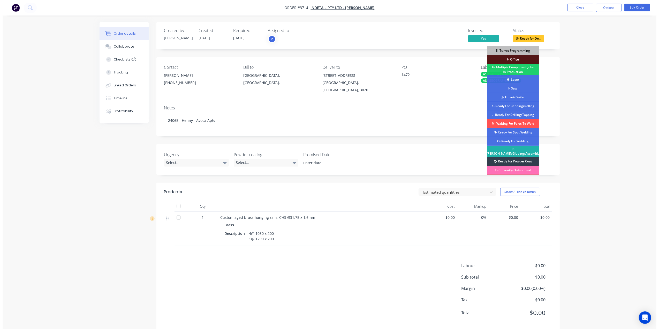
scroll to position [76, 0]
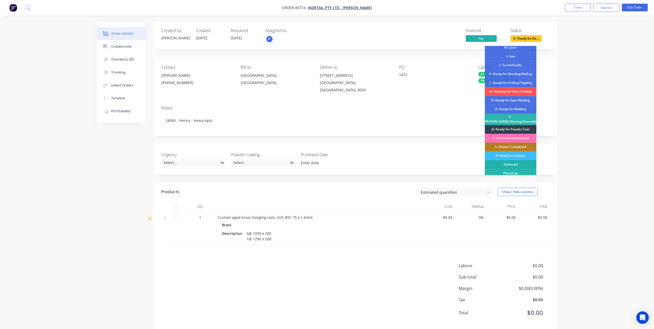
click at [518, 161] on div "Delivered" at bounding box center [511, 164] width 52 height 9
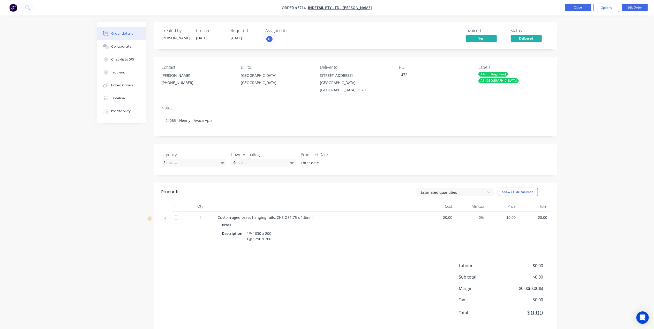
click at [577, 9] on button "Close" at bounding box center [578, 8] width 26 height 8
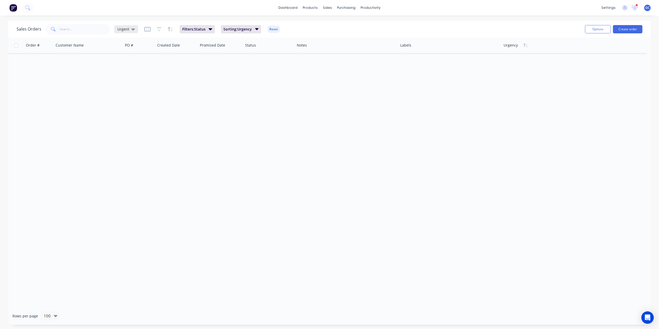
click at [130, 25] on div "Urgent" at bounding box center [126, 29] width 24 height 8
click at [122, 133] on button "Sorting" at bounding box center [145, 135] width 59 height 6
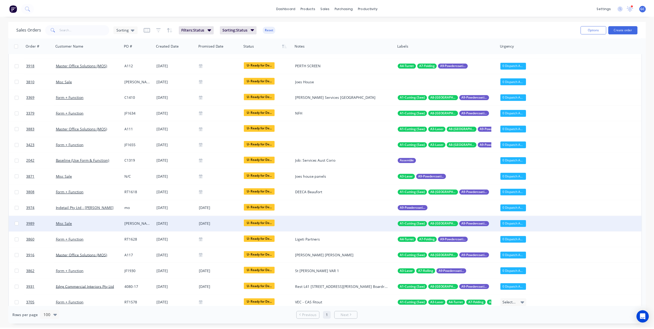
scroll to position [999, 0]
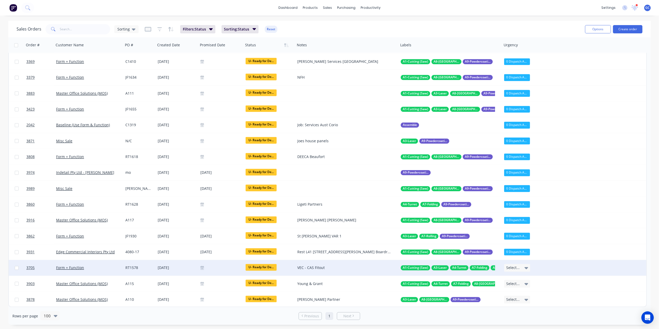
click at [116, 269] on div "Form + Function" at bounding box center [87, 267] width 62 height 5
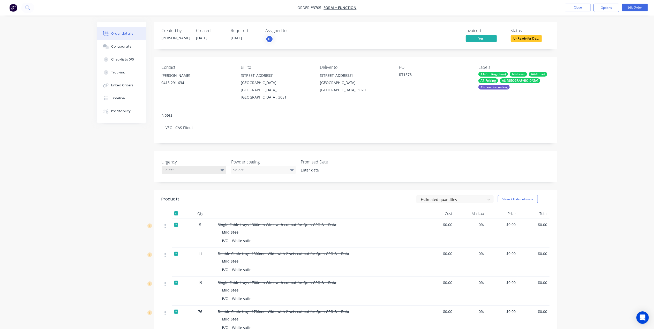
click at [192, 166] on div "Select..." at bounding box center [194, 170] width 65 height 8
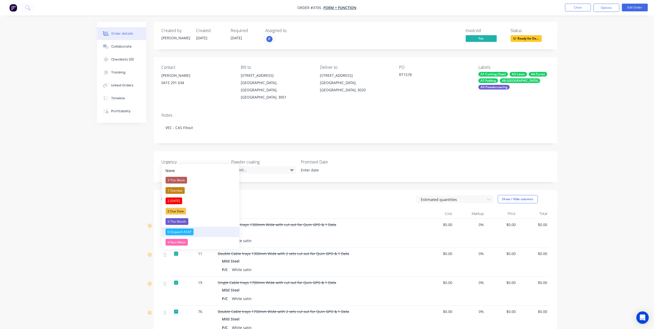
click at [183, 231] on div "0 Dispatch ASAP" at bounding box center [180, 232] width 28 height 7
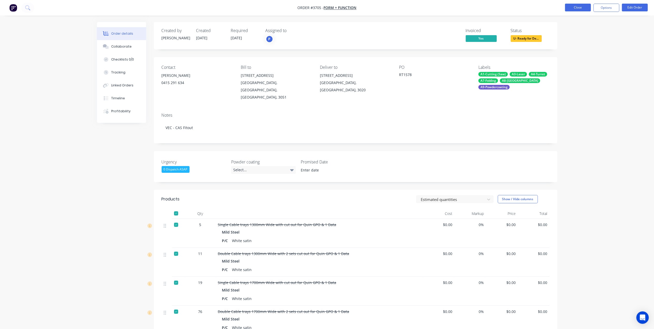
click at [576, 10] on button "Close" at bounding box center [578, 8] width 26 height 8
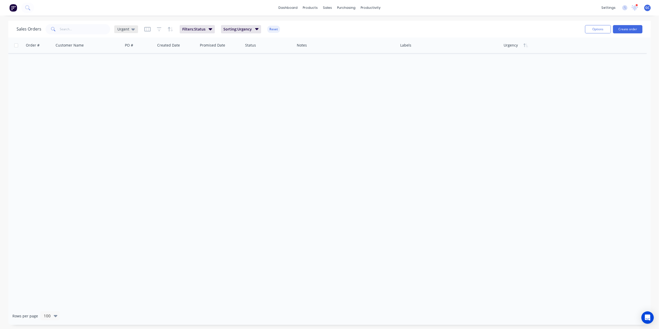
click at [124, 30] on span "Urgent" at bounding box center [123, 28] width 12 height 5
click at [124, 135] on button "Sorting" at bounding box center [145, 135] width 59 height 6
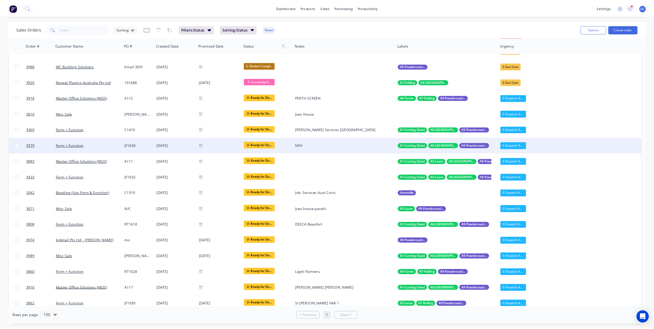
scroll to position [999, 0]
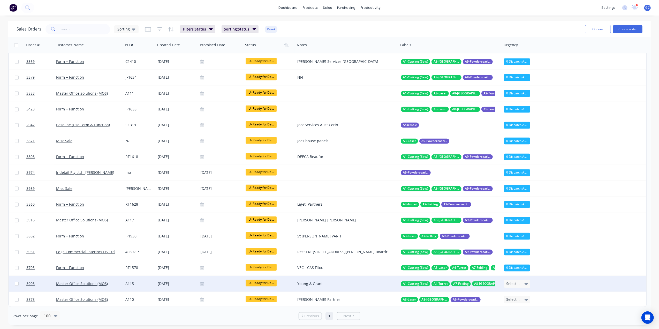
click at [145, 284] on div "A115" at bounding box center [138, 283] width 27 height 5
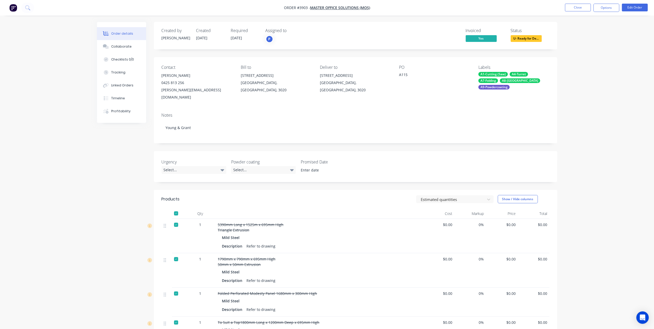
click at [181, 169] on div "Urgency Select... Powder coating Select... Promised Date" at bounding box center [356, 166] width 404 height 31
click at [181, 166] on div "Select..." at bounding box center [194, 170] width 65 height 8
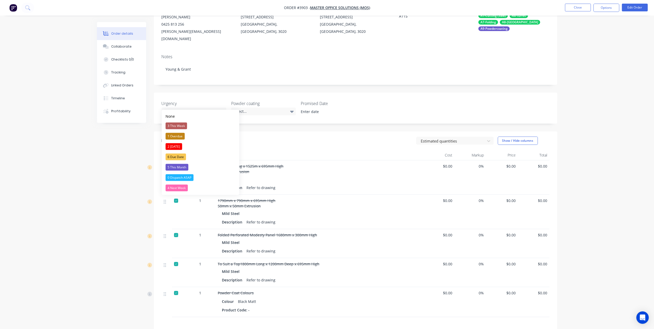
scroll to position [29, 0]
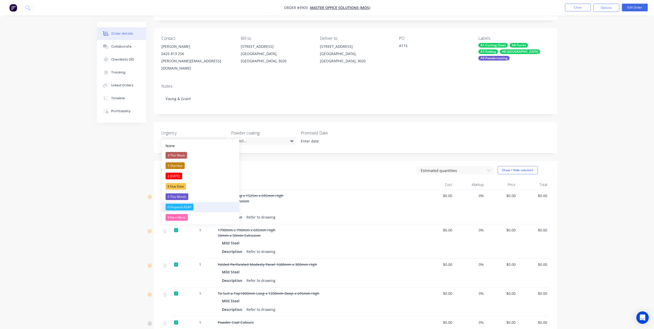
click at [183, 204] on div "0 Dispatch ASAP" at bounding box center [180, 207] width 28 height 7
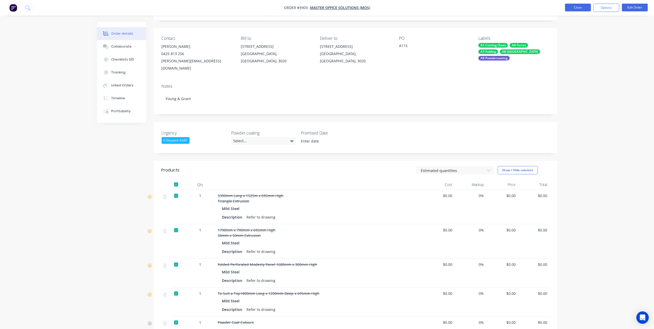
click at [572, 9] on button "Close" at bounding box center [578, 8] width 26 height 8
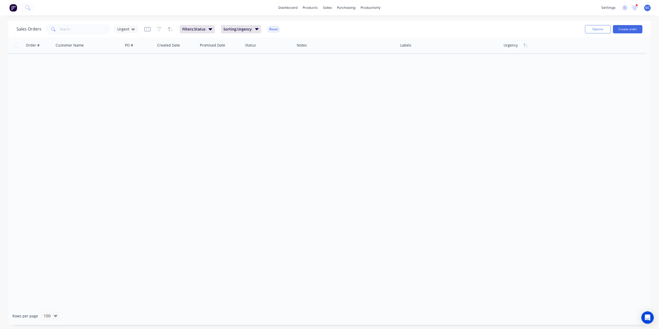
click at [75, 22] on div "Sales Orders Urgent Filters: Status Sorting: Urgency Reset Options Create order" at bounding box center [329, 29] width 643 height 17
drag, startPoint x: 129, startPoint y: 36, endPoint x: 122, endPoint y: 27, distance: 11.2
click at [129, 35] on div "Sales Orders Urgent Filters: Status Sorting: Urgency Reset Options Create order" at bounding box center [329, 29] width 643 height 17
click at [122, 27] on span "Urgent" at bounding box center [123, 28] width 12 height 5
click at [129, 135] on button "Sorting" at bounding box center [145, 135] width 59 height 6
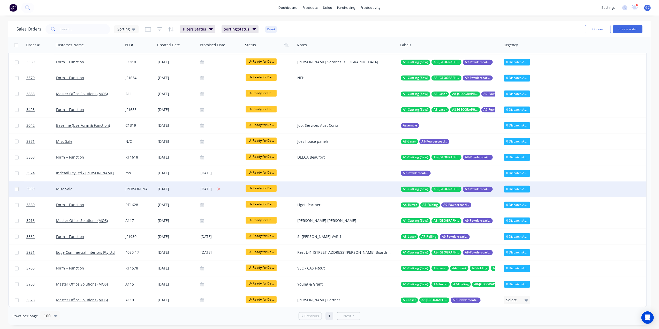
scroll to position [999, 0]
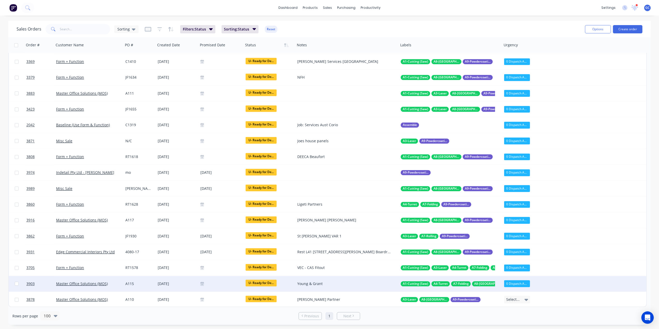
click at [525, 282] on div "0 Dispatch ASAP" at bounding box center [517, 283] width 26 height 7
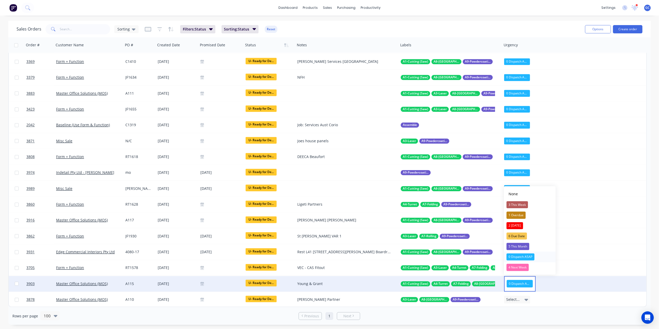
click at [526, 258] on div "0 Dispatch ASAP" at bounding box center [521, 257] width 28 height 7
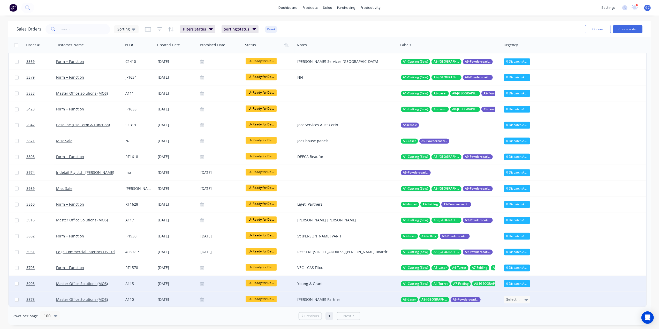
click at [527, 298] on icon at bounding box center [527, 300] width 4 height 6
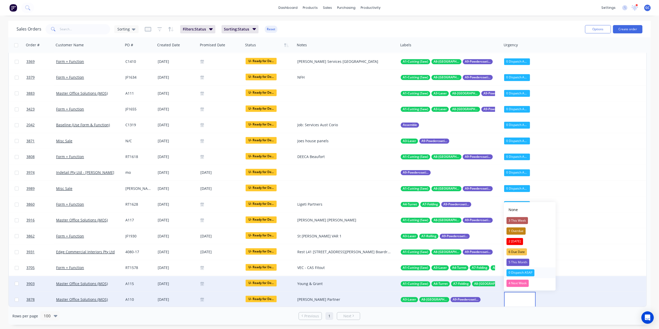
click at [527, 271] on div "0 Dispatch ASAP" at bounding box center [521, 272] width 28 height 7
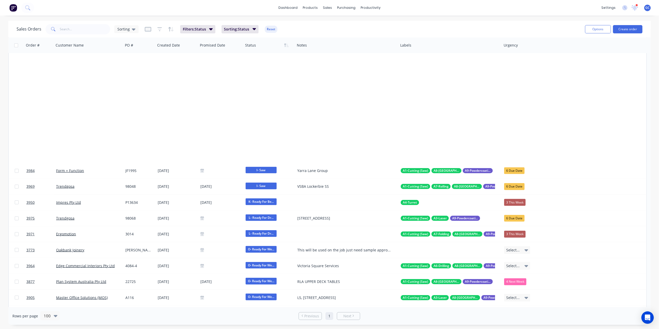
scroll to position [413, 0]
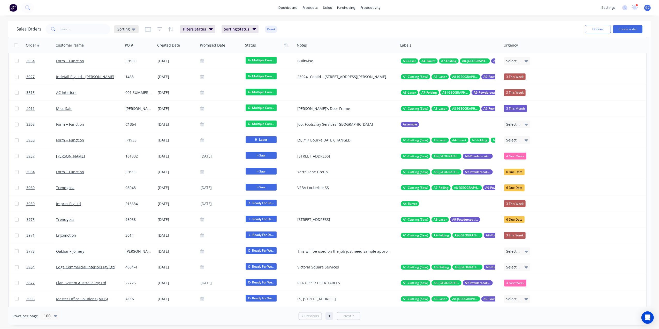
click at [119, 32] on div "Sorting" at bounding box center [126, 29] width 24 height 8
click at [128, 85] on button "Urgent (Default)" at bounding box center [145, 83] width 59 height 6
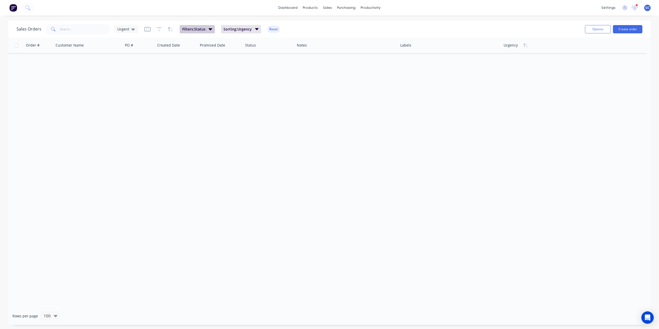
click at [203, 31] on span "Filters: Status" at bounding box center [193, 29] width 23 height 5
click at [305, 54] on div "21 Status selected" at bounding box center [303, 56] width 47 height 5
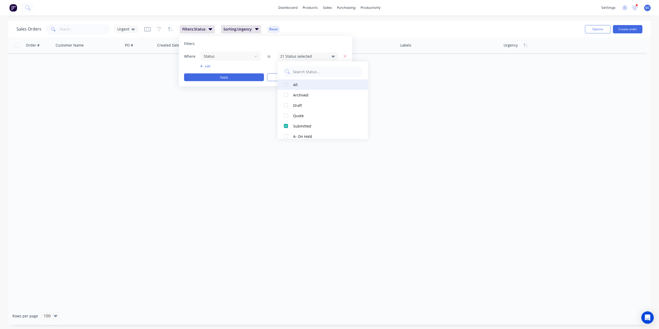
click at [289, 82] on div at bounding box center [286, 84] width 10 height 10
click at [287, 84] on div at bounding box center [286, 84] width 10 height 10
click at [286, 95] on div at bounding box center [286, 95] width 10 height 10
click at [286, 108] on div at bounding box center [286, 105] width 10 height 10
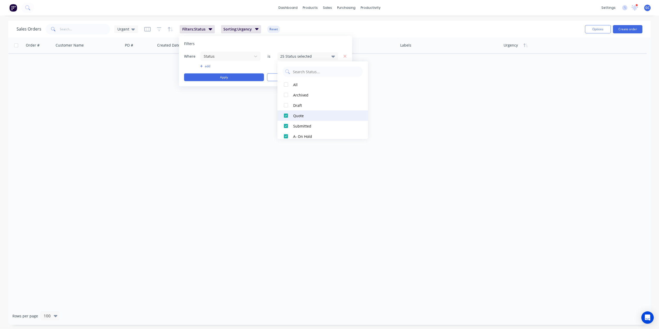
click at [286, 114] on div at bounding box center [286, 115] width 10 height 10
click at [288, 121] on div at bounding box center [286, 121] width 10 height 10
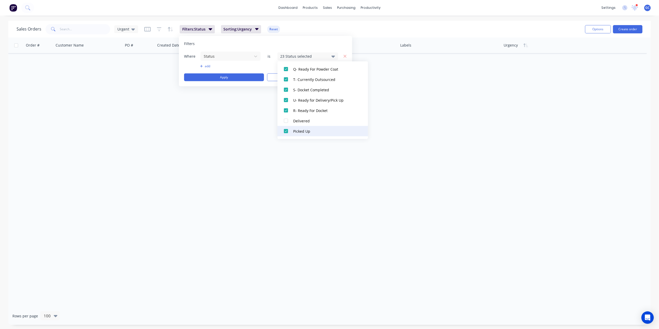
click at [285, 133] on div at bounding box center [286, 131] width 10 height 10
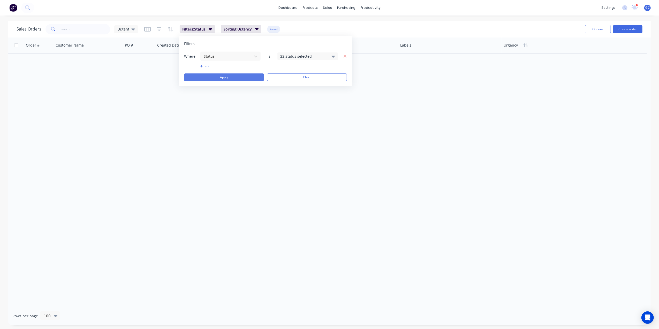
click at [232, 78] on button "Apply" at bounding box center [224, 77] width 80 height 8
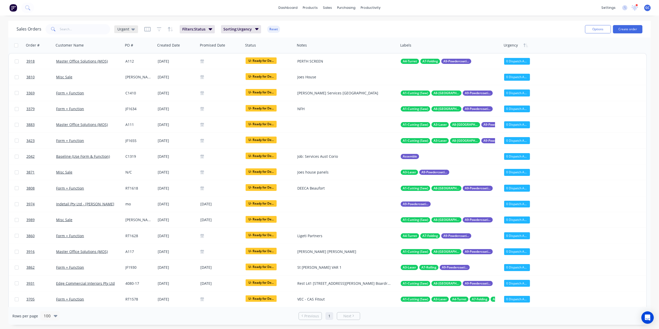
click at [124, 31] on span "Urgent" at bounding box center [123, 28] width 12 height 5
click at [182, 82] on button "edit" at bounding box center [180, 83] width 7 height 5
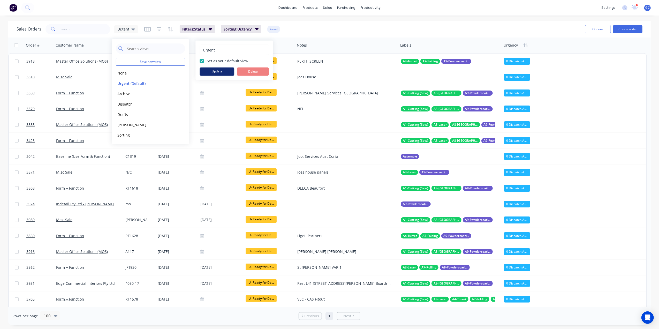
click at [221, 70] on button "Update" at bounding box center [217, 72] width 35 height 8
click at [124, 134] on button "Sorting" at bounding box center [145, 135] width 59 height 6
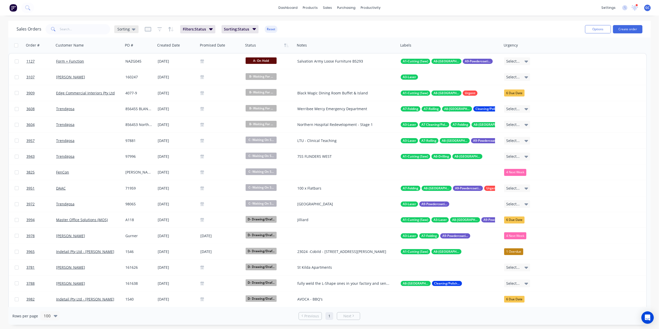
click at [125, 28] on span "Sorting" at bounding box center [123, 28] width 12 height 5
click at [125, 82] on button "Urgent (Default)" at bounding box center [145, 83] width 59 height 6
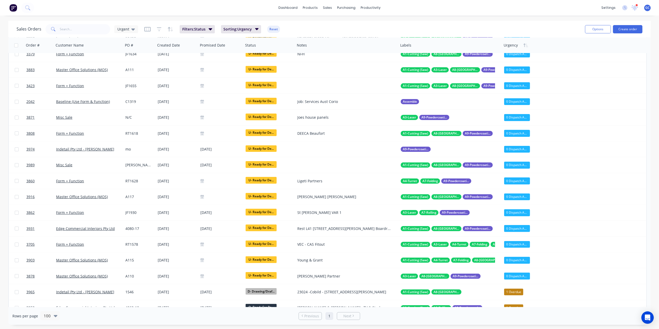
scroll to position [0, 0]
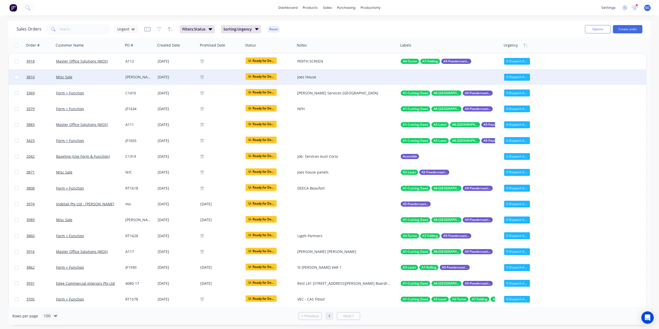
click at [522, 77] on div "0 Dispatch ASAP" at bounding box center [517, 77] width 26 height 7
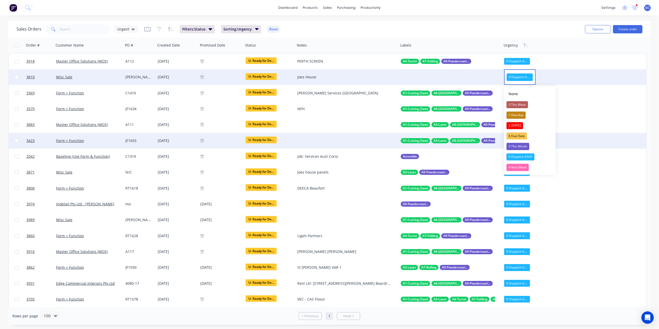
click at [521, 137] on div "6 Due Date" at bounding box center [517, 135] width 20 height 7
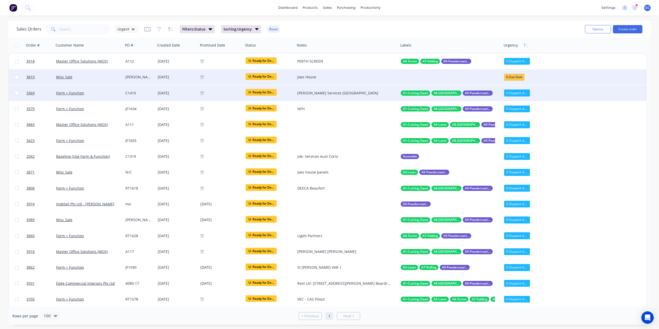
click at [520, 90] on div "0 Dispatch ASAP" at bounding box center [517, 93] width 26 height 7
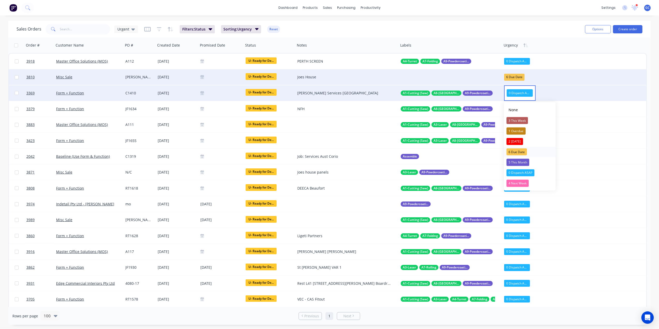
click at [522, 151] on div "6 Due Date" at bounding box center [517, 152] width 20 height 7
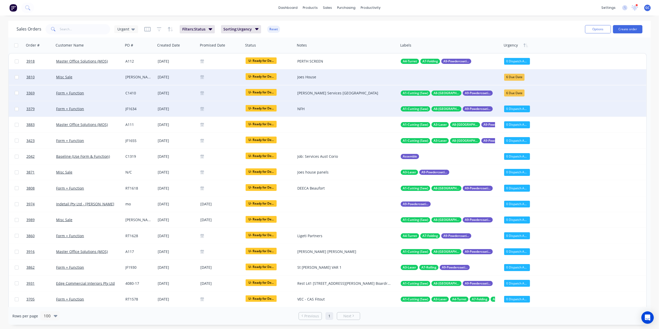
click at [524, 107] on div "0 Dispatch ASAP" at bounding box center [517, 109] width 26 height 7
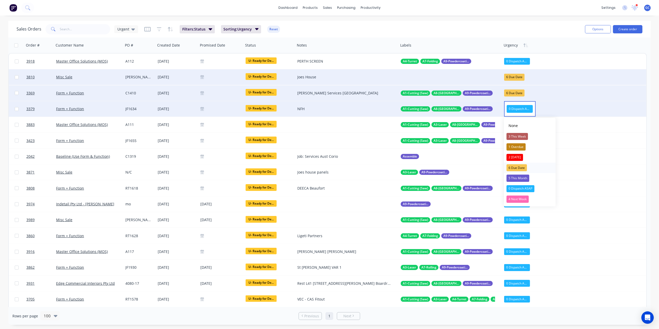
click at [525, 168] on div "6 Due Date" at bounding box center [517, 167] width 20 height 7
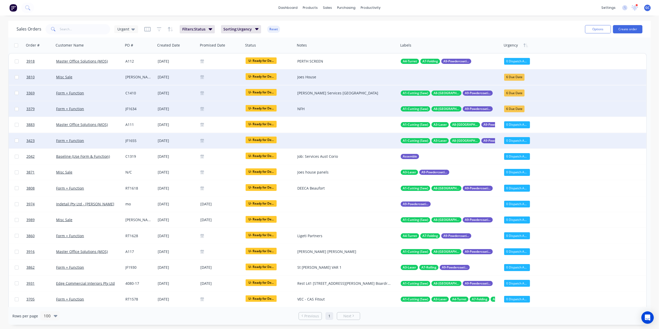
click at [526, 141] on div "0 Dispatch ASAP" at bounding box center [517, 140] width 26 height 7
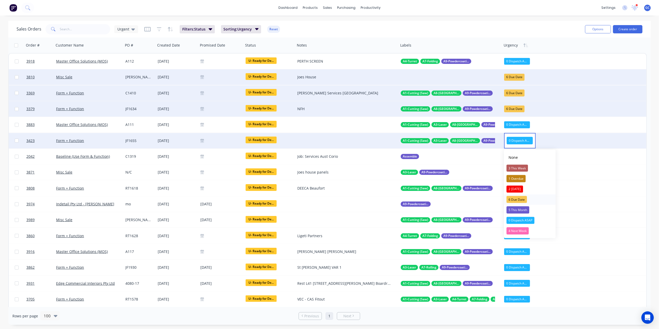
click at [521, 198] on div "6 Due Date" at bounding box center [517, 199] width 20 height 7
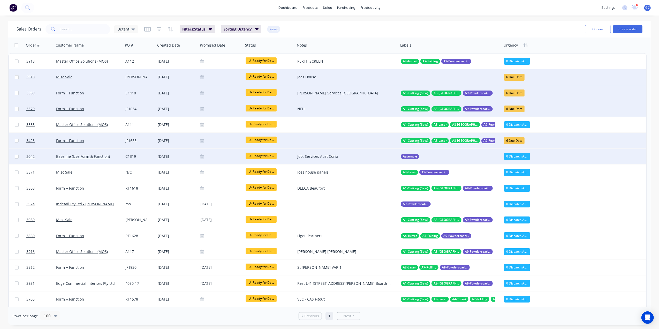
click at [524, 156] on div "0 Dispatch ASAP" at bounding box center [517, 156] width 26 height 7
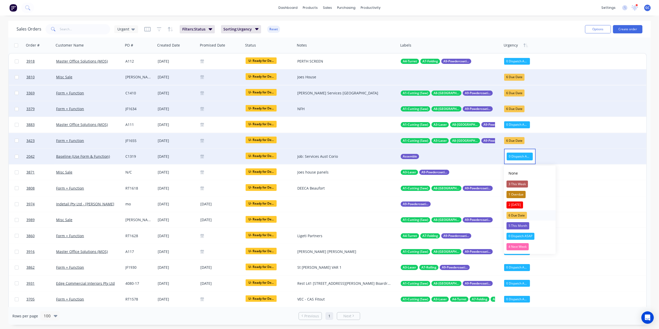
click at [519, 213] on div "6 Due Date" at bounding box center [517, 215] width 20 height 7
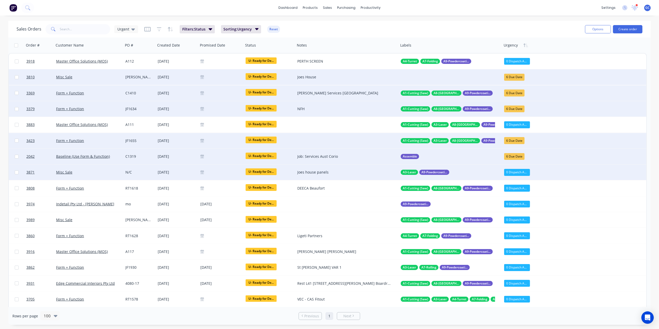
click at [519, 172] on div "0 Dispatch ASAP" at bounding box center [517, 172] width 26 height 7
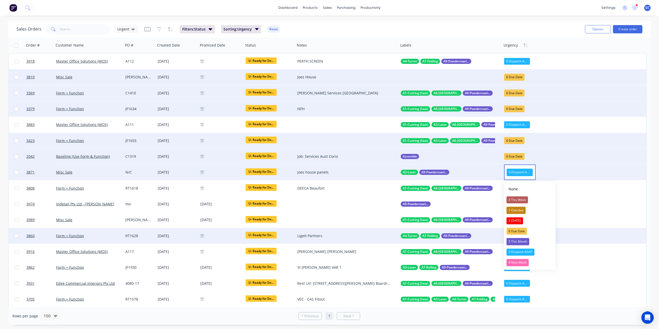
click at [523, 230] on div "6 Due Date" at bounding box center [517, 231] width 20 height 7
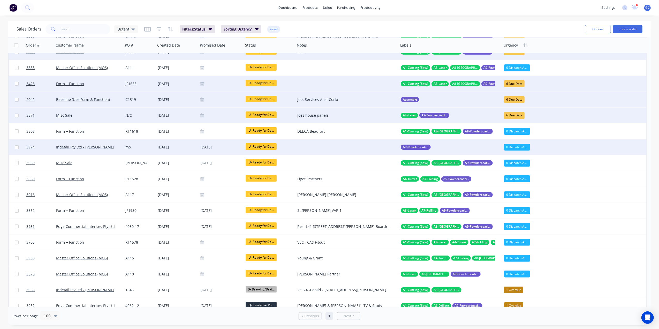
scroll to position [69, 0]
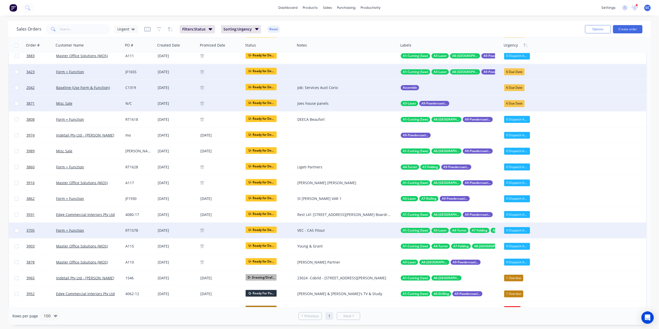
click at [521, 231] on div "0 Dispatch ASAP" at bounding box center [517, 230] width 26 height 7
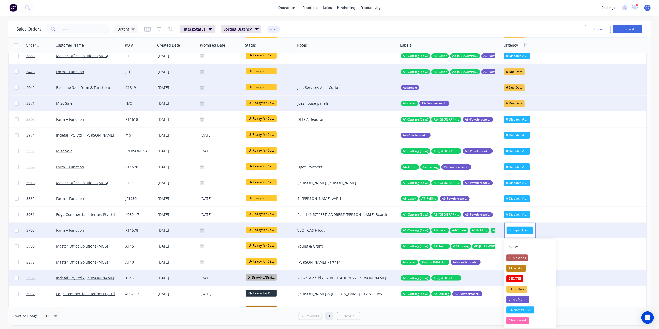
drag, startPoint x: 523, startPoint y: 288, endPoint x: 520, endPoint y: 273, distance: 15.1
click at [522, 287] on div "6 Due Date" at bounding box center [517, 289] width 20 height 7
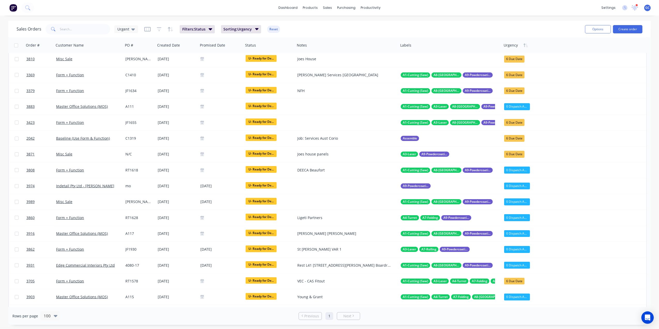
scroll to position [0, 0]
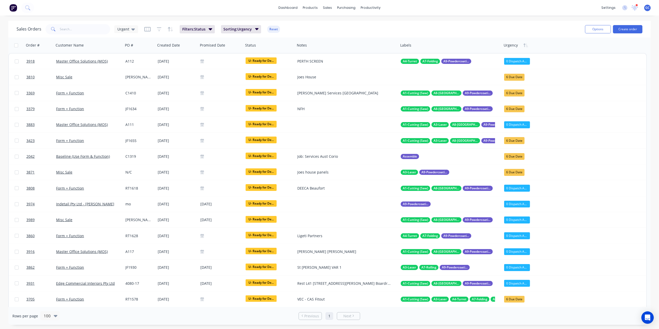
click at [99, 14] on div "dashboard products sales purchasing productivity dashboard products Product Cat…" at bounding box center [329, 8] width 659 height 16
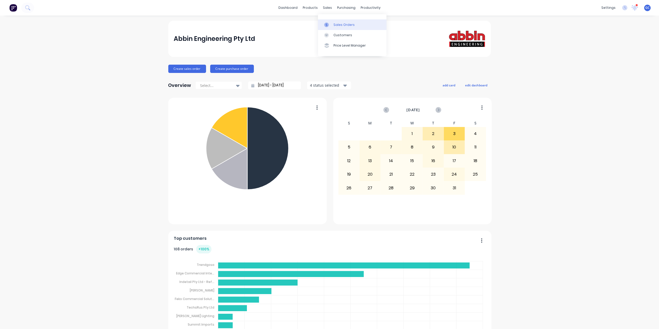
click at [341, 24] on div "Sales Orders" at bounding box center [344, 25] width 21 height 5
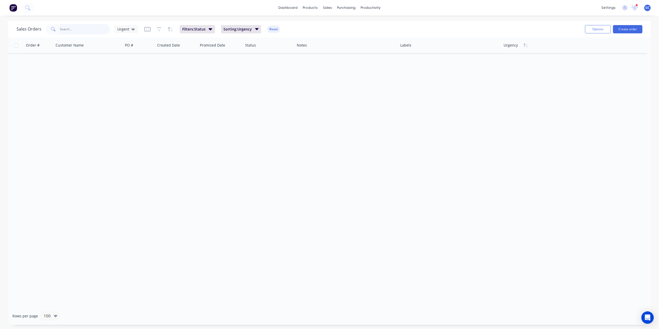
click at [78, 32] on input "text" at bounding box center [85, 29] width 50 height 10
type input "C1410"
click at [124, 30] on span "Urgent" at bounding box center [123, 28] width 12 height 5
click at [126, 124] on button "[PERSON_NAME]" at bounding box center [145, 125] width 59 height 6
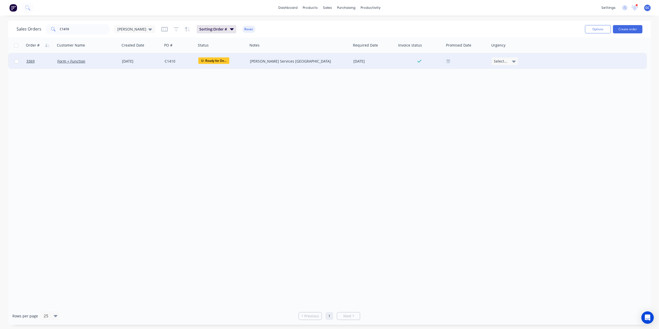
click at [80, 57] on div "Form + Function" at bounding box center [87, 62] width 65 height 16
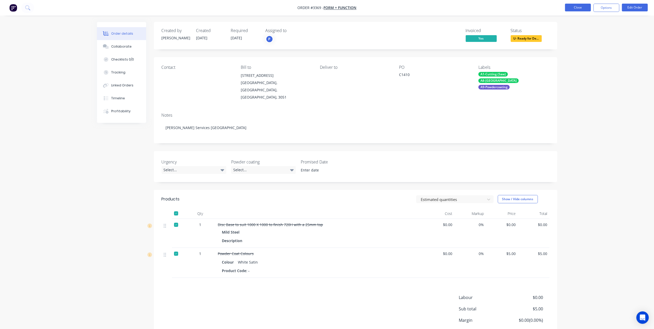
click at [574, 11] on button "Close" at bounding box center [578, 8] width 26 height 8
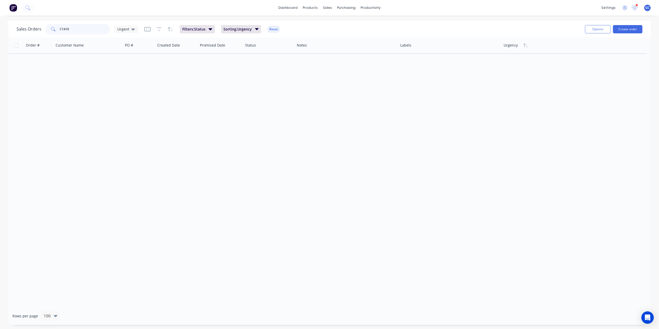
drag, startPoint x: 77, startPoint y: 27, endPoint x: 16, endPoint y: 28, distance: 60.6
click at [16, 28] on div "Sales Orders C1410 Urgent Filters: Status Sorting: Urgency Reset Options Create…" at bounding box center [329, 29] width 643 height 17
type input "A111"
click at [117, 27] on span "Urgent" at bounding box center [123, 28] width 12 height 5
click at [125, 125] on button "[PERSON_NAME]" at bounding box center [145, 125] width 59 height 6
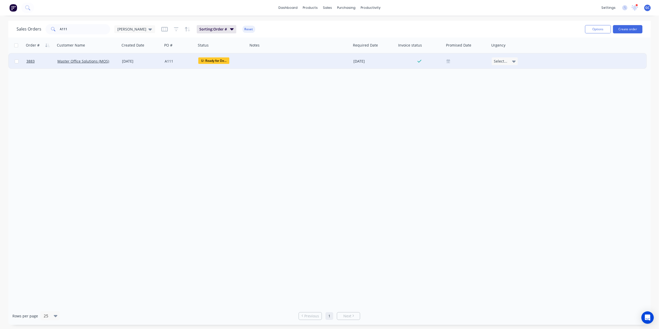
click at [135, 61] on div "[DATE]" at bounding box center [141, 61] width 39 height 5
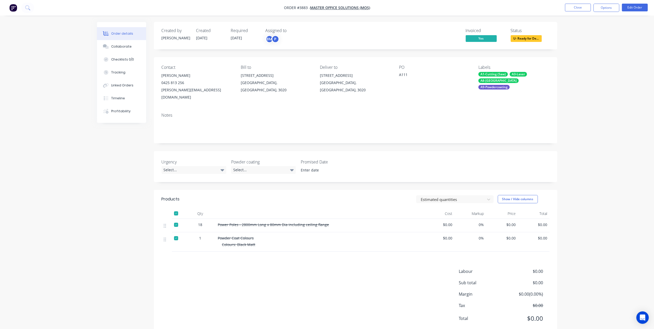
click at [579, 3] on nav "Order #3883 - Master Office Solutions (MOS) Close Options Edit Order" at bounding box center [327, 8] width 654 height 16
click at [576, 5] on button "Close" at bounding box center [578, 8] width 26 height 8
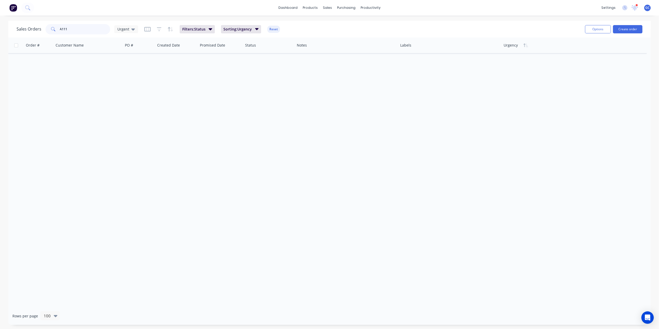
drag, startPoint x: 83, startPoint y: 32, endPoint x: 26, endPoint y: 24, distance: 56.9
click at [26, 24] on div "Sales Orders A111 Urgent" at bounding box center [78, 29] width 122 height 10
type input "JF1655"
click at [120, 28] on span "Urgent" at bounding box center [123, 28] width 12 height 5
click at [128, 125] on button "[PERSON_NAME]" at bounding box center [145, 125] width 59 height 6
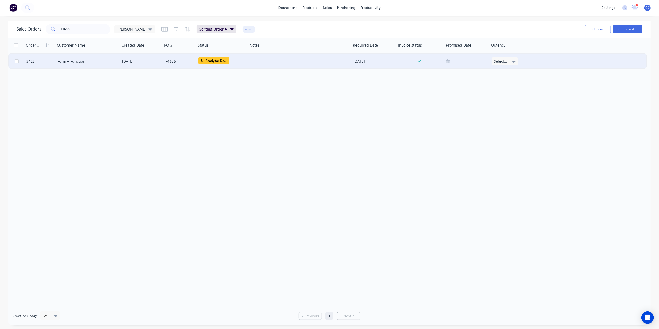
click at [100, 61] on div "Form + Function" at bounding box center [85, 61] width 57 height 5
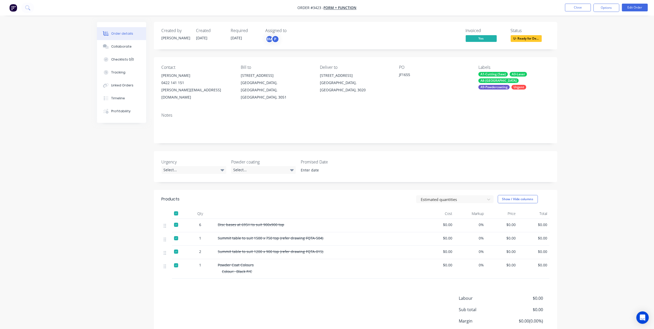
click at [515, 35] on div "U- Ready for Delivery/Pick Up" at bounding box center [526, 27] width 44 height 15
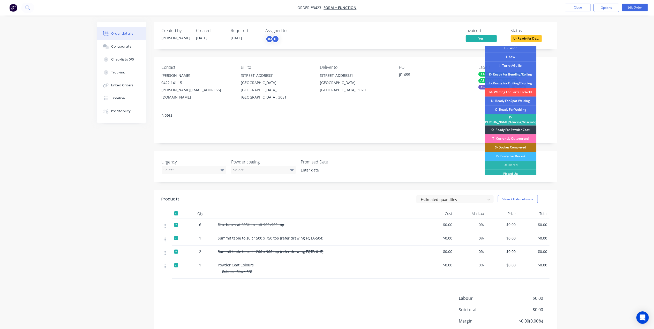
scroll to position [76, 0]
click at [524, 151] on div "R- Ready For Docket" at bounding box center [511, 155] width 52 height 9
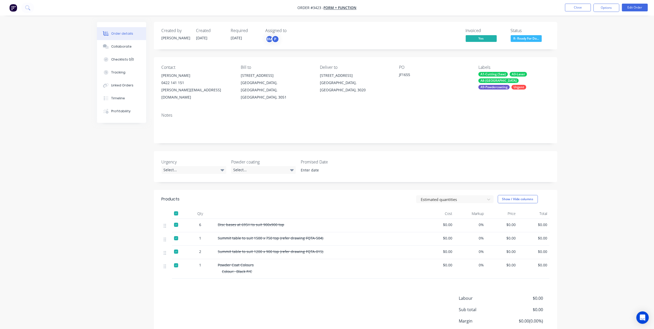
click at [528, 42] on button "R- Ready For Do..." at bounding box center [526, 39] width 31 height 8
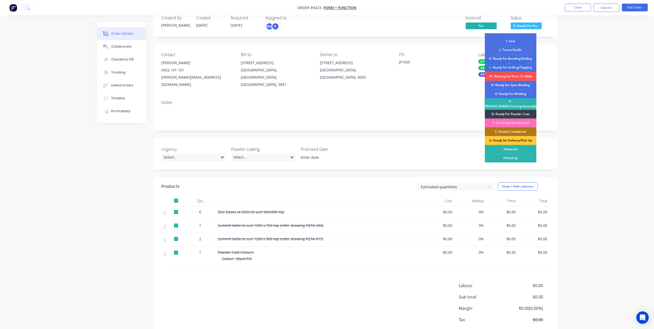
scroll to position [2, 0]
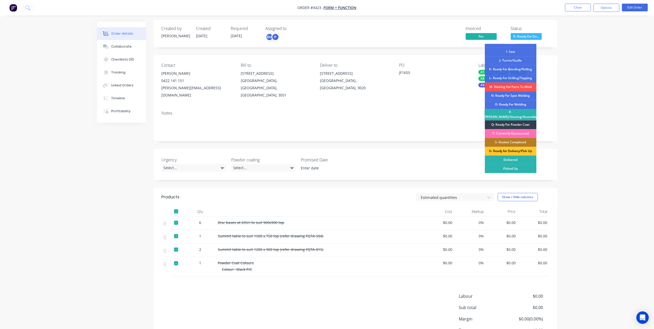
click at [521, 144] on div "Submitted A- On Hold B- Waiting For Approval C- Waiting On Stock D- Drawing/Dra…" at bounding box center [511, 108] width 52 height 129
click at [520, 148] on div "U- Ready for Delivery/Pick Up" at bounding box center [511, 151] width 52 height 9
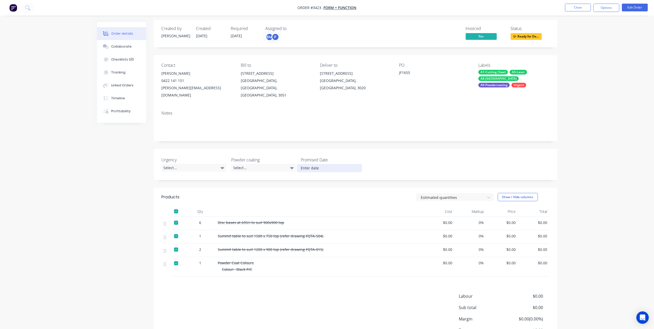
click at [306, 164] on input at bounding box center [329, 168] width 64 height 8
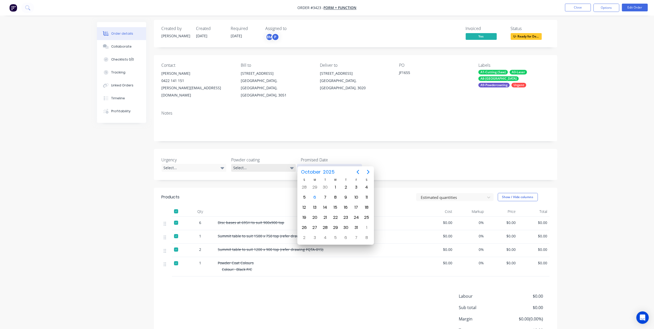
click at [259, 164] on div "Select..." at bounding box center [263, 168] width 65 height 8
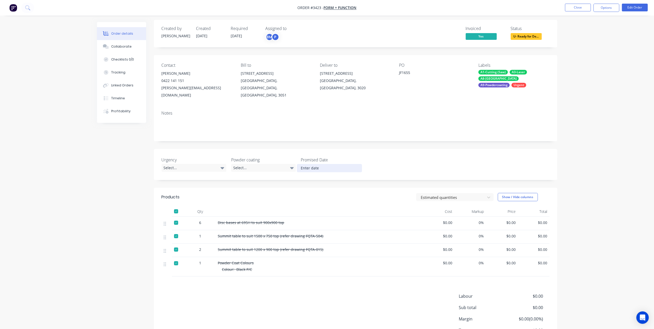
click at [198, 172] on div "Urgency Select... Powder coating Select... Promised Date" at bounding box center [356, 164] width 404 height 31
click at [190, 164] on div "Select..." at bounding box center [194, 168] width 65 height 8
click at [185, 233] on div "0 Dispatch ASAP" at bounding box center [180, 234] width 28 height 7
click at [569, 11] on button "Close" at bounding box center [578, 8] width 26 height 8
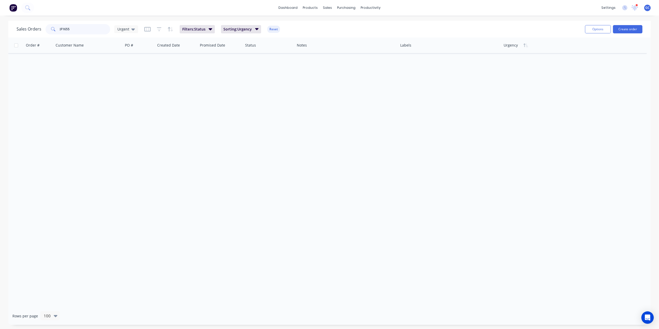
drag, startPoint x: 76, startPoint y: 27, endPoint x: 26, endPoint y: 26, distance: 49.2
click at [26, 26] on div "Sales Orders JF1655 Urgent" at bounding box center [78, 29] width 122 height 10
click at [64, 26] on input "C139" at bounding box center [85, 29] width 50 height 10
click at [65, 29] on input "C139" at bounding box center [85, 29] width 50 height 10
type input "C1319"
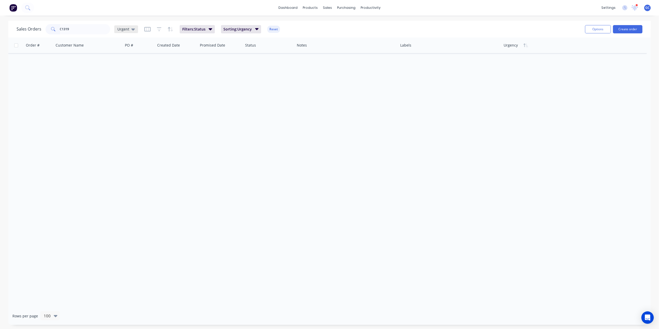
click at [124, 28] on span "Urgent" at bounding box center [123, 28] width 12 height 5
click at [128, 124] on button "[PERSON_NAME]" at bounding box center [145, 125] width 59 height 6
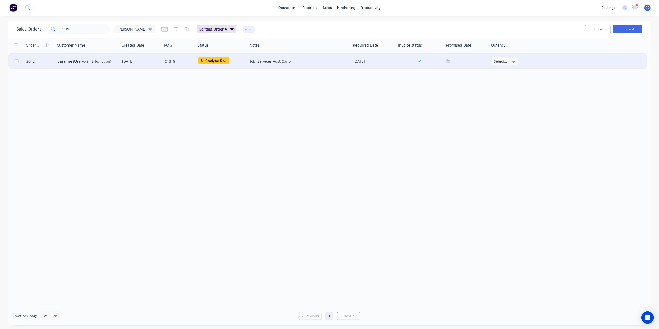
click at [134, 63] on div "[DATE]" at bounding box center [141, 61] width 39 height 5
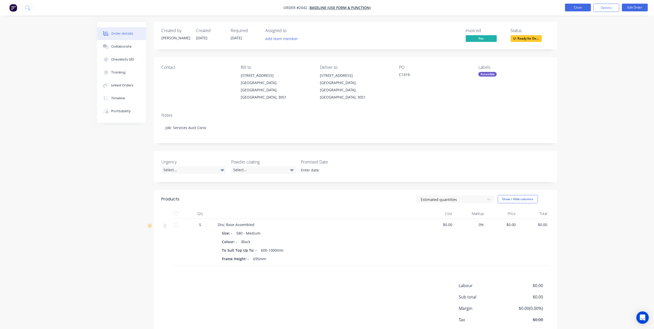
click at [570, 8] on button "Close" at bounding box center [578, 8] width 26 height 8
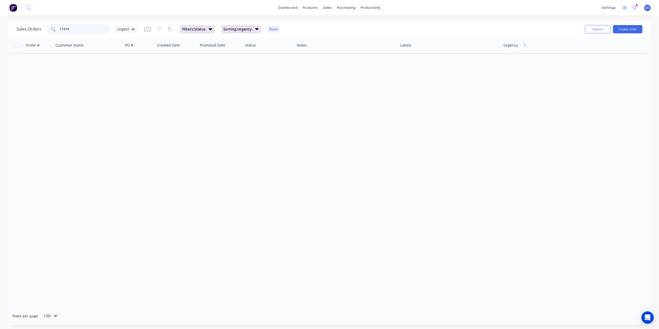
drag, startPoint x: 95, startPoint y: 30, endPoint x: 18, endPoint y: 26, distance: 77.2
click at [18, 26] on div "Sales Orders C1319 Urgent" at bounding box center [78, 29] width 122 height 10
click at [117, 26] on div "Urgent" at bounding box center [126, 29] width 24 height 8
click at [125, 125] on button "[PERSON_NAME]" at bounding box center [145, 125] width 59 height 6
drag, startPoint x: 87, startPoint y: 28, endPoint x: 31, endPoint y: 21, distance: 56.9
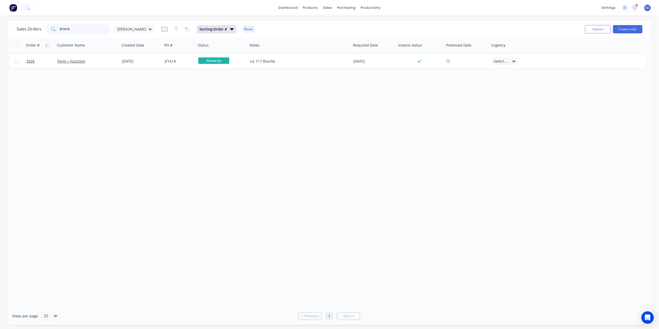
click at [31, 21] on div "Sales Orders JF1618 [PERSON_NAME] Sorting: Order # Reset Options Create order" at bounding box center [329, 29] width 643 height 17
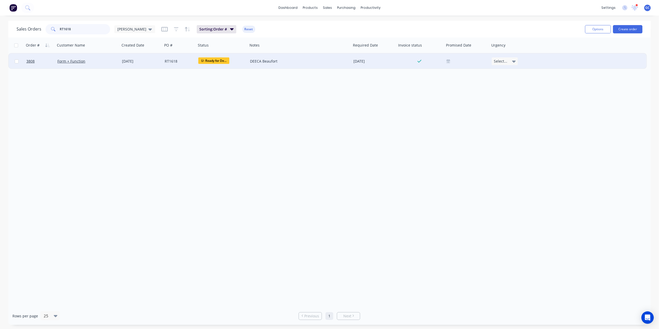
type input "RT1618"
click at [105, 61] on div "Form + Function" at bounding box center [85, 61] width 57 height 5
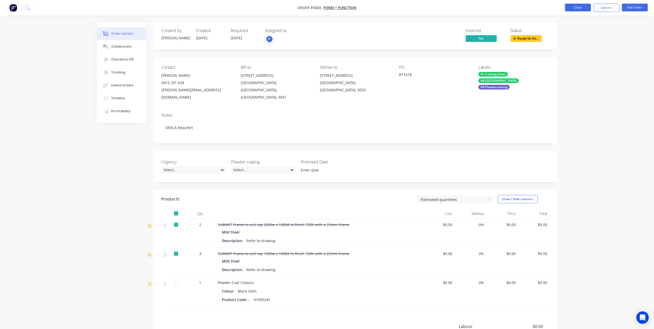
click at [582, 7] on button "Close" at bounding box center [578, 8] width 26 height 8
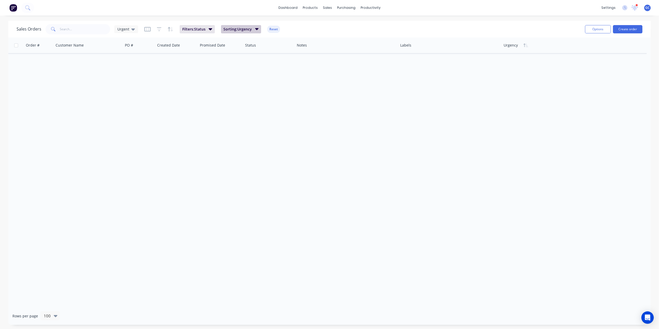
click at [244, 27] on span "Sorting: Urgency" at bounding box center [238, 29] width 28 height 5
click at [183, 24] on div "Sales Orders Urgent Filters: Status Sorting: Urgency Reset" at bounding box center [299, 29] width 565 height 13
click at [194, 31] on span "Filters: Status" at bounding box center [193, 29] width 23 height 5
click at [289, 55] on div "21 Status selected" at bounding box center [303, 56] width 47 height 5
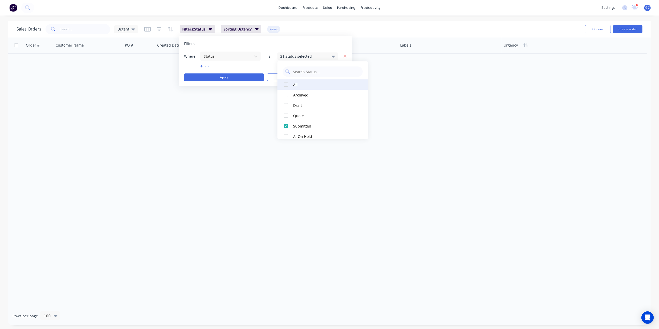
click at [287, 83] on div at bounding box center [286, 84] width 10 height 10
click at [287, 96] on div at bounding box center [286, 95] width 10 height 10
click at [285, 103] on div at bounding box center [286, 105] width 10 height 10
click at [284, 116] on div at bounding box center [286, 115] width 10 height 10
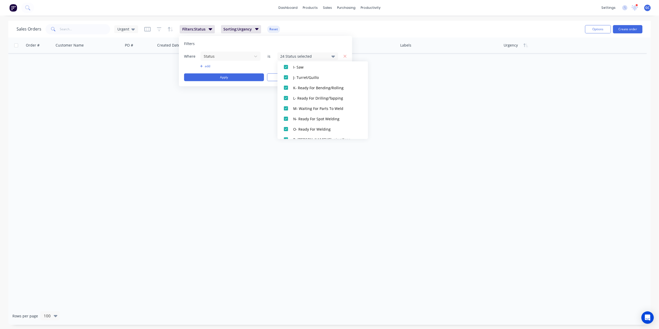
scroll to position [233, 0]
click at [287, 121] on div at bounding box center [286, 121] width 10 height 10
click at [288, 129] on div at bounding box center [286, 131] width 10 height 10
click at [238, 76] on button "Apply" at bounding box center [224, 77] width 80 height 8
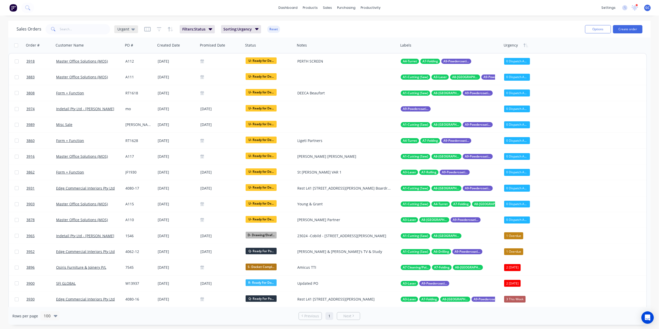
click at [129, 28] on div "Urgent" at bounding box center [126, 29] width 18 height 5
click at [179, 83] on button "edit" at bounding box center [180, 83] width 7 height 5
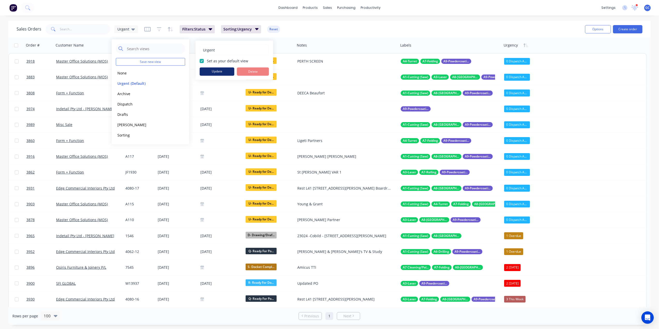
click at [222, 70] on button "Update" at bounding box center [217, 72] width 35 height 8
click at [306, 28] on div "Sales Orders Urgent Filters: Status Sorting: Urgency Reset" at bounding box center [299, 29] width 565 height 13
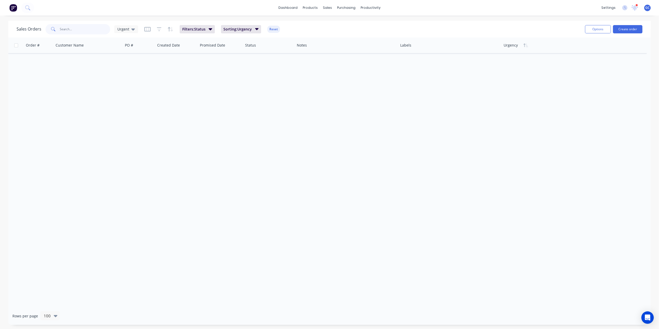
click at [92, 28] on input "text" at bounding box center [85, 29] width 50 height 10
click at [195, 28] on span "Filters: Status" at bounding box center [193, 29] width 23 height 5
click at [296, 57] on div "21 Status selected" at bounding box center [303, 56] width 47 height 5
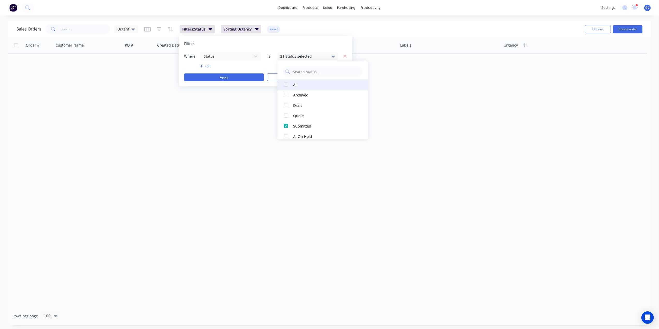
click at [287, 84] on div at bounding box center [286, 84] width 10 height 10
click at [288, 101] on div at bounding box center [286, 105] width 10 height 10
click at [286, 94] on div at bounding box center [286, 95] width 10 height 10
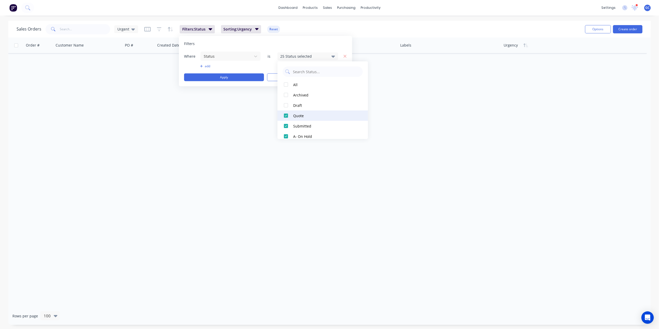
click at [290, 111] on div at bounding box center [286, 115] width 10 height 10
click at [286, 124] on div at bounding box center [286, 126] width 10 height 10
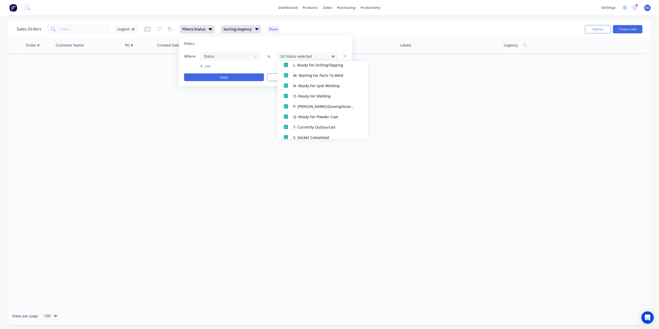
scroll to position [233, 0]
click at [284, 120] on div at bounding box center [286, 121] width 10 height 10
click at [290, 132] on div at bounding box center [286, 131] width 10 height 10
click at [254, 78] on button "Apply" at bounding box center [224, 77] width 80 height 8
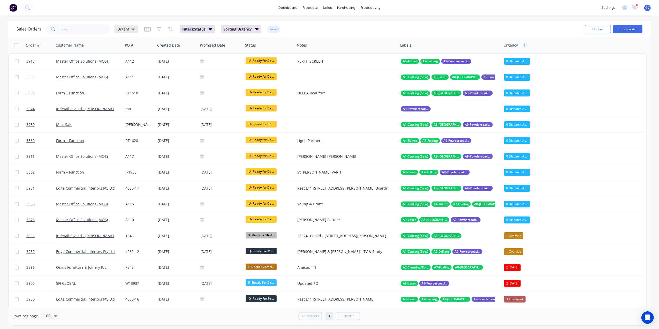
click at [123, 28] on span "Urgent" at bounding box center [123, 28] width 12 height 5
click at [181, 84] on button "edit" at bounding box center [180, 83] width 7 height 5
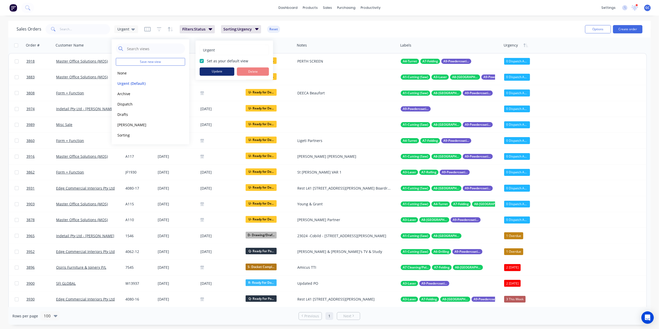
click at [220, 71] on button "Update" at bounding box center [217, 72] width 35 height 8
click at [300, 24] on div "Sales Orders Urgent Filters: Status Sorting: Urgency Reset" at bounding box center [299, 29] width 565 height 13
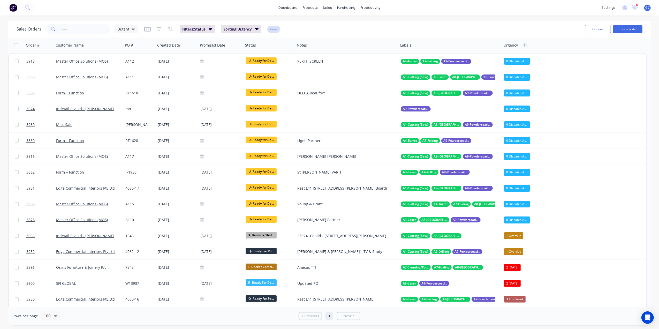
click at [272, 28] on button "Reset" at bounding box center [274, 29] width 13 height 7
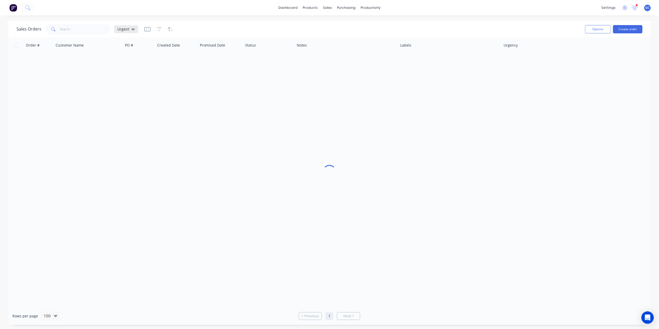
click at [126, 30] on span "Urgent" at bounding box center [123, 28] width 12 height 5
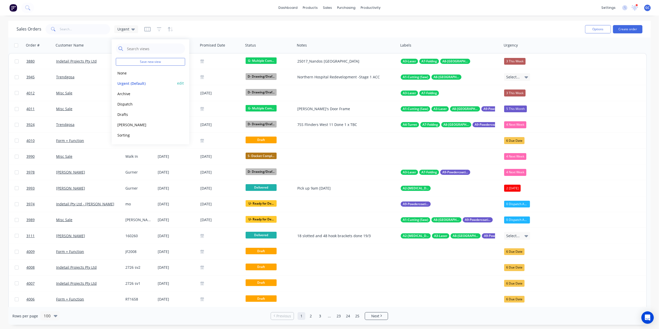
click at [127, 82] on button "Urgent (Default)" at bounding box center [145, 83] width 59 height 6
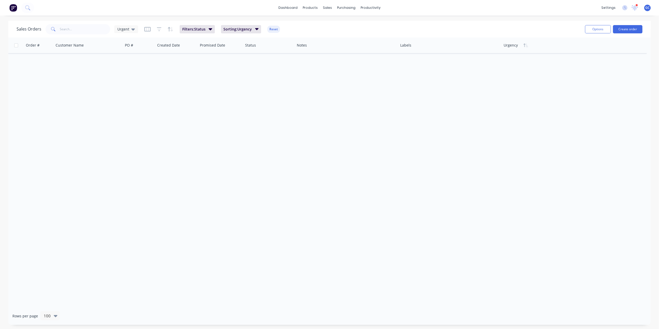
drag, startPoint x: 0, startPoint y: 0, endPoint x: 141, endPoint y: 140, distance: 198.5
click at [143, 146] on div "Order # Customer Name PO # Created Date Promised Date Status Notes Labels Urgen…" at bounding box center [329, 173] width 643 height 270
click at [92, 27] on input "text" at bounding box center [85, 29] width 50 height 10
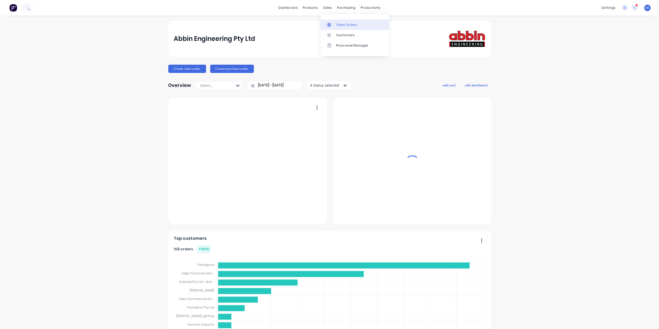
click at [335, 20] on link "Sales Orders" at bounding box center [355, 24] width 69 height 10
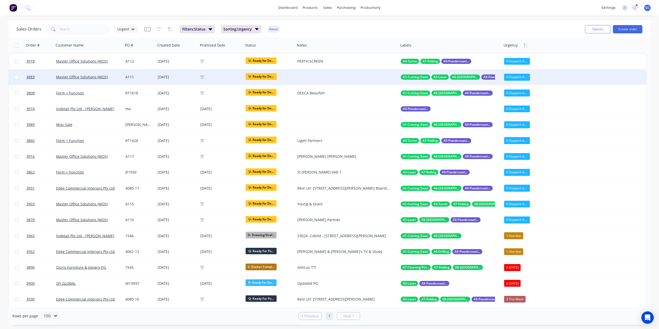
click at [116, 77] on div "Master Office Solutions (MOS)" at bounding box center [87, 77] width 62 height 5
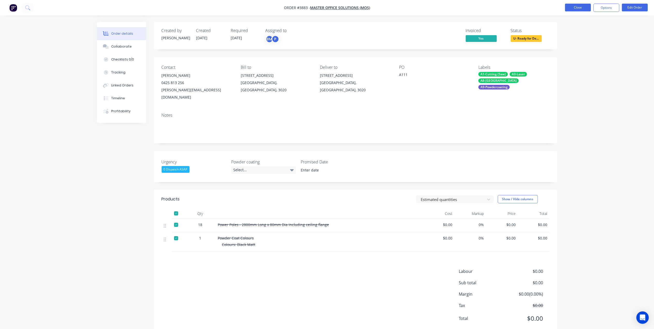
click at [575, 8] on button "Close" at bounding box center [578, 8] width 26 height 8
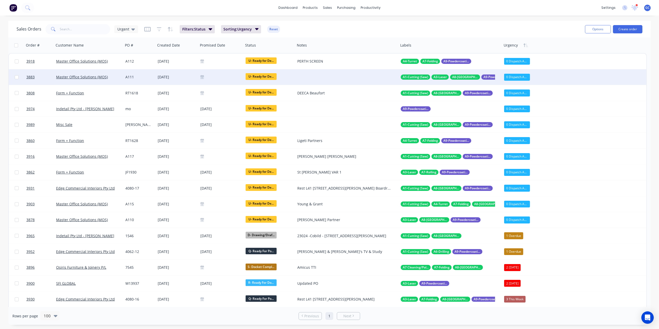
click at [309, 76] on div at bounding box center [346, 77] width 103 height 16
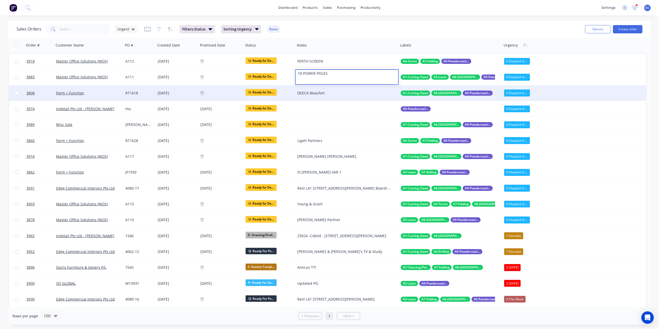
click at [94, 93] on div "Form + Function" at bounding box center [87, 93] width 62 height 5
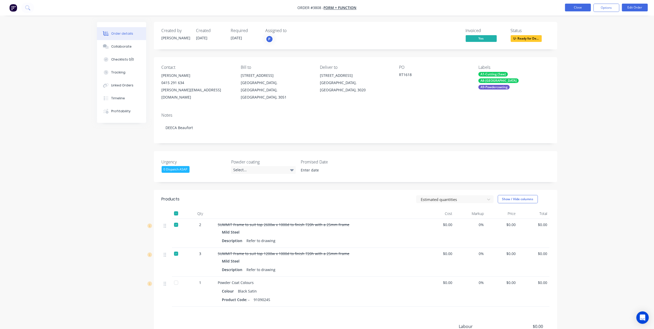
click at [571, 4] on button "Close" at bounding box center [578, 8] width 26 height 8
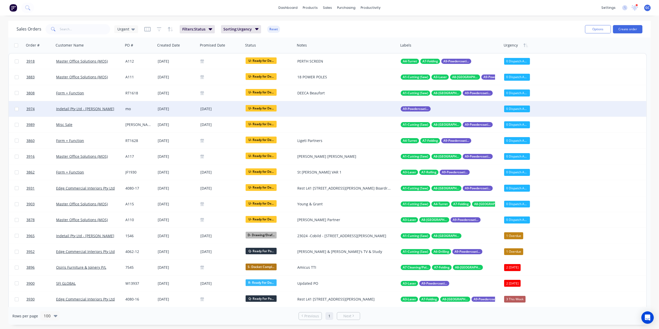
click at [307, 107] on div at bounding box center [346, 109] width 103 height 16
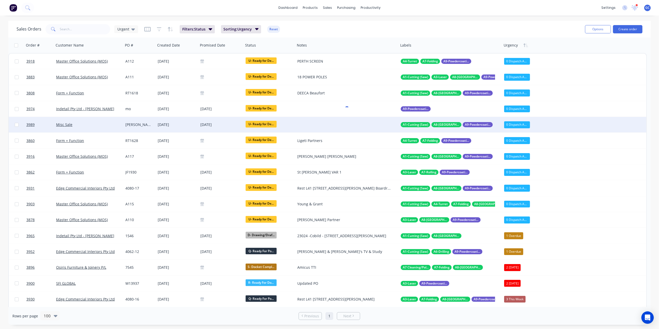
click at [303, 125] on div at bounding box center [346, 125] width 103 height 16
click at [305, 123] on div at bounding box center [346, 125] width 103 height 16
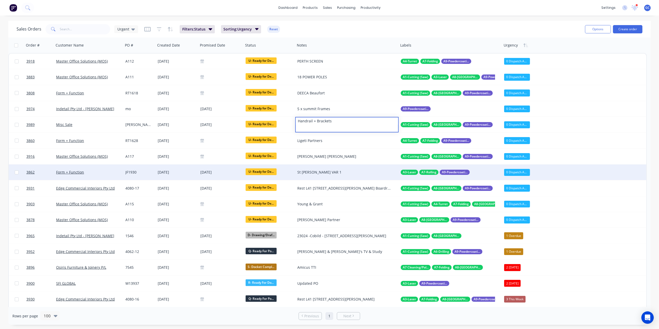
click at [332, 170] on div "St [PERSON_NAME] VAR 1" at bounding box center [345, 172] width 94 height 5
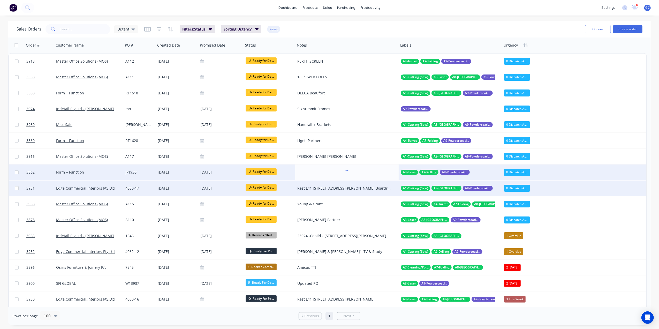
click at [326, 187] on div "Rest L41 [STREET_ADDRESS][PERSON_NAME] Boardroom Seating" at bounding box center [345, 188] width 94 height 5
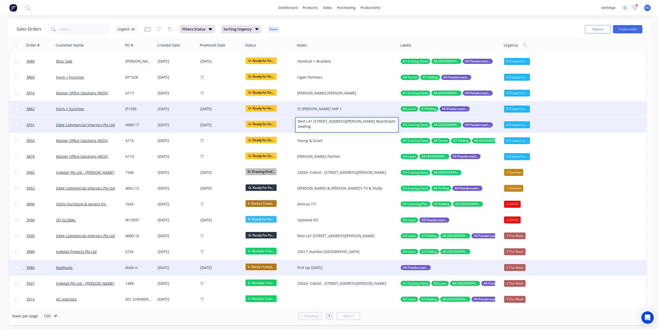
scroll to position [69, 0]
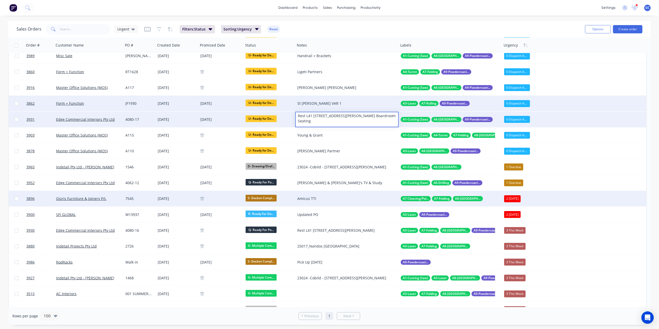
click at [325, 196] on div "Amicus TTI" at bounding box center [346, 199] width 103 height 16
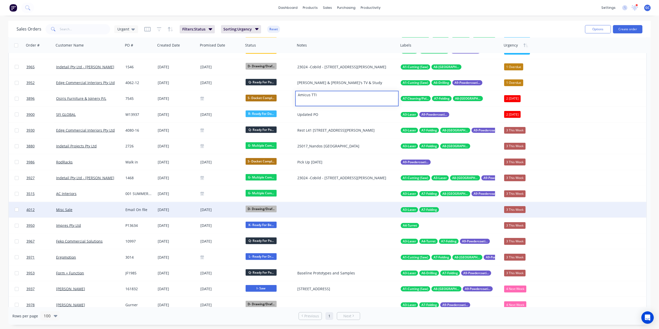
scroll to position [172, 0]
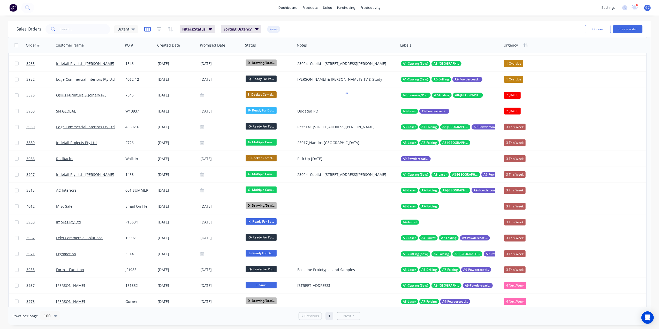
click at [148, 28] on icon "button" at bounding box center [147, 29] width 6 height 5
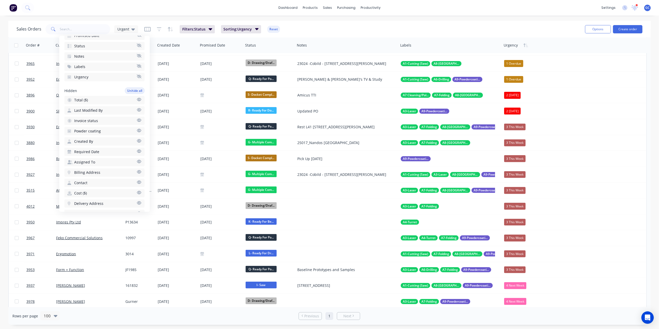
scroll to position [103, 0]
click at [93, 132] on span "Required Date" at bounding box center [86, 134] width 25 height 5
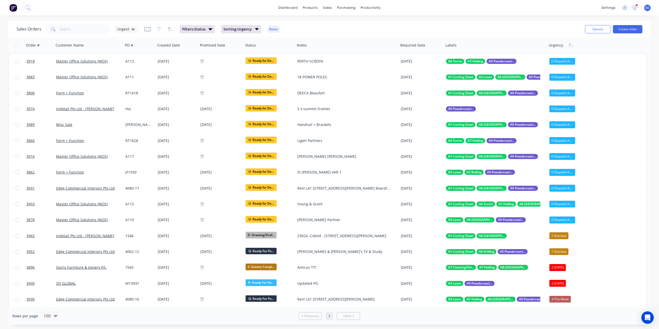
click at [407, 30] on div "Sales Orders Urgent Filters: Status Sorting: Urgency Reset" at bounding box center [299, 29] width 565 height 13
click at [123, 30] on span "Urgent" at bounding box center [123, 28] width 12 height 5
click at [126, 30] on span "Urgent" at bounding box center [123, 28] width 12 height 5
click at [149, 28] on icon "button" at bounding box center [147, 29] width 6 height 5
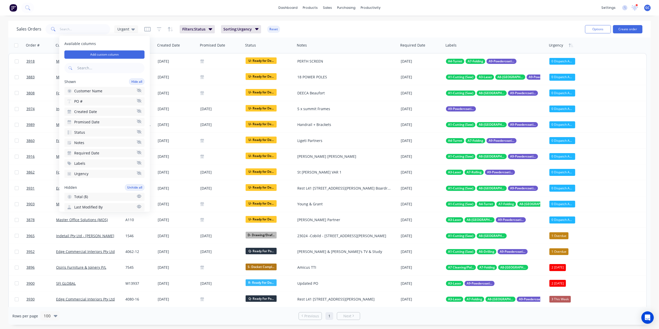
click at [188, 9] on div "dashboard products sales purchasing productivity dashboard products Product Cat…" at bounding box center [329, 8] width 659 height 16
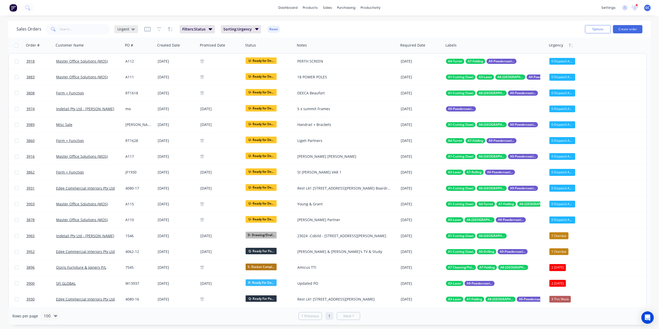
click at [125, 29] on span "Urgent" at bounding box center [123, 28] width 12 height 5
click at [184, 82] on div "Urgent (Default) edit" at bounding box center [150, 83] width 69 height 10
click at [183, 82] on button "edit" at bounding box center [180, 83] width 7 height 5
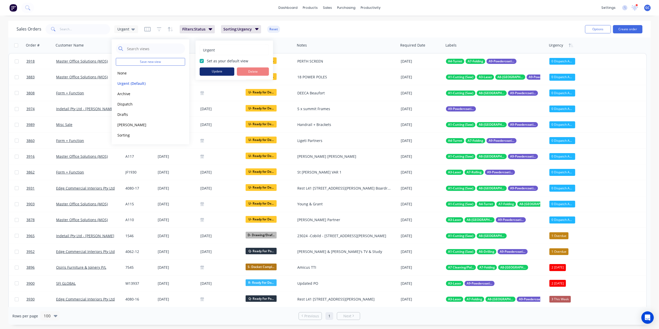
click at [220, 72] on button "Update" at bounding box center [217, 72] width 35 height 8
click at [326, 21] on div "Sales Orders Urgent Filters: Status Sorting: Urgency Reset Options Create order" at bounding box center [329, 29] width 643 height 17
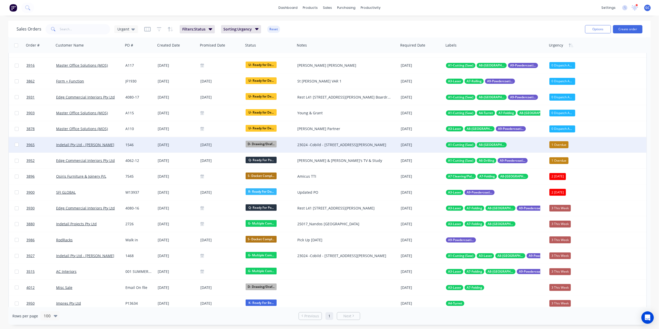
scroll to position [103, 0]
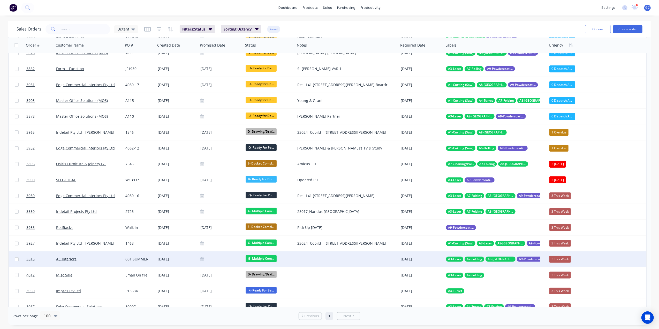
click at [211, 258] on div at bounding box center [221, 259] width 41 height 4
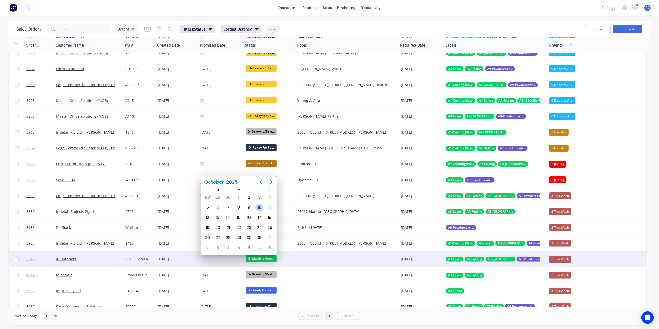
click at [260, 207] on div "10" at bounding box center [260, 208] width 8 height 8
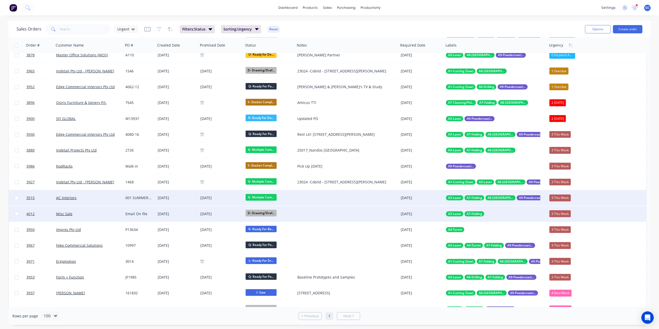
scroll to position [172, 0]
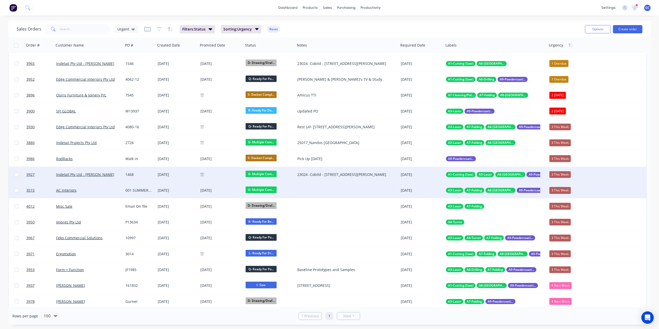
click at [210, 173] on div at bounding box center [221, 175] width 41 height 4
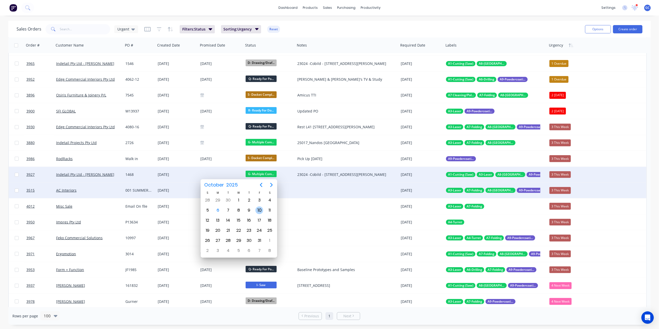
click at [263, 210] on div "10" at bounding box center [259, 210] width 10 height 10
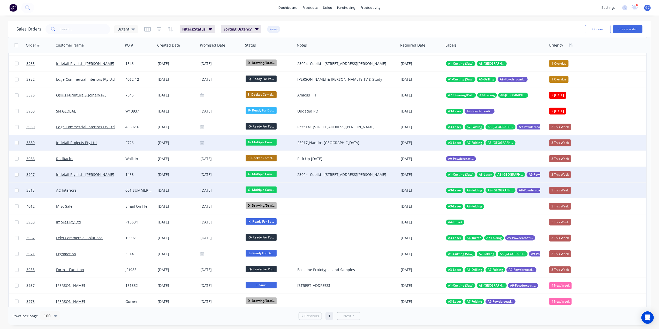
click at [213, 143] on div at bounding box center [221, 143] width 41 height 4
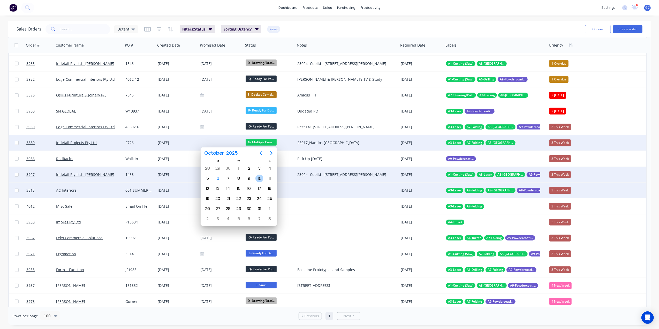
click at [264, 177] on div "10" at bounding box center [259, 179] width 10 height 10
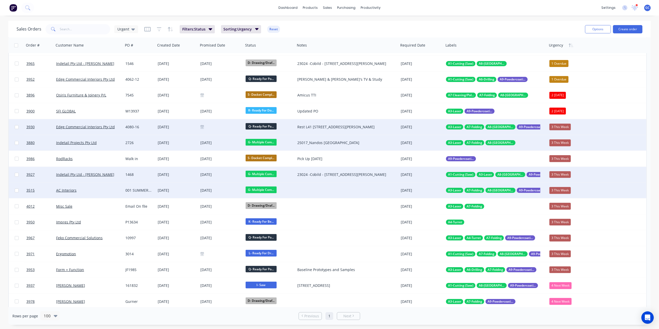
click at [152, 127] on div "4080-16" at bounding box center [138, 126] width 27 height 5
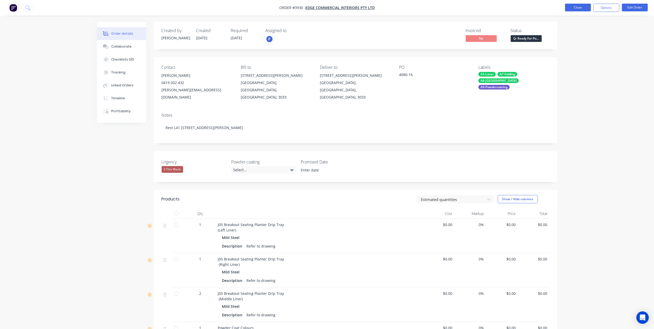
click at [575, 10] on button "Close" at bounding box center [578, 8] width 26 height 8
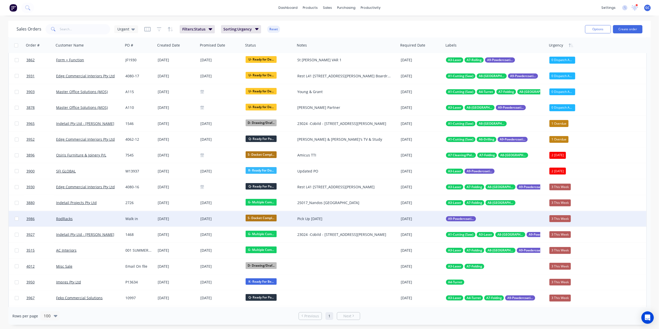
scroll to position [138, 0]
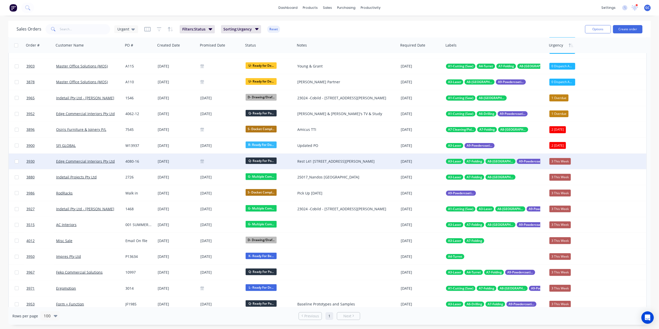
click at [209, 161] on div at bounding box center [221, 161] width 41 height 4
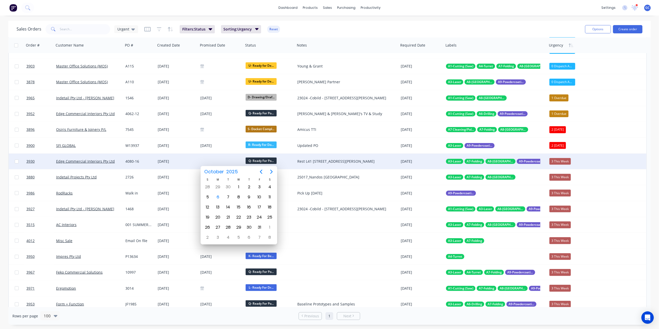
click at [557, 162] on div "3 This Week" at bounding box center [560, 161] width 21 height 7
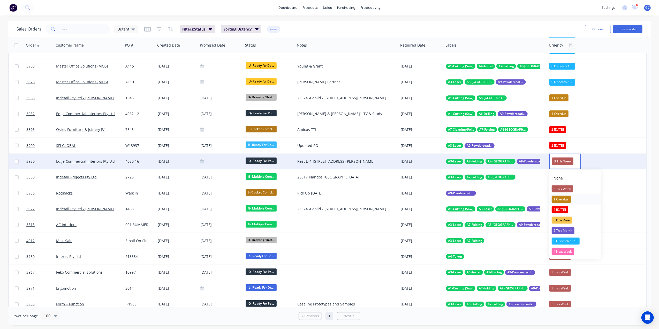
click at [563, 199] on div "1 Overdue" at bounding box center [561, 199] width 19 height 7
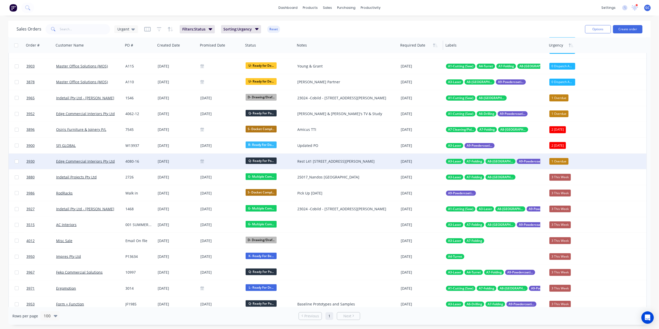
click at [429, 47] on div at bounding box center [419, 45] width 39 height 10
click at [436, 48] on button "button" at bounding box center [436, 45] width 8 height 8
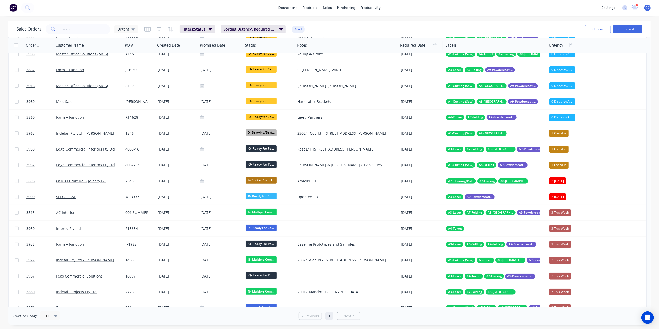
scroll to position [0, 0]
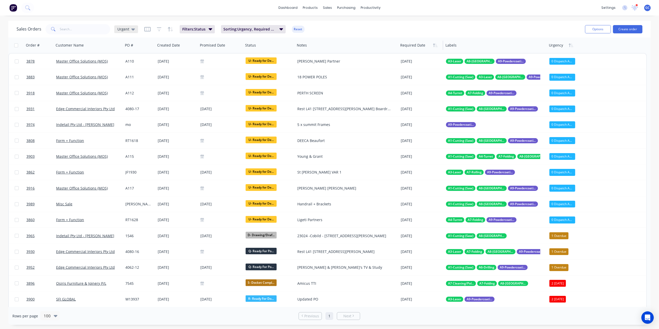
click at [123, 26] on div "Urgent" at bounding box center [126, 29] width 24 height 8
click at [126, 83] on button "Urgent (Default)" at bounding box center [145, 83] width 59 height 6
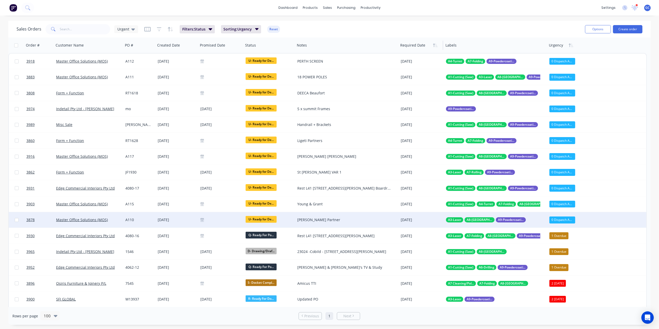
scroll to position [34, 0]
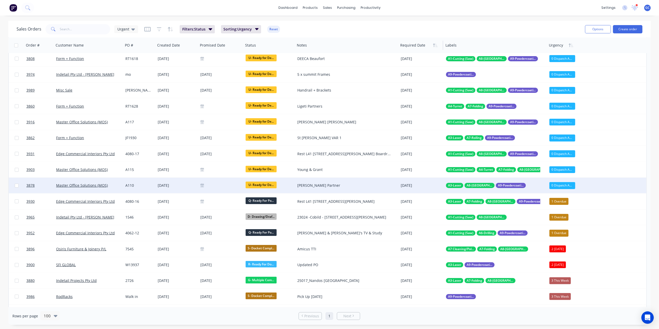
click at [561, 185] on div "0 Dispatch ASAP" at bounding box center [563, 185] width 26 height 7
click at [654, 177] on div "Sales Orders Urgent Filters: Status Sorting: Urgency Reset Options Create order…" at bounding box center [329, 173] width 659 height 304
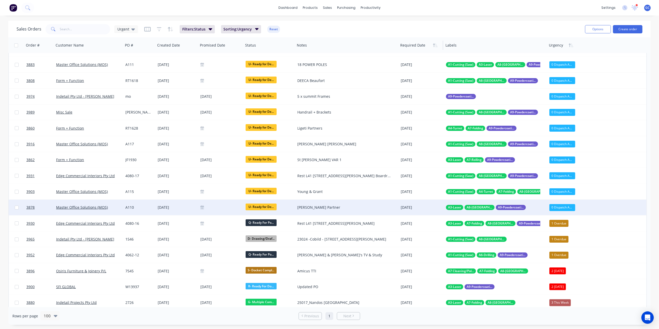
scroll to position [0, 0]
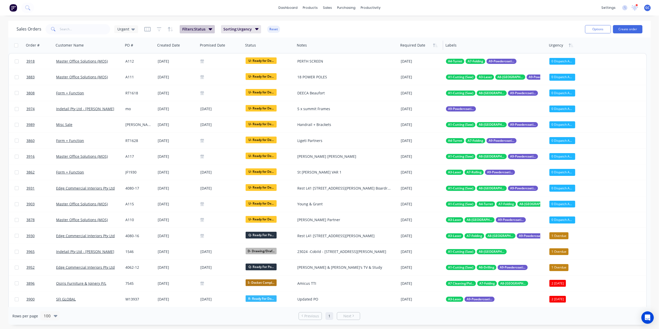
click at [194, 30] on span "Filters: Status" at bounding box center [193, 29] width 23 height 5
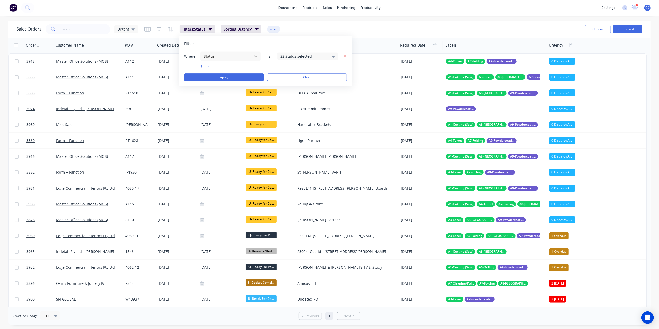
click at [295, 54] on div "22 Status selected" at bounding box center [303, 56] width 47 height 5
click at [287, 99] on div at bounding box center [286, 100] width 10 height 10
click at [240, 78] on button "Apply" at bounding box center [224, 77] width 80 height 8
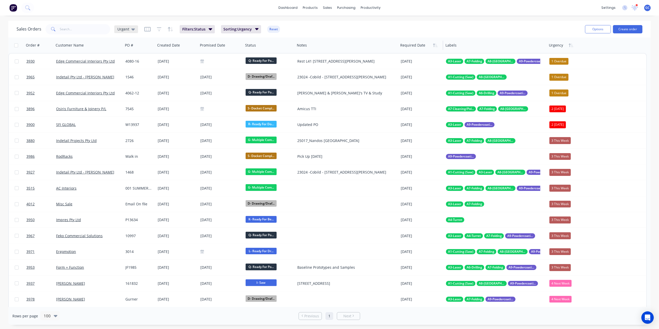
click at [124, 30] on span "Urgent" at bounding box center [123, 28] width 12 height 5
click at [180, 84] on button "edit" at bounding box center [180, 83] width 7 height 5
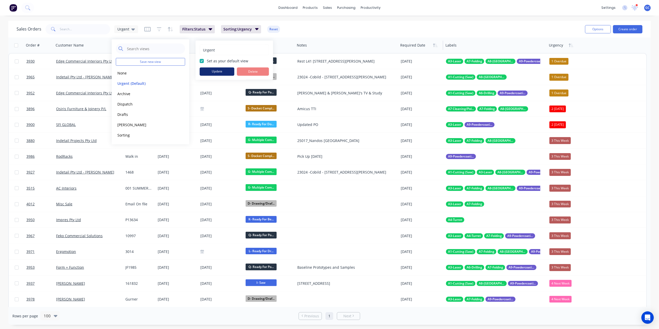
click at [211, 70] on button "Update" at bounding box center [217, 72] width 35 height 8
click at [126, 101] on button "Dispatch" at bounding box center [145, 104] width 59 height 6
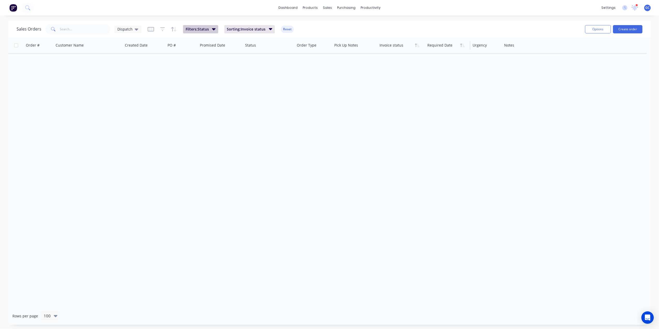
click at [203, 26] on button "Filters: Status" at bounding box center [200, 29] width 35 height 8
click at [252, 58] on div at bounding box center [229, 56] width 46 height 6
click at [299, 57] on div "7 Status selected" at bounding box center [307, 56] width 47 height 5
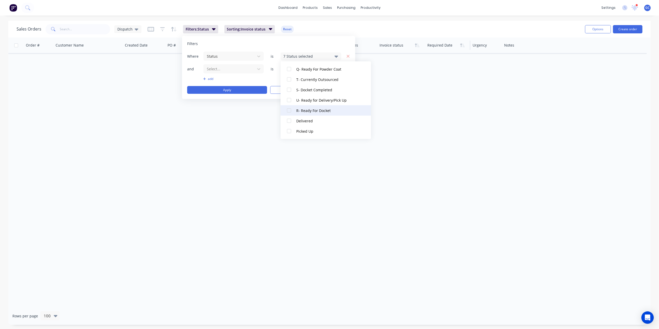
click at [290, 114] on div at bounding box center [289, 110] width 10 height 10
click at [291, 103] on div at bounding box center [289, 100] width 10 height 10
click at [289, 71] on div at bounding box center [289, 69] width 10 height 10
click at [290, 79] on div at bounding box center [289, 79] width 10 height 10
click at [289, 88] on div at bounding box center [289, 90] width 10 height 10
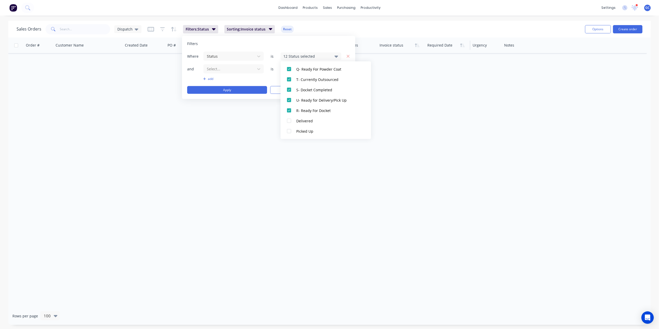
click at [256, 78] on button "add" at bounding box center [233, 79] width 61 height 4
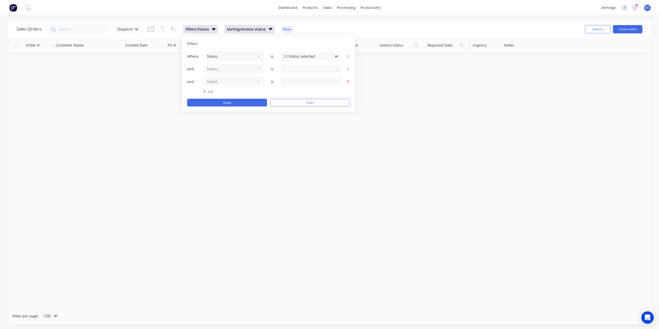
click at [348, 80] on icon "button" at bounding box center [349, 81] width 4 height 5
click at [350, 69] on icon "button" at bounding box center [349, 68] width 4 height 5
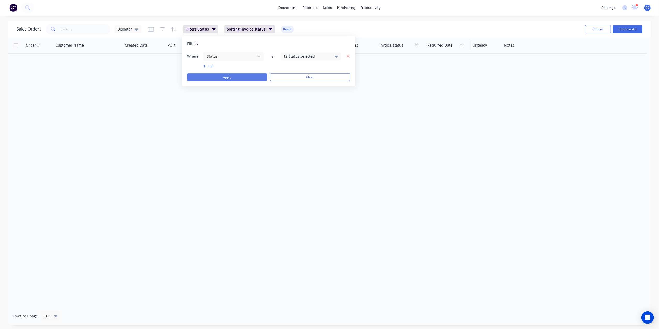
click at [243, 75] on button "Apply" at bounding box center [227, 77] width 80 height 8
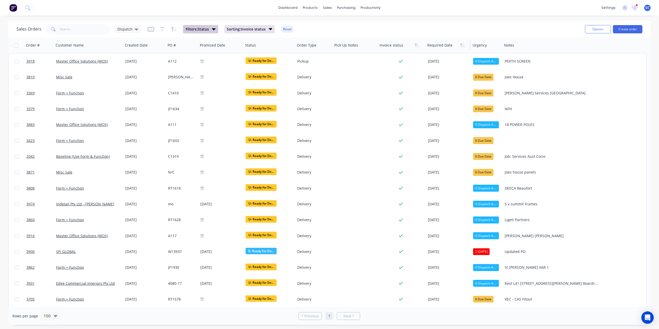
click at [195, 31] on span "Filters: Status" at bounding box center [197, 29] width 23 height 5
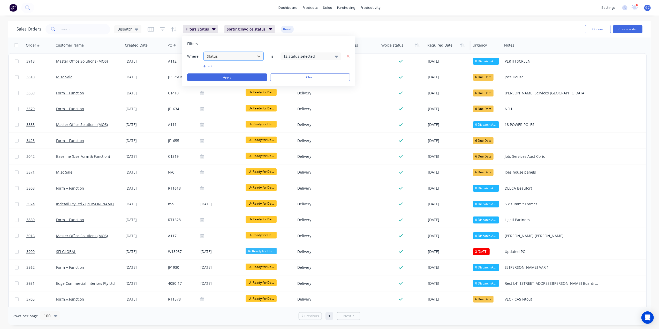
click at [231, 57] on div at bounding box center [229, 56] width 46 height 6
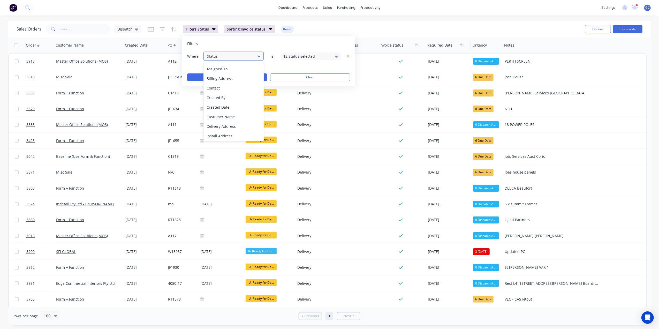
click at [231, 57] on div at bounding box center [229, 56] width 46 height 6
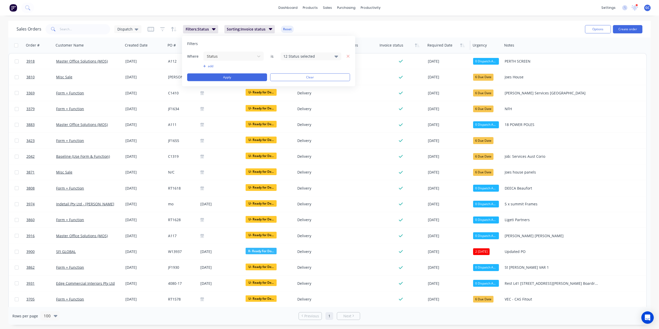
click at [213, 66] on button "add" at bounding box center [233, 66] width 61 height 4
click at [221, 68] on div at bounding box center [229, 69] width 46 height 6
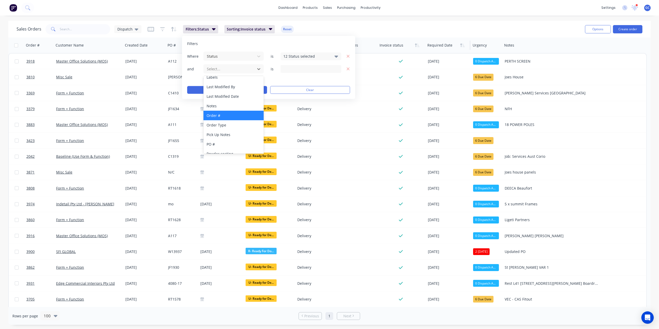
scroll to position [135, 0]
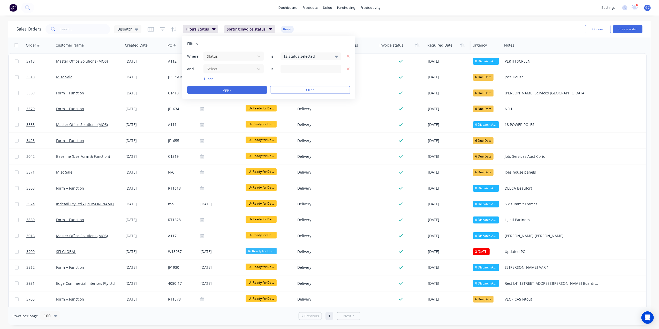
click at [192, 73] on div "and Select... is" at bounding box center [268, 69] width 163 height 10
click at [349, 70] on icon "button" at bounding box center [348, 69] width 3 height 3
click at [268, 36] on div "Filters Where Status is 12 Status selected add Apply Clear" at bounding box center [268, 61] width 173 height 50
click at [257, 32] on button "Sorting: Invoice status" at bounding box center [250, 29] width 51 height 8
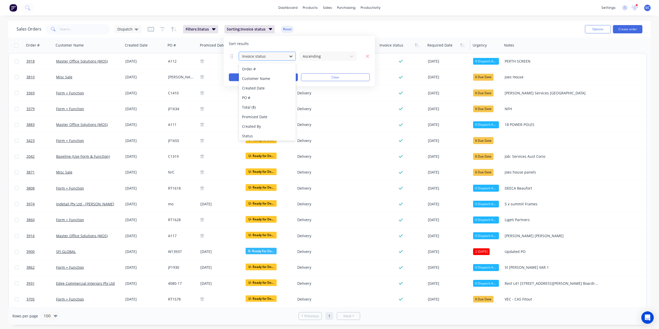
click at [287, 52] on div at bounding box center [290, 55] width 9 height 9
click at [259, 71] on div "Urgency" at bounding box center [267, 74] width 57 height 10
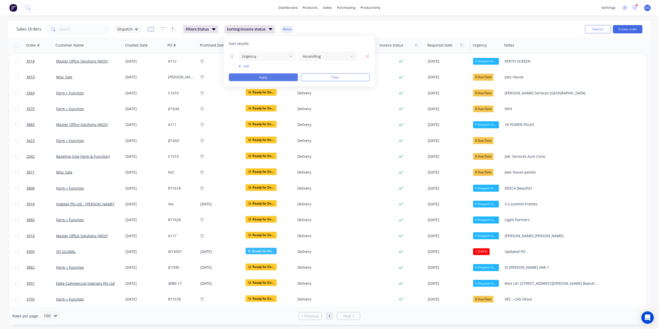
click at [287, 77] on button "Apply" at bounding box center [263, 77] width 69 height 8
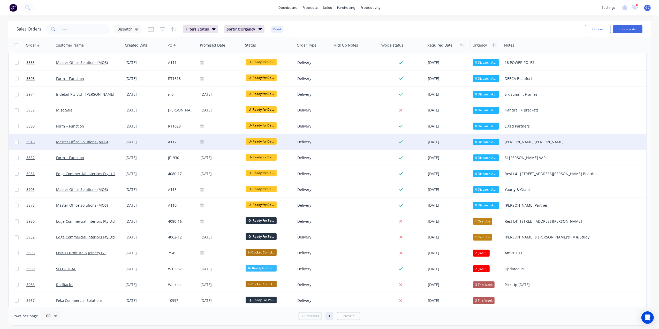
scroll to position [0, 0]
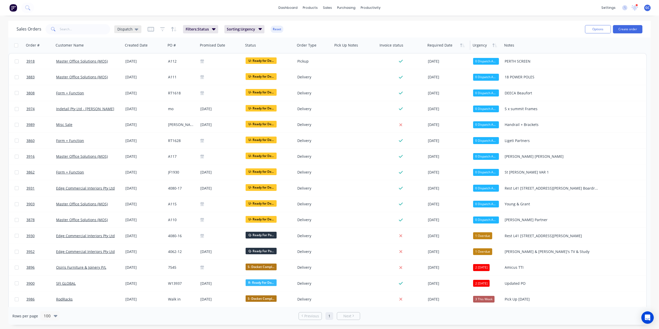
click at [126, 26] on span "Dispatch" at bounding box center [124, 28] width 15 height 5
click at [181, 103] on button "edit" at bounding box center [180, 103] width 7 height 5
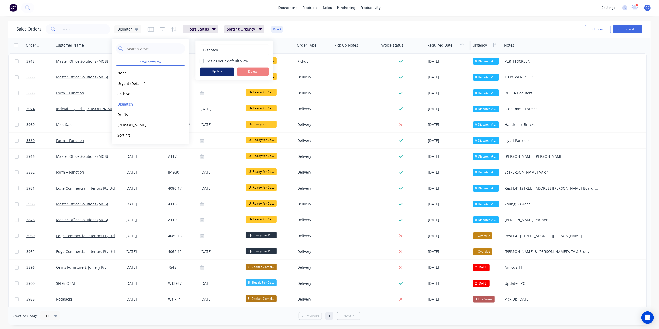
click at [217, 69] on button "Update" at bounding box center [217, 72] width 35 height 8
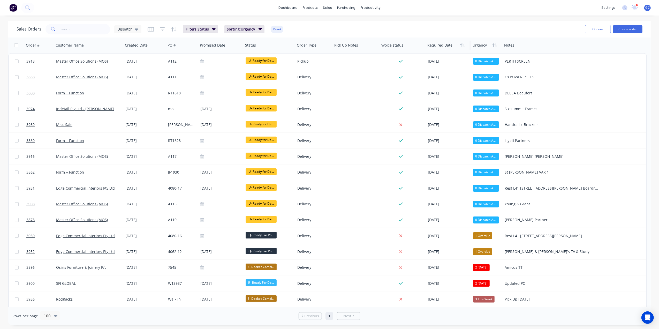
click at [318, 24] on div "Sales Orders Dispatch Filters: Status Sorting: Urgency Reset" at bounding box center [299, 29] width 565 height 13
click at [338, 25] on div "Sales Orders" at bounding box center [346, 25] width 21 height 5
click at [126, 27] on span "Dispatch" at bounding box center [124, 28] width 15 height 5
click at [128, 84] on button "Urgent (Default)" at bounding box center [145, 83] width 59 height 6
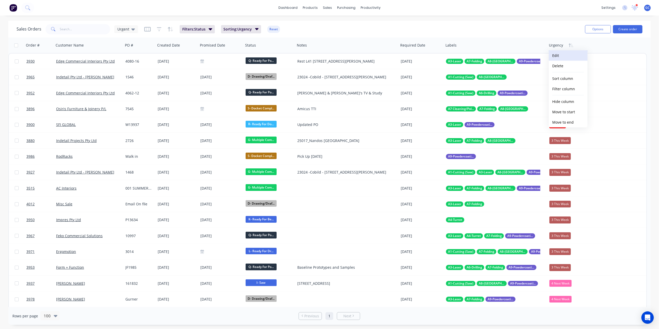
click at [567, 56] on button "Edit" at bounding box center [568, 55] width 39 height 10
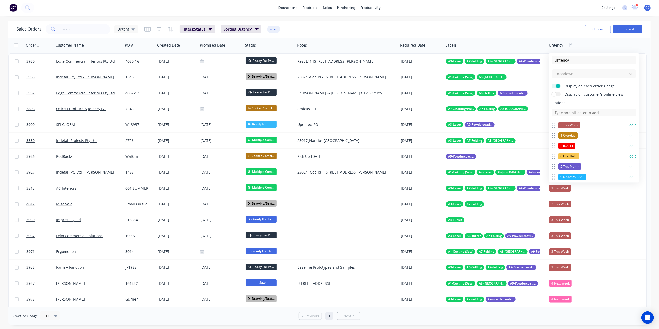
click at [630, 146] on button "edit" at bounding box center [633, 145] width 7 height 5
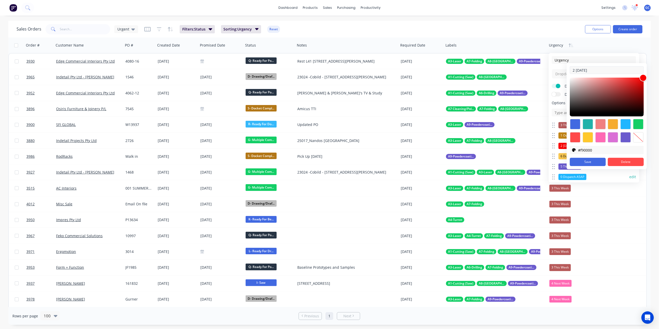
drag, startPoint x: 596, startPoint y: 65, endPoint x: 578, endPoint y: 69, distance: 18.7
click at [578, 69] on div "2 Today #F90000 #F90000 #f90000 Save Delete" at bounding box center [607, 116] width 80 height 106
drag, startPoint x: 591, startPoint y: 72, endPoint x: 577, endPoint y: 71, distance: 14.0
click at [577, 71] on input "2 [DATE]" at bounding box center [607, 70] width 74 height 8
type input "2 Urgent Works"
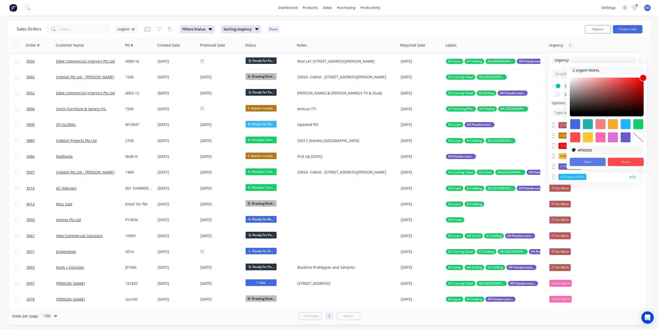
click at [582, 164] on button "Save" at bounding box center [588, 162] width 36 height 8
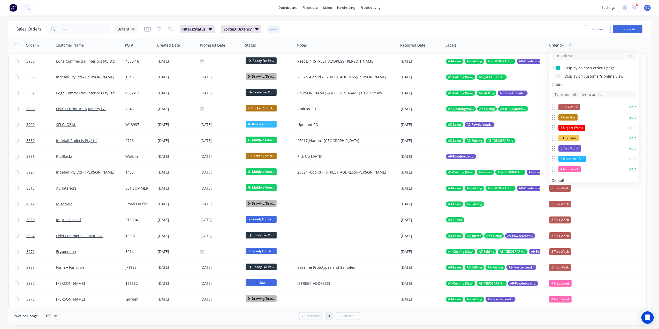
scroll to position [49, 0]
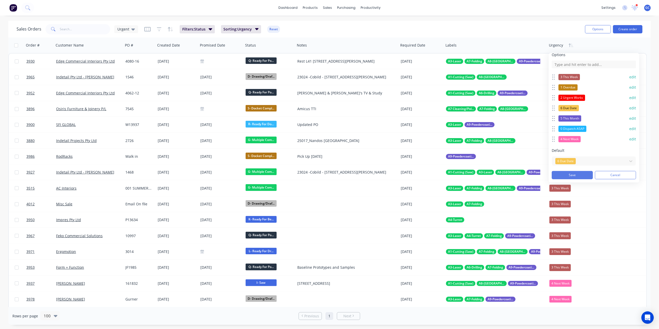
click at [571, 175] on button "Save" at bounding box center [572, 175] width 41 height 8
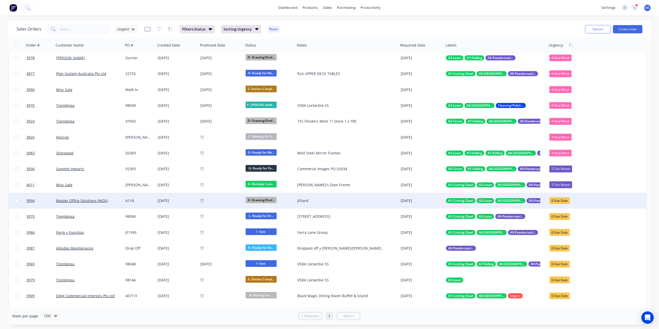
scroll to position [0, 0]
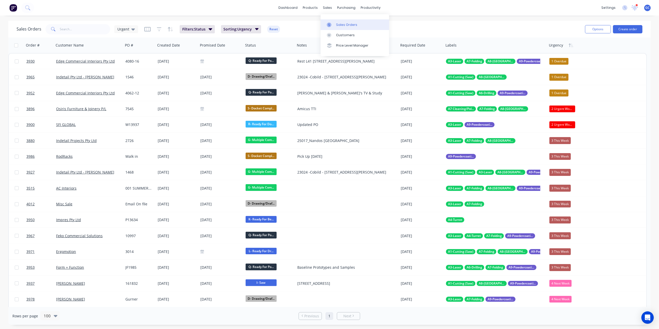
click at [338, 26] on div "Sales Orders" at bounding box center [346, 25] width 21 height 5
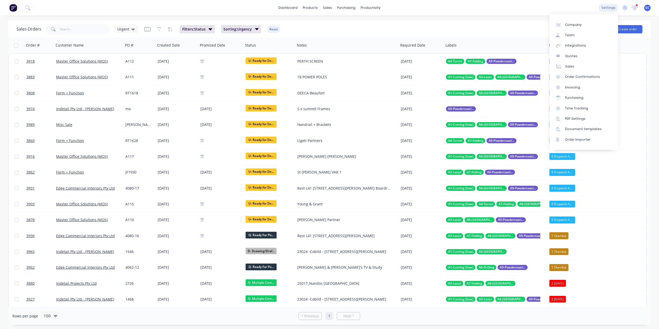
click at [608, 6] on div "settings" at bounding box center [608, 8] width 19 height 8
click at [570, 35] on div "Team" at bounding box center [571, 35] width 10 height 5
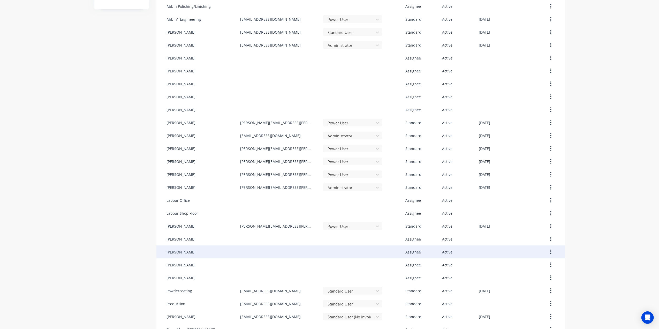
scroll to position [90, 0]
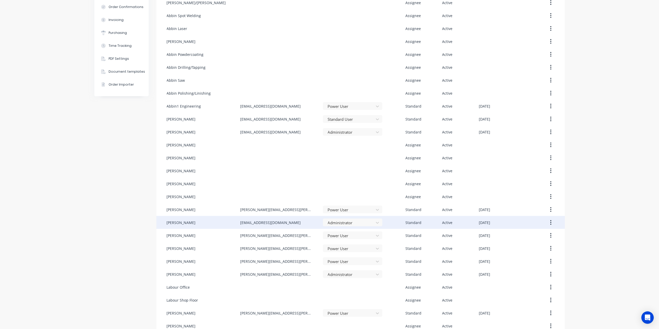
click at [224, 224] on div "[PERSON_NAME]" at bounding box center [203, 222] width 73 height 13
click at [225, 223] on div "[PERSON_NAME]" at bounding box center [203, 222] width 73 height 13
drag, startPoint x: 225, startPoint y: 223, endPoint x: 550, endPoint y: 221, distance: 324.9
click at [550, 221] on button "button" at bounding box center [551, 222] width 12 height 9
click at [540, 234] on div "Edit" at bounding box center [533, 236] width 40 height 8
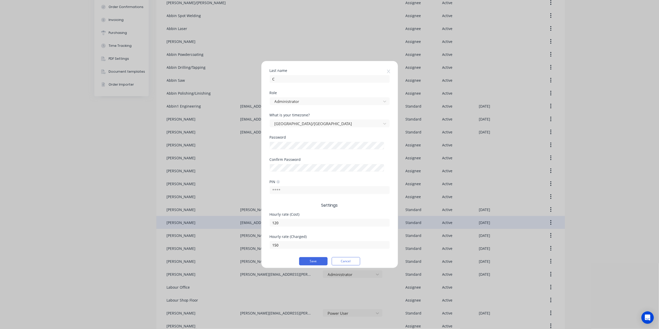
scroll to position [63, 0]
click at [293, 186] on input "text" at bounding box center [330, 186] width 120 height 8
click at [274, 197] on div "PIN" at bounding box center [330, 186] width 120 height 22
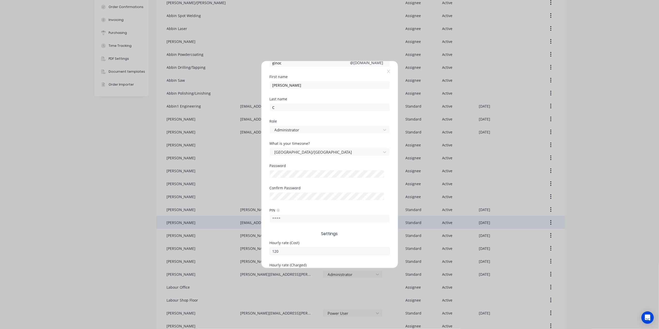
scroll to position [0, 0]
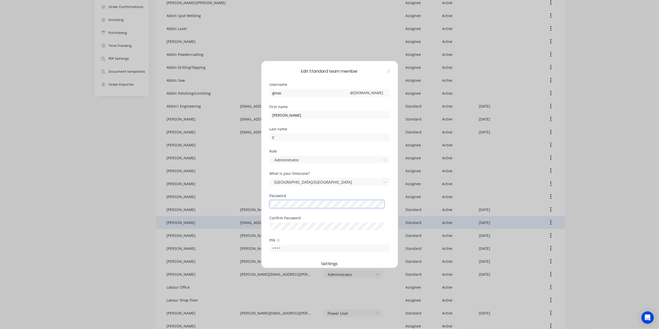
click at [292, 201] on div at bounding box center [330, 203] width 120 height 9
click at [306, 210] on div "Password" at bounding box center [330, 205] width 120 height 22
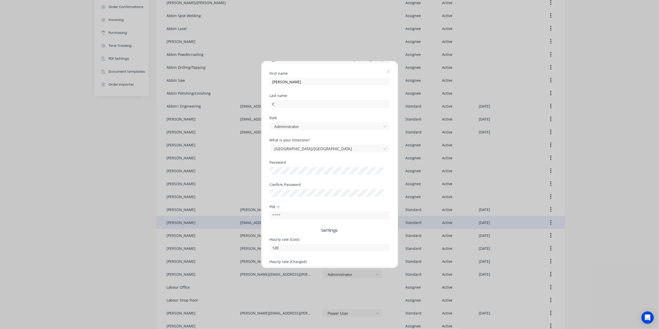
scroll to position [63, 0]
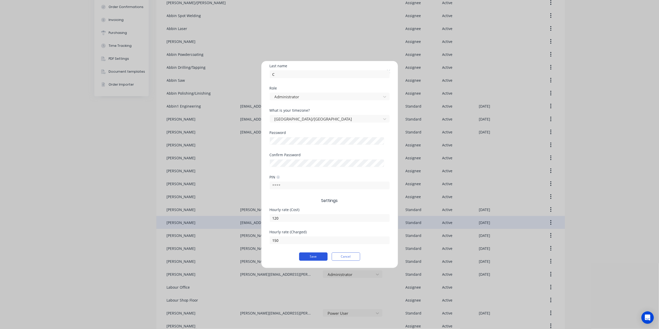
click at [313, 254] on button "Save" at bounding box center [313, 257] width 28 height 8
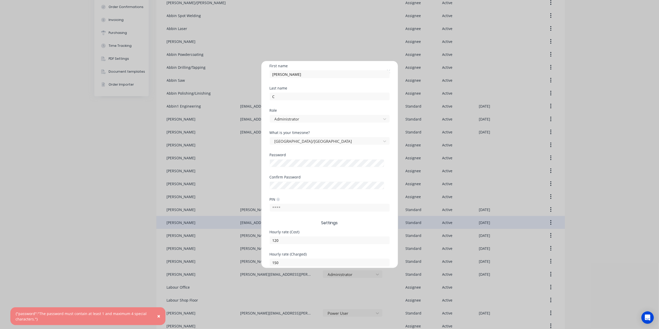
scroll to position [29, 0]
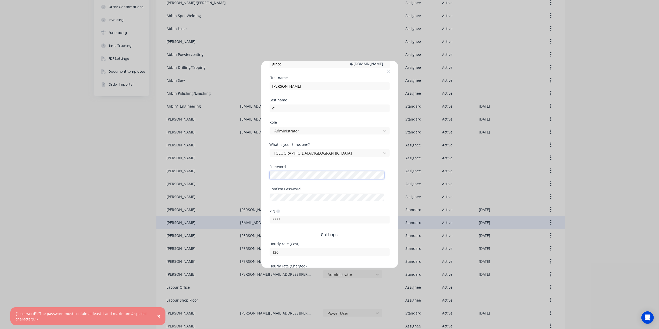
click at [250, 175] on div "Edit Standard team member Username [PERSON_NAME] @ [PERSON_NAME][DOMAIN_NAME] F…" at bounding box center [329, 164] width 659 height 329
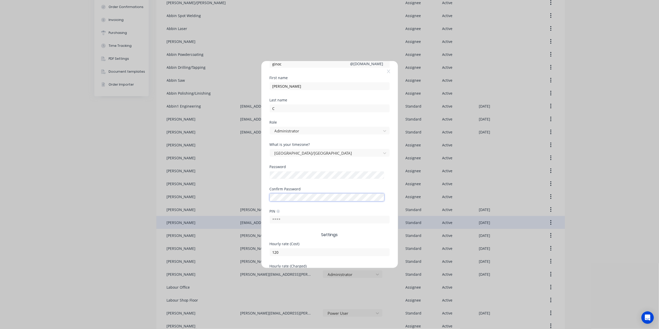
click at [270, 199] on div "Edit Standard team member Username [PERSON_NAME] @ [PERSON_NAME][DOMAIN_NAME] F…" at bounding box center [330, 164] width 137 height 207
drag, startPoint x: 269, startPoint y: 200, endPoint x: 249, endPoint y: 195, distance: 20.6
click at [249, 195] on div "Edit Standard team member Username [PERSON_NAME] @ [PERSON_NAME][DOMAIN_NAME] F…" at bounding box center [329, 164] width 659 height 329
click at [315, 185] on div "Password" at bounding box center [330, 176] width 120 height 22
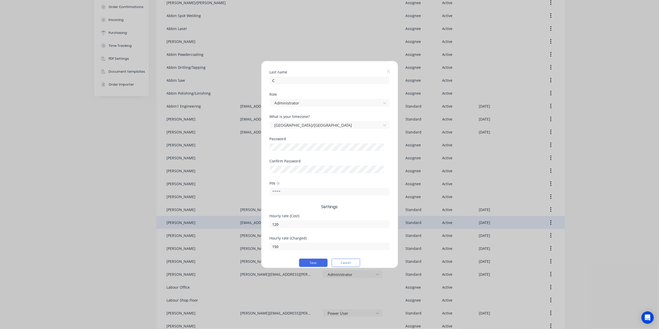
scroll to position [63, 0]
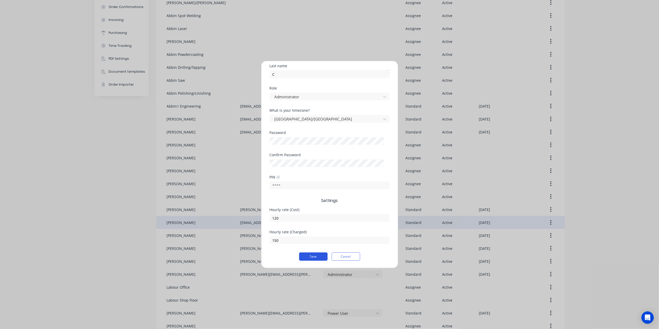
click at [312, 253] on button "Save" at bounding box center [313, 257] width 28 height 8
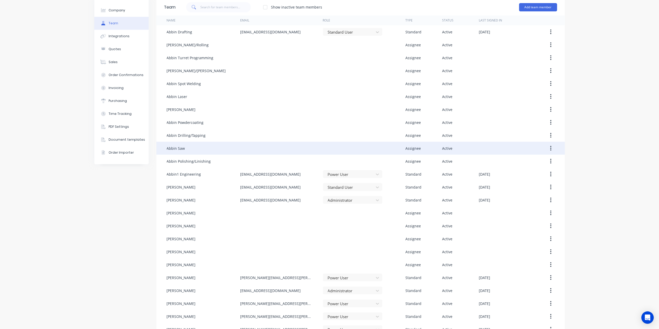
scroll to position [0, 0]
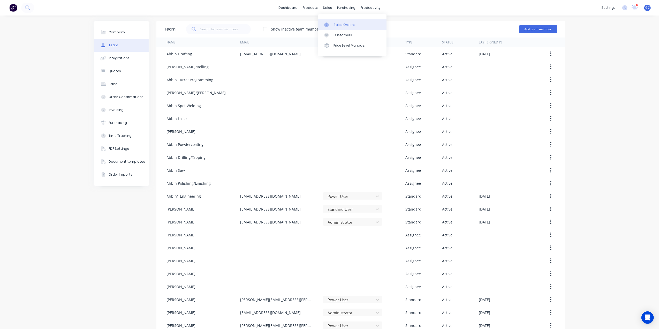
click at [338, 23] on div "Sales Orders" at bounding box center [344, 25] width 21 height 5
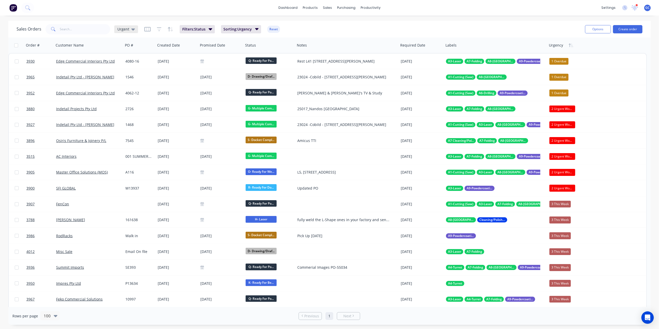
click at [121, 29] on span "Urgent" at bounding box center [123, 28] width 12 height 5
drag, startPoint x: 142, startPoint y: 49, endPoint x: 159, endPoint y: 38, distance: 20.4
click at [142, 49] on input "text" at bounding box center [155, 48] width 56 height 10
drag, startPoint x: 177, startPoint y: 6, endPoint x: 161, endPoint y: 21, distance: 22.3
click at [177, 6] on div "dashboard products sales purchasing productivity dashboard products Product Cat…" at bounding box center [329, 8] width 659 height 16
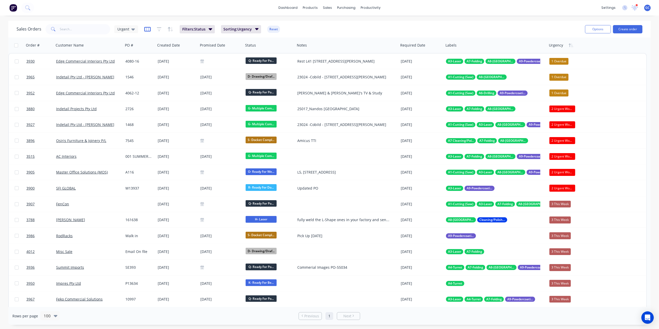
click at [147, 28] on icon "button" at bounding box center [147, 29] width 6 height 5
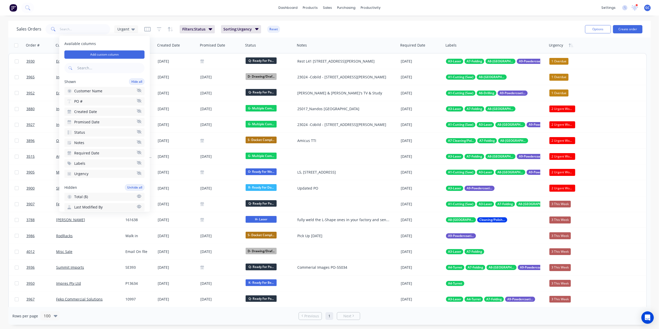
click at [101, 111] on button "Created Date" at bounding box center [104, 112] width 80 height 8
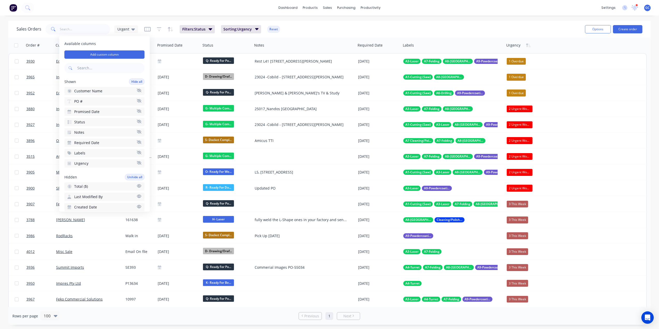
click at [86, 132] on button "Notes" at bounding box center [104, 132] width 80 height 8
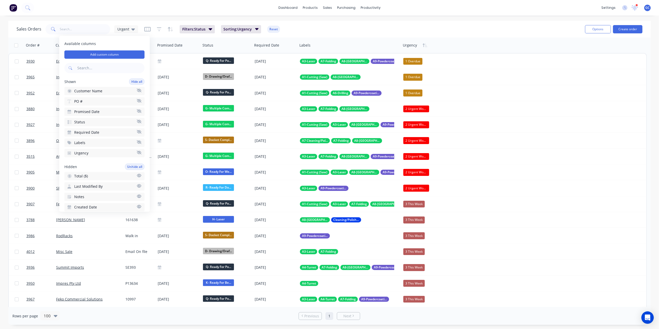
click at [88, 140] on button "Labels" at bounding box center [104, 143] width 80 height 8
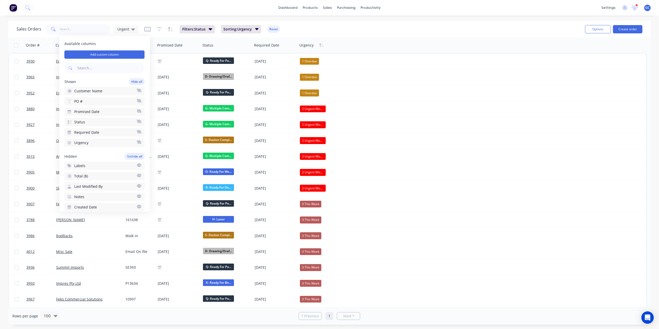
click at [93, 130] on span "Required Date" at bounding box center [86, 132] width 25 height 5
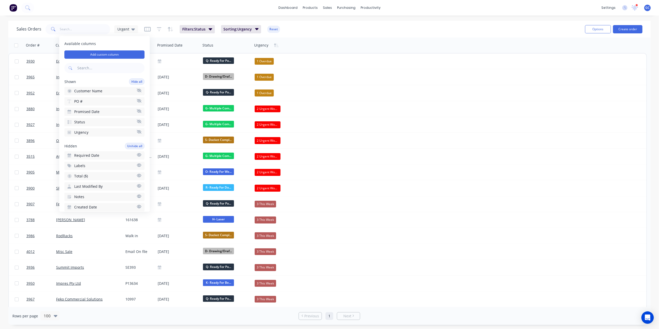
click at [89, 68] on input "text" at bounding box center [110, 68] width 68 height 10
click at [125, 12] on div "dashboard products sales purchasing productivity dashboard products Product Cat…" at bounding box center [329, 8] width 659 height 16
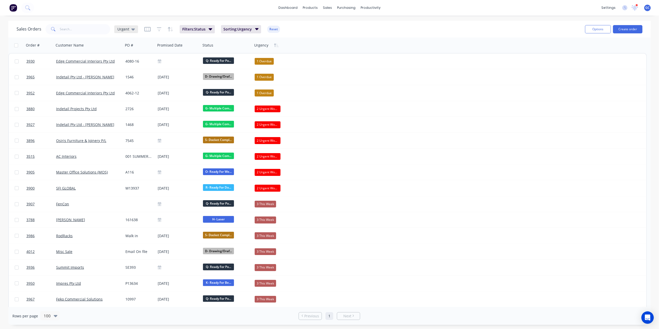
click at [125, 29] on span "Urgent" at bounding box center [123, 28] width 12 height 5
click at [150, 64] on button "Save new view" at bounding box center [150, 62] width 69 height 8
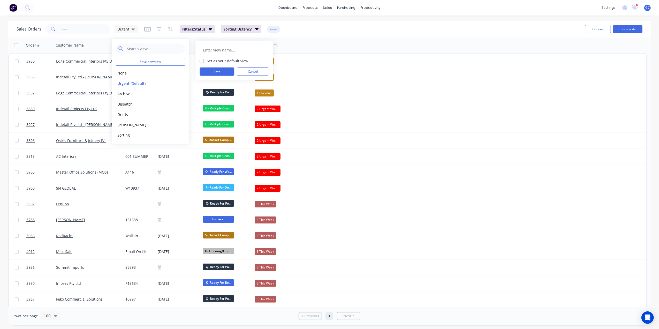
click at [226, 52] on input "text" at bounding box center [235, 50] width 64 height 10
type input "IPAD"
click at [225, 72] on button "Save" at bounding box center [217, 72] width 35 height 8
click at [119, 13] on div "dashboard products sales purchasing productivity dashboard products Product Cat…" at bounding box center [329, 8] width 659 height 16
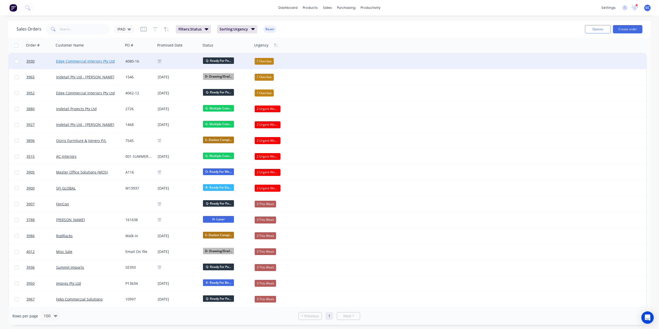
click at [105, 59] on link "Edge Commercial Interiors Pty Ltd" at bounding box center [85, 61] width 59 height 5
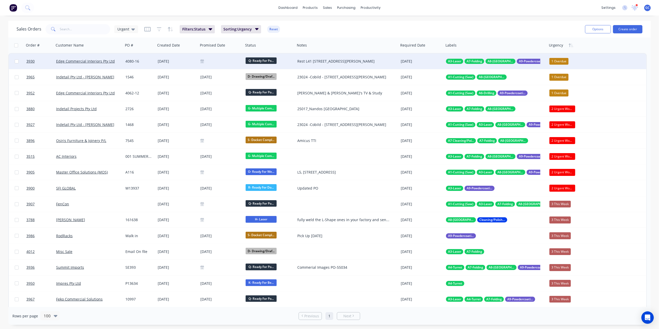
click at [158, 58] on div "[DATE]" at bounding box center [177, 62] width 43 height 16
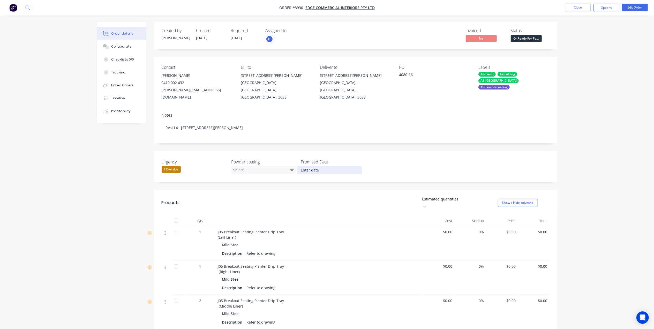
click at [322, 166] on input at bounding box center [329, 170] width 64 height 8
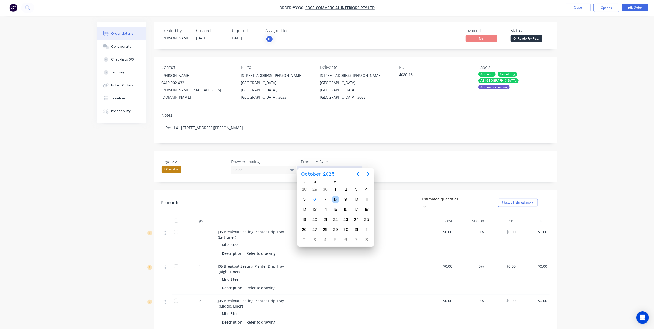
click at [335, 196] on div "8" at bounding box center [336, 200] width 8 height 8
type input "[DATE]"
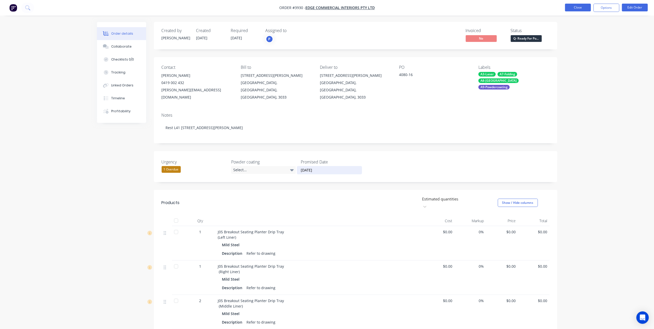
click at [575, 8] on button "Close" at bounding box center [578, 8] width 26 height 8
